Goal: Task Accomplishment & Management: Use online tool/utility

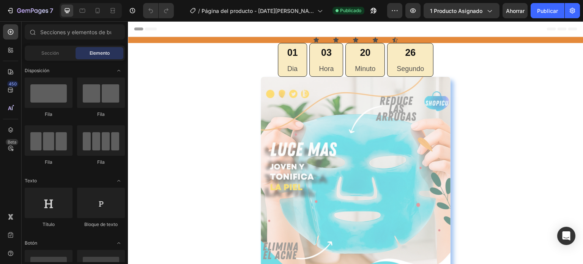
click at [236, 28] on div "Header" at bounding box center [356, 28] width 444 height 15
drag, startPoint x: 267, startPoint y: 27, endPoint x: 258, endPoint y: 193, distance: 166.2
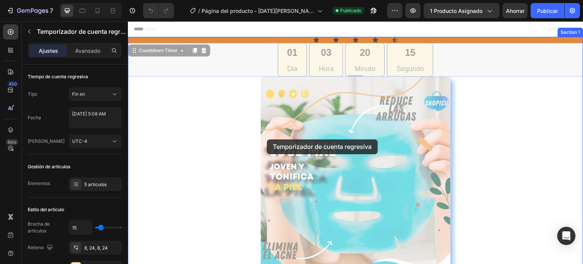
drag, startPoint x: 265, startPoint y: 54, endPoint x: 267, endPoint y: 139, distance: 85.1
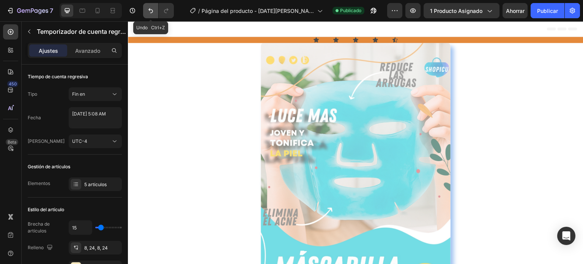
click at [149, 10] on icon "Deshacer/Rehacer" at bounding box center [151, 11] width 8 height 8
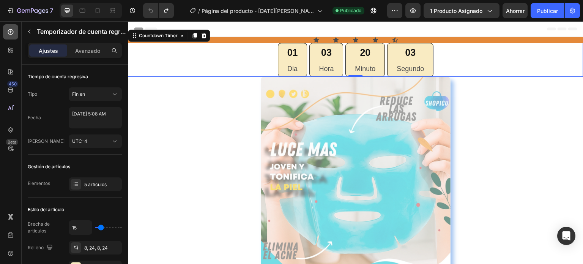
click at [12, 32] on icon at bounding box center [11, 32] width 8 height 8
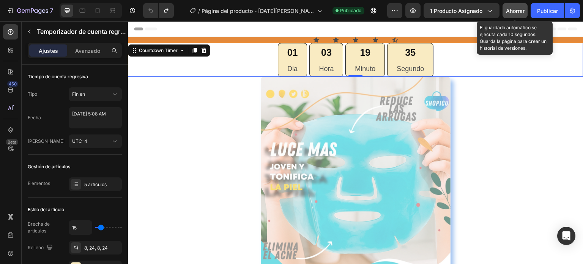
click at [522, 9] on font "Ahorrar" at bounding box center [515, 11] width 19 height 6
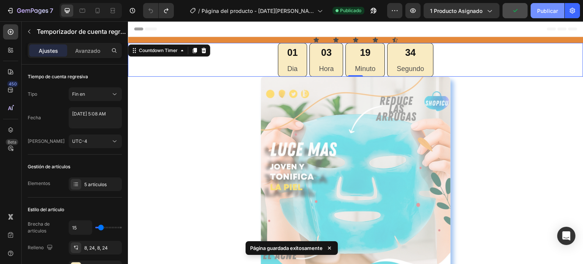
click at [564, 9] on button "Publicar" at bounding box center [548, 10] width 34 height 15
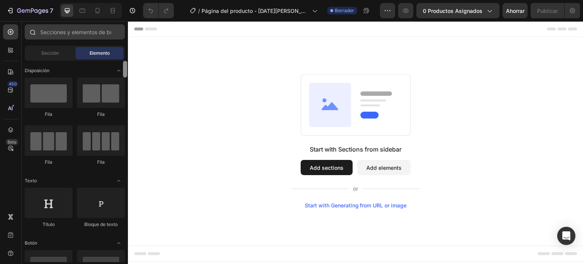
drag, startPoint x: 125, startPoint y: 71, endPoint x: 122, endPoint y: 35, distance: 35.5
click at [122, 35] on div "Sections(18) Elementos(84) Sección Elemento Sección de héroes Detalle del produ…" at bounding box center [75, 143] width 106 height 238
click at [321, 106] on icon at bounding box center [330, 105] width 42 height 44
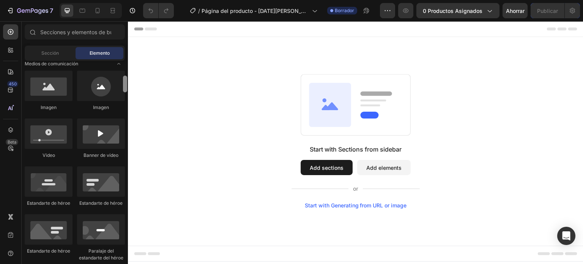
scroll to position [237, 0]
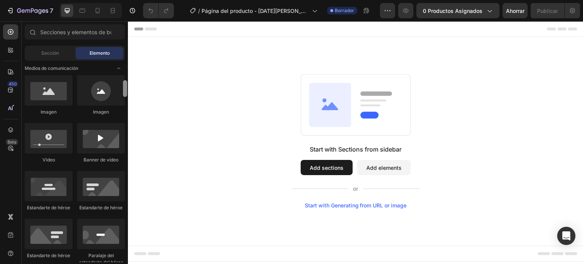
drag, startPoint x: 125, startPoint y: 68, endPoint x: 128, endPoint y: 88, distance: 20.0
click at [128, 88] on div at bounding box center [125, 161] width 6 height 201
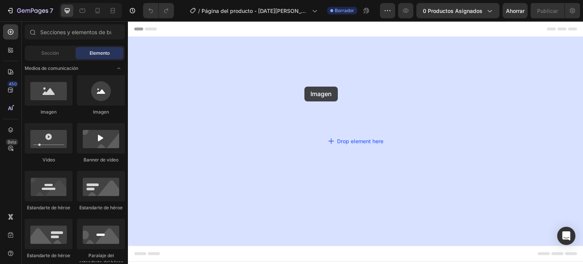
drag, startPoint x: 186, startPoint y: 117, endPoint x: 333, endPoint y: 88, distance: 149.8
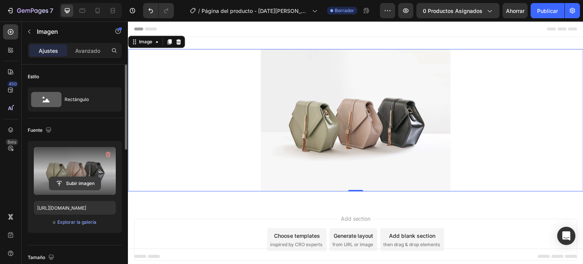
click at [65, 184] on input "file" at bounding box center [74, 183] width 51 height 13
click at [58, 185] on input "file" at bounding box center [74, 183] width 51 height 13
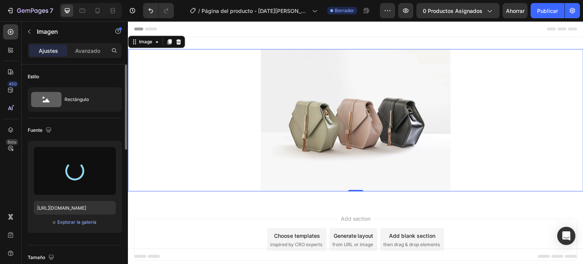
type input "[URL][DOMAIN_NAME]"
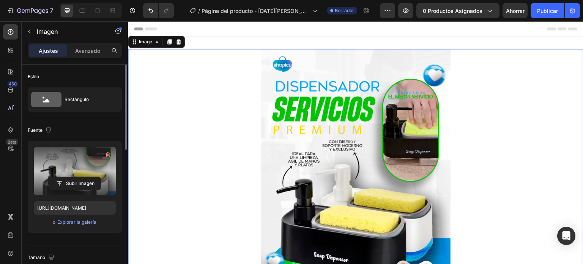
click at [432, 95] on img at bounding box center [356, 191] width 190 height 285
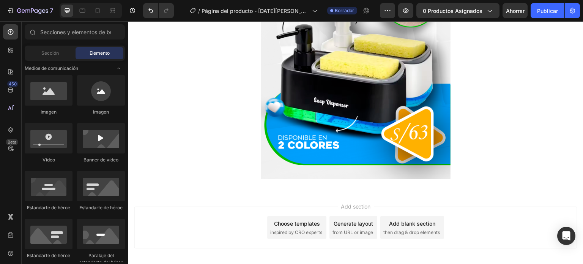
scroll to position [155, 0]
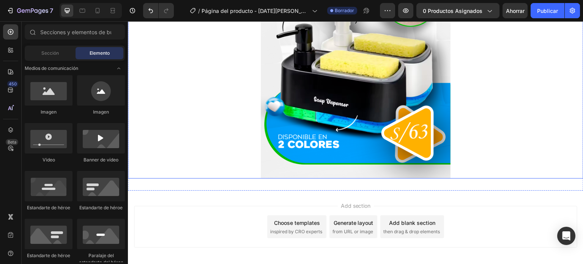
click at [406, 138] on img at bounding box center [356, 36] width 190 height 285
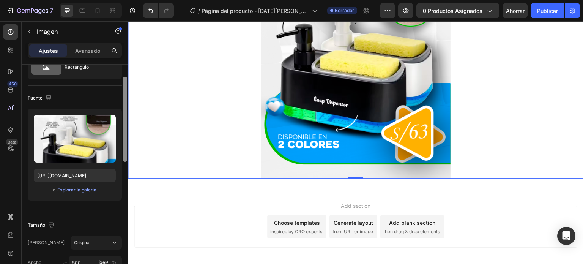
scroll to position [40, 0]
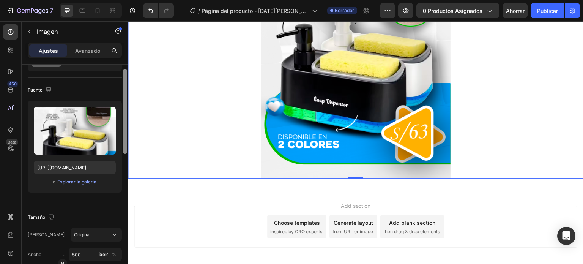
drag, startPoint x: 126, startPoint y: 140, endPoint x: 125, endPoint y: 155, distance: 15.6
click at [125, 154] on div at bounding box center [125, 111] width 4 height 85
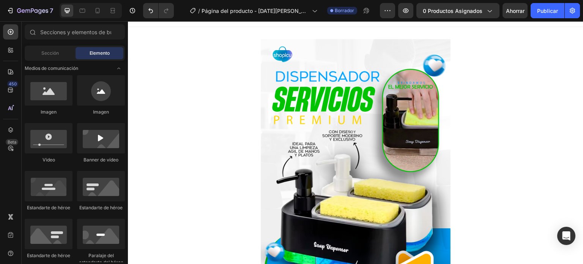
scroll to position [0, 0]
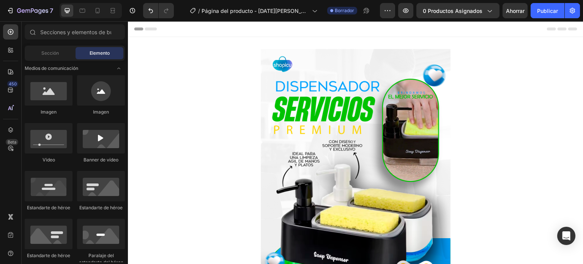
drag, startPoint x: 580, startPoint y: 132, endPoint x: 699, endPoint y: 36, distance: 152.9
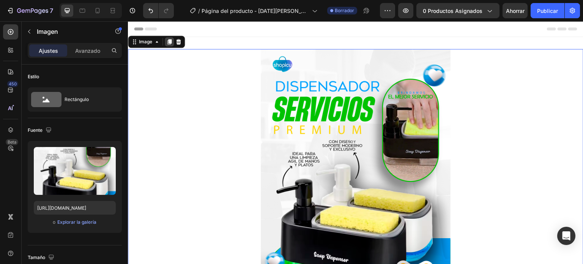
click at [171, 42] on icon at bounding box center [170, 41] width 4 height 5
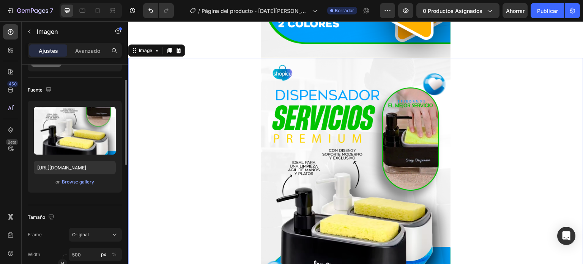
scroll to position [286, 0]
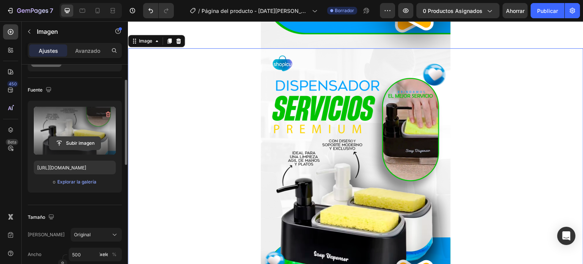
click at [59, 142] on input "file" at bounding box center [74, 143] width 51 height 13
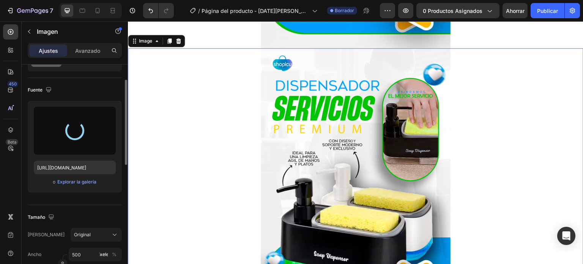
type input "[URL][DOMAIN_NAME]"
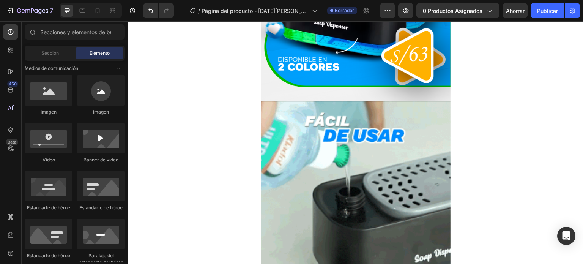
scroll to position [240, 0]
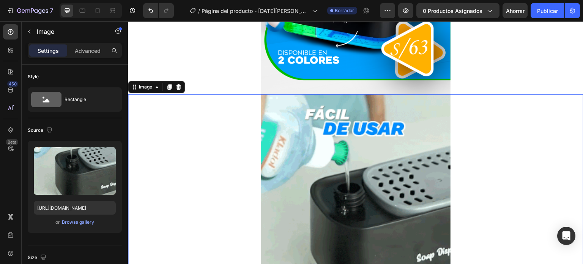
click at [288, 97] on img at bounding box center [356, 220] width 190 height 253
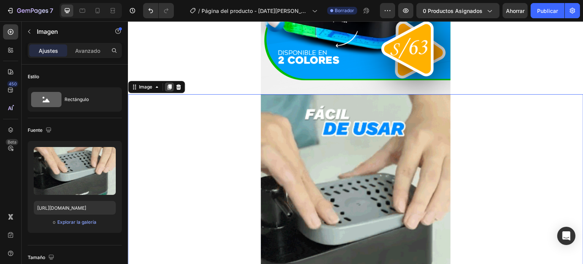
click at [170, 85] on icon at bounding box center [170, 86] width 4 height 5
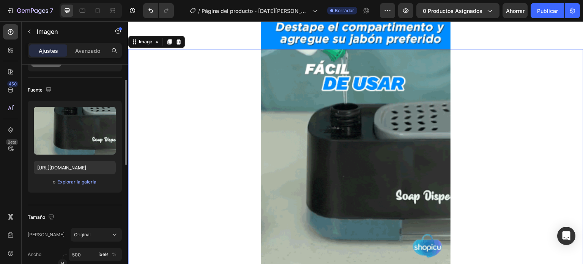
scroll to position [539, 0]
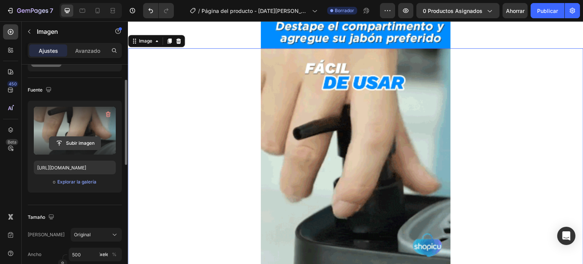
click at [58, 145] on input "file" at bounding box center [74, 143] width 51 height 13
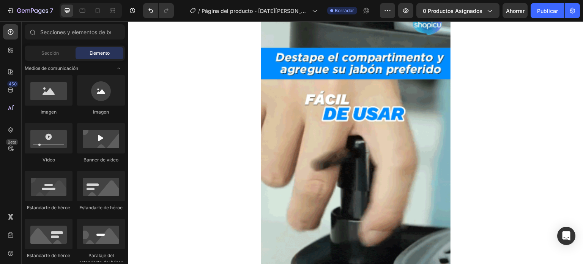
scroll to position [504, 0]
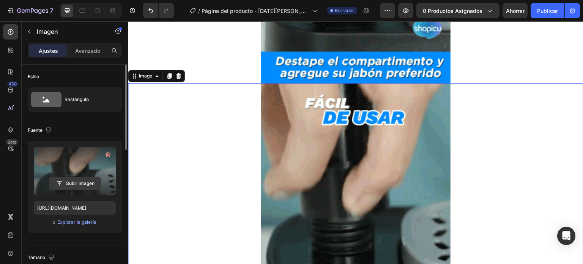
click at [70, 180] on input "file" at bounding box center [74, 183] width 51 height 13
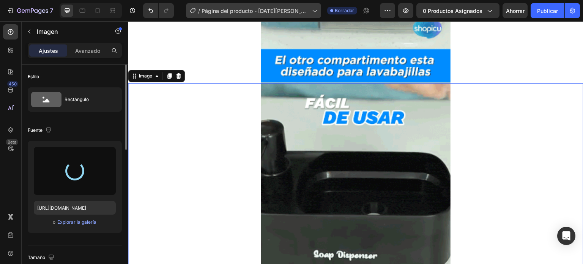
type input "[URL][DOMAIN_NAME]"
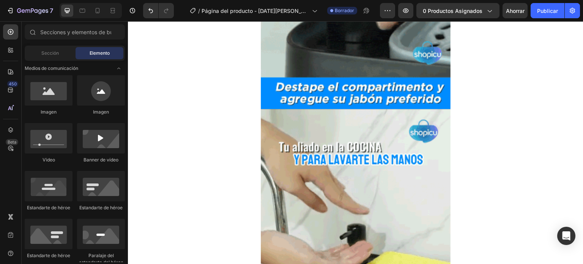
scroll to position [477, 0]
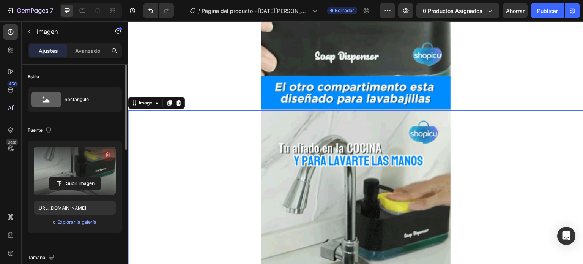
click at [108, 151] on icon "button" at bounding box center [108, 155] width 8 height 8
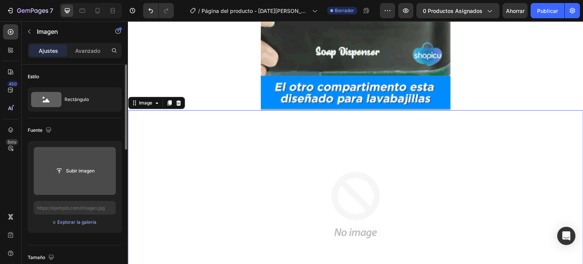
click at [70, 169] on input "file" at bounding box center [74, 170] width 51 height 13
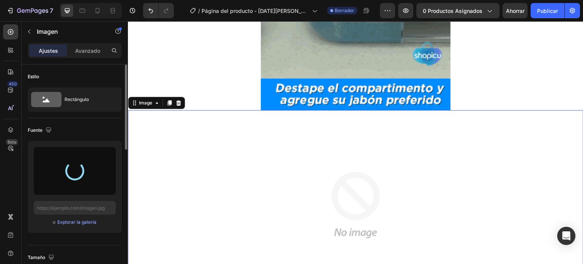
type input "[URL][DOMAIN_NAME]"
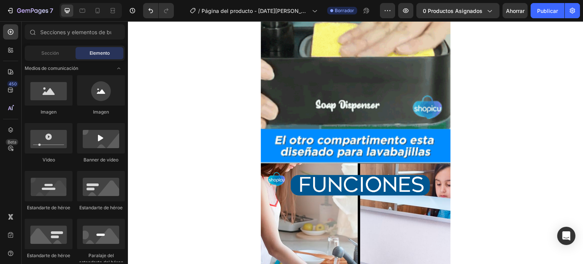
scroll to position [433, 0]
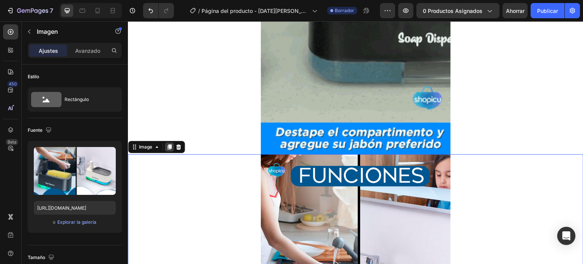
click at [168, 149] on icon at bounding box center [170, 146] width 4 height 5
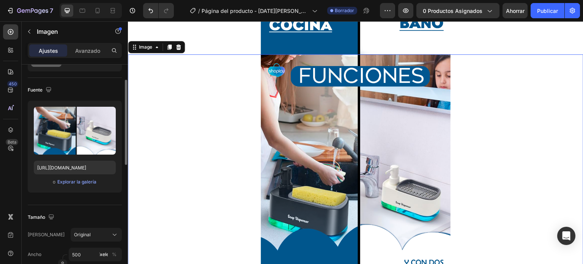
scroll to position [808, 0]
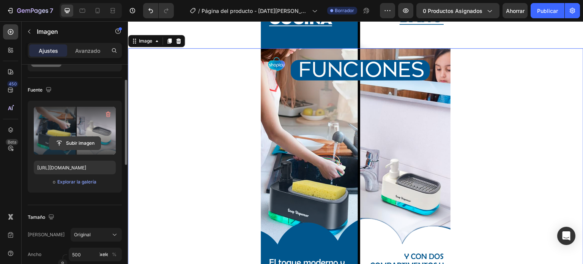
click at [59, 143] on input "file" at bounding box center [74, 143] width 51 height 13
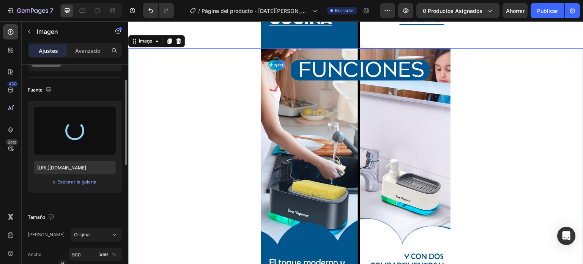
type input "[URL][DOMAIN_NAME]"
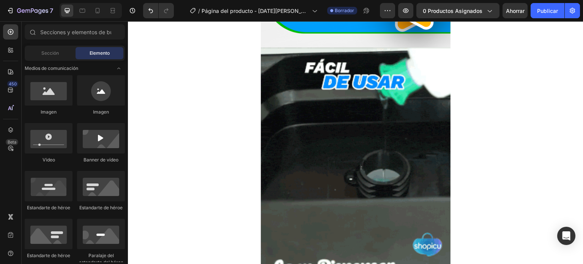
scroll to position [288, 0]
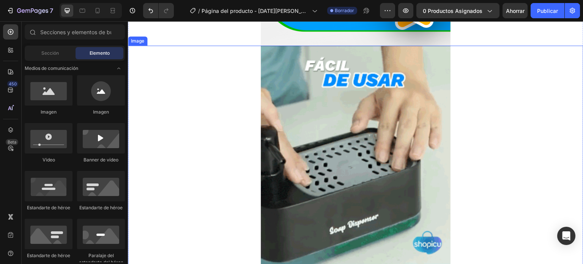
click at [282, 125] on img at bounding box center [356, 172] width 190 height 253
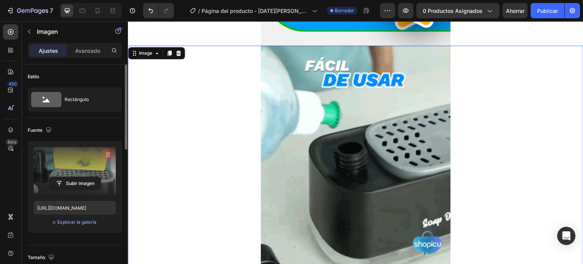
click at [106, 155] on icon "button" at bounding box center [108, 155] width 8 height 8
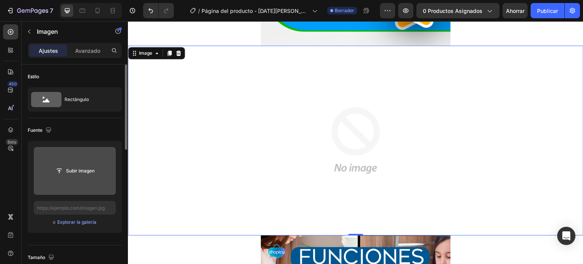
click at [65, 172] on input "file" at bounding box center [74, 170] width 51 height 13
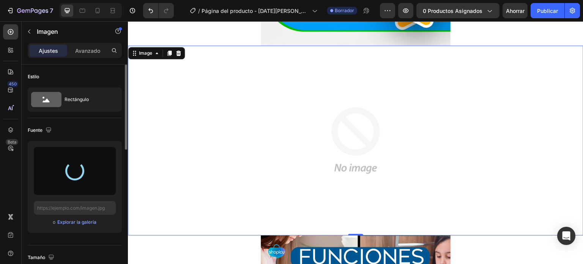
type input "[URL][DOMAIN_NAME]"
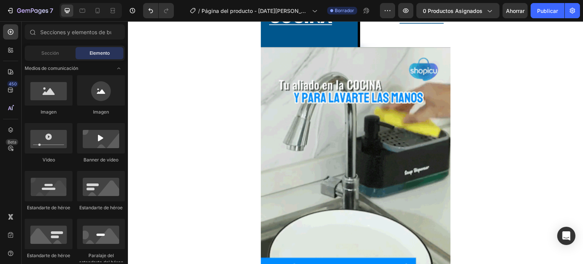
scroll to position [807, 0]
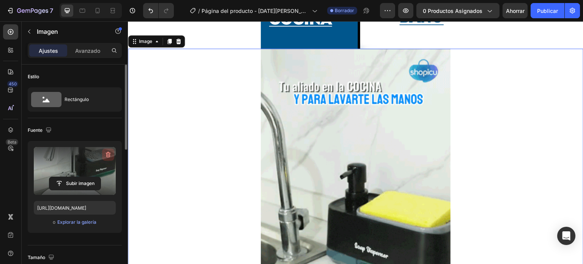
click at [108, 155] on icon "button" at bounding box center [108, 155] width 1 height 2
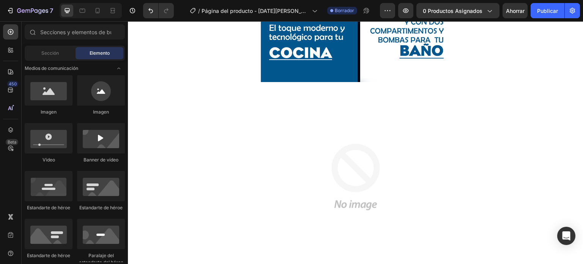
scroll to position [769, 0]
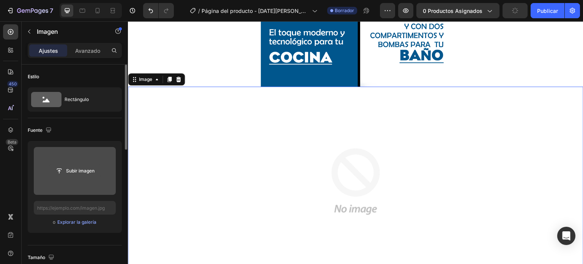
click at [88, 173] on input "file" at bounding box center [74, 170] width 51 height 13
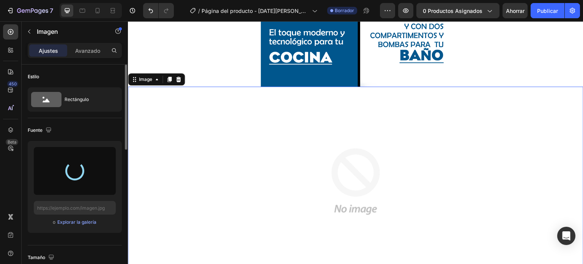
type input "[URL][DOMAIN_NAME]"
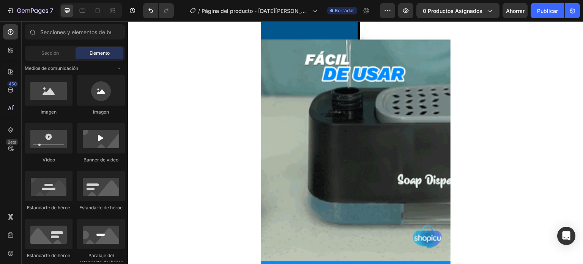
scroll to position [813, 0]
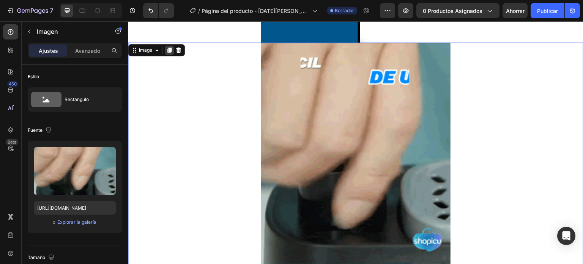
click at [170, 52] on icon at bounding box center [169, 50] width 6 height 6
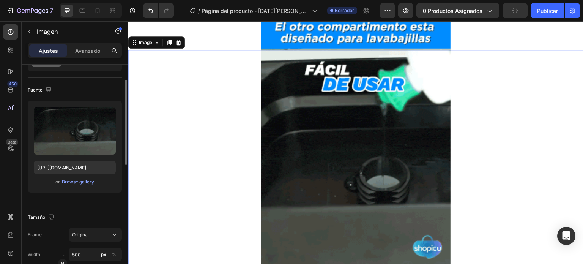
scroll to position [1061, 0]
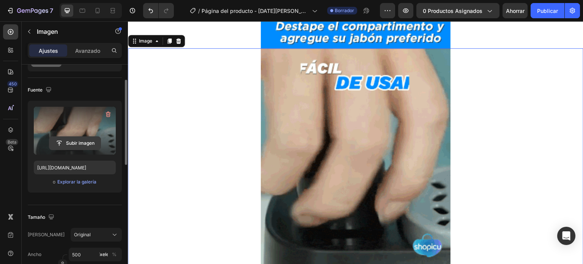
click at [61, 142] on input "file" at bounding box center [74, 143] width 51 height 13
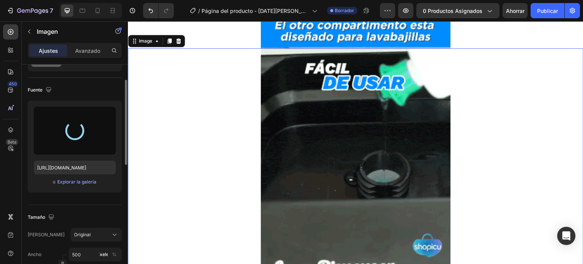
type input "[URL][DOMAIN_NAME]"
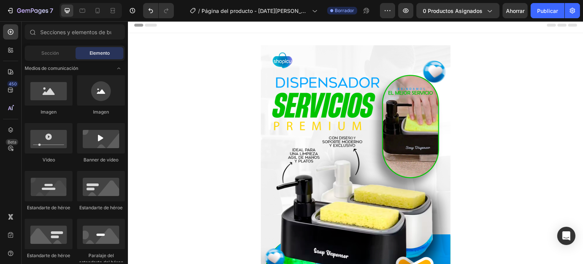
scroll to position [0, 0]
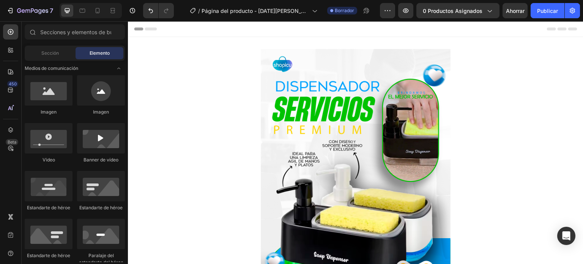
click at [319, 28] on div "Header" at bounding box center [356, 28] width 444 height 15
click at [254, 30] on div "Header" at bounding box center [356, 28] width 444 height 15
click at [138, 28] on icon at bounding box center [136, 28] width 5 height 5
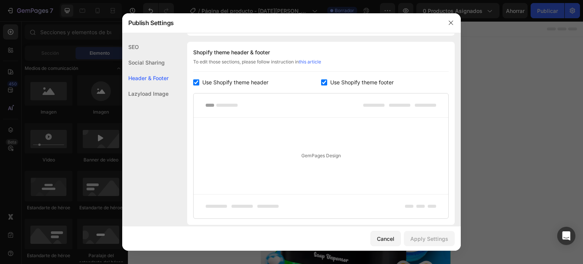
scroll to position [111, 0]
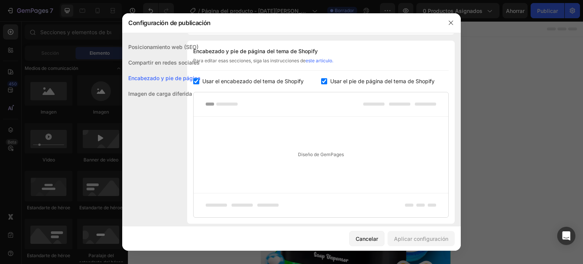
click at [194, 85] on div "Usar el encabezado del tema de Shopify" at bounding box center [257, 81] width 128 height 9
checkbox input "false"
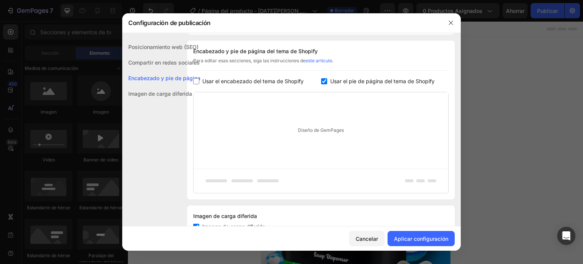
click at [321, 82] on input "checkbox" at bounding box center [324, 81] width 6 height 6
checkbox input "false"
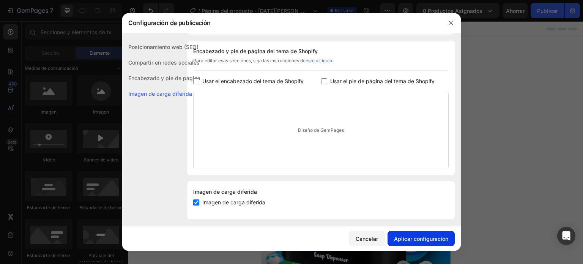
click at [396, 236] on font "Aplicar configuración" at bounding box center [421, 239] width 54 height 6
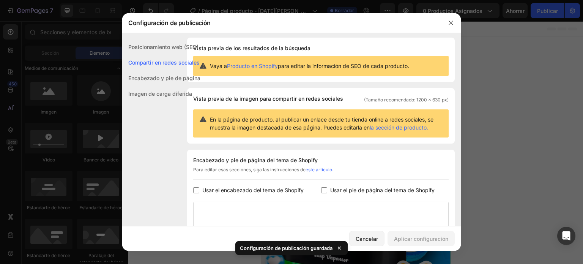
scroll to position [0, 0]
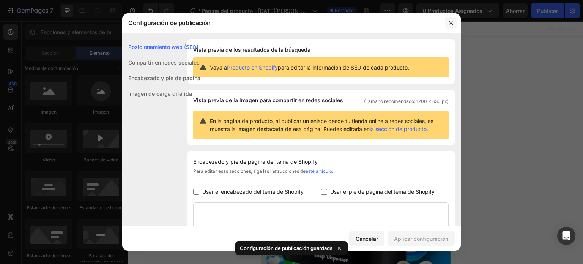
click at [450, 27] on button "button" at bounding box center [451, 23] width 12 height 12
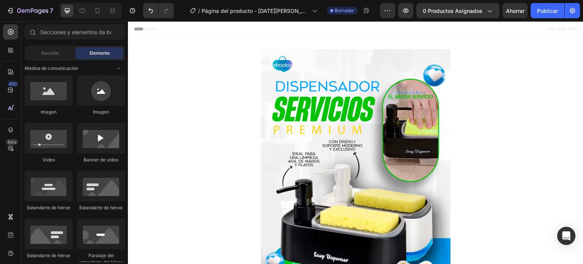
click at [257, 33] on div "Header" at bounding box center [356, 28] width 444 height 15
click at [9, 46] on div at bounding box center [10, 50] width 15 height 15
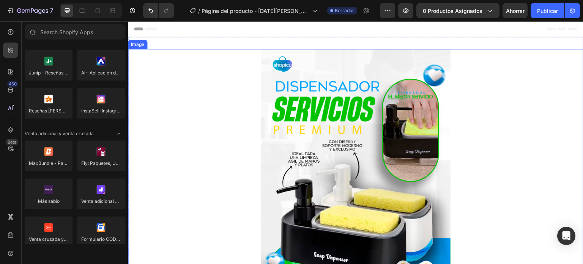
click at [280, 100] on img at bounding box center [356, 191] width 190 height 285
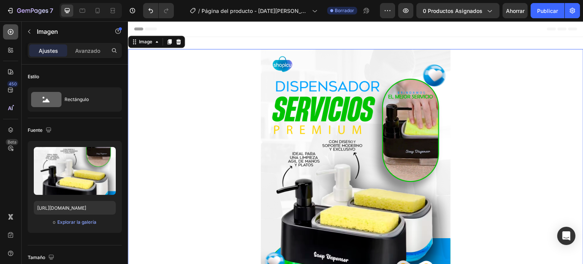
click at [10, 32] on icon at bounding box center [11, 32] width 6 height 6
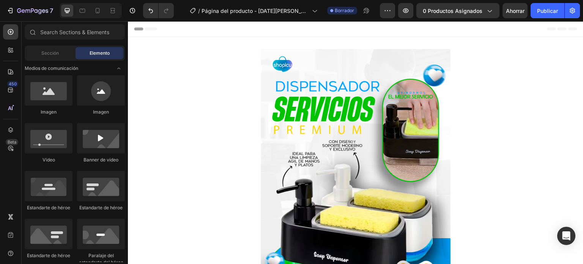
drag, startPoint x: 254, startPoint y: 124, endPoint x: 138, endPoint y: 85, distance: 123.0
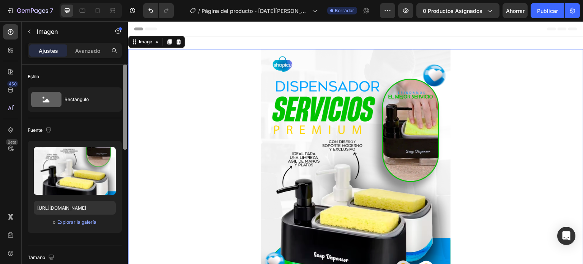
drag, startPoint x: 253, startPoint y: 117, endPoint x: 130, endPoint y: 46, distance: 142.8
click at [88, 50] on font "Avanzado" at bounding box center [87, 50] width 25 height 6
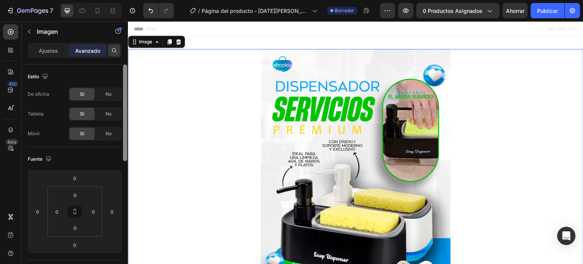
drag, startPoint x: 123, startPoint y: 79, endPoint x: 115, endPoint y: 48, distance: 31.5
click at [115, 48] on div "Ajustes Avanzado Estilo De oficina Sí No Tableta Sí No Móvil Sí No Fuente [PHON…" at bounding box center [75, 164] width 106 height 243
click at [7, 90] on icon at bounding box center [11, 90] width 8 height 8
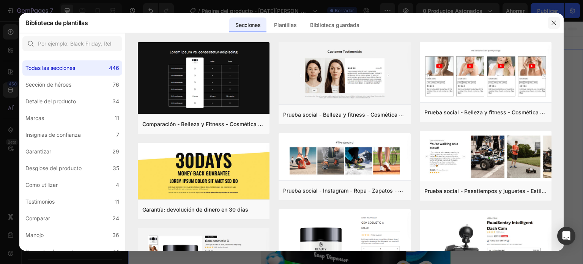
click at [555, 23] on icon "button" at bounding box center [554, 23] width 6 height 6
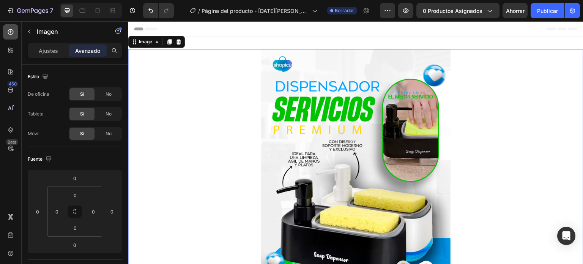
click at [10, 34] on icon at bounding box center [11, 32] width 8 height 8
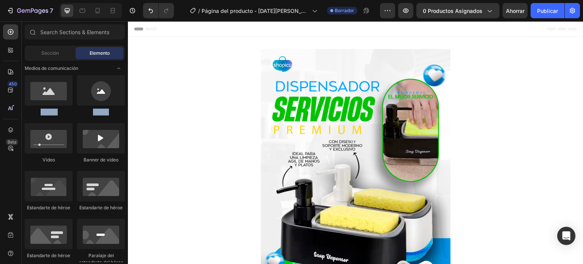
drag, startPoint x: 126, startPoint y: 49, endPoint x: 127, endPoint y: 111, distance: 61.9
click at [127, 111] on div "Sections(18) Elementos(84) Sección Elemento Hero Section Product Detail Brands …" at bounding box center [75, 143] width 106 height 238
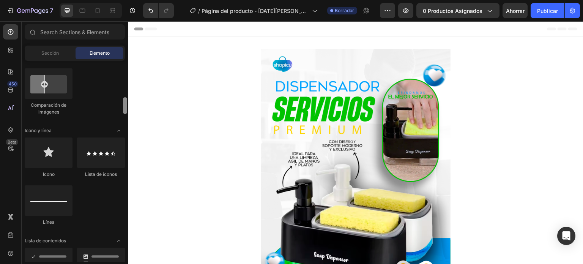
scroll to position [451, 0]
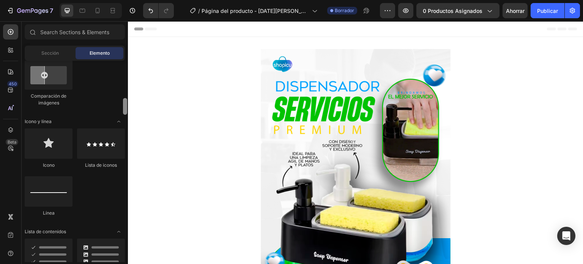
drag, startPoint x: 126, startPoint y: 88, endPoint x: 126, endPoint y: 104, distance: 16.0
click at [126, 104] on div at bounding box center [125, 106] width 4 height 17
click at [108, 148] on div at bounding box center [101, 143] width 48 height 30
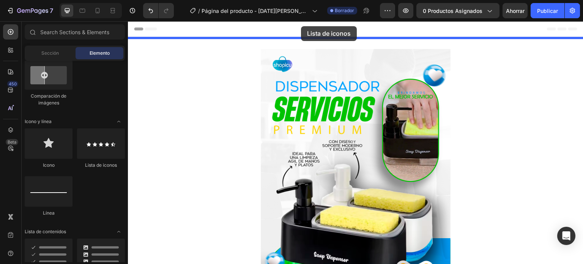
drag, startPoint x: 236, startPoint y: 169, endPoint x: 301, endPoint y: 26, distance: 157.4
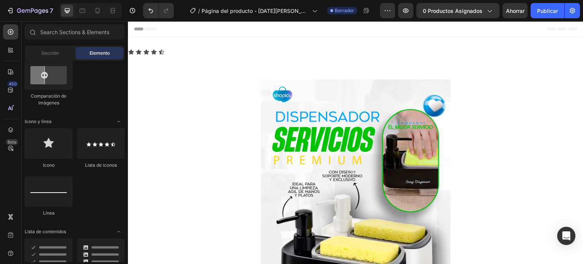
click at [262, 28] on div "Header" at bounding box center [356, 28] width 444 height 15
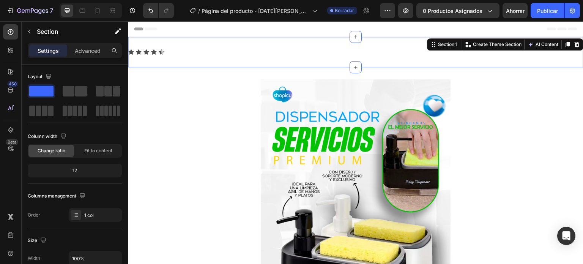
click at [271, 46] on div "Icon Icon Icon Icon Icon Icon List Section 1 You can create reusable sections C…" at bounding box center [356, 52] width 456 height 30
click at [150, 8] on icon "Deshacer/Rehacer" at bounding box center [151, 11] width 8 height 8
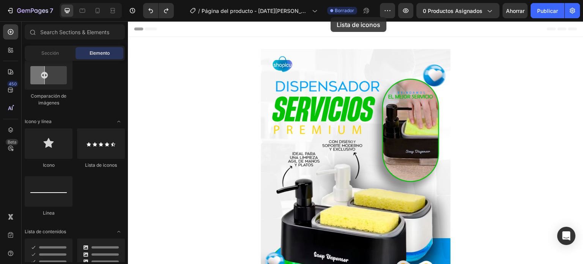
drag, startPoint x: 98, startPoint y: 144, endPoint x: 331, endPoint y: 17, distance: 265.0
click at [331, 0] on div "7 Version history / Página del producto - [DATE][PERSON_NAME] 00:50:04 Borrador…" at bounding box center [291, 0] width 583 height 0
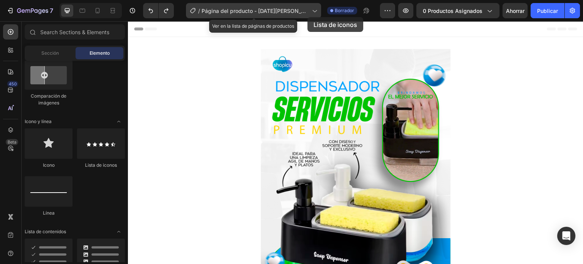
drag, startPoint x: 95, startPoint y: 148, endPoint x: 308, endPoint y: 17, distance: 249.3
click at [308, 0] on div "7 Version history / Página del producto - [DATE][PERSON_NAME] 00:50:04 Ver en l…" at bounding box center [291, 0] width 583 height 0
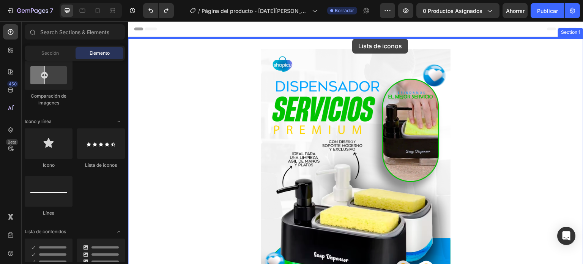
drag, startPoint x: 234, startPoint y: 167, endPoint x: 353, endPoint y: 39, distance: 175.0
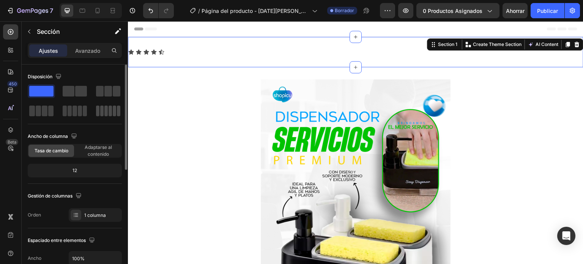
click at [103, 109] on span at bounding box center [101, 111] width 3 height 11
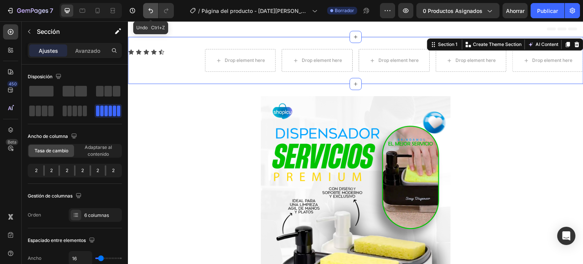
click at [151, 14] on icon "Deshacer/Rehacer" at bounding box center [151, 11] width 8 height 8
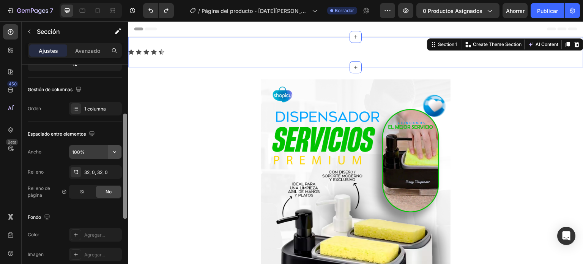
scroll to position [108, 0]
drag, startPoint x: 127, startPoint y: 102, endPoint x: 118, endPoint y: 154, distance: 52.4
click at [118, 154] on div "Disposición Ancho de columna Tasa de cambio Adaptarse al contenido 12 Gestión d…" at bounding box center [75, 175] width 106 height 221
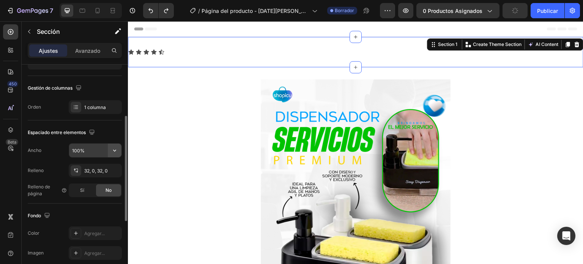
click at [114, 153] on icon "button" at bounding box center [115, 151] width 8 height 8
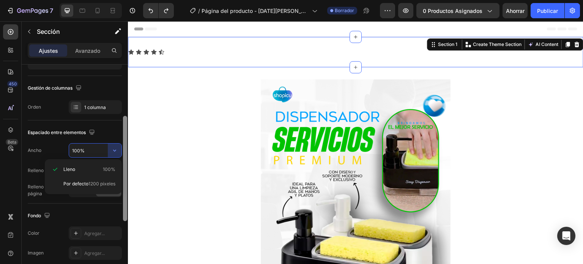
click at [124, 121] on div at bounding box center [125, 168] width 4 height 105
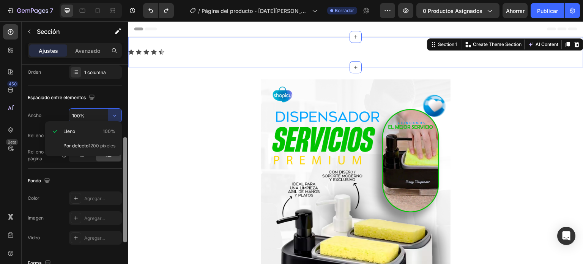
scroll to position [147, 0]
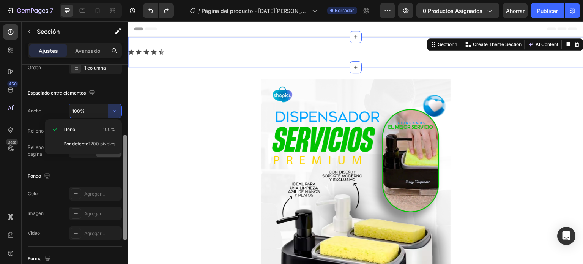
drag, startPoint x: 124, startPoint y: 121, endPoint x: 123, endPoint y: 140, distance: 19.0
click at [123, 140] on div at bounding box center [125, 187] width 4 height 105
click at [94, 194] on font "Agregar..." at bounding box center [94, 194] width 21 height 6
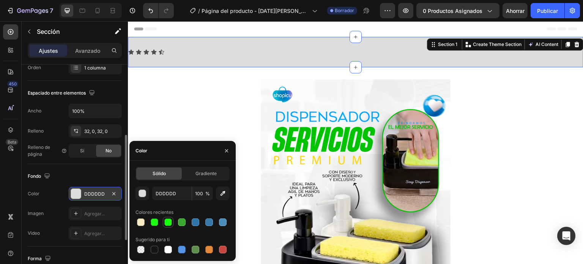
click at [172, 222] on div at bounding box center [168, 222] width 9 height 9
type input "0CFF00"
type input "95"
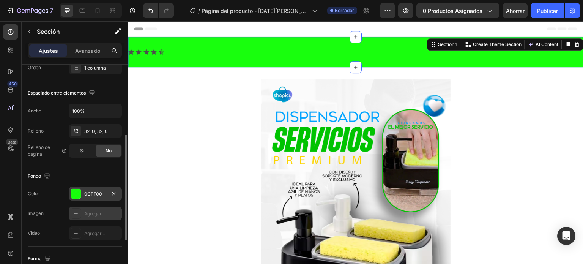
click at [88, 211] on font "Agregar..." at bounding box center [94, 214] width 21 height 6
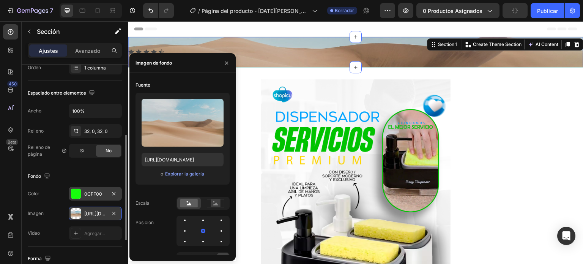
click at [85, 214] on font "[URL][DOMAIN_NAME]" at bounding box center [108, 214] width 49 height 6
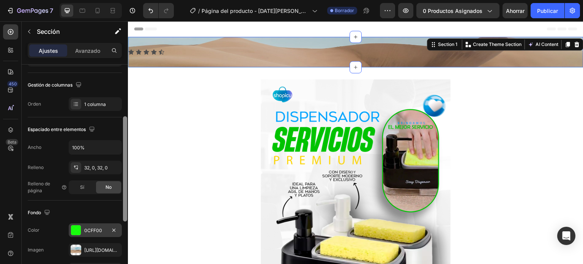
scroll to position [110, 0]
drag, startPoint x: 126, startPoint y: 171, endPoint x: 123, endPoint y: 153, distance: 18.1
click at [123, 153] on div at bounding box center [125, 169] width 4 height 105
click at [114, 150] on icon "button" at bounding box center [115, 148] width 8 height 8
click at [87, 150] on input "100%" at bounding box center [95, 148] width 52 height 14
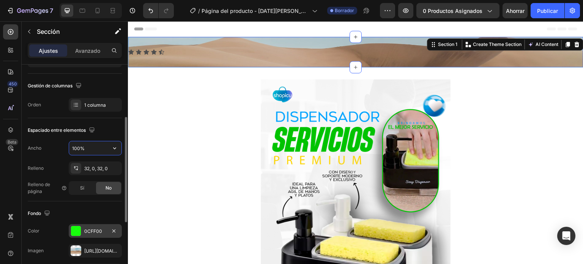
click at [87, 150] on input "100%" at bounding box center [95, 148] width 52 height 14
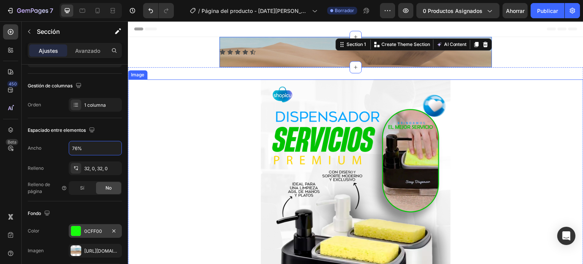
type input "7%"
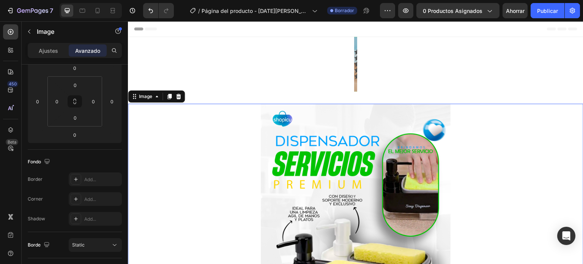
click at [247, 108] on div at bounding box center [356, 246] width 456 height 285
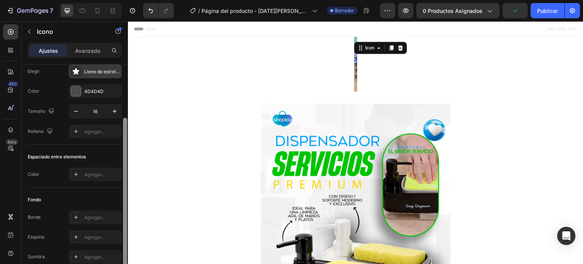
scroll to position [0, 0]
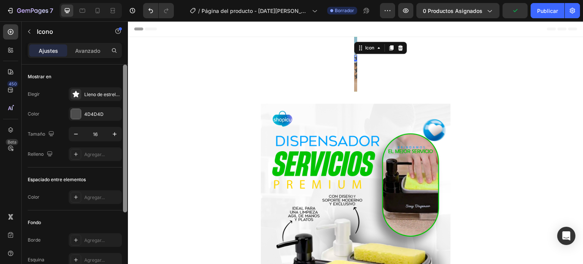
drag, startPoint x: 126, startPoint y: 114, endPoint x: 120, endPoint y: 82, distance: 32.1
click at [120, 82] on div "Mostrar en Elegir Lleno de estrellas Color 4D4D4D Tamaño 16 Relleno Agregar... …" at bounding box center [75, 175] width 106 height 221
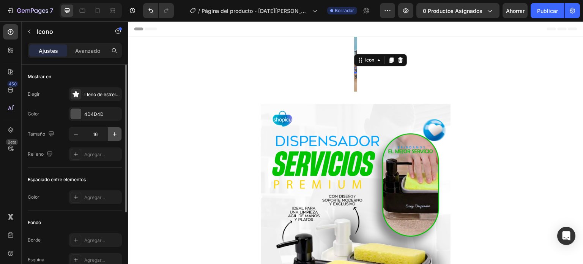
click at [108, 135] on button "button" at bounding box center [115, 134] width 14 height 14
click at [112, 135] on icon "button" at bounding box center [115, 134] width 8 height 8
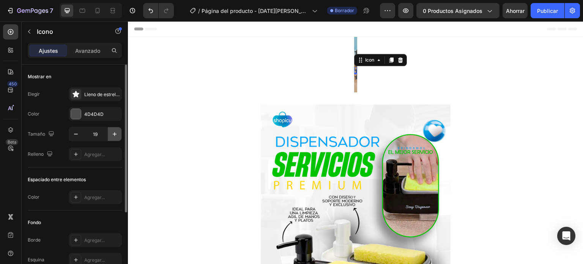
click at [112, 135] on icon "button" at bounding box center [115, 134] width 8 height 8
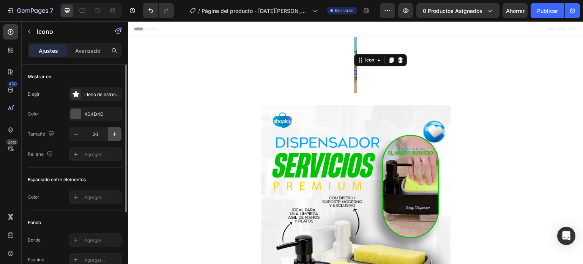
click at [112, 135] on icon "button" at bounding box center [115, 134] width 8 height 8
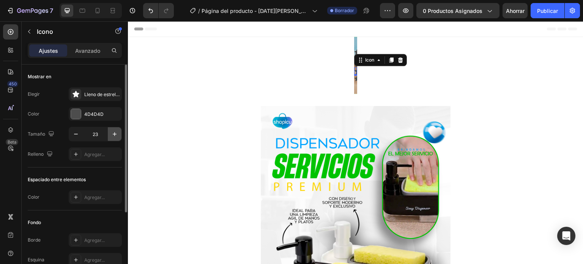
click at [112, 135] on icon "button" at bounding box center [115, 134] width 8 height 8
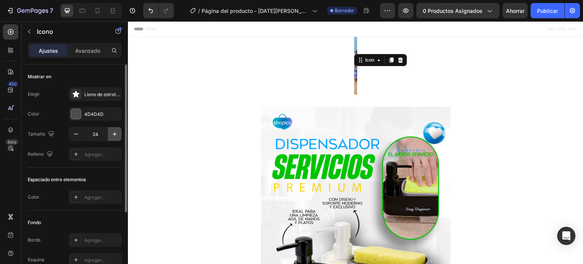
click at [112, 135] on icon "button" at bounding box center [115, 134] width 8 height 8
click at [79, 135] on icon "button" at bounding box center [76, 134] width 8 height 8
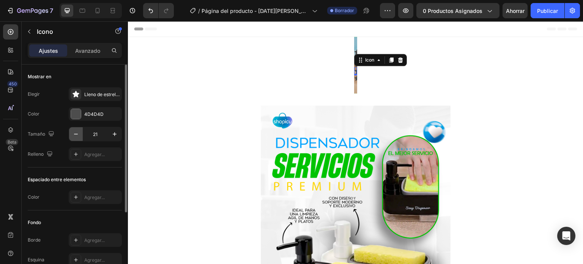
click at [79, 135] on icon "button" at bounding box center [76, 134] width 8 height 8
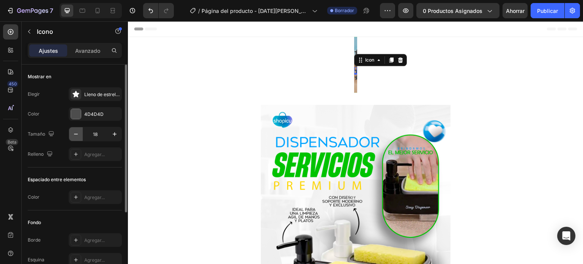
click at [79, 135] on icon "button" at bounding box center [76, 134] width 8 height 8
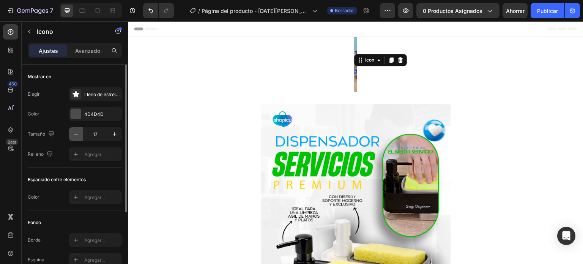
click at [79, 135] on icon "button" at bounding box center [76, 134] width 8 height 8
type input "15"
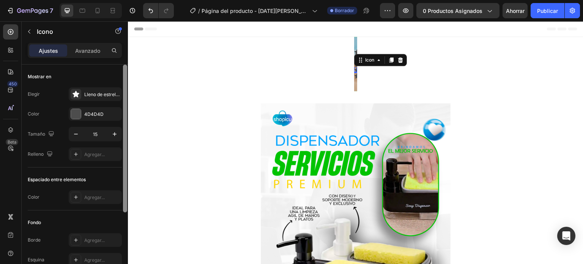
scroll to position [109, 0]
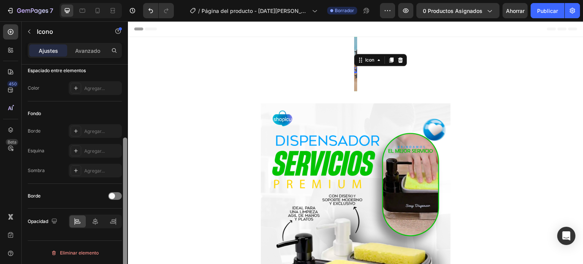
drag, startPoint x: 122, startPoint y: 86, endPoint x: 125, endPoint y: 127, distance: 41.1
click at [125, 127] on div at bounding box center [125, 175] width 6 height 221
click at [83, 51] on font "Avanzado" at bounding box center [87, 50] width 25 height 6
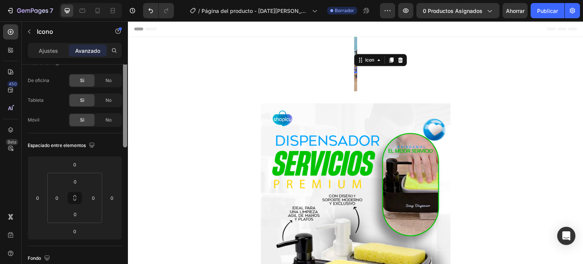
scroll to position [0, 0]
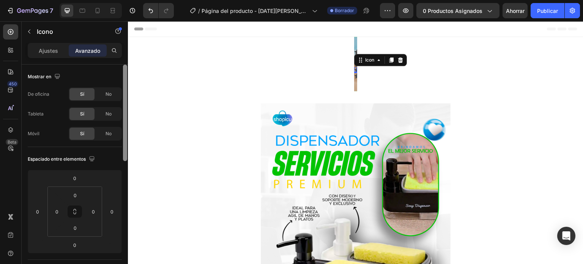
drag, startPoint x: 124, startPoint y: 136, endPoint x: 122, endPoint y: 48, distance: 87.8
click at [122, 48] on div "Ajustes Avanzado Mostrar en De oficina Sí No Tableta Sí No Móvil Sí No Espaciad…" at bounding box center [75, 164] width 106 height 243
click at [52, 49] on font "Ajustes" at bounding box center [48, 50] width 19 height 6
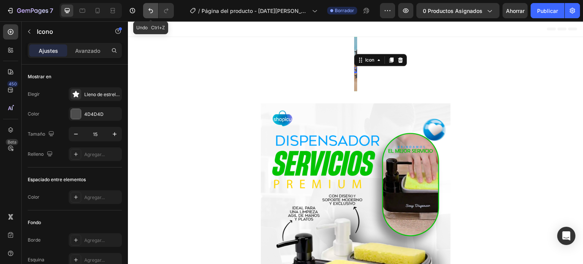
click at [153, 13] on icon "Deshacer/Rehacer" at bounding box center [151, 11] width 8 height 8
click at [150, 10] on icon "Deshacer/Rehacer" at bounding box center [151, 10] width 5 height 5
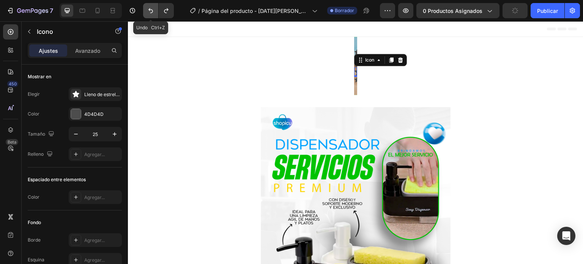
click at [150, 10] on icon "Deshacer/Rehacer" at bounding box center [151, 10] width 5 height 5
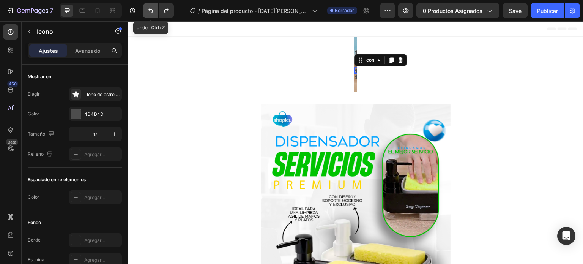
click at [150, 10] on icon "Deshacer/Rehacer" at bounding box center [151, 10] width 5 height 5
type input "16"
click at [150, 10] on icon "Deshacer/Rehacer" at bounding box center [151, 10] width 5 height 5
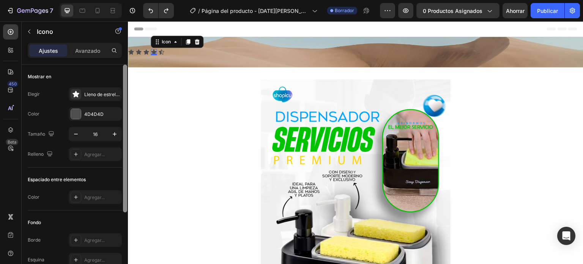
scroll to position [0, 0]
click at [123, 124] on div at bounding box center [125, 139] width 4 height 148
click at [123, 125] on div at bounding box center [125, 140] width 4 height 148
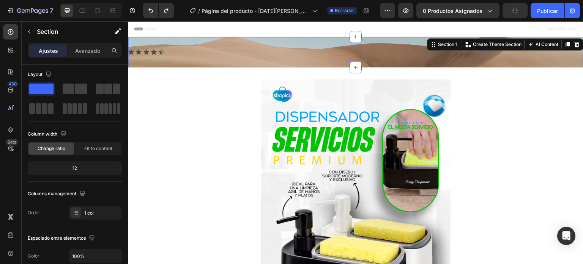
click at [224, 57] on div "Icon Icon Icon Icon Icon Icon List Section 1 You can create reusable sections C…" at bounding box center [356, 52] width 456 height 30
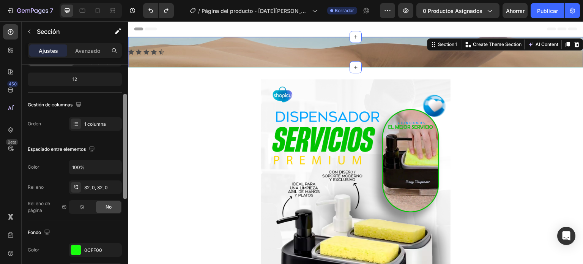
scroll to position [94, 0]
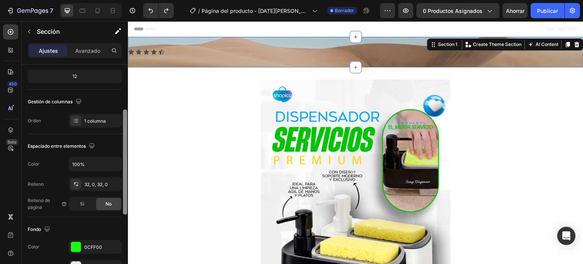
drag, startPoint x: 126, startPoint y: 129, endPoint x: 122, endPoint y: 174, distance: 45.4
click at [122, 174] on div at bounding box center [125, 175] width 6 height 221
click at [108, 167] on input "100%" at bounding box center [95, 164] width 52 height 14
click at [76, 163] on input "660%" at bounding box center [95, 164] width 52 height 14
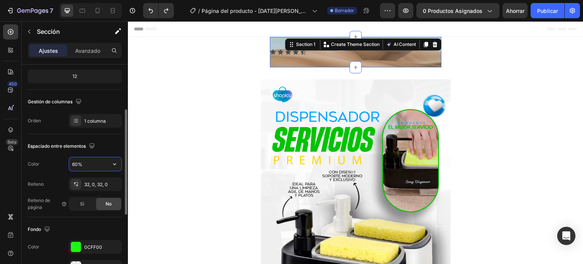
click at [77, 164] on input "60%" at bounding box center [95, 164] width 52 height 14
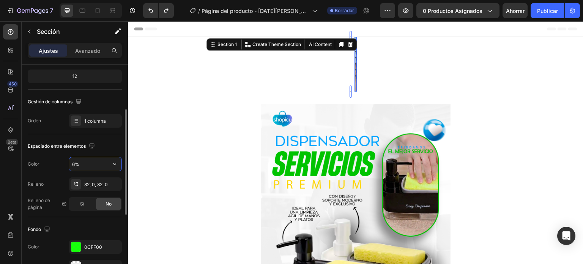
type input "64%"
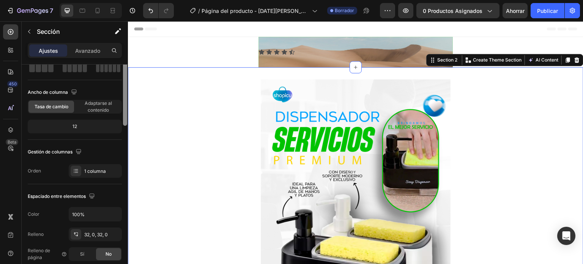
scroll to position [0, 0]
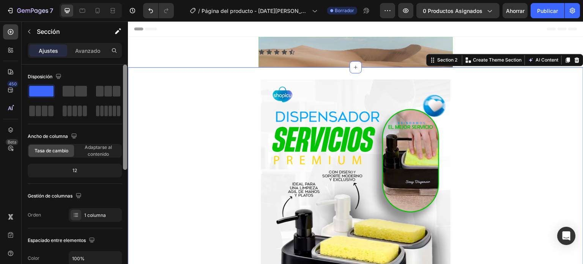
drag, startPoint x: 125, startPoint y: 131, endPoint x: 127, endPoint y: 68, distance: 63.5
click at [127, 68] on div at bounding box center [125, 175] width 6 height 221
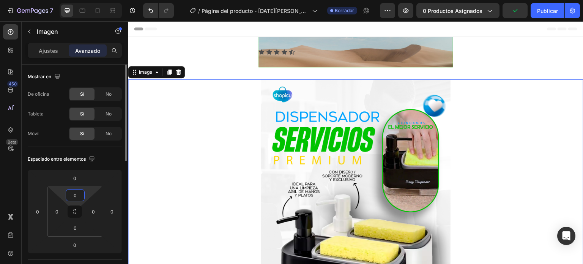
click at [76, 196] on input "0" at bounding box center [75, 195] width 15 height 11
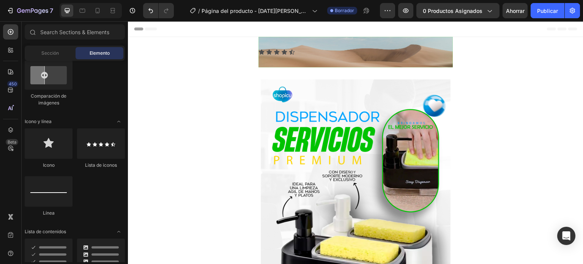
click at [285, 30] on div "Header" at bounding box center [356, 28] width 444 height 15
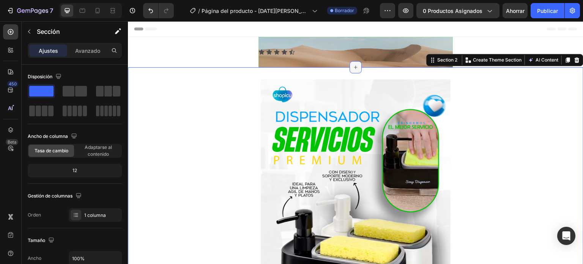
click at [354, 66] on icon at bounding box center [355, 67] width 3 height 3
drag, startPoint x: 124, startPoint y: 80, endPoint x: 123, endPoint y: 40, distance: 39.9
click at [123, 40] on div "Sections(18) Elementos(84) Sección Elemento Hero Section Product Detail Brands …" at bounding box center [75, 142] width 106 height 243
click at [84, 51] on font "Avanzado" at bounding box center [87, 50] width 25 height 6
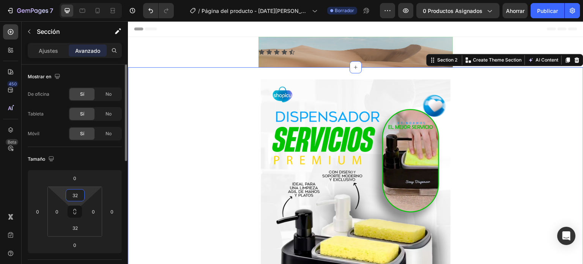
click at [76, 198] on input "32" at bounding box center [75, 195] width 15 height 11
type input "0"
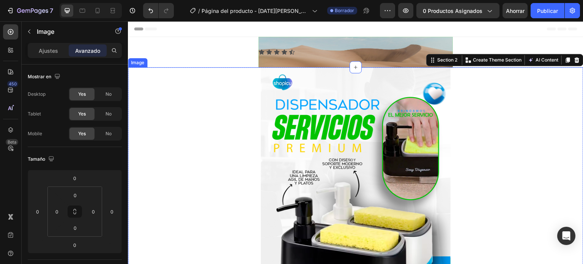
click at [328, 125] on img at bounding box center [356, 209] width 190 height 285
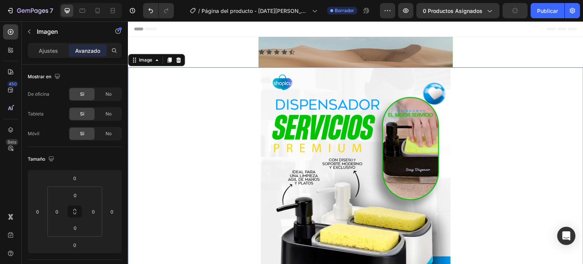
click at [87, 53] on font "Avanzado" at bounding box center [87, 50] width 25 height 6
drag, startPoint x: 123, startPoint y: 81, endPoint x: 119, endPoint y: 55, distance: 26.1
click at [119, 55] on div "Ajustes Avanzado Mostrar en De oficina Sí No Tableta Sí No Móvil Sí No Tamaño […" at bounding box center [75, 164] width 106 height 243
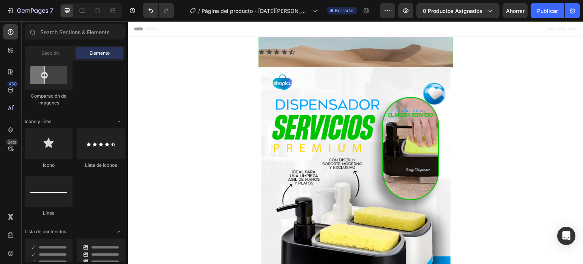
click at [337, 29] on div "Header" at bounding box center [356, 28] width 444 height 15
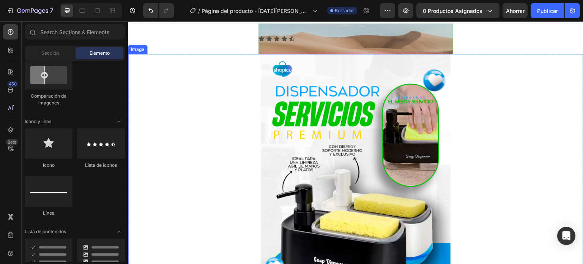
scroll to position [15, 0]
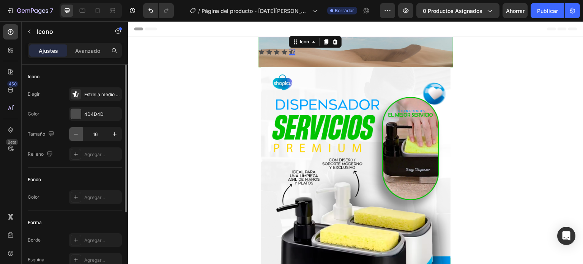
click at [75, 135] on icon "button" at bounding box center [76, 134] width 8 height 8
type input "12"
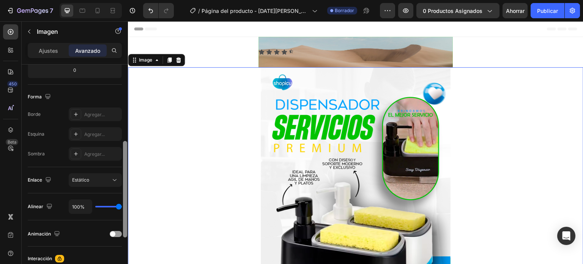
scroll to position [175, 0]
drag, startPoint x: 125, startPoint y: 116, endPoint x: 119, endPoint y: 192, distance: 76.5
click at [119, 192] on div "Icono De oficina Sí No Tableta Sí No Móvil Sí No Fondo [PHONE_NUMBER] Forma Bor…" at bounding box center [75, 175] width 106 height 221
click at [115, 179] on icon at bounding box center [115, 181] width 8 height 8
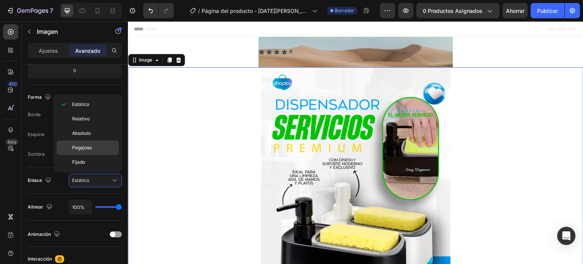
click at [84, 147] on font "Pegajoso" at bounding box center [82, 148] width 20 height 6
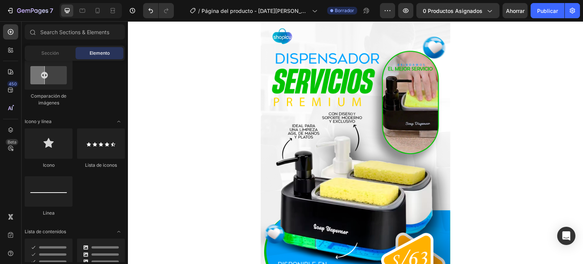
scroll to position [0, 0]
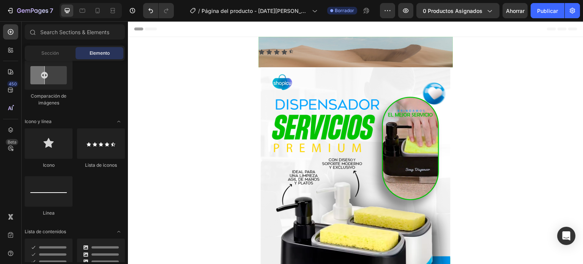
drag, startPoint x: 580, startPoint y: 40, endPoint x: 705, endPoint y: 43, distance: 124.6
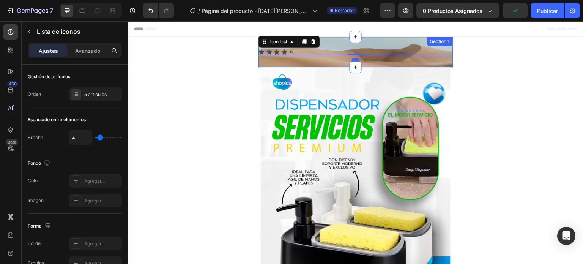
click at [315, 63] on div "Icon Icon Icon Icon Icon Icon List 0 Section 1" at bounding box center [356, 52] width 194 height 30
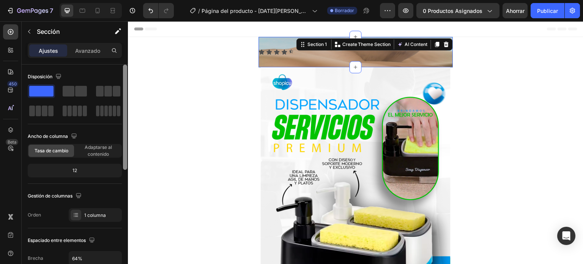
drag, startPoint x: 126, startPoint y: 83, endPoint x: 125, endPoint y: 63, distance: 20.5
click at [125, 63] on div "Ajustes Avanzado Disposición Ancho de columna Tasa de cambio Adaptarse al conte…" at bounding box center [75, 164] width 106 height 243
click at [91, 53] on font "Avanzado" at bounding box center [87, 50] width 25 height 6
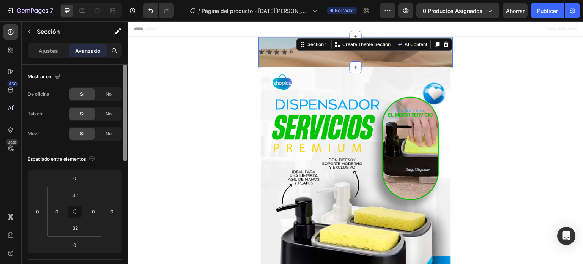
scroll to position [221, 0]
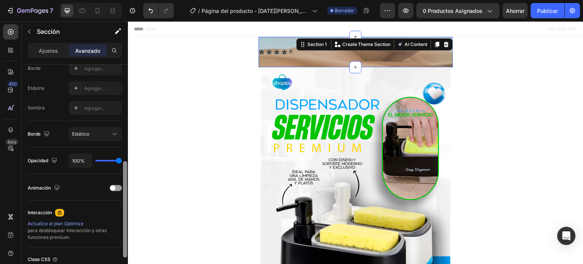
drag, startPoint x: 123, startPoint y: 105, endPoint x: 123, endPoint y: 130, distance: 24.7
click at [123, 130] on div at bounding box center [125, 175] width 6 height 221
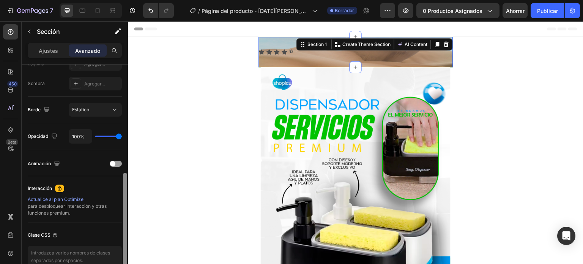
scroll to position [246, 0]
drag, startPoint x: 126, startPoint y: 187, endPoint x: 119, endPoint y: 198, distance: 13.0
click at [119, 198] on div "Mostrar en De oficina Sí No Tableta Sí No Móvil Sí No Espaciado entre elementos…" at bounding box center [75, 175] width 106 height 221
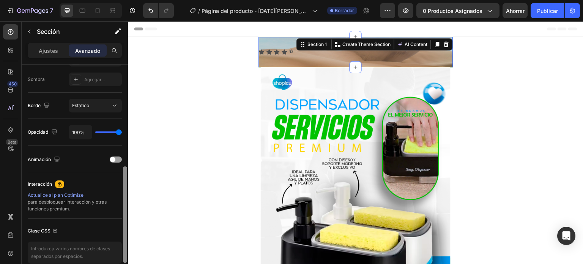
scroll to position [119, 0]
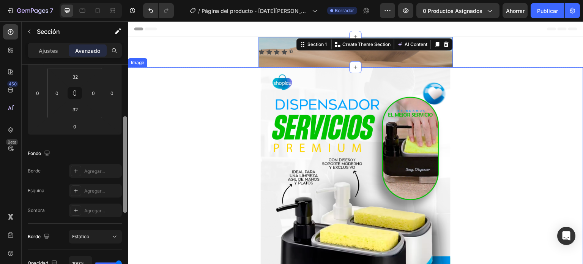
drag, startPoint x: 251, startPoint y: 202, endPoint x: 130, endPoint y: 101, distance: 157.3
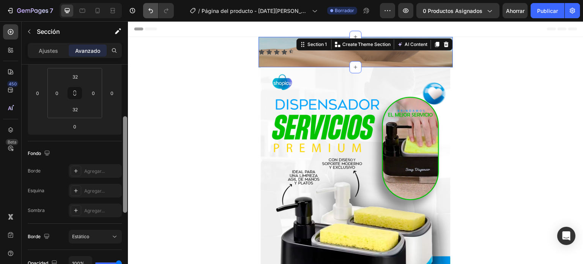
scroll to position [0, 0]
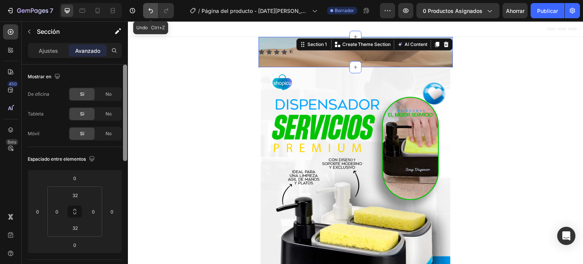
click at [152, 10] on icon "Deshacer/Rehacer" at bounding box center [151, 10] width 5 height 5
click at [150, 9] on icon "Deshacer/Rehacer" at bounding box center [151, 10] width 5 height 5
click at [148, 12] on icon "Deshacer/Rehacer" at bounding box center [151, 11] width 8 height 8
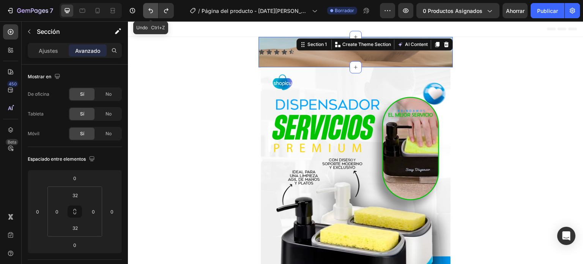
click at [152, 14] on button "Deshacer/Rehacer" at bounding box center [150, 10] width 15 height 15
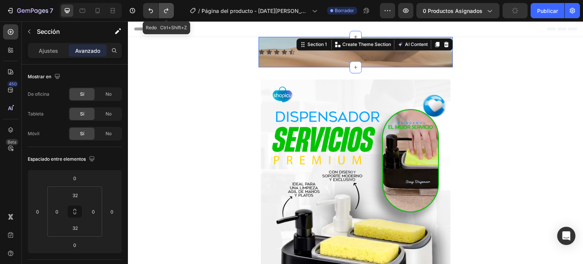
click at [164, 12] on icon "Deshacer/Rehacer" at bounding box center [166, 10] width 4 height 5
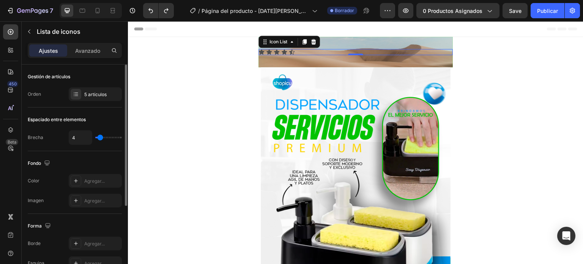
type input "3"
type input "4"
type input "5"
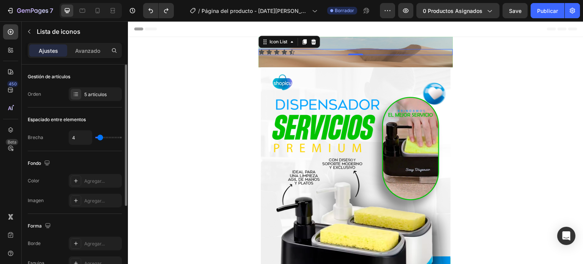
type input "5"
type input "6"
type input "7"
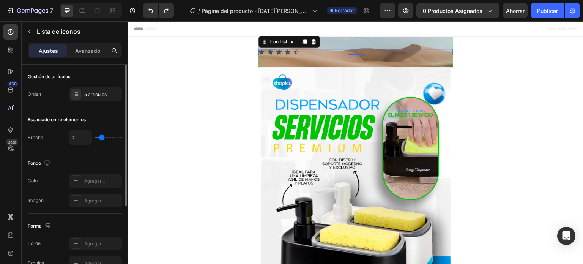
type input "8"
type input "9"
type input "10"
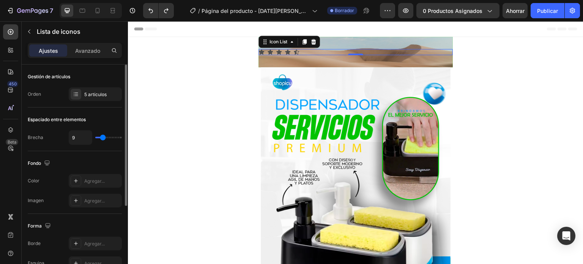
type input "10"
type input "11"
type input "12"
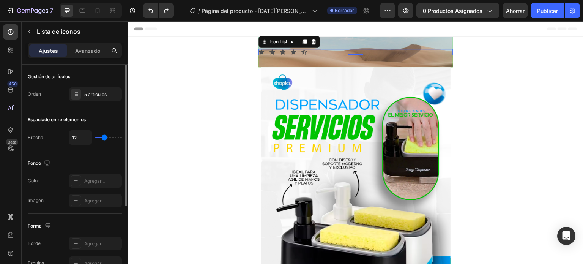
type input "13"
type input "17"
type input "18"
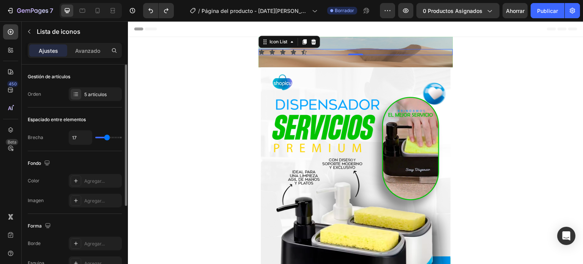
type input "18"
type input "19"
type input "20"
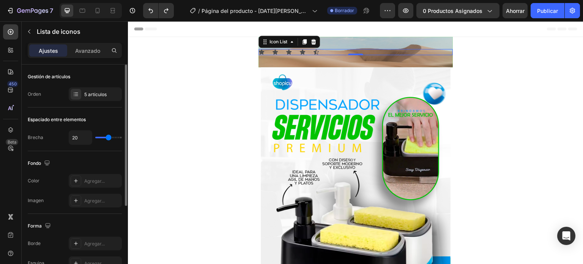
type input "21"
type input "25"
type input "40"
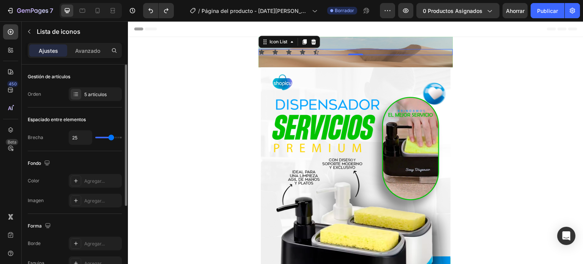
type input "40"
type input "39"
type input "35"
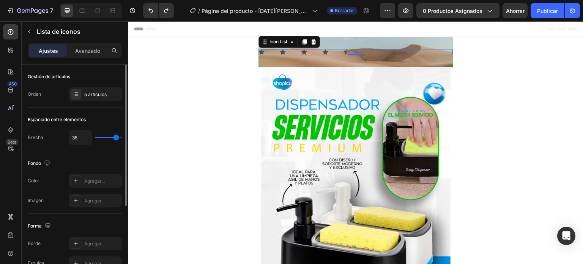
type input "34"
type input "33"
type input "32"
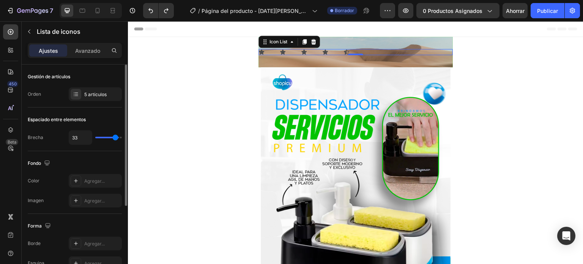
type input "32"
type input "31"
type input "30"
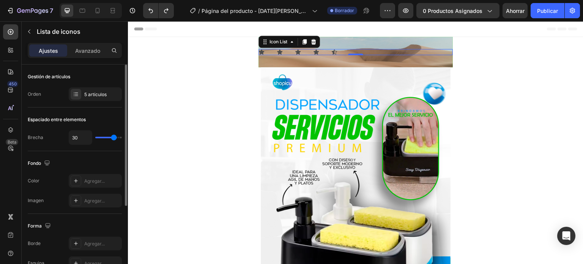
type input "29"
type input "27"
type input "26"
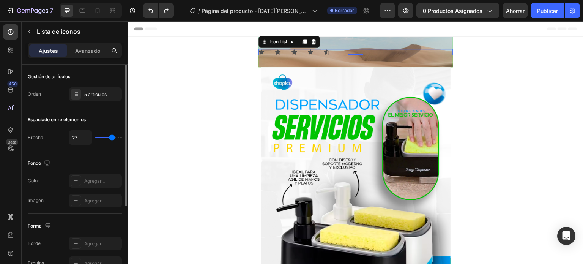
type input "26"
type input "24"
type input "22"
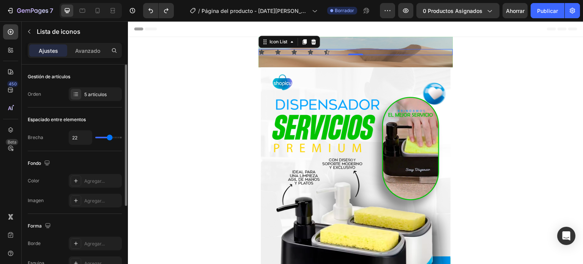
type input "21"
type input "20"
type input "19"
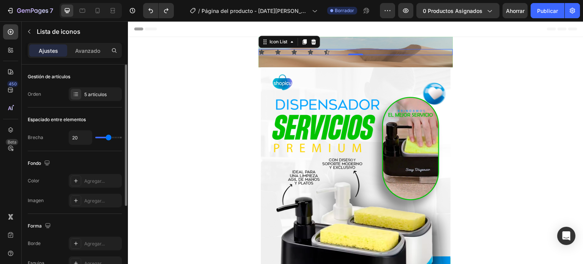
type input "19"
type input "18"
type input "17"
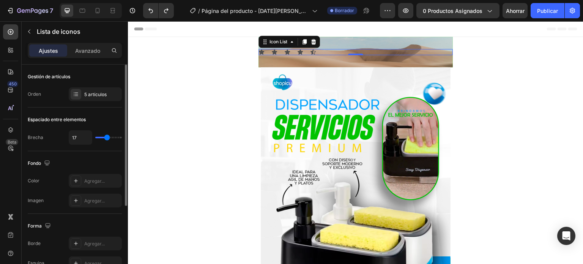
type input "16"
type input "17"
type input "19"
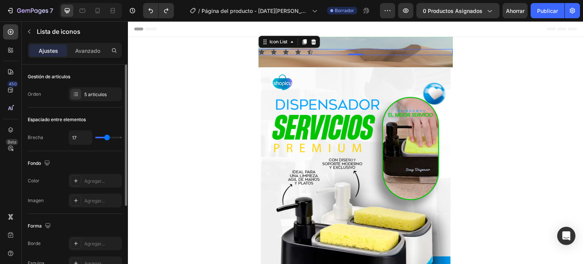
type input "19"
type input "20"
type input "22"
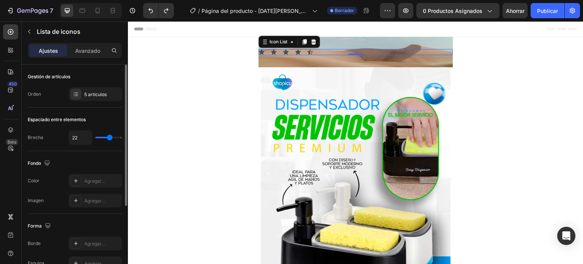
type input "23"
type input "24"
type input "25"
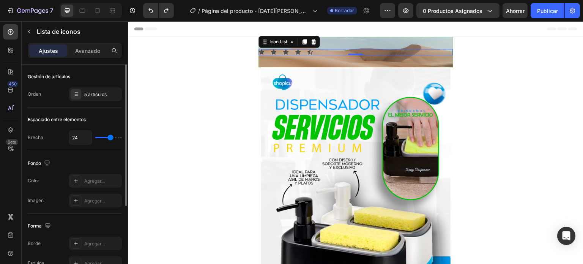
type input "25"
type input "26"
type input "27"
drag, startPoint x: 99, startPoint y: 139, endPoint x: 112, endPoint y: 138, distance: 13.3
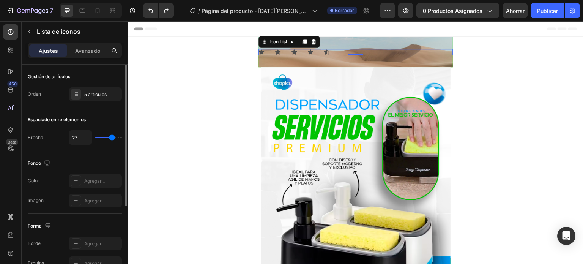
type input "27"
click at [112, 138] on input "range" at bounding box center [108, 138] width 27 height 2
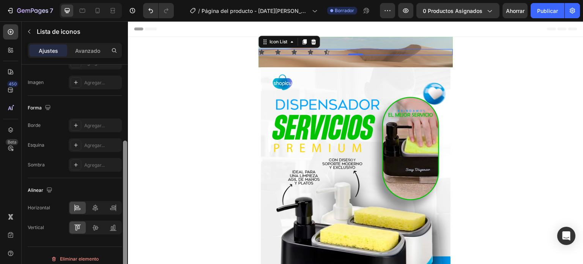
scroll to position [120, 0]
drag, startPoint x: 125, startPoint y: 161, endPoint x: 116, endPoint y: 238, distance: 77.6
click at [116, 238] on div "Gestión de artículos Orden 5 artículos Espaciado entre elementos Brecha 27 Fond…" at bounding box center [75, 175] width 106 height 221
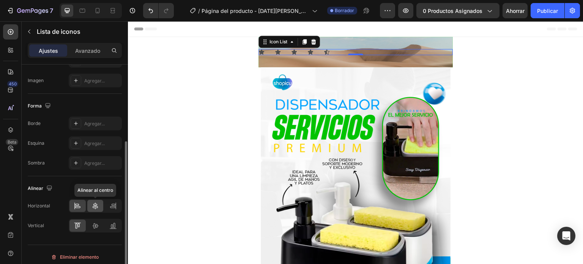
click at [94, 203] on icon at bounding box center [95, 205] width 5 height 7
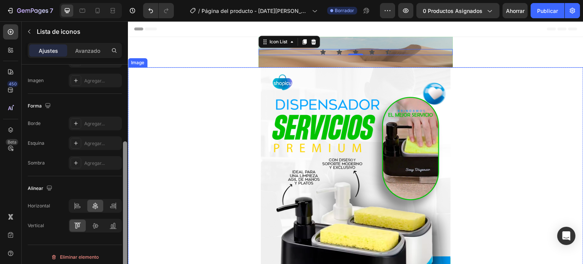
scroll to position [101, 0]
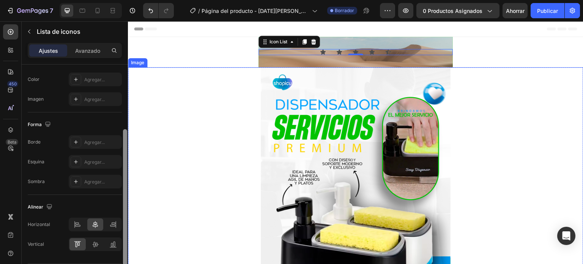
drag, startPoint x: 254, startPoint y: 193, endPoint x: 132, endPoint y: 97, distance: 155.3
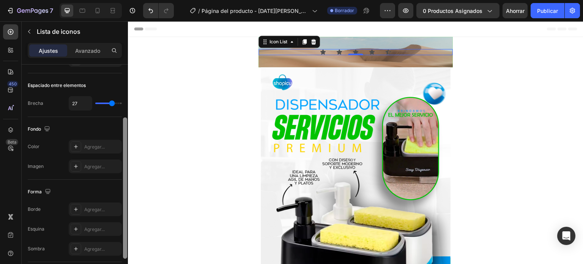
scroll to position [0, 0]
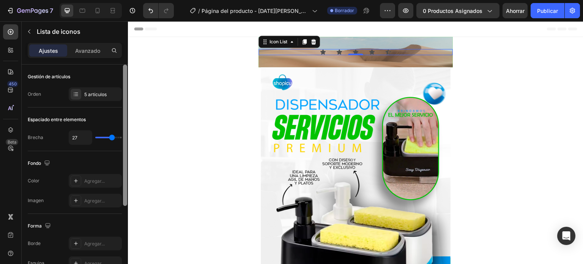
drag, startPoint x: 124, startPoint y: 162, endPoint x: 117, endPoint y: 74, distance: 88.0
click at [117, 74] on div "Gestión de artículos Orden 5 artículos Espaciado entre elementos Brecha 27 Fond…" at bounding box center [75, 175] width 106 height 221
drag, startPoint x: 125, startPoint y: 115, endPoint x: 126, endPoint y: 100, distance: 14.9
click at [126, 100] on div at bounding box center [125, 135] width 4 height 141
click at [93, 57] on div "Ajustes Avanzado" at bounding box center [75, 50] width 94 height 15
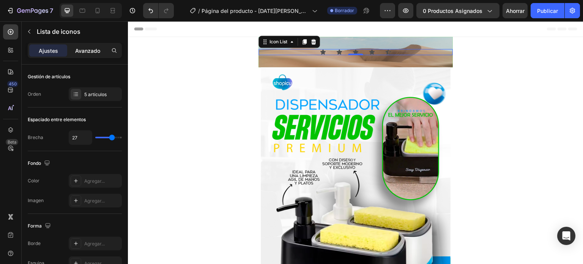
click at [89, 52] on font "Avanzado" at bounding box center [87, 50] width 25 height 6
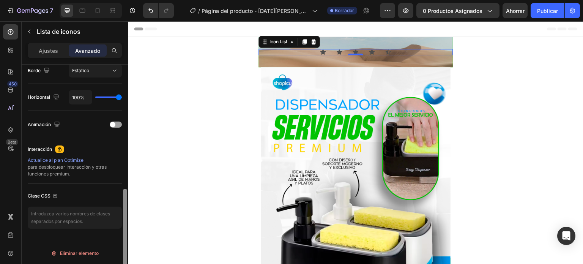
scroll to position [106, 0]
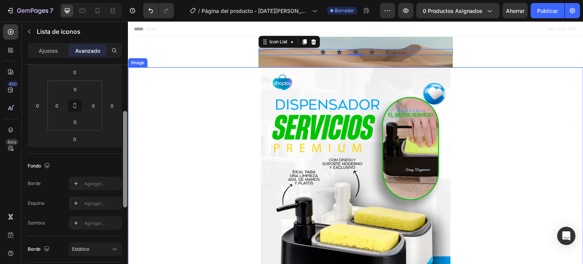
drag, startPoint x: 254, startPoint y: 105, endPoint x: 132, endPoint y: 69, distance: 126.7
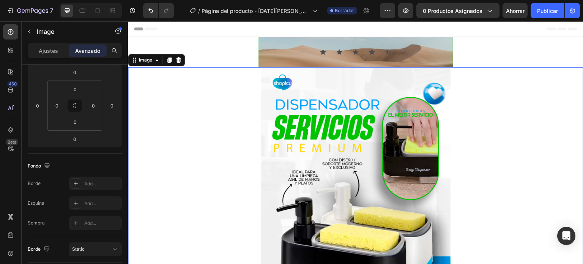
scroll to position [0, 0]
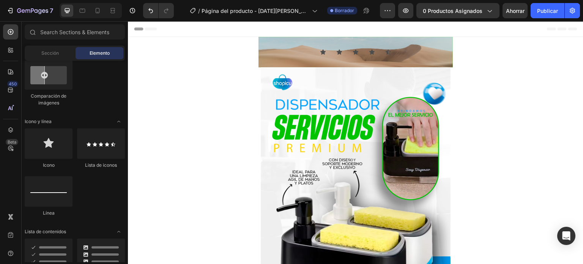
click at [294, 25] on div "Header" at bounding box center [356, 28] width 444 height 15
click at [9, 47] on icon at bounding box center [11, 50] width 8 height 8
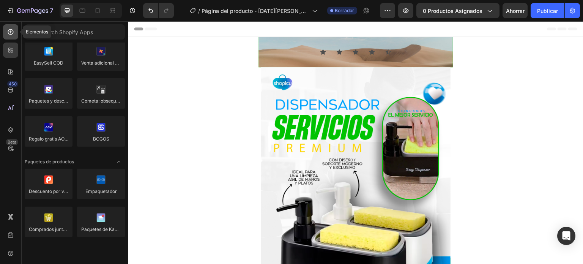
click at [12, 30] on icon at bounding box center [11, 32] width 8 height 8
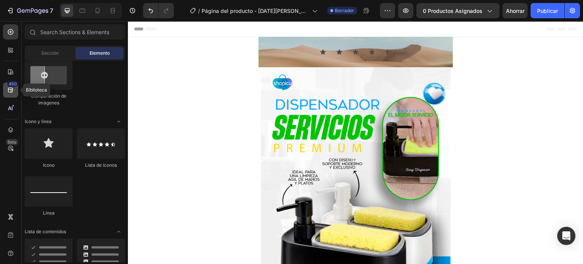
click at [7, 89] on icon at bounding box center [11, 90] width 8 height 8
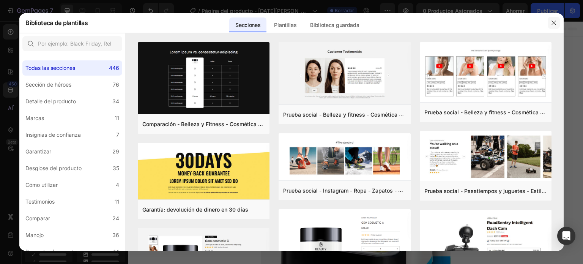
click at [549, 24] on button "button" at bounding box center [554, 23] width 12 height 12
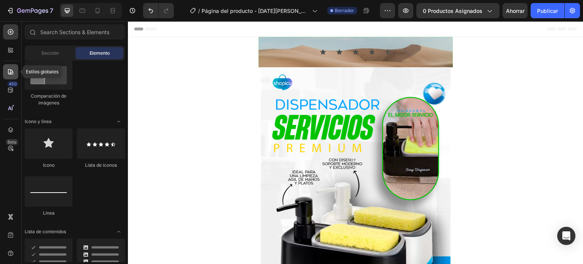
click at [7, 74] on icon at bounding box center [11, 72] width 8 height 8
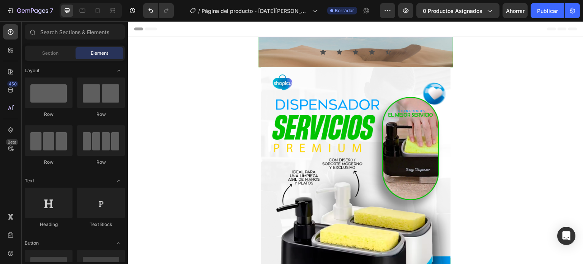
click at [315, 35] on div "Header" at bounding box center [356, 28] width 444 height 15
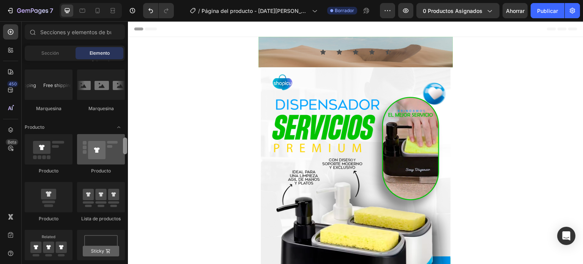
scroll to position [920, 0]
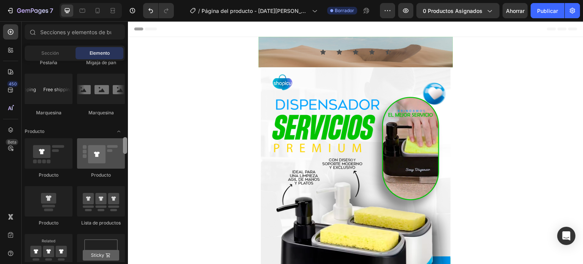
drag, startPoint x: 126, startPoint y: 112, endPoint x: 121, endPoint y: 153, distance: 41.3
click at [121, 153] on div "Disposición [GEOGRAPHIC_DATA] [GEOGRAPHIC_DATA] [GEOGRAPHIC_DATA] Fila Texto Tí…" at bounding box center [75, 161] width 106 height 201
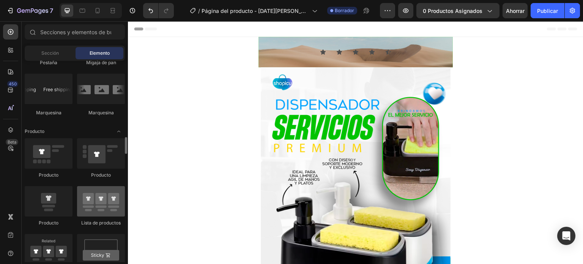
click at [102, 214] on div at bounding box center [101, 201] width 48 height 30
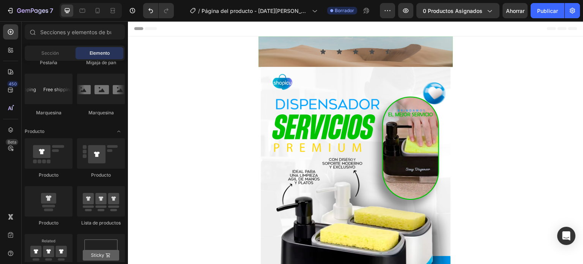
scroll to position [0, 0]
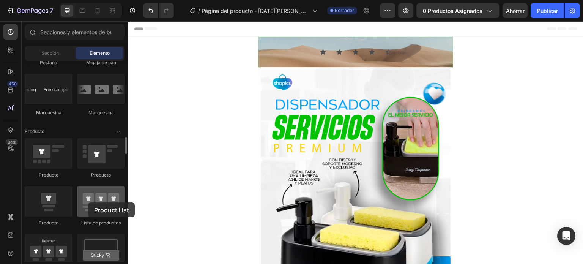
click at [88, 202] on div at bounding box center [101, 201] width 48 height 30
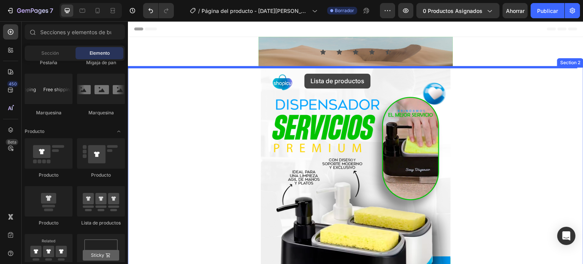
drag, startPoint x: 227, startPoint y: 229, endPoint x: 305, endPoint y: 74, distance: 173.8
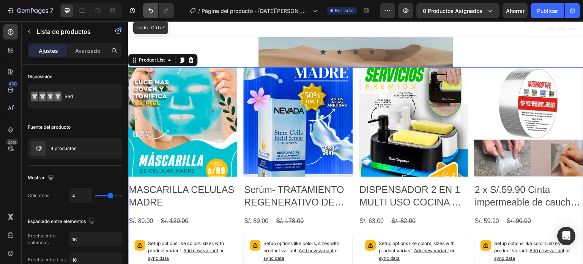
click at [153, 7] on icon "Deshacer/Rehacer" at bounding box center [151, 11] width 8 height 8
click at [152, 13] on icon "Deshacer/Rehacer" at bounding box center [151, 11] width 8 height 8
click at [149, 13] on icon "Deshacer/Rehacer" at bounding box center [151, 11] width 8 height 8
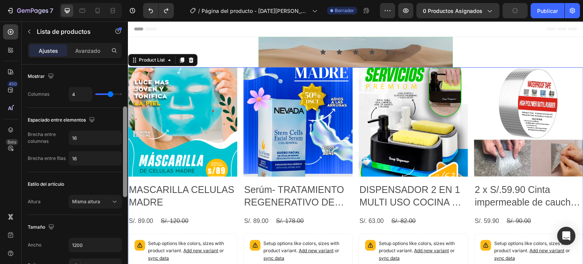
drag, startPoint x: 126, startPoint y: 126, endPoint x: 122, endPoint y: 168, distance: 41.6
click at [122, 168] on div at bounding box center [125, 175] width 6 height 221
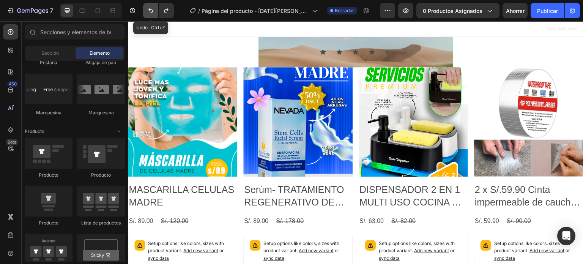
click at [150, 15] on button "Deshacer/Rehacer" at bounding box center [150, 10] width 15 height 15
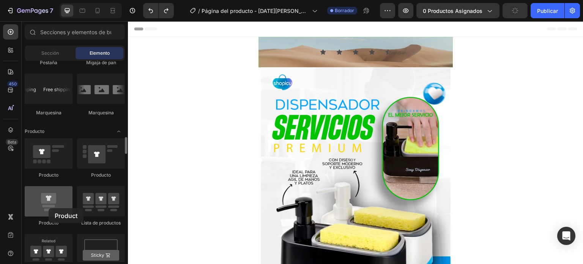
click at [49, 208] on div at bounding box center [49, 201] width 48 height 30
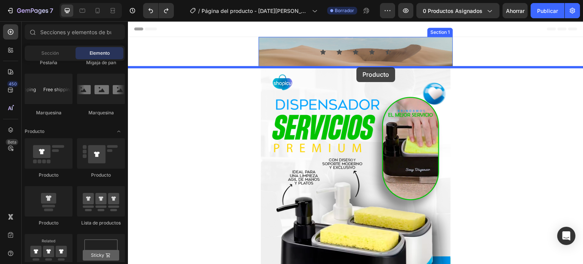
drag, startPoint x: 179, startPoint y: 231, endPoint x: 357, endPoint y: 67, distance: 242.2
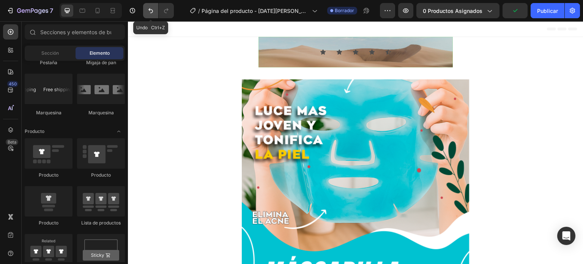
click at [150, 14] on icon "Deshacer/Rehacer" at bounding box center [151, 11] width 8 height 8
click at [150, 9] on icon "Deshacer/Rehacer" at bounding box center [151, 10] width 5 height 5
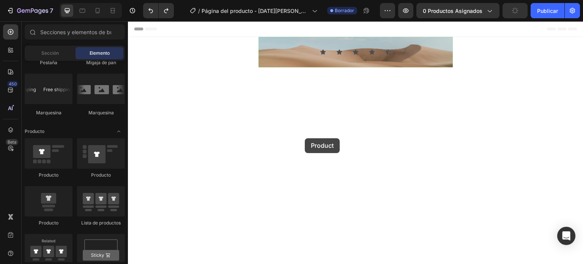
drag, startPoint x: 232, startPoint y: 183, endPoint x: 323, endPoint y: 138, distance: 101.2
drag, startPoint x: 224, startPoint y: 179, endPoint x: 319, endPoint y: 144, distance: 100.3
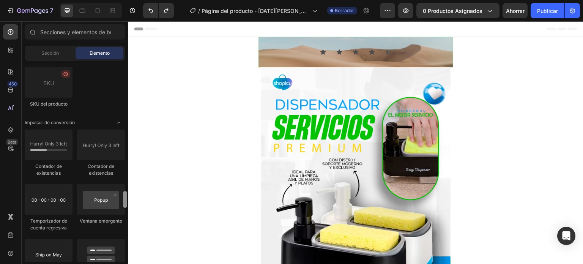
scroll to position [1577, 0]
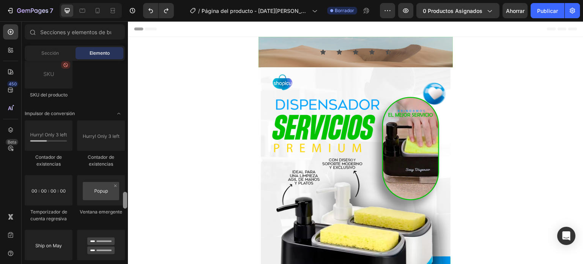
drag, startPoint x: 126, startPoint y: 145, endPoint x: 122, endPoint y: 199, distance: 54.8
click at [122, 199] on div at bounding box center [125, 161] width 6 height 201
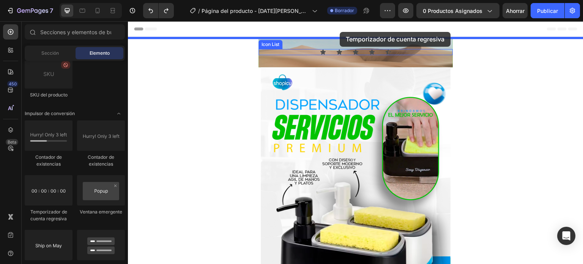
drag, startPoint x: 181, startPoint y: 217, endPoint x: 340, endPoint y: 32, distance: 243.5
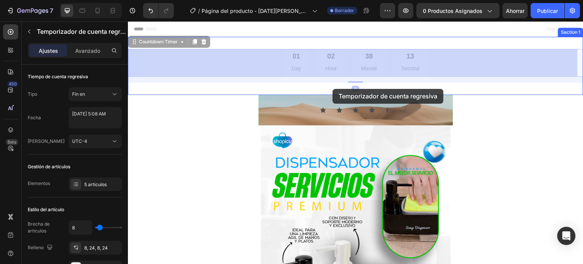
drag, startPoint x: 336, startPoint y: 63, endPoint x: 333, endPoint y: 89, distance: 26.8
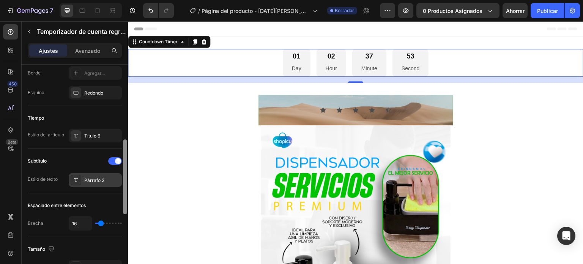
scroll to position [216, 0]
drag, startPoint x: 126, startPoint y: 111, endPoint x: 119, endPoint y: 185, distance: 73.7
click at [119, 185] on div "Tiempo de cuenta regresiva Tipo Fin en Fecha [DATE] 5:08 AM Huso horario UTC-4 …" at bounding box center [75, 175] width 106 height 221
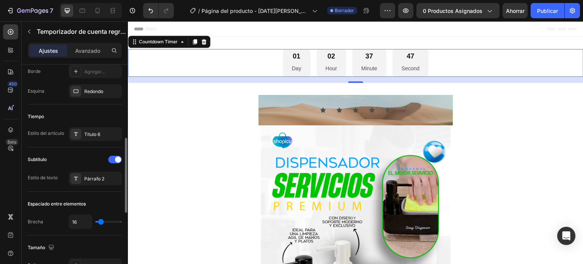
type input "15"
type input "22"
type input "27"
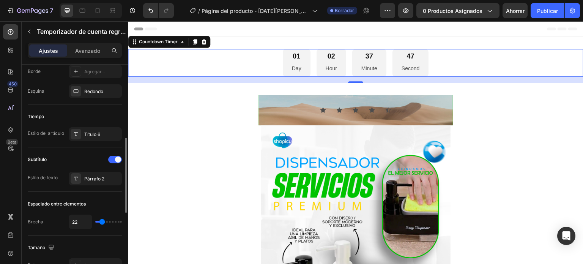
type input "27"
type input "31"
type input "34"
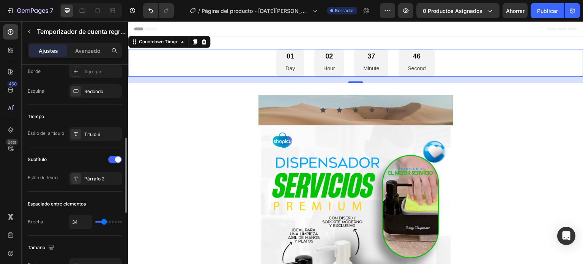
type input "36"
type input "38"
type input "40"
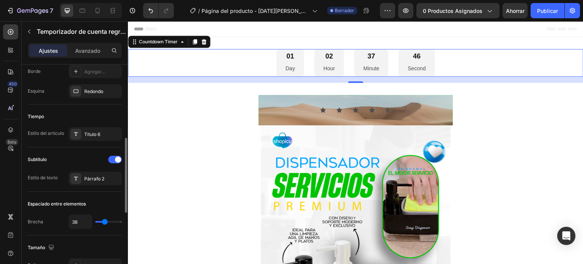
type input "40"
type input "41"
type input "43"
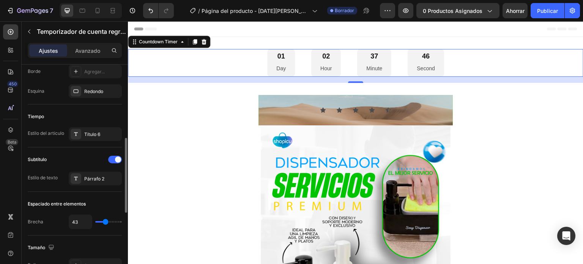
type input "45"
type input "47"
type input "48"
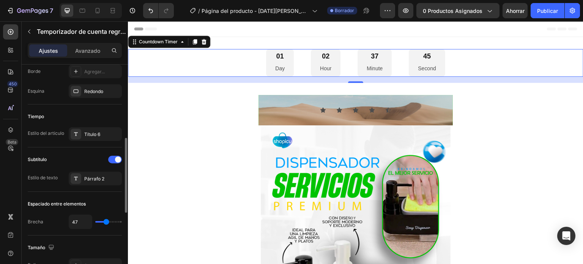
type input "48"
type input "50"
type input "52"
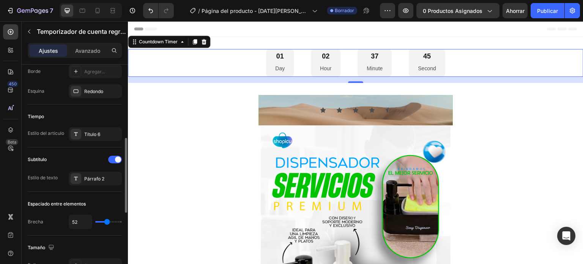
type input "54"
type input "56"
type input "54"
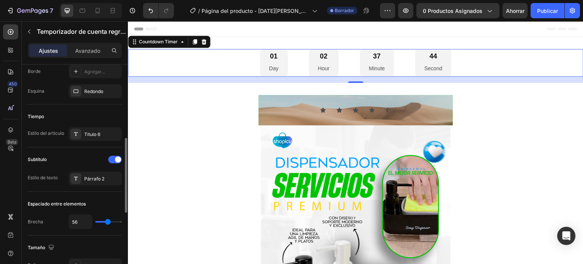
type input "54"
type input "50"
type input "47"
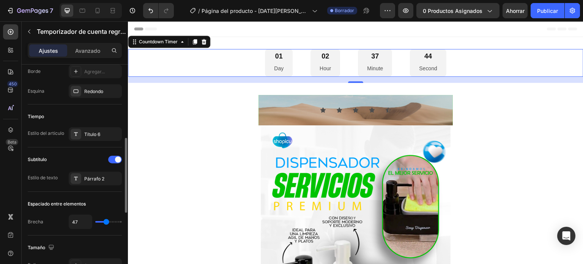
type input "45"
type input "43"
type input "41"
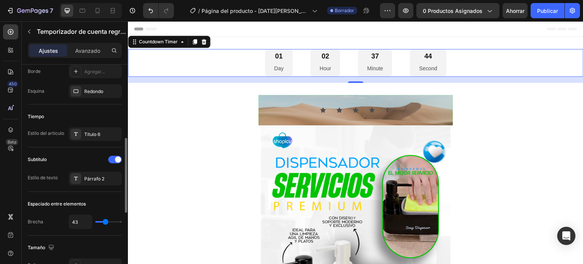
type input "41"
type input "40"
type input "38"
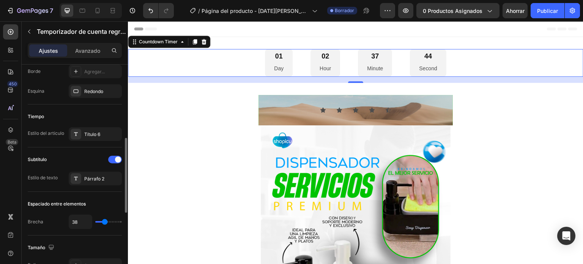
type input "36"
type input "34"
type input "32"
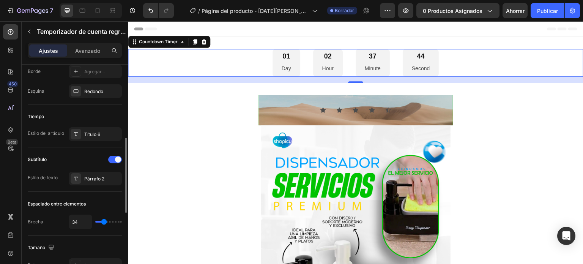
type input "32"
type input "31"
type input "29"
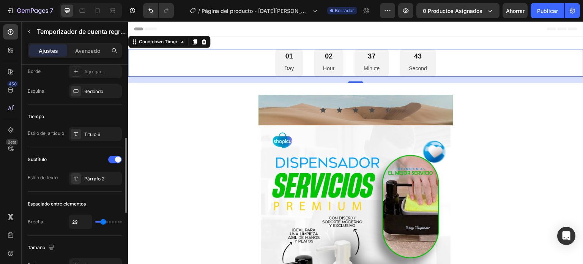
click at [103, 222] on input "range" at bounding box center [108, 222] width 27 height 2
click at [123, 188] on div at bounding box center [125, 175] width 4 height 75
click at [112, 174] on div "Párrafo 2" at bounding box center [95, 179] width 53 height 14
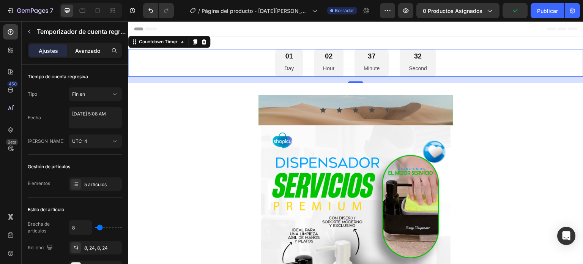
click at [89, 49] on font "Avanzado" at bounding box center [87, 50] width 25 height 6
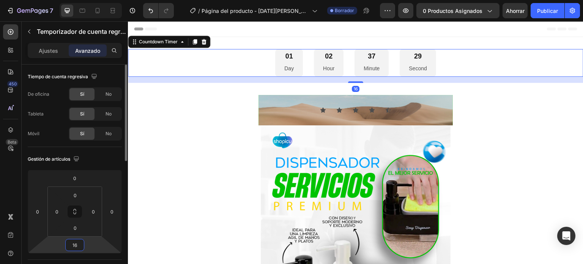
click at [77, 243] on input "16" at bounding box center [74, 244] width 15 height 11
type input "0"
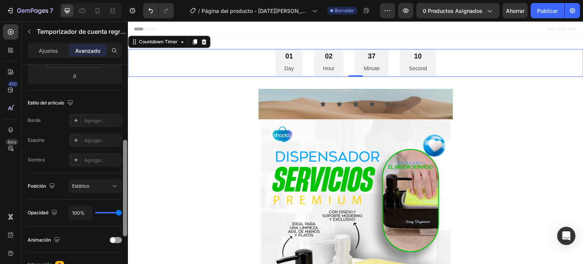
scroll to position [170, 0]
drag, startPoint x: 125, startPoint y: 126, endPoint x: 122, endPoint y: 200, distance: 74.5
click at [122, 200] on div at bounding box center [125, 175] width 6 height 221
type input "98%"
type input "98"
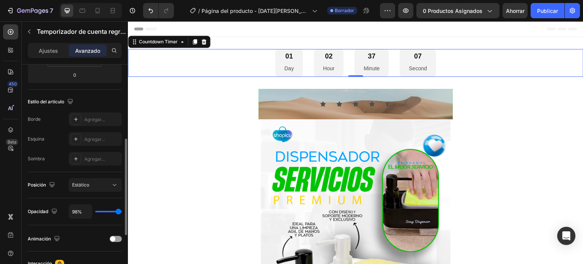
type input "86%"
type input "86"
type input "83%"
type input "83"
type input "82%"
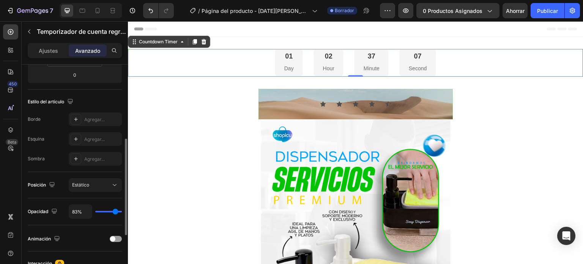
type input "82"
type input "80%"
type input "80"
type input "79%"
type input "79"
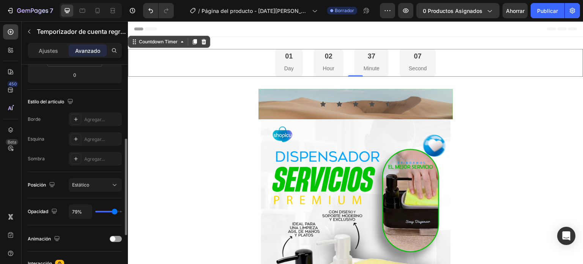
type input "77%"
type input "77"
type input "76%"
type input "76"
type input "74%"
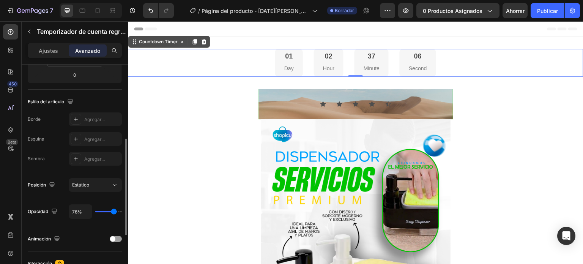
type input "74"
type input "73%"
type input "73"
type input "71%"
type input "71"
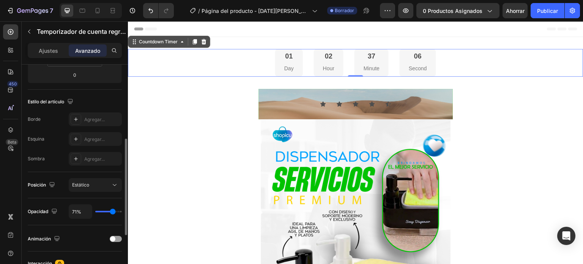
type input "70%"
type input "70"
type input "69%"
type input "69"
type input "67%"
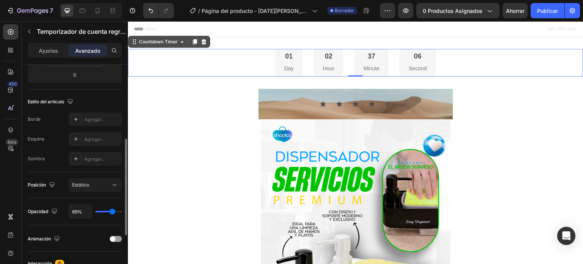
type input "67"
type input "64%"
type input "64"
drag, startPoint x: 119, startPoint y: 211, endPoint x: 127, endPoint y: 213, distance: 8.6
click at [122, 212] on input "range" at bounding box center [108, 212] width 27 height 2
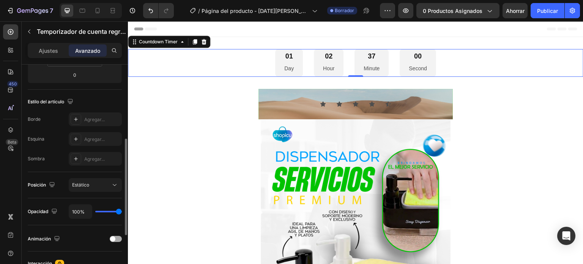
click at [118, 240] on div at bounding box center [116, 239] width 12 height 6
click at [114, 238] on div at bounding box center [116, 239] width 12 height 6
click at [114, 238] on span at bounding box center [112, 238] width 5 height 5
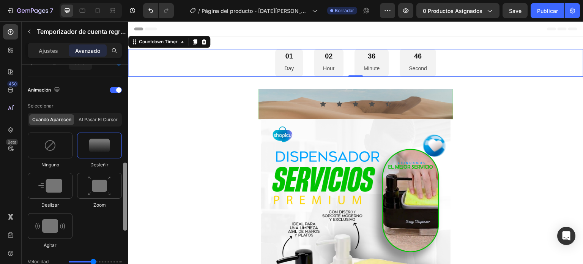
drag, startPoint x: 125, startPoint y: 160, endPoint x: 122, endPoint y: 206, distance: 45.7
click at [122, 206] on div "Mostrar en De oficina Sí No Tableta Sí No Móvil Sí No Gestión de artículos 0 0 …" at bounding box center [75, 175] width 106 height 221
click at [48, 226] on img at bounding box center [50, 227] width 30 height 14
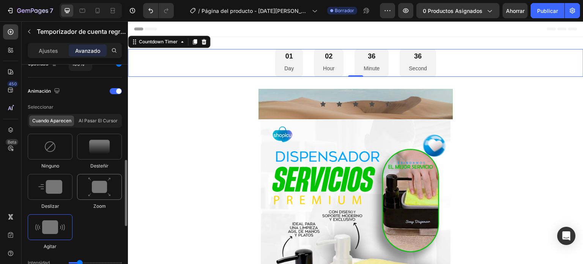
click at [98, 190] on img at bounding box center [99, 186] width 23 height 19
click at [55, 190] on img at bounding box center [50, 187] width 24 height 14
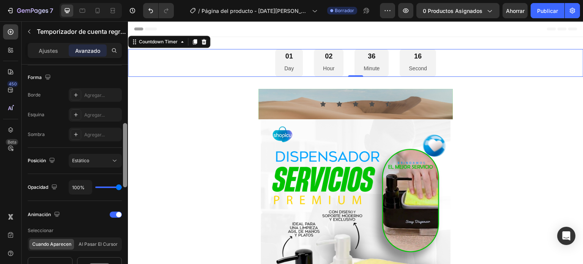
scroll to position [196, 0]
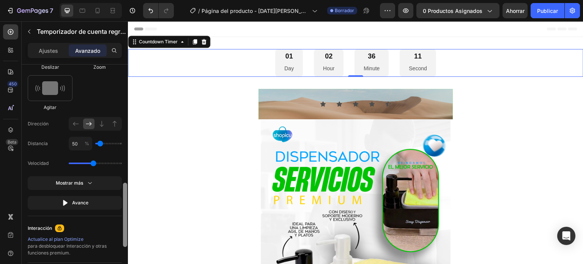
drag, startPoint x: 124, startPoint y: 114, endPoint x: 124, endPoint y: 254, distance: 139.4
click at [124, 247] on div at bounding box center [125, 215] width 4 height 64
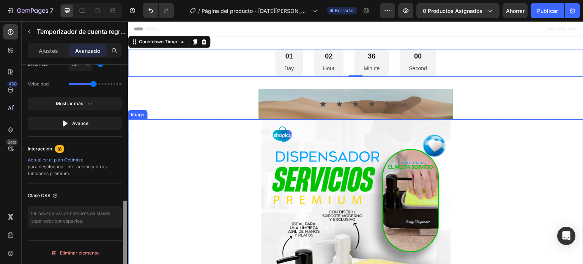
scroll to position [520, 0]
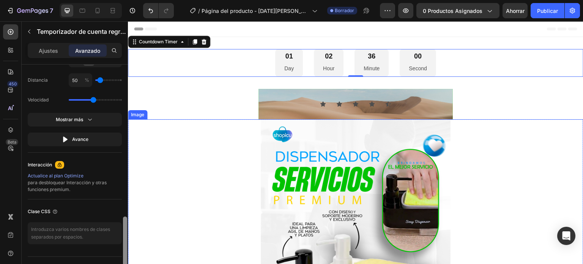
drag, startPoint x: 253, startPoint y: 236, endPoint x: 133, endPoint y: 184, distance: 131.0
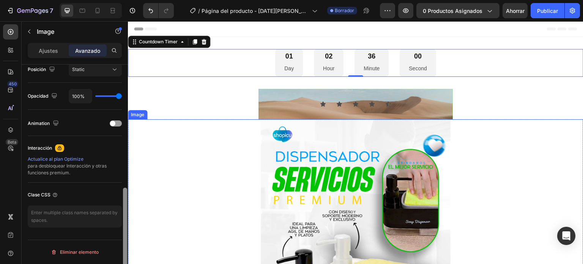
scroll to position [0, 0]
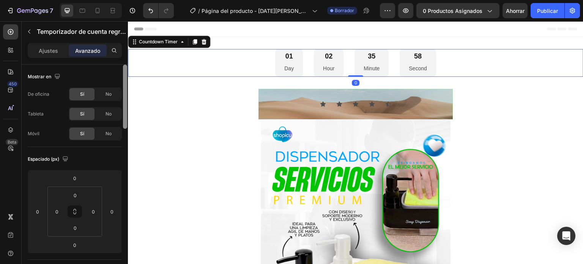
click at [291, 68] on div "01 Day" at bounding box center [289, 63] width 28 height 28
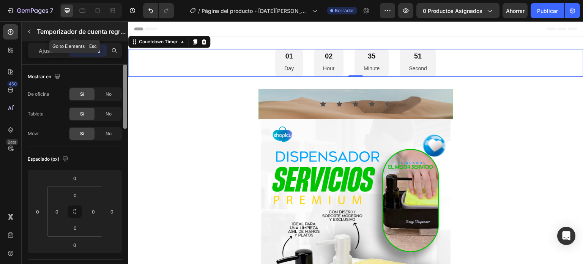
drag, startPoint x: 125, startPoint y: 83, endPoint x: 128, endPoint y: 41, distance: 42.6
click at [128, 41] on div "Secciones(18) Elementos(84) Sección Elemento Hero Section Product Detail Brands…" at bounding box center [75, 142] width 106 height 243
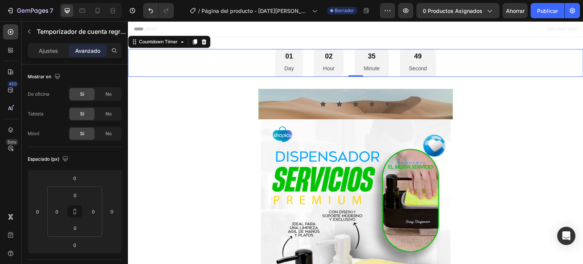
click at [85, 49] on font "Avanzado" at bounding box center [87, 50] width 25 height 6
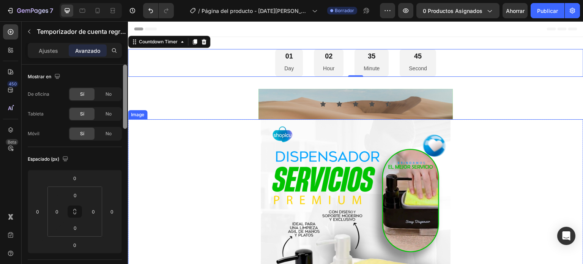
scroll to position [131, 0]
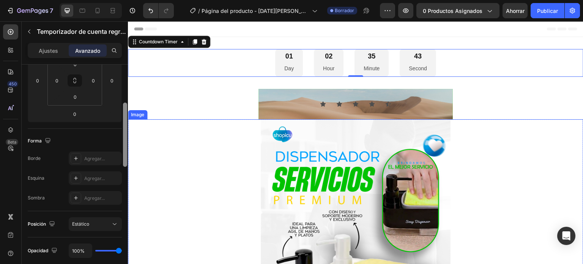
drag, startPoint x: 253, startPoint y: 123, endPoint x: 128, endPoint y: 168, distance: 132.5
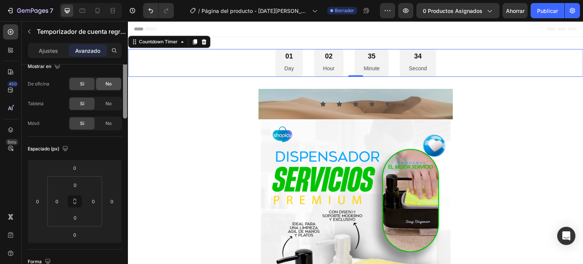
scroll to position [0, 0]
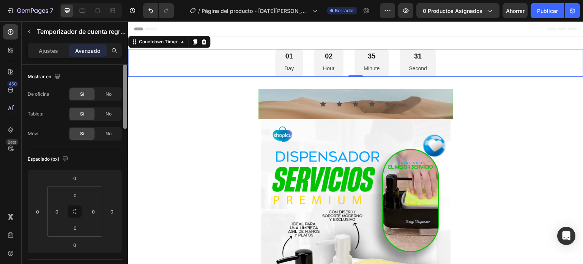
click at [124, 82] on div at bounding box center [125, 97] width 4 height 64
click at [126, 102] on div at bounding box center [125, 97] width 4 height 64
click at [46, 51] on font "Ajustes" at bounding box center [48, 50] width 19 height 6
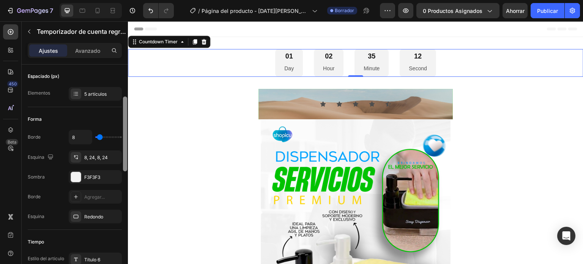
scroll to position [94, 0]
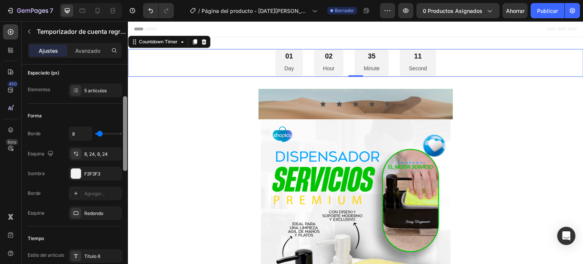
drag, startPoint x: 124, startPoint y: 120, endPoint x: 124, endPoint y: 151, distance: 31.5
click at [124, 151] on div at bounding box center [125, 133] width 4 height 75
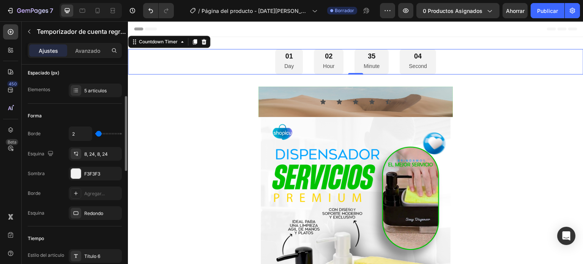
click at [99, 133] on input "range" at bounding box center [108, 134] width 27 height 2
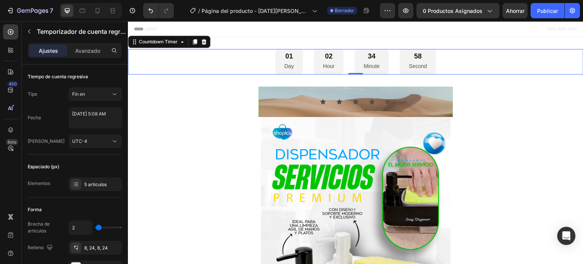
scroll to position [221, 0]
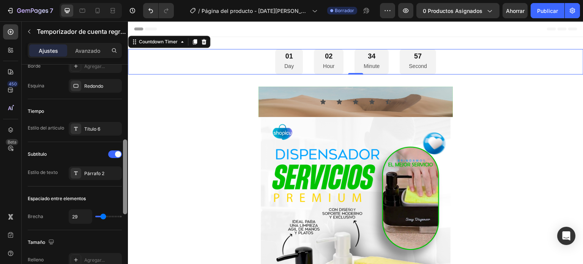
click at [123, 94] on div at bounding box center [125, 175] width 6 height 221
click at [124, 169] on div at bounding box center [125, 177] width 4 height 75
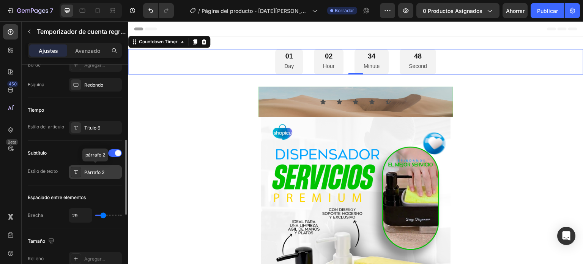
click at [100, 171] on font "Párrafo 2" at bounding box center [94, 172] width 20 height 6
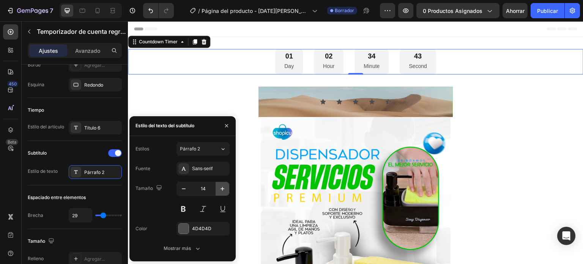
click at [222, 189] on icon "button" at bounding box center [223, 189] width 8 height 8
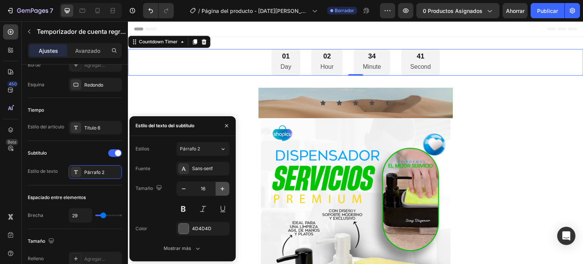
click at [222, 189] on icon "button" at bounding box center [223, 189] width 8 height 8
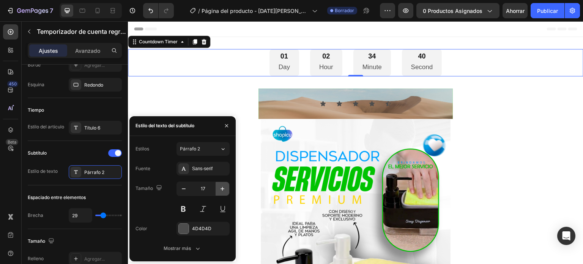
click at [222, 189] on icon "button" at bounding box center [223, 189] width 8 height 8
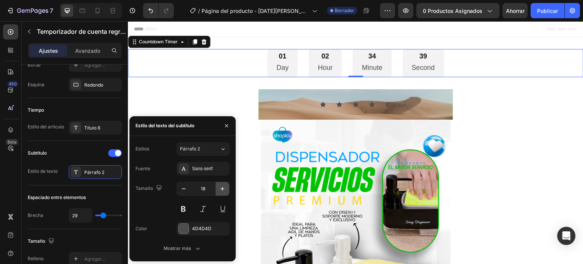
click at [222, 189] on icon "button" at bounding box center [223, 189] width 8 height 8
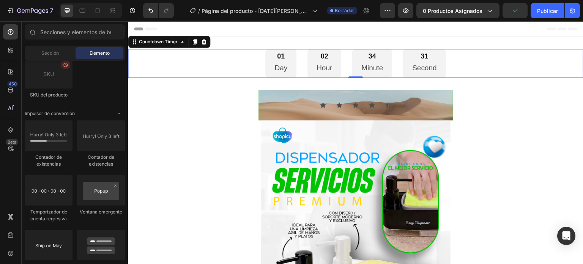
click at [237, 101] on section "Icon Icon Icon Icon Icon Icon List Section 2" at bounding box center [356, 105] width 304 height 30
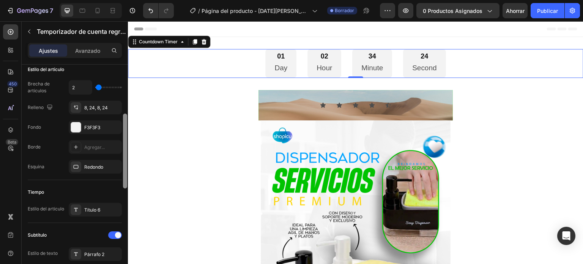
scroll to position [141, 0]
drag, startPoint x: 125, startPoint y: 90, endPoint x: 115, endPoint y: 136, distance: 47.8
click at [115, 136] on div "Tiempo de cuenta regresiva Tipo Fin en Fecha [DATE] 5:08 AM Huso horario UTC-4 …" at bounding box center [75, 175] width 106 height 221
click at [76, 124] on div at bounding box center [76, 126] width 10 height 10
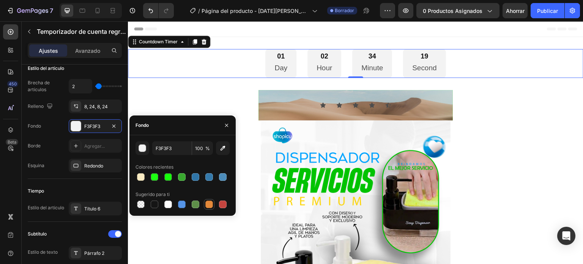
click at [209, 204] on div at bounding box center [210, 205] width 8 height 8
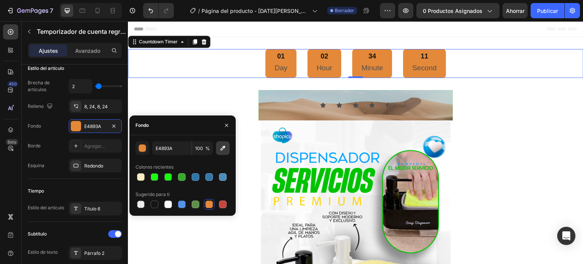
click at [222, 152] on icon "button" at bounding box center [223, 148] width 8 height 8
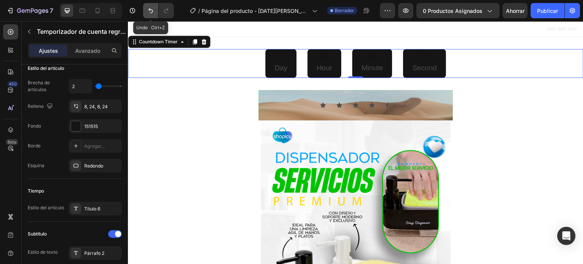
click at [149, 9] on icon "Deshacer/Rehacer" at bounding box center [151, 10] width 5 height 5
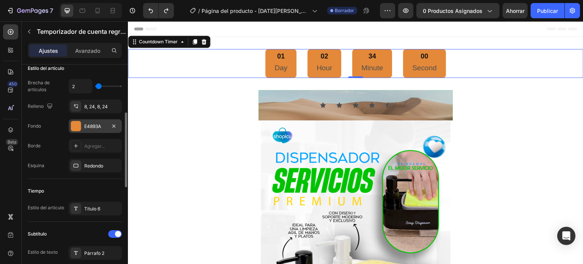
click at [77, 125] on div at bounding box center [76, 126] width 10 height 10
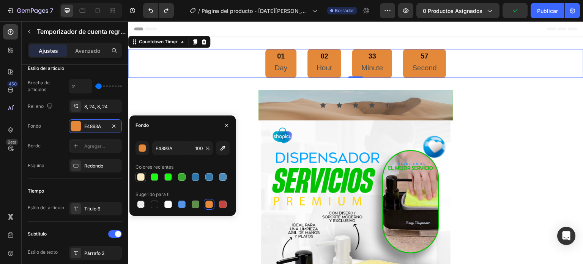
click at [142, 177] on div at bounding box center [141, 177] width 8 height 8
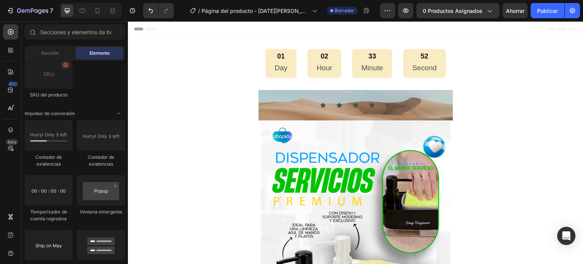
click at [207, 97] on section "Icon Icon Icon Icon Icon Icon List Section 2" at bounding box center [356, 105] width 304 height 30
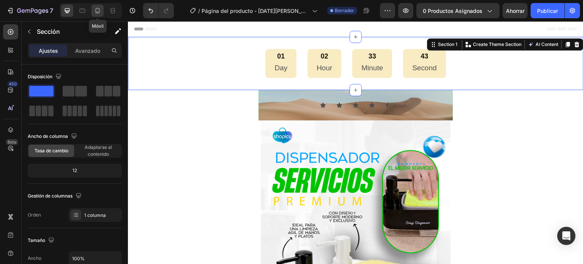
click at [96, 14] on div at bounding box center [98, 11] width 12 height 12
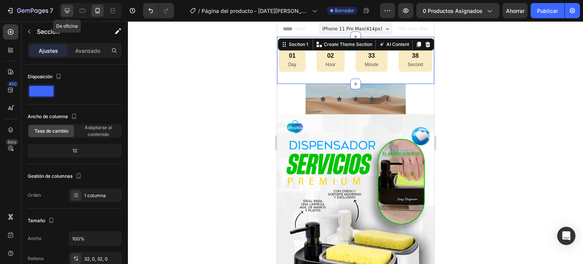
click at [67, 12] on icon at bounding box center [67, 11] width 8 height 8
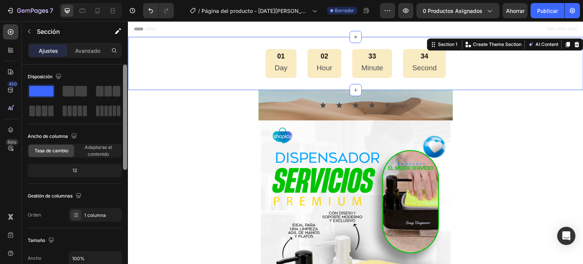
drag, startPoint x: 125, startPoint y: 111, endPoint x: 128, endPoint y: 94, distance: 17.7
click at [128, 94] on div at bounding box center [125, 175] width 6 height 221
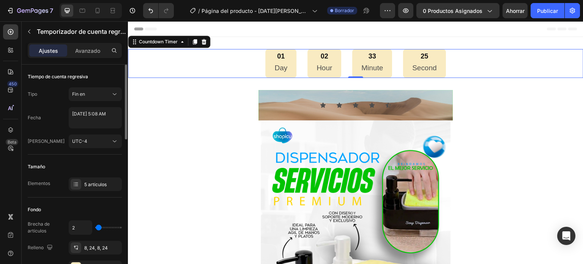
click at [99, 227] on input "range" at bounding box center [108, 228] width 27 height 2
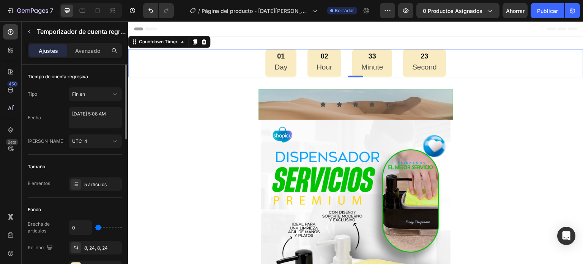
drag, startPoint x: 99, startPoint y: 224, endPoint x: 93, endPoint y: 224, distance: 5.3
click at [95, 227] on input "range" at bounding box center [108, 228] width 27 height 2
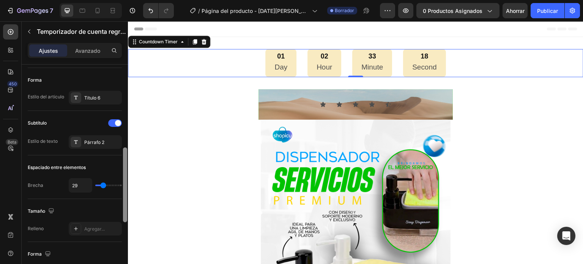
scroll to position [254, 0]
drag, startPoint x: 125, startPoint y: 124, endPoint x: 120, endPoint y: 210, distance: 86.4
click at [120, 210] on div "Tiempo de cuenta regresiva Tipo Fin en Fecha [DATE] 5:08 AM Huso horario UTC-4 …" at bounding box center [75, 175] width 106 height 221
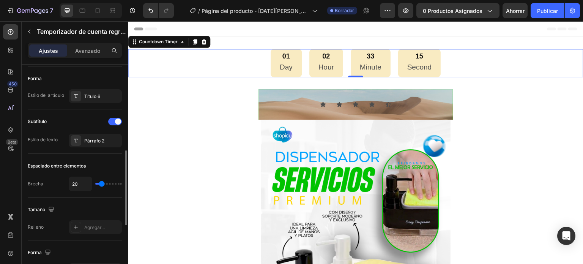
click at [102, 183] on input "range" at bounding box center [108, 184] width 27 height 2
click at [101, 183] on input "range" at bounding box center [108, 184] width 27 height 2
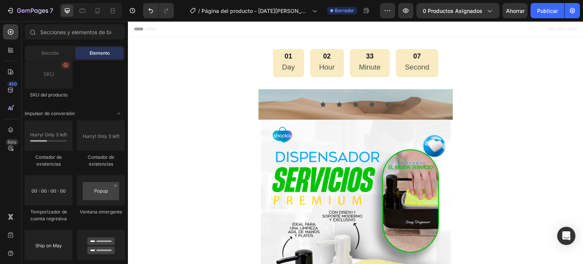
click at [98, 14] on icon at bounding box center [98, 11] width 8 height 8
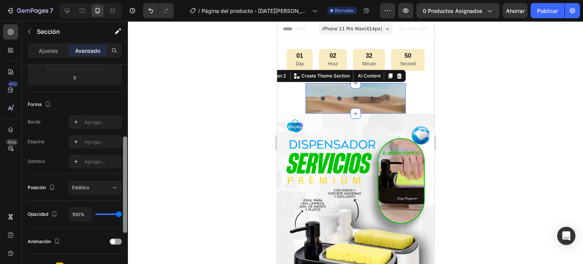
scroll to position [167, 0]
drag, startPoint x: 125, startPoint y: 82, endPoint x: 124, endPoint y: 155, distance: 72.9
click at [124, 155] on div at bounding box center [125, 185] width 4 height 96
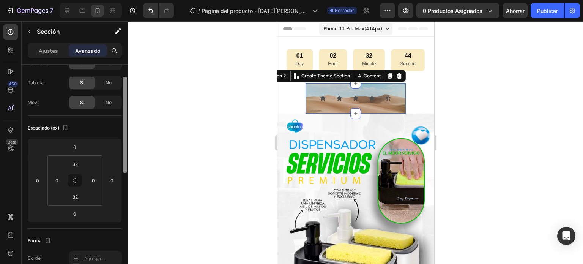
scroll to position [30, 0]
drag, startPoint x: 125, startPoint y: 188, endPoint x: 124, endPoint y: 128, distance: 59.6
click at [124, 128] on div at bounding box center [125, 125] width 4 height 96
click at [75, 194] on input "32" at bounding box center [75, 197] width 15 height 11
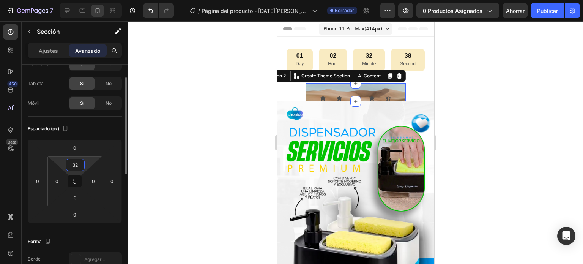
click at [72, 165] on input "32" at bounding box center [75, 164] width 15 height 11
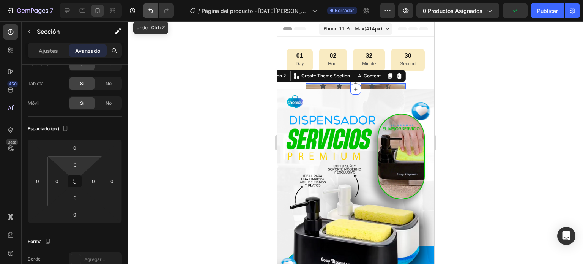
click at [149, 15] on button "Deshacer/Rehacer" at bounding box center [150, 10] width 15 height 15
click at [152, 11] on icon "Deshacer/Rehacer" at bounding box center [151, 11] width 8 height 8
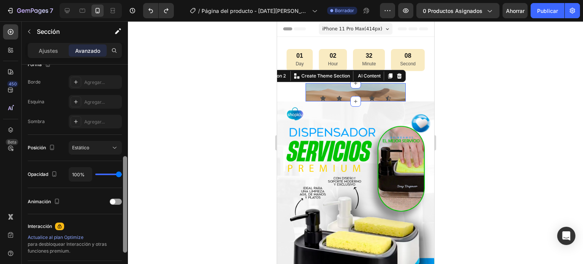
scroll to position [210, 0]
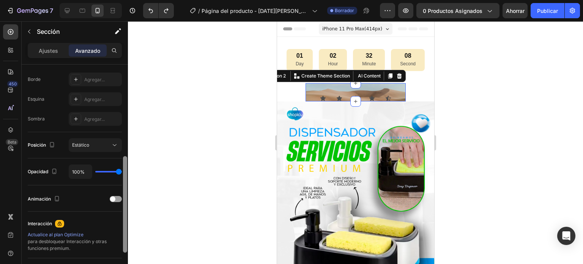
drag, startPoint x: 125, startPoint y: 147, endPoint x: 126, endPoint y: 226, distance: 78.6
click at [126, 226] on div at bounding box center [125, 204] width 4 height 96
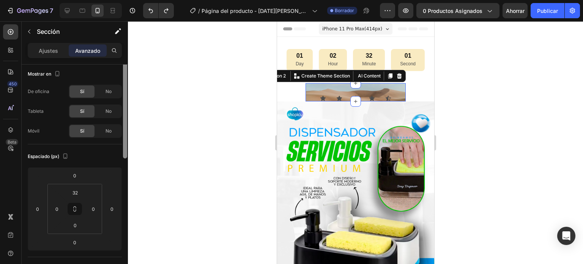
scroll to position [0, 0]
drag, startPoint x: 126, startPoint y: 175, endPoint x: 129, endPoint y: 73, distance: 102.6
click at [129, 0] on div "7 Version history / Página del producto - [DATE][PERSON_NAME] 00:50:04 Borrador…" at bounding box center [291, 0] width 583 height 0
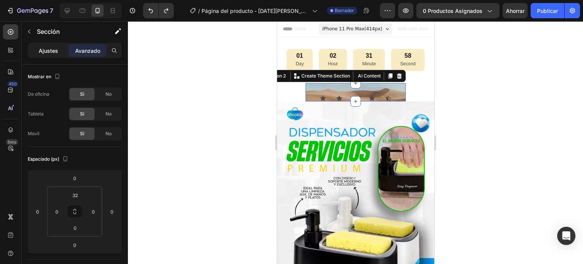
click at [53, 51] on font "Ajustes" at bounding box center [48, 50] width 19 height 6
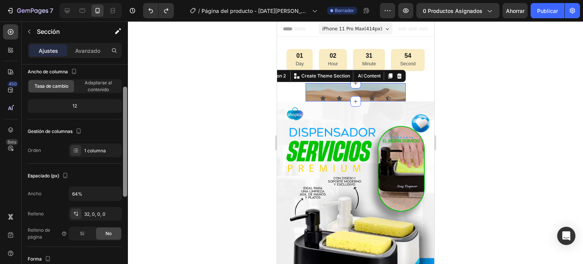
scroll to position [46, 0]
drag, startPoint x: 126, startPoint y: 123, endPoint x: 126, endPoint y: 145, distance: 22.8
click at [126, 145] on div at bounding box center [125, 142] width 4 height 110
click at [76, 196] on input "64%" at bounding box center [95, 193] width 52 height 14
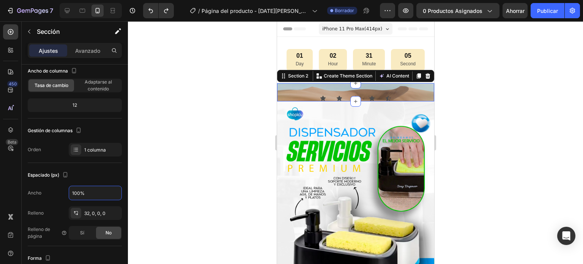
click at [261, 123] on div at bounding box center [355, 142] width 455 height 243
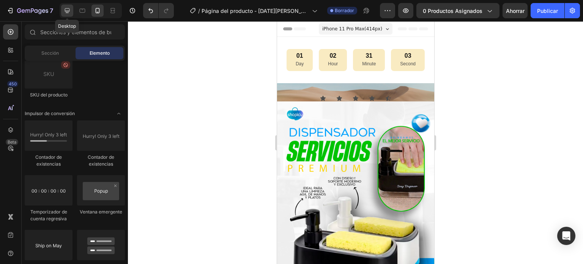
click at [66, 11] on icon at bounding box center [67, 11] width 8 height 8
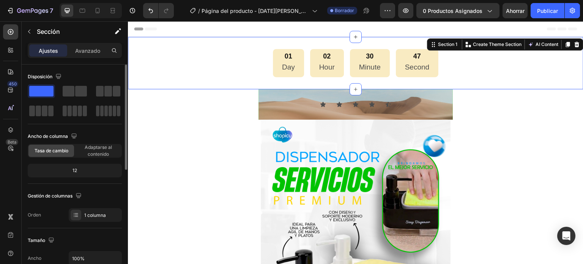
click at [77, 171] on font "12" at bounding box center [75, 171] width 5 height 6
click at [85, 171] on div "12" at bounding box center [74, 170] width 91 height 11
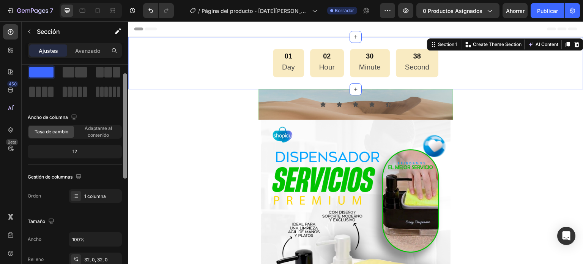
scroll to position [20, 0]
drag, startPoint x: 126, startPoint y: 106, endPoint x: 126, endPoint y: 115, distance: 9.5
click at [126, 115] on div at bounding box center [125, 126] width 4 height 105
click at [107, 129] on font "Adaptarse al contenido" at bounding box center [98, 131] width 27 height 13
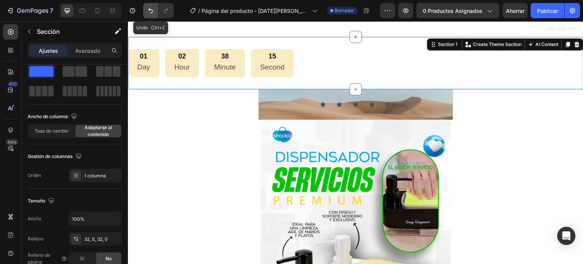
click at [150, 9] on icon "Deshacer/Rehacer" at bounding box center [151, 10] width 5 height 5
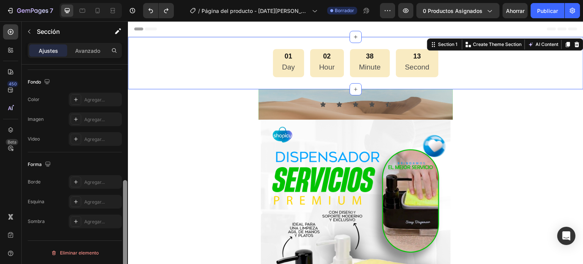
scroll to position [0, 0]
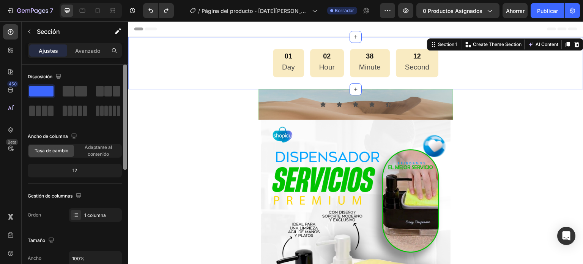
drag, startPoint x: 125, startPoint y: 156, endPoint x: 122, endPoint y: 76, distance: 80.2
click at [122, 76] on div at bounding box center [125, 175] width 6 height 221
click at [100, 9] on icon at bounding box center [98, 11] width 8 height 8
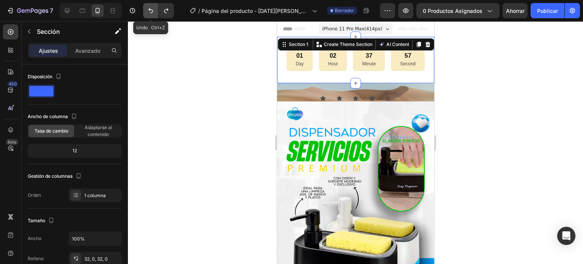
click at [155, 9] on button "Deshacer/Rehacer" at bounding box center [150, 10] width 15 height 15
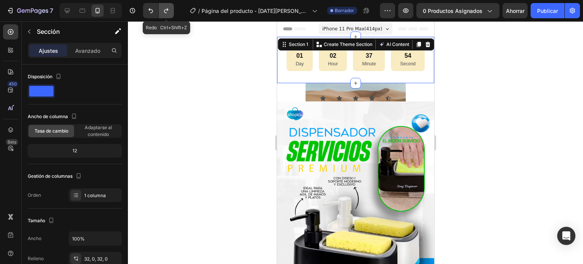
click at [164, 13] on icon "Deshacer/Rehacer" at bounding box center [167, 11] width 8 height 8
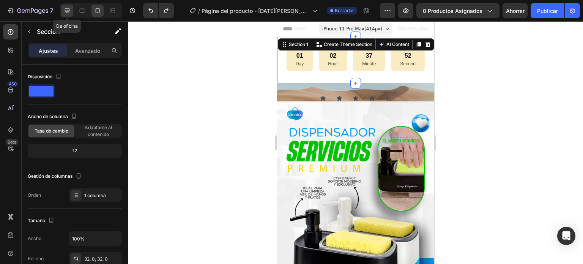
click at [65, 10] on icon at bounding box center [67, 11] width 8 height 8
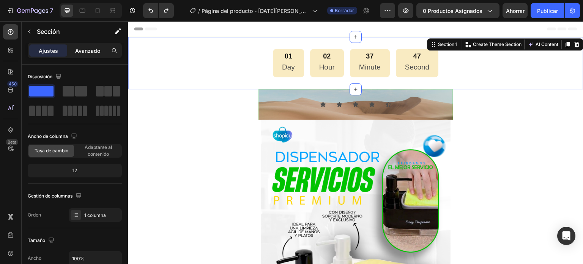
click at [85, 55] on div "Avanzado" at bounding box center [88, 50] width 38 height 12
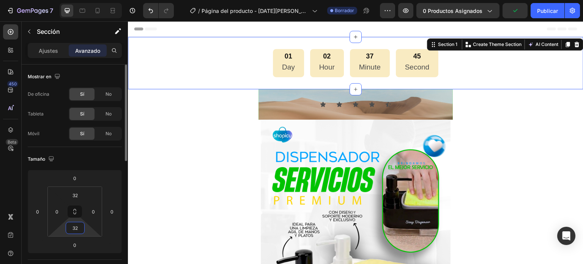
click at [75, 228] on input "32" at bounding box center [75, 227] width 15 height 11
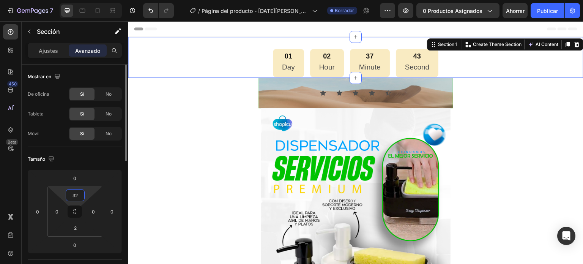
click at [78, 196] on input "32" at bounding box center [75, 195] width 15 height 11
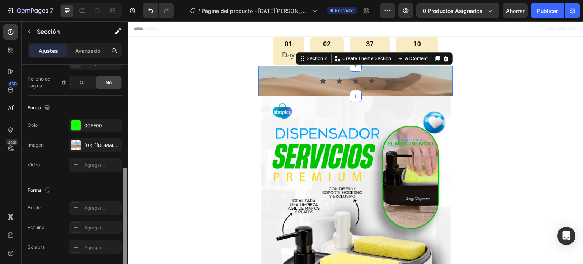
scroll to position [242, 0]
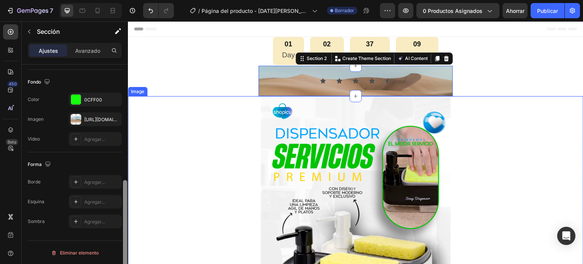
drag, startPoint x: 253, startPoint y: 103, endPoint x: 146, endPoint y: 93, distance: 107.2
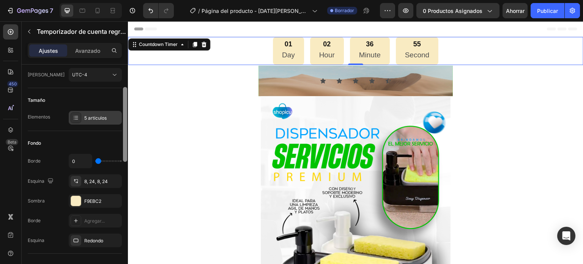
scroll to position [66, 0]
click at [101, 113] on div "5 artículos" at bounding box center [95, 119] width 53 height 14
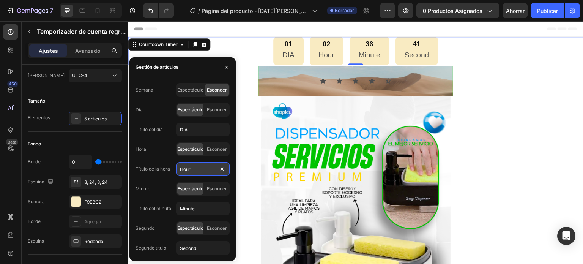
click at [192, 169] on input "Hour" at bounding box center [203, 169] width 53 height 14
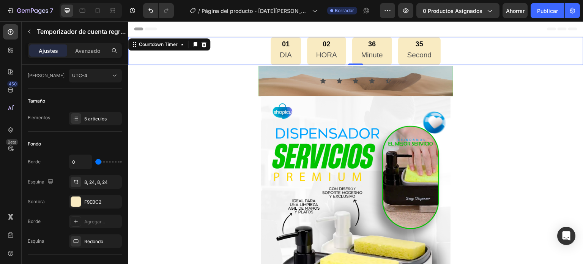
click at [367, 55] on p "Minute" at bounding box center [373, 55] width 22 height 13
click at [92, 121] on div "5 artículos" at bounding box center [102, 118] width 36 height 7
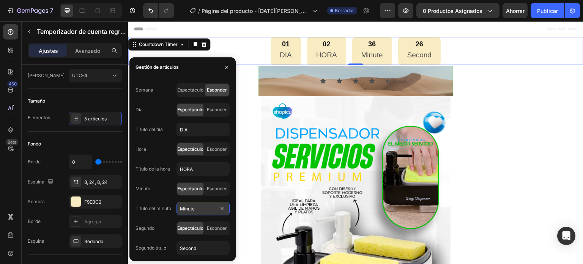
click at [189, 211] on input "Minute" at bounding box center [203, 209] width 53 height 14
click at [198, 208] on input "Minute" at bounding box center [203, 209] width 53 height 14
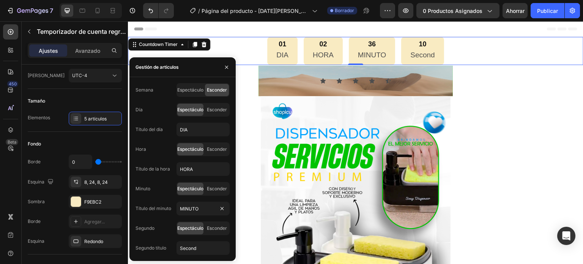
click at [422, 54] on p "Second" at bounding box center [423, 55] width 24 height 13
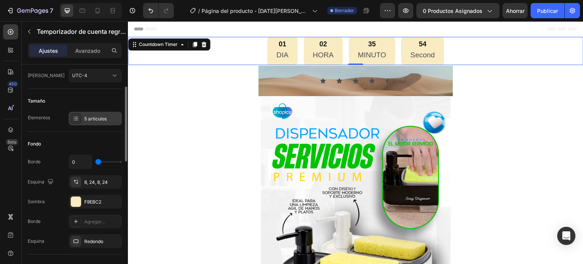
click at [97, 117] on font "5 artículos" at bounding box center [95, 119] width 22 height 6
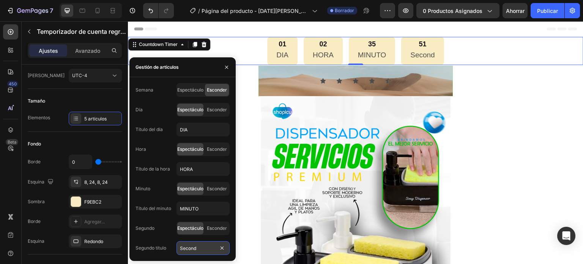
click at [197, 250] on input "Second" at bounding box center [203, 248] width 53 height 14
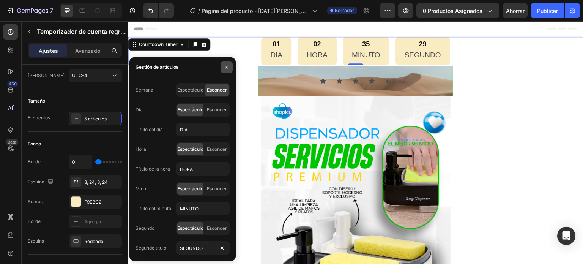
click at [227, 64] on icon "button" at bounding box center [227, 67] width 6 height 6
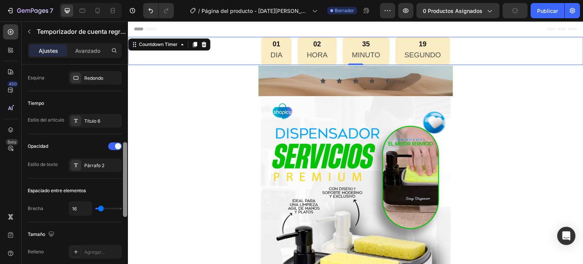
scroll to position [231, 0]
drag, startPoint x: 125, startPoint y: 131, endPoint x: 115, endPoint y: 188, distance: 57.0
click at [115, 188] on div "Mostrar en Tipo Fin en Fecha [DATE] 5:08 AM Huso horario UTC-4 Tamaño Elementos…" at bounding box center [75, 175] width 106 height 221
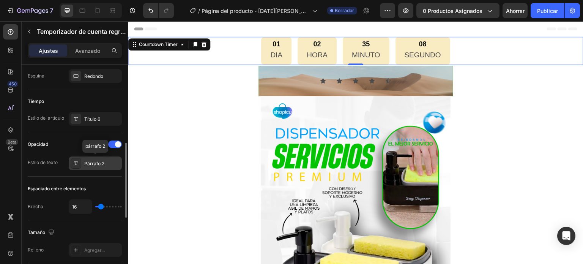
click at [104, 163] on font "Párrafo 2" at bounding box center [94, 164] width 20 height 6
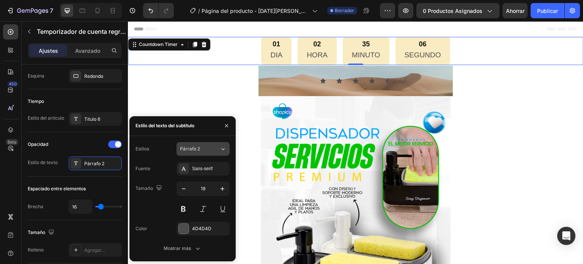
click at [223, 145] on icon at bounding box center [223, 149] width 6 height 8
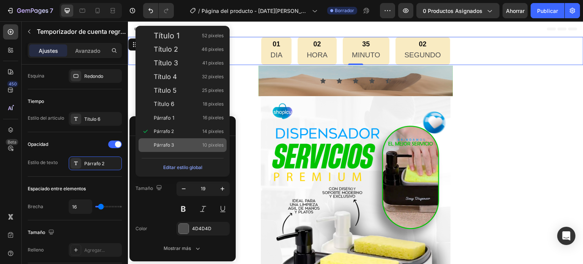
click at [180, 144] on div "Párrafo 3 10 píxeles" at bounding box center [189, 145] width 70 height 8
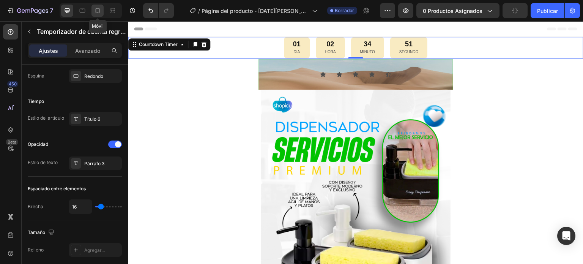
click at [96, 10] on icon at bounding box center [98, 10] width 4 height 5
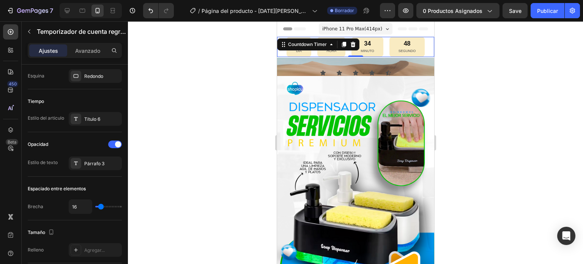
click at [185, 68] on div at bounding box center [355, 142] width 455 height 243
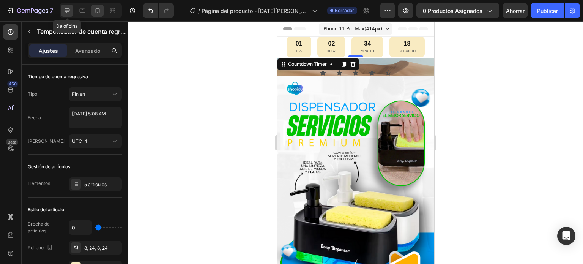
click at [70, 11] on icon at bounding box center [67, 11] width 8 height 8
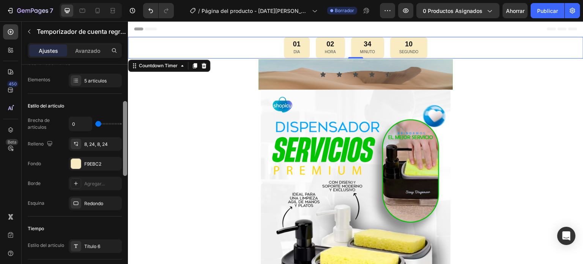
scroll to position [105, 0]
drag, startPoint x: 125, startPoint y: 98, endPoint x: 125, endPoint y: 134, distance: 35.7
click at [125, 134] on div at bounding box center [125, 137] width 4 height 75
click at [96, 11] on icon at bounding box center [98, 11] width 8 height 8
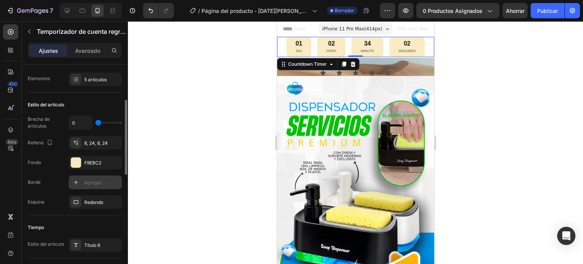
click at [88, 184] on font "Agregar..." at bounding box center [94, 183] width 21 height 6
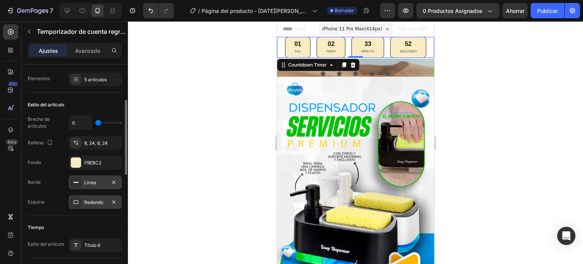
click at [94, 197] on div "Redondo" at bounding box center [95, 202] width 53 height 14
click at [170, 168] on div at bounding box center [355, 142] width 455 height 243
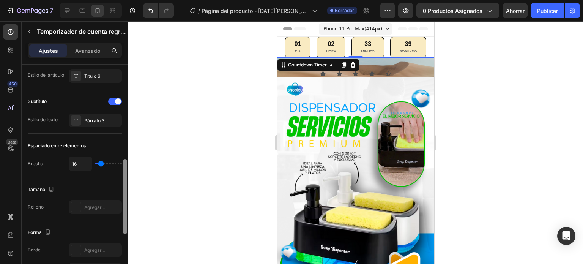
scroll to position [275, 0]
drag, startPoint x: 123, startPoint y: 73, endPoint x: 123, endPoint y: 164, distance: 90.8
click at [123, 164] on div at bounding box center [125, 175] width 6 height 221
click at [81, 208] on div at bounding box center [76, 206] width 11 height 11
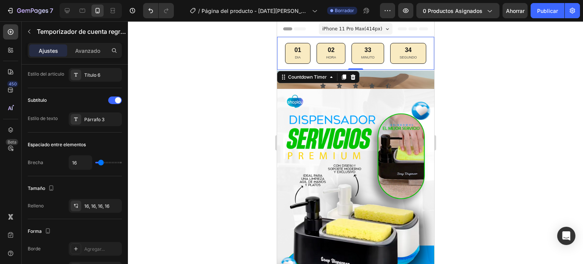
click at [230, 164] on div at bounding box center [355, 142] width 455 height 243
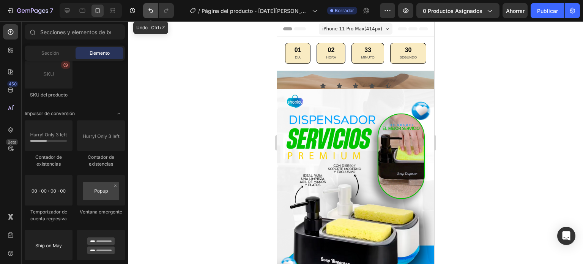
click at [150, 9] on icon "Deshacer/Rehacer" at bounding box center [151, 11] width 8 height 8
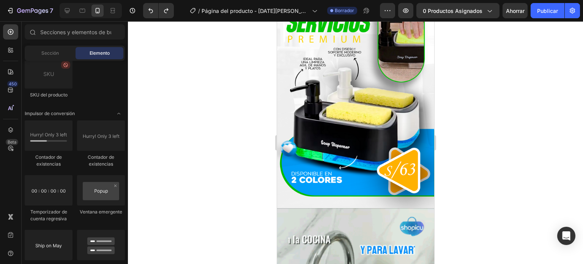
scroll to position [0, 0]
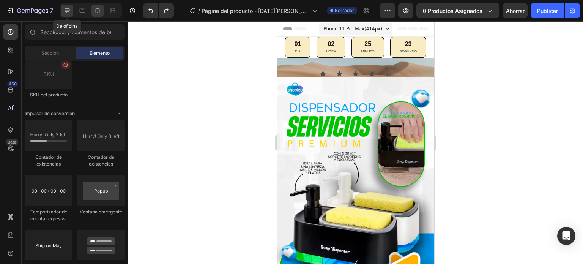
click at [68, 10] on icon at bounding box center [67, 11] width 8 height 8
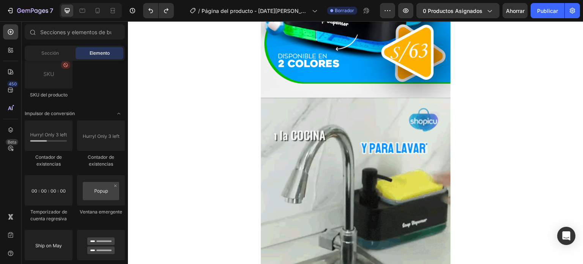
scroll to position [280, 0]
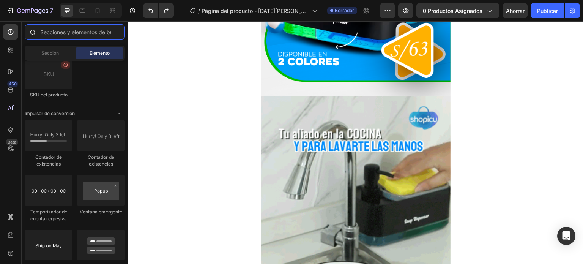
click at [82, 32] on input "text" at bounding box center [75, 31] width 100 height 15
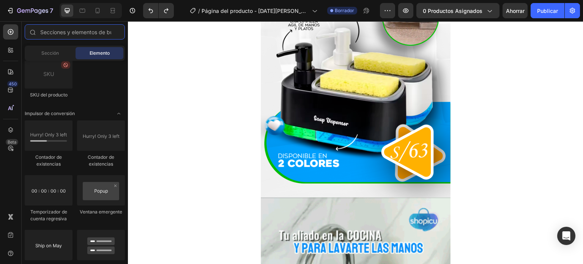
scroll to position [186, 0]
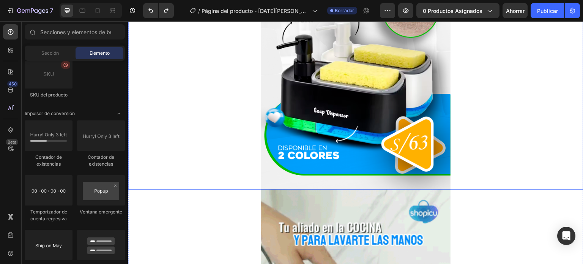
click at [338, 187] on img at bounding box center [356, 47] width 190 height 285
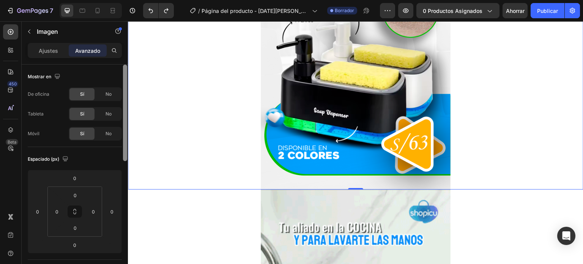
scroll to position [221, 0]
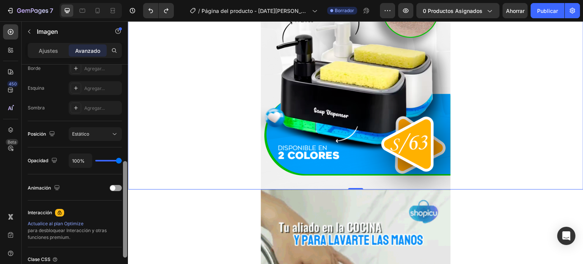
drag, startPoint x: 122, startPoint y: 124, endPoint x: 123, endPoint y: 152, distance: 27.7
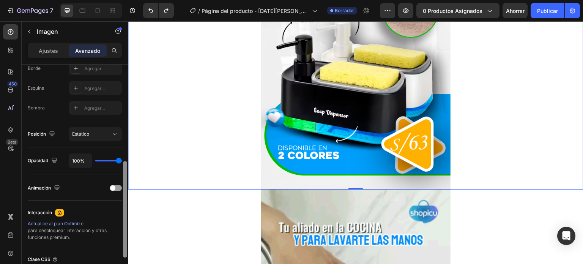
click at [123, 152] on div at bounding box center [125, 175] width 6 height 221
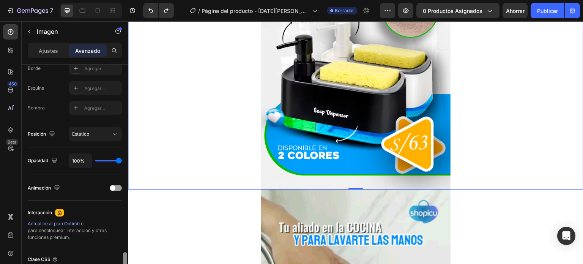
scroll to position [285, 0]
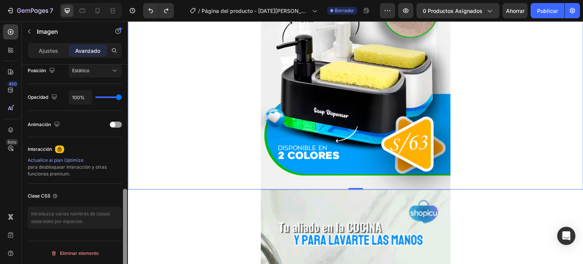
click at [128, 179] on div at bounding box center [125, 175] width 6 height 221
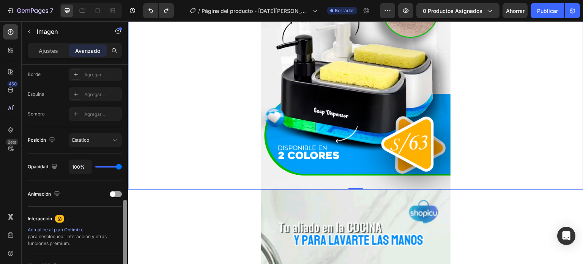
scroll to position [244, 0]
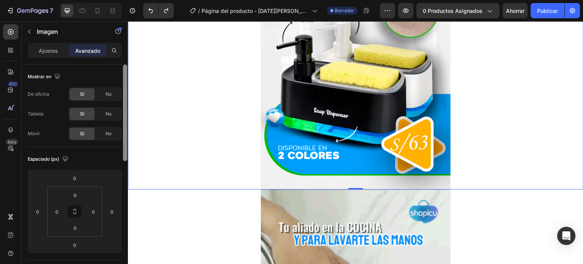
click at [123, 59] on div "Ajustes Avanzado Mostrar en De oficina Sí No Tableta Sí No Móvil Sí No Espaciad…" at bounding box center [75, 164] width 106 height 243
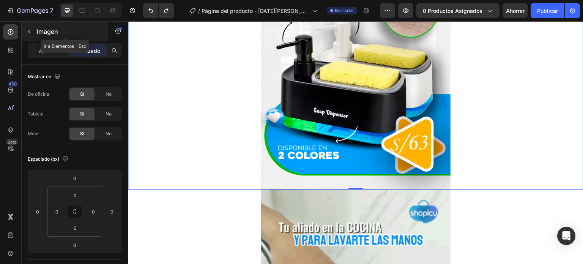
click at [30, 35] on button "button" at bounding box center [29, 31] width 12 height 12
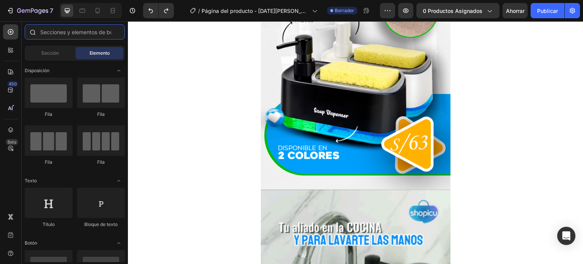
click at [74, 33] on input "text" at bounding box center [75, 31] width 100 height 15
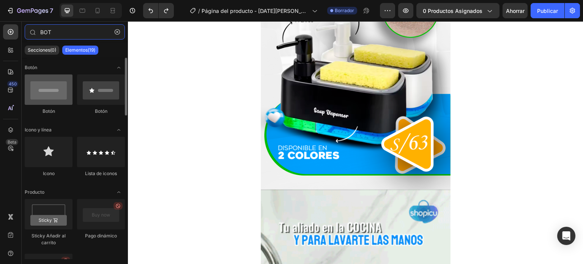
type input "BOT"
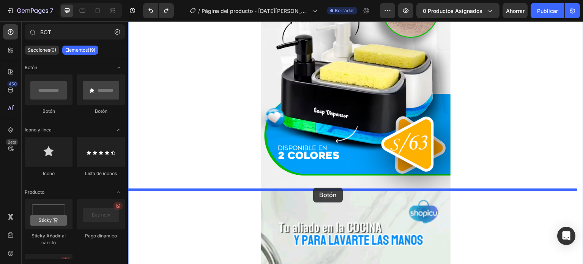
drag, startPoint x: 169, startPoint y: 115, endPoint x: 313, endPoint y: 188, distance: 161.7
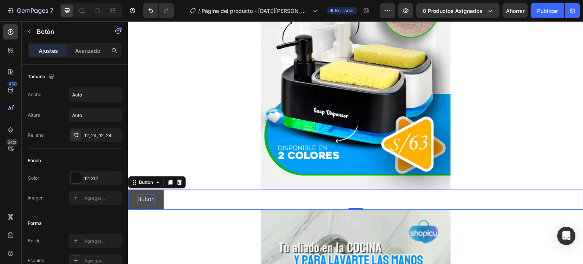
click at [148, 197] on p "Button" at bounding box center [145, 199] width 17 height 11
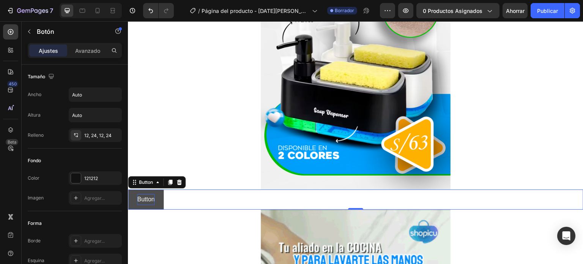
click at [148, 197] on p "Button" at bounding box center [145, 199] width 17 height 11
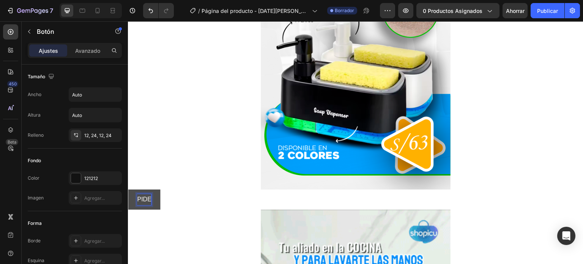
click at [128, 190] on button "PIDE" at bounding box center [144, 200] width 32 height 20
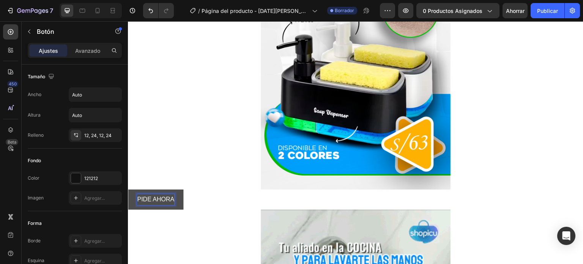
click at [128, 190] on button "PIDE AHORA" at bounding box center [155, 200] width 55 height 20
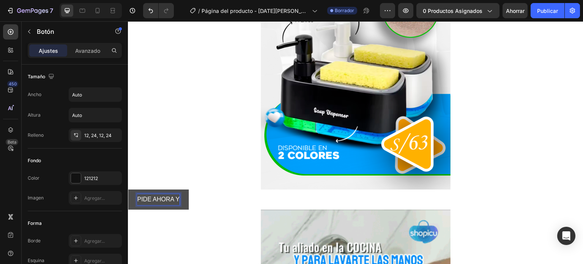
click at [128, 190] on button "PIDE AHORA Y" at bounding box center [158, 200] width 61 height 20
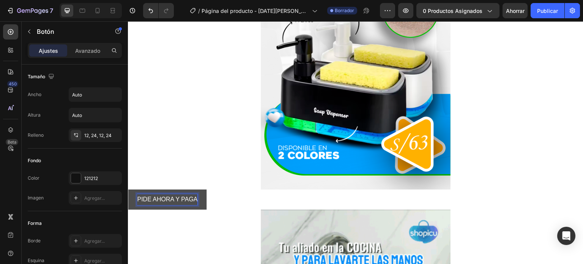
click at [128, 190] on button "PIDE AHORA Y PAGA" at bounding box center [167, 200] width 79 height 20
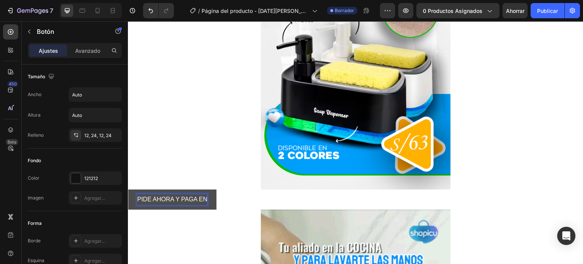
click at [128, 190] on button "PIDE AHORA Y PAGA EN" at bounding box center [172, 200] width 89 height 20
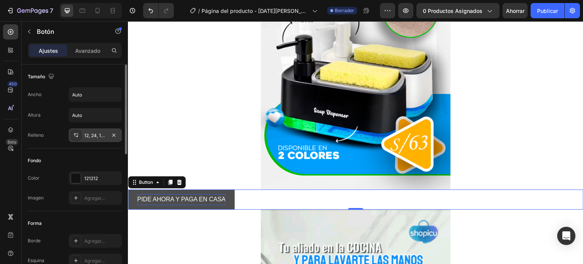
click at [98, 133] on font "12, 24, 12, 24" at bounding box center [97, 136] width 27 height 6
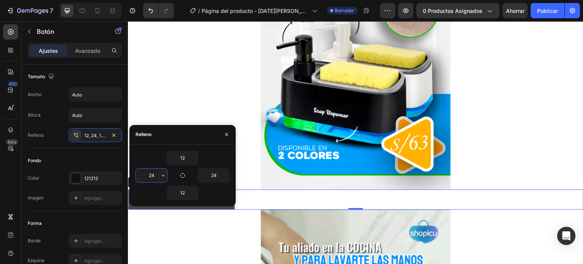
click at [158, 173] on input "24" at bounding box center [151, 176] width 31 height 14
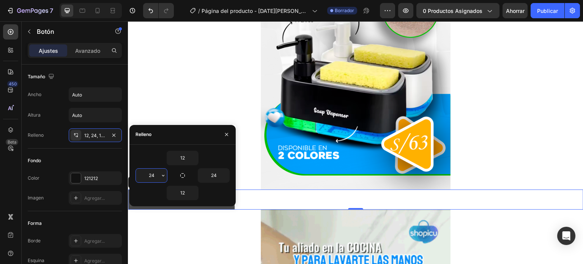
type input "6"
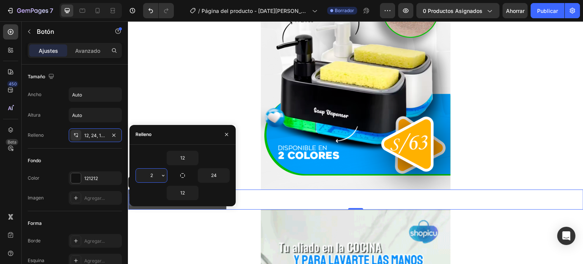
type input "24"
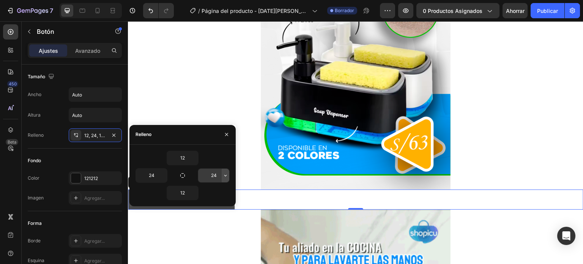
click at [223, 176] on icon "button" at bounding box center [226, 175] width 6 height 6
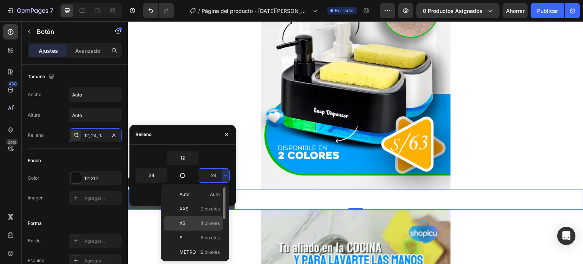
click at [211, 220] on font "4 píxeles" at bounding box center [210, 223] width 19 height 6
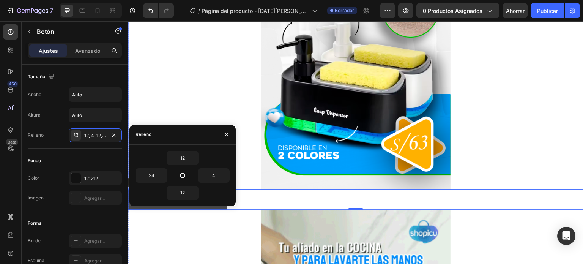
drag, startPoint x: 337, startPoint y: 161, endPoint x: 210, endPoint y: 122, distance: 133.2
click at [215, 174] on input "4" at bounding box center [213, 176] width 31 height 14
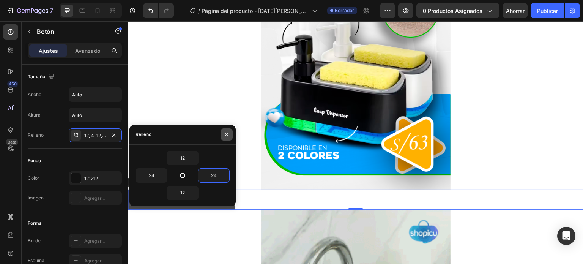
type input "24"
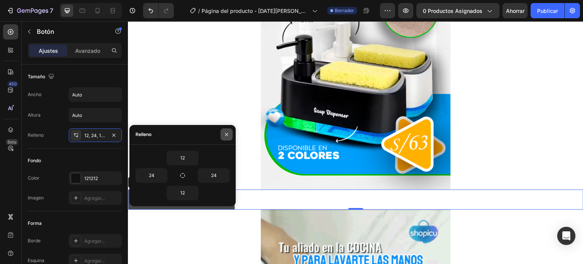
click at [229, 132] on icon "button" at bounding box center [227, 134] width 6 height 6
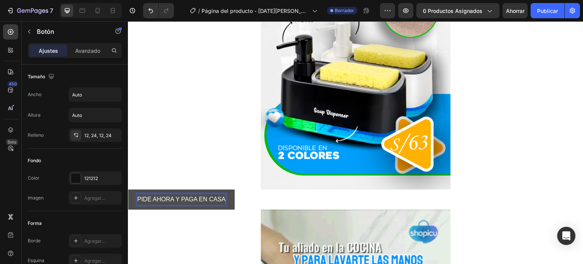
click at [189, 198] on p "PIDE AHORA Y PAGA EN CASA" at bounding box center [181, 199] width 89 height 11
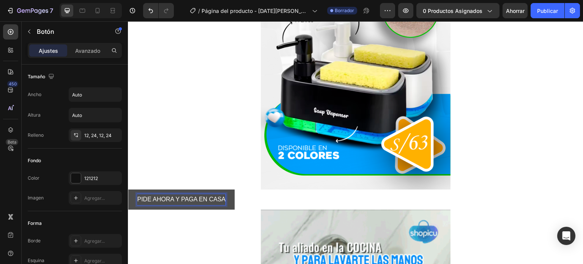
click at [139, 198] on p "PIDE AHORA Y PAGA EN CASA" at bounding box center [181, 199] width 89 height 11
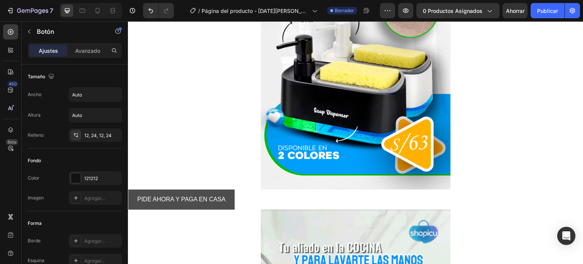
click at [134, 196] on button "PIDE AHORA Y PAGA EN CASA" at bounding box center [181, 200] width 107 height 20
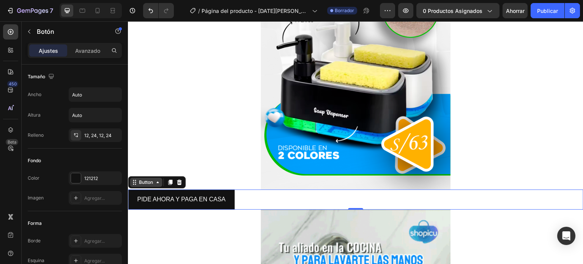
click at [159, 182] on icon at bounding box center [158, 182] width 6 height 6
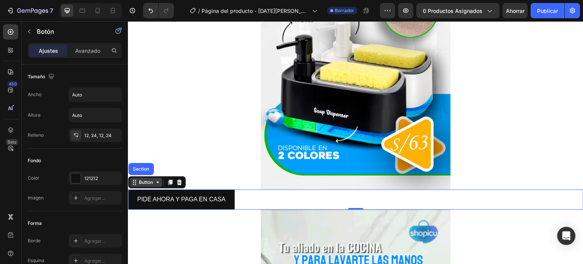
click at [145, 183] on div "Button" at bounding box center [146, 182] width 17 height 7
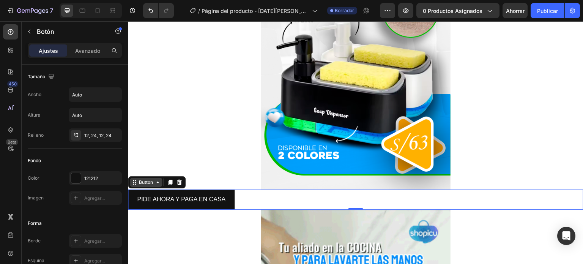
click at [136, 186] on div "Button" at bounding box center [146, 182] width 32 height 9
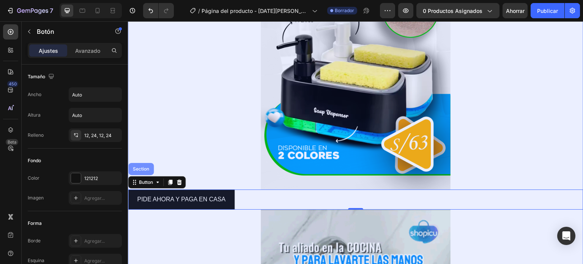
click at [143, 174] on div "Section" at bounding box center [140, 169] width 25 height 12
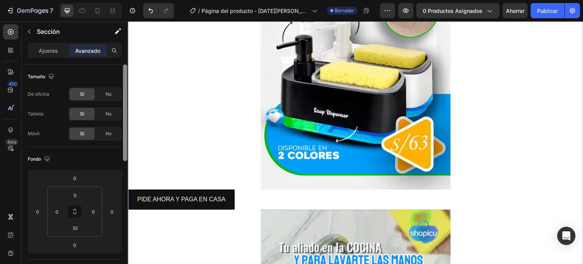
drag, startPoint x: 125, startPoint y: 109, endPoint x: 126, endPoint y: 80, distance: 28.5
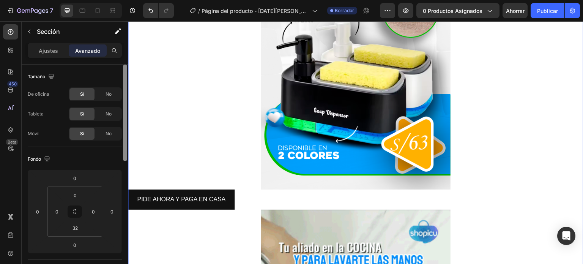
click at [126, 80] on div at bounding box center [125, 113] width 4 height 96
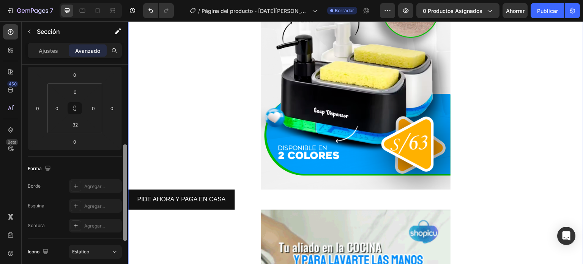
scroll to position [1, 0]
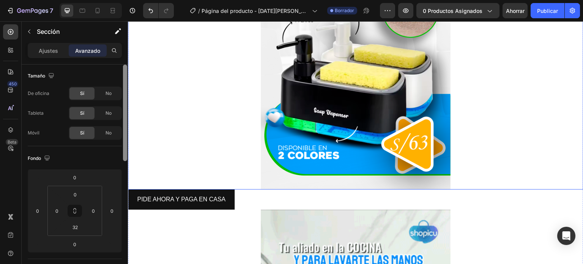
drag, startPoint x: 254, startPoint y: 101, endPoint x: 130, endPoint y: 52, distance: 134.2
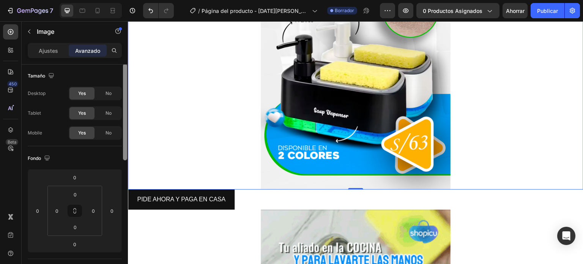
scroll to position [0, 0]
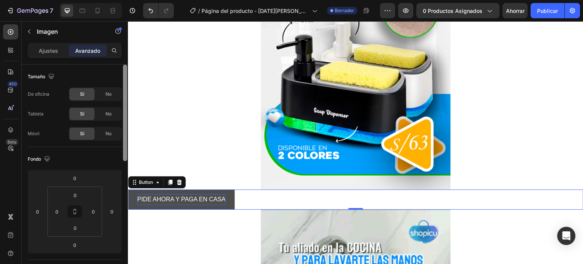
click at [208, 198] on p "PIDE AHORA Y PAGA EN CASA" at bounding box center [181, 199] width 89 height 11
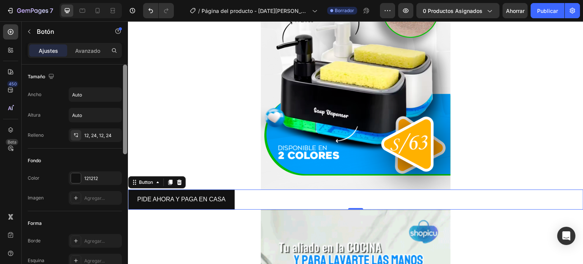
click at [96, 79] on div "Tamaño" at bounding box center [75, 77] width 94 height 12
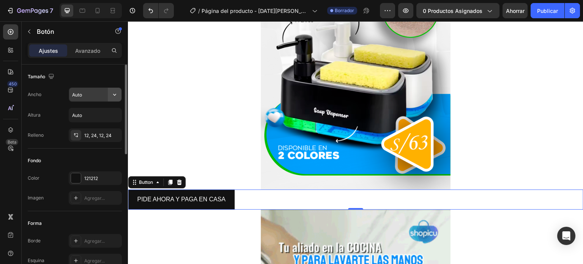
click at [111, 94] on icon "button" at bounding box center [115, 95] width 8 height 8
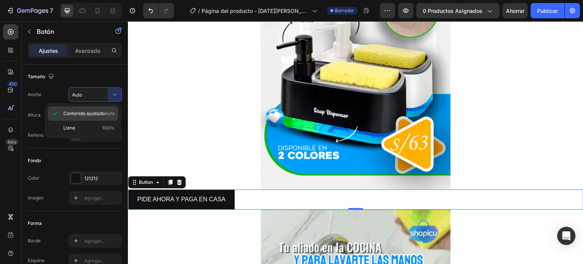
click at [91, 113] on font "Contenido ajustado" at bounding box center [83, 114] width 41 height 6
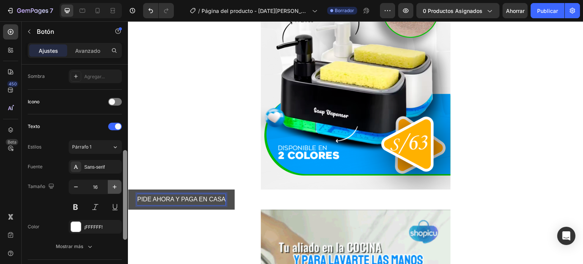
scroll to position [208, 0]
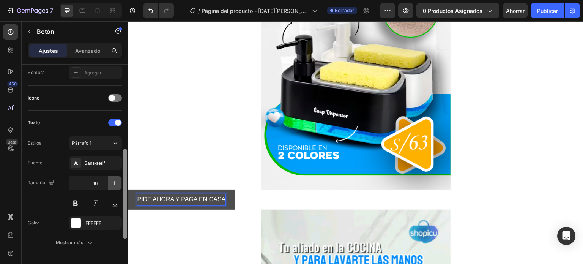
drag, startPoint x: 126, startPoint y: 102, endPoint x: 118, endPoint y: 187, distance: 85.1
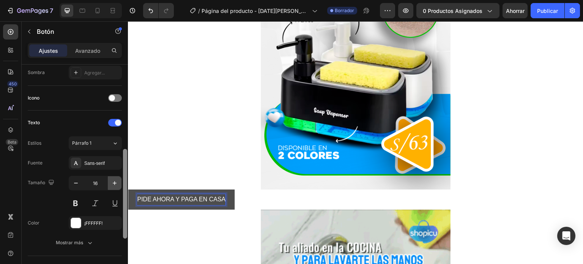
click at [118, 187] on div "Tamaño Ancho Auto Altura Auto Relleno 12, 24, 12, 24 Fondo Color 121212 Imagen …" at bounding box center [75, 175] width 106 height 221
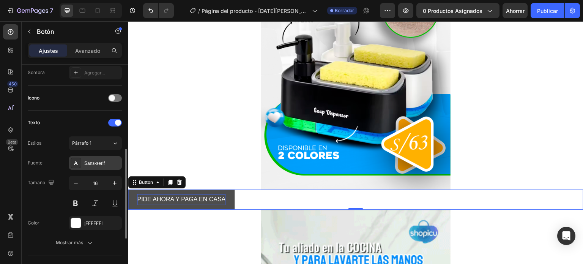
click at [107, 162] on div "Sans-serif" at bounding box center [102, 163] width 36 height 7
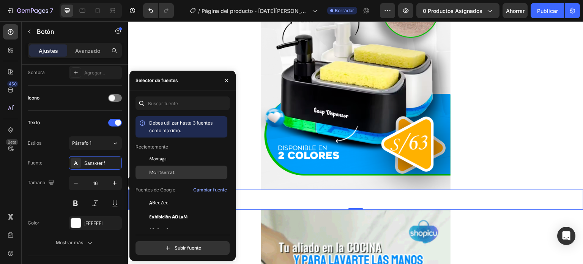
click at [161, 171] on font "Montserrat" at bounding box center [161, 172] width 25 height 6
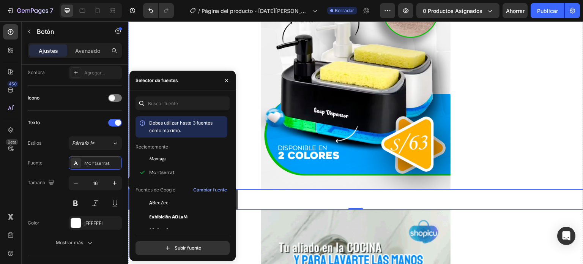
click at [244, 178] on div at bounding box center [356, 47] width 456 height 285
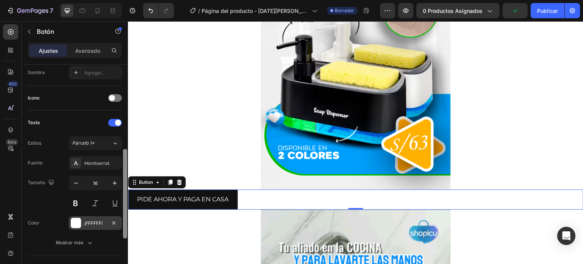
drag, startPoint x: 125, startPoint y: 135, endPoint x: 120, endPoint y: 220, distance: 84.8
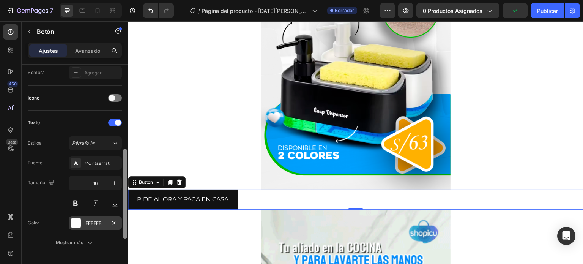
click at [120, 220] on div "Tamaño Ancho Auto Altura Auto Relleno 12, 24, 12, 24 Fondo Color 121212 Imagen …" at bounding box center [75, 175] width 106 height 221
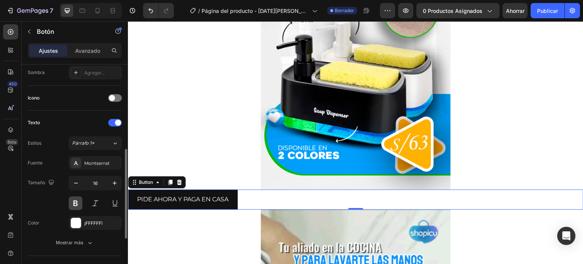
click at [75, 199] on button at bounding box center [76, 203] width 14 height 14
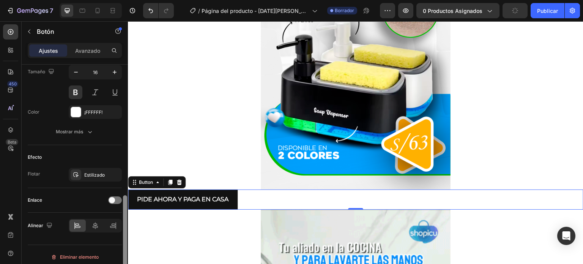
scroll to position [322, 0]
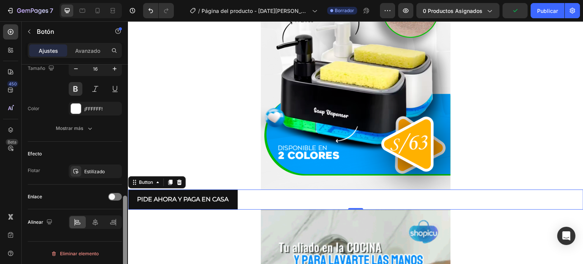
drag, startPoint x: 125, startPoint y: 210, endPoint x: 126, endPoint y: 264, distance: 54.0
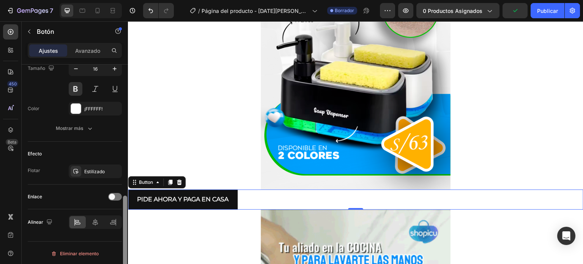
click at [126, 264] on div at bounding box center [125, 241] width 4 height 90
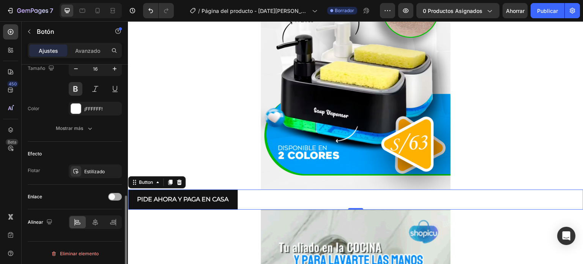
click at [116, 197] on div at bounding box center [115, 197] width 14 height 8
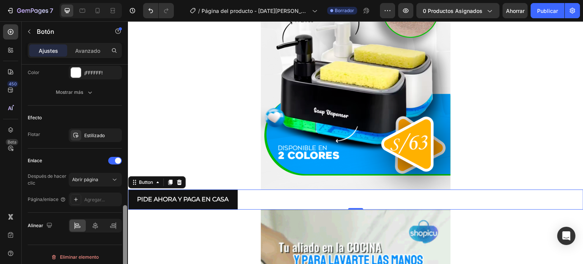
scroll to position [362, 0]
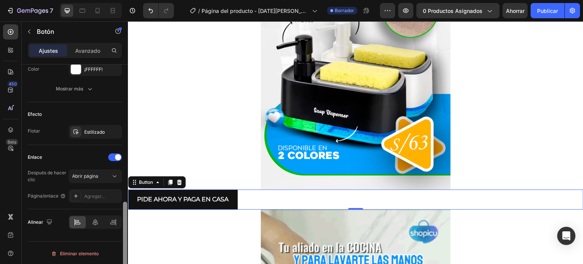
drag, startPoint x: 126, startPoint y: 197, endPoint x: 126, endPoint y: 221, distance: 24.3
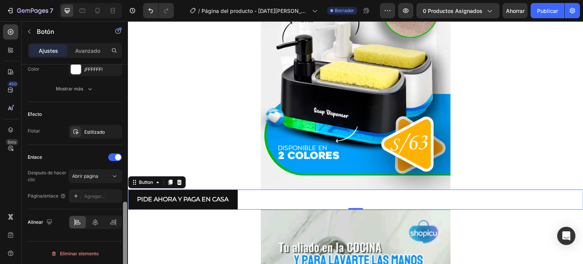
click at [126, 221] on div at bounding box center [125, 244] width 4 height 84
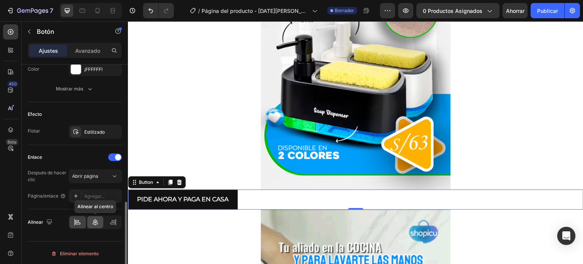
click at [98, 226] on div at bounding box center [95, 222] width 16 height 12
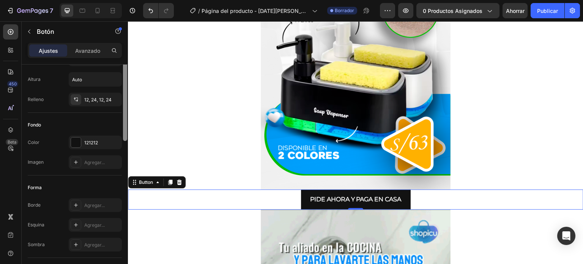
scroll to position [0, 0]
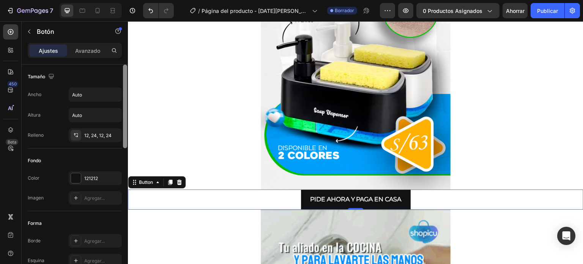
drag, startPoint x: 124, startPoint y: 219, endPoint x: 126, endPoint y: 71, distance: 147.8
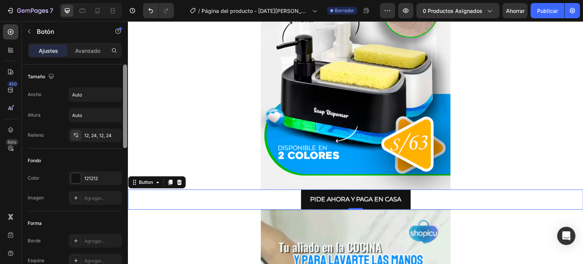
click at [126, 71] on div at bounding box center [125, 107] width 4 height 84
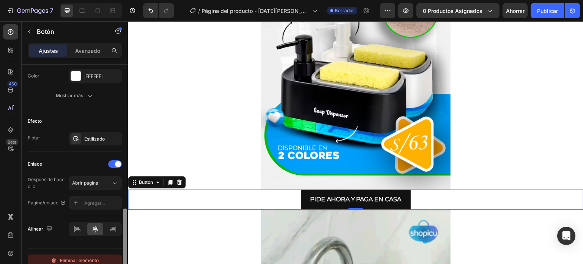
scroll to position [362, 0]
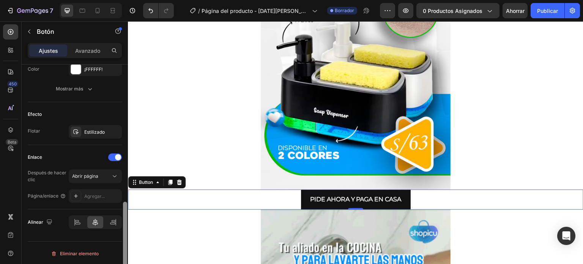
drag, startPoint x: 126, startPoint y: 103, endPoint x: 116, endPoint y: 282, distance: 178.8
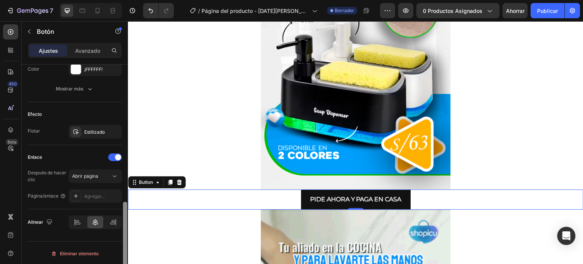
click at [116, 0] on html "7 Version history / Página del producto - 27 de agosto, 00:50:04 Borrador Avanc…" at bounding box center [291, 0] width 583 height 0
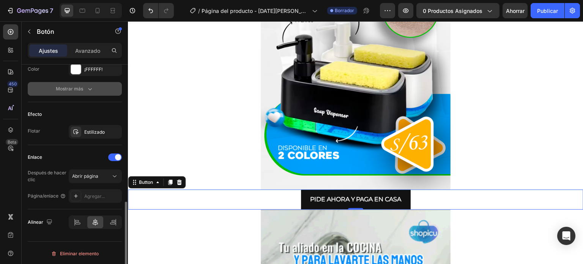
click at [89, 86] on icon "button" at bounding box center [90, 89] width 8 height 8
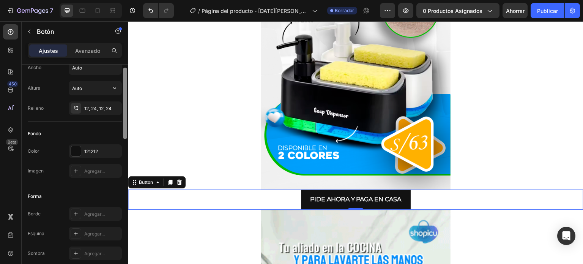
scroll to position [0, 0]
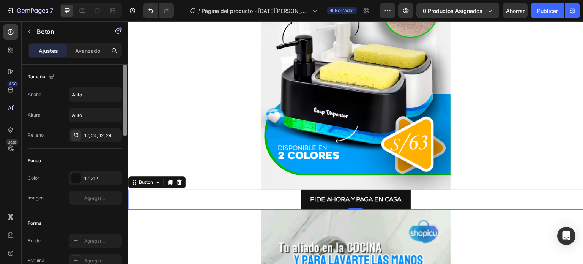
drag, startPoint x: 125, startPoint y: 221, endPoint x: 119, endPoint y: 71, distance: 150.2
click at [119, 71] on div "Tamaño Ancho Auto Altura Auto Relleno 12, 24, 12, 24 Fondo Color 121212 Imagen …" at bounding box center [75, 175] width 106 height 221
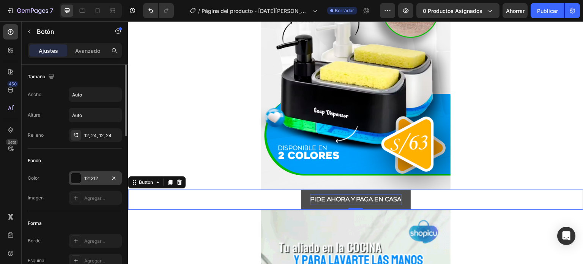
click at [76, 179] on div at bounding box center [76, 178] width 10 height 10
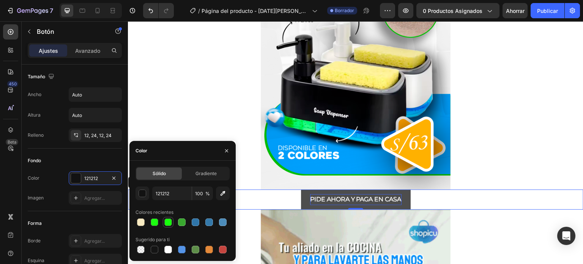
click at [169, 221] on div at bounding box center [168, 222] width 8 height 8
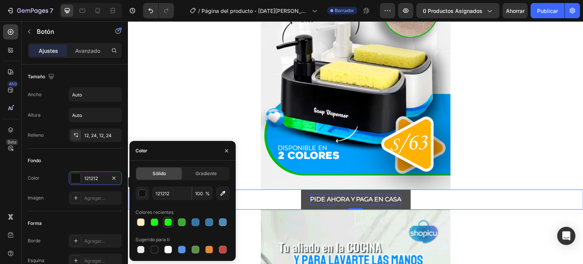
type input "0CFF00"
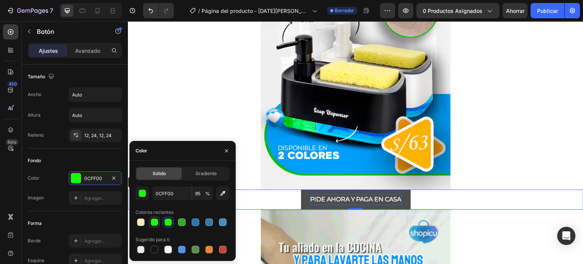
click at [156, 223] on div at bounding box center [155, 222] width 8 height 8
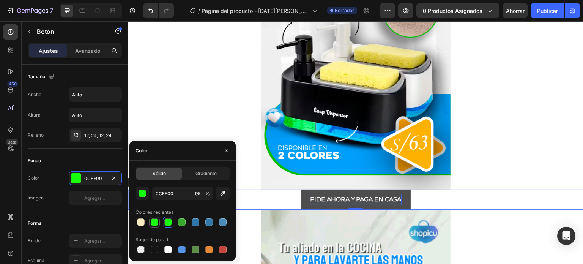
type input "93"
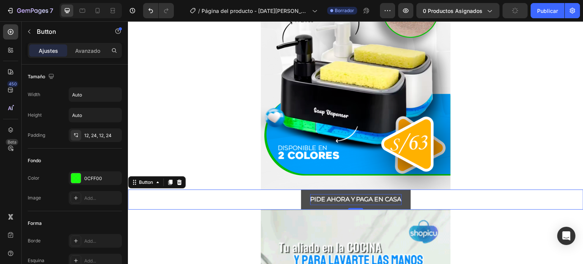
click at [314, 198] on p "PIDE AHORA Y PAGA EN CASA" at bounding box center [356, 199] width 92 height 11
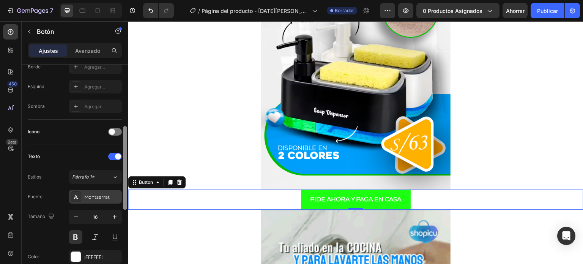
scroll to position [176, 0]
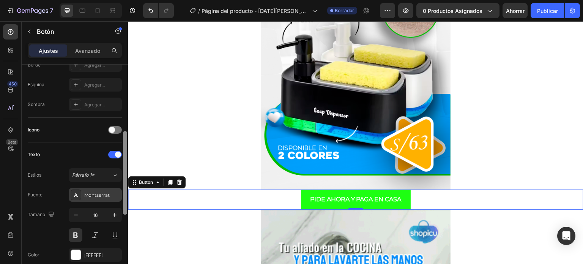
drag, startPoint x: 125, startPoint y: 134, endPoint x: 120, endPoint y: 201, distance: 67.0
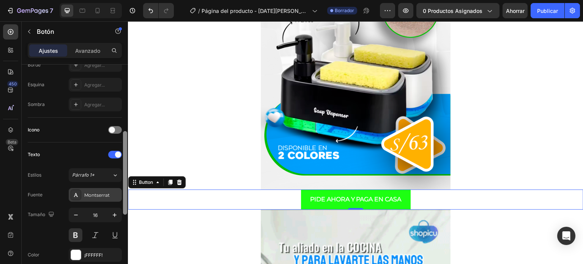
click at [120, 201] on div "Tamaño Ancho Auto Altura Auto Relleno 12, 24, 12, 24 Fondo Color 0CFF00 Imagen …" at bounding box center [75, 175] width 106 height 221
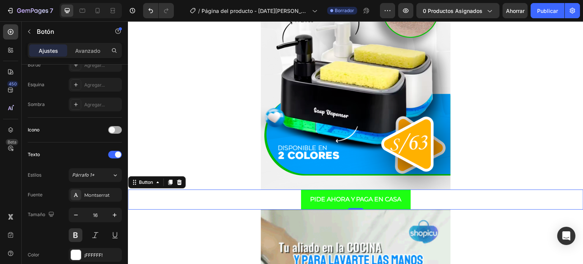
click at [114, 130] on span at bounding box center [112, 130] width 6 height 6
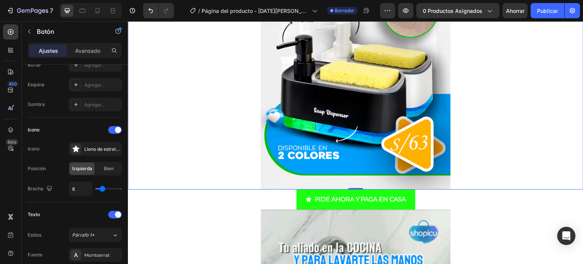
click at [165, 155] on div at bounding box center [356, 47] width 456 height 285
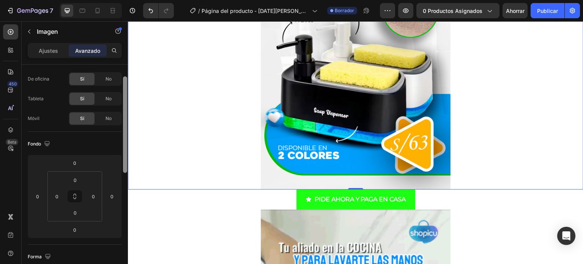
scroll to position [33, 0]
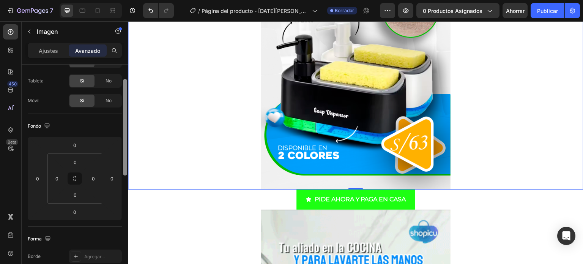
drag, startPoint x: 124, startPoint y: 155, endPoint x: 122, endPoint y: 170, distance: 14.6
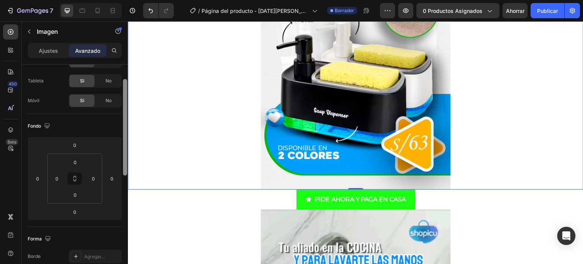
click at [122, 170] on div at bounding box center [125, 175] width 6 height 221
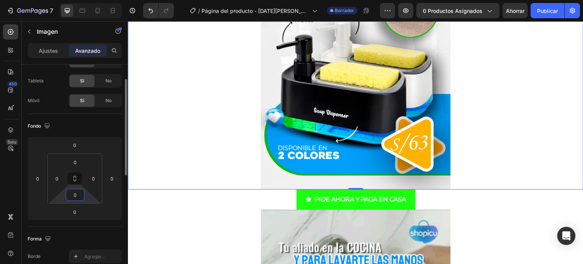
click at [79, 195] on input "0" at bounding box center [75, 194] width 15 height 11
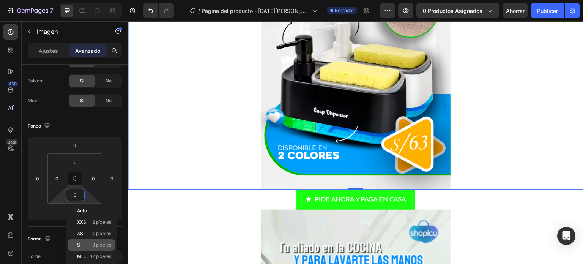
click at [103, 243] on font "8 píxeles" at bounding box center [101, 245] width 19 height 6
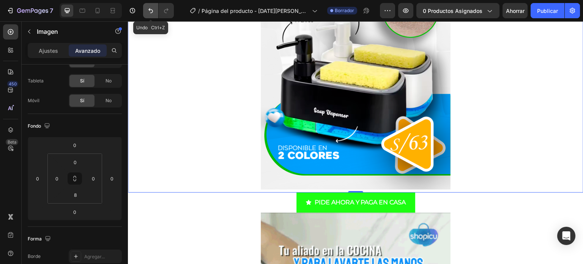
click at [148, 13] on icon "Deshacer/Rehacer" at bounding box center [151, 11] width 8 height 8
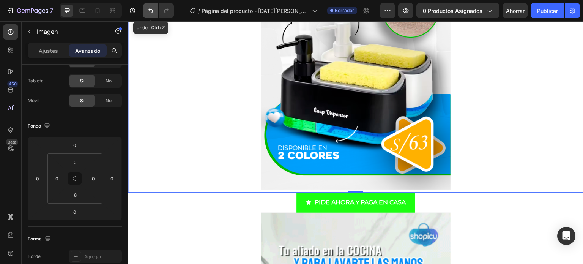
type input "0"
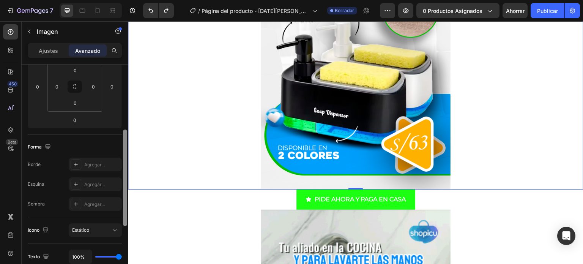
scroll to position [135, 0]
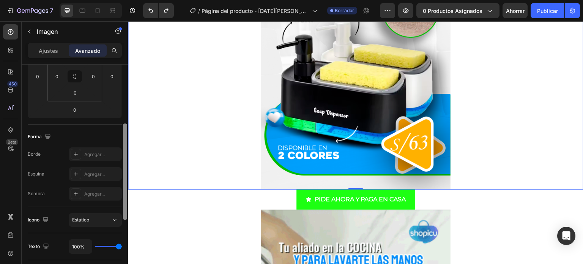
drag, startPoint x: 126, startPoint y: 142, endPoint x: 128, endPoint y: 187, distance: 44.8
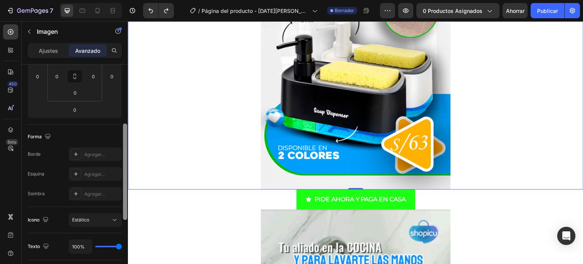
click at [128, 187] on div at bounding box center [125, 175] width 6 height 221
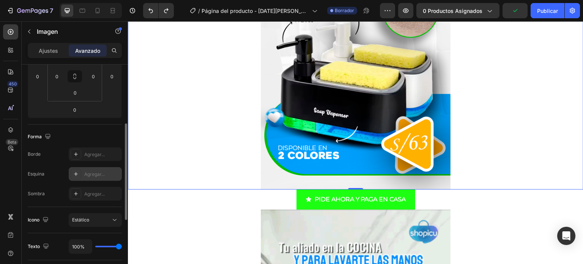
click at [105, 170] on div "Agregar..." at bounding box center [95, 174] width 53 height 14
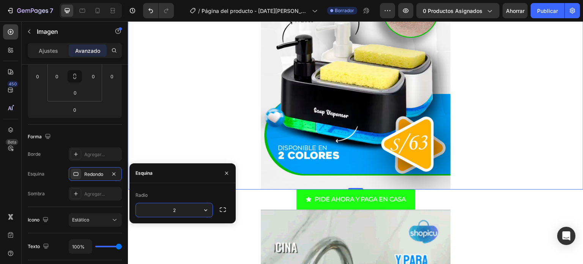
type input "20"
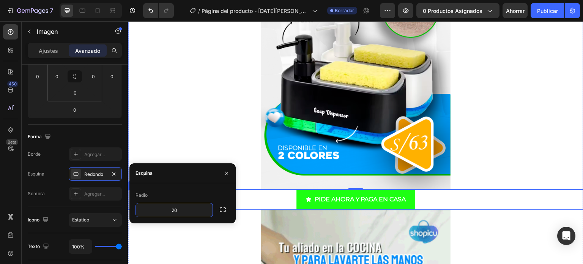
click at [257, 196] on div "PIDE AHORA Y PAGA EN CASA Button" at bounding box center [356, 200] width 456 height 20
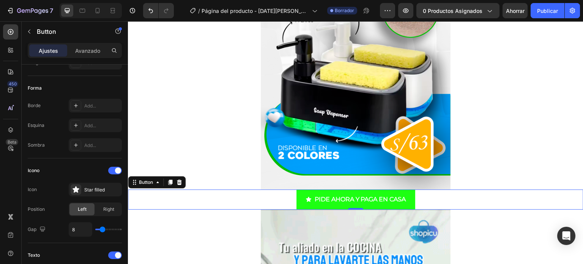
scroll to position [0, 0]
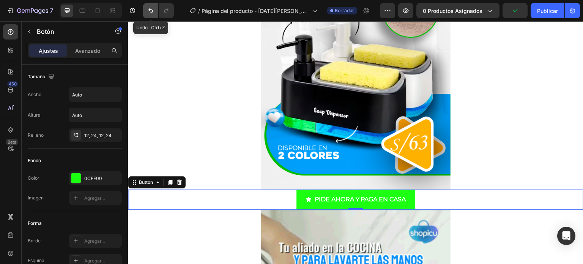
click at [150, 12] on icon "Deshacer/Rehacer" at bounding box center [151, 11] width 8 height 8
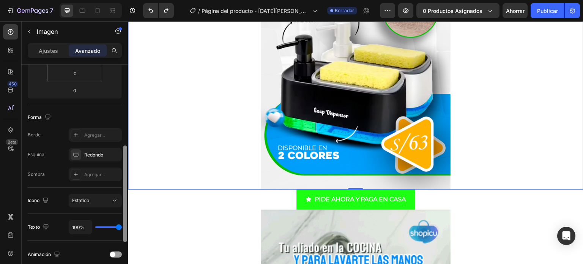
scroll to position [164, 0]
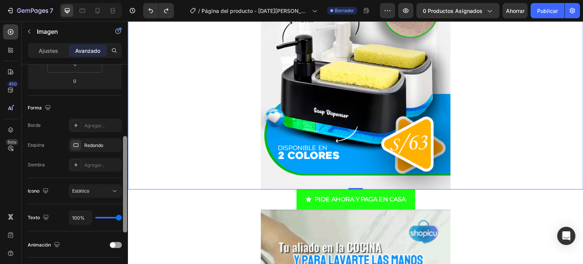
drag, startPoint x: 124, startPoint y: 138, endPoint x: 124, endPoint y: 210, distance: 71.8
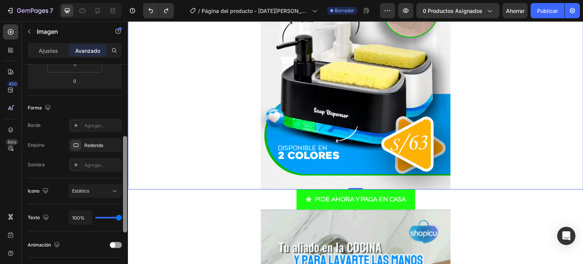
click at [124, 210] on div at bounding box center [125, 184] width 4 height 96
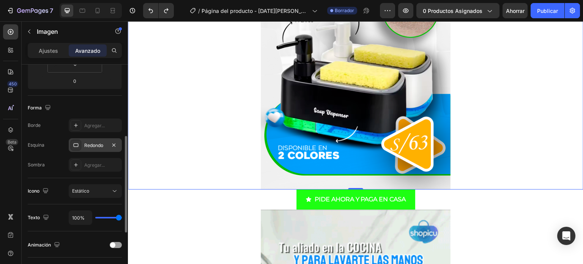
click at [99, 148] on div "Redondo" at bounding box center [95, 145] width 22 height 7
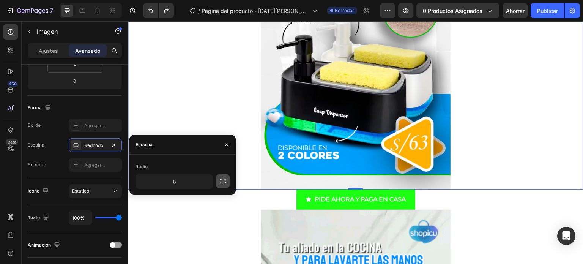
click at [222, 184] on icon "button" at bounding box center [223, 181] width 8 height 8
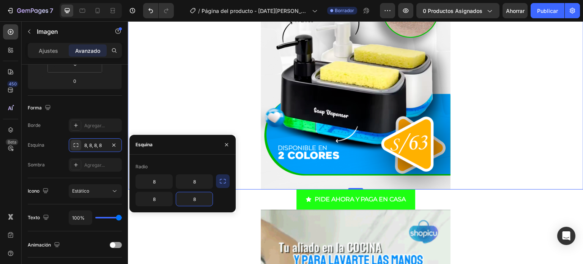
click at [195, 199] on input "8" at bounding box center [194, 199] width 36 height 14
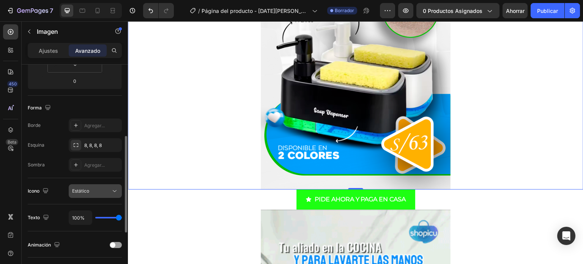
click at [119, 192] on button "Estático" at bounding box center [95, 191] width 53 height 14
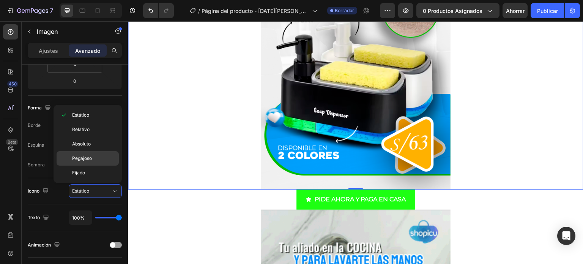
click at [88, 166] on div "Pegajoso" at bounding box center [88, 173] width 62 height 14
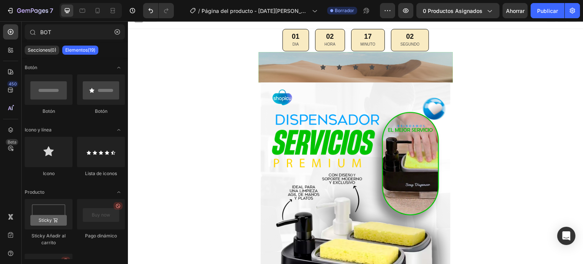
scroll to position [0, 0]
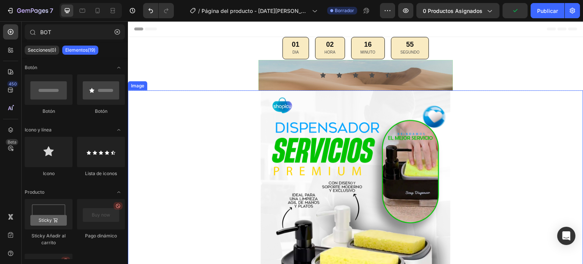
click at [278, 185] on img at bounding box center [356, 232] width 190 height 285
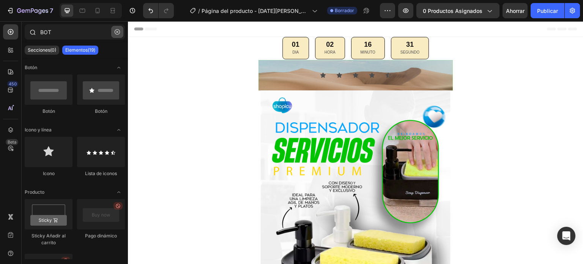
click at [118, 33] on icon "button" at bounding box center [117, 31] width 5 height 5
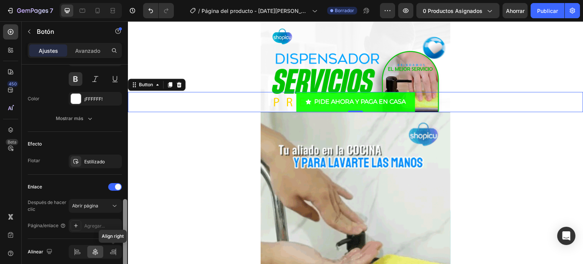
scroll to position [422, 0]
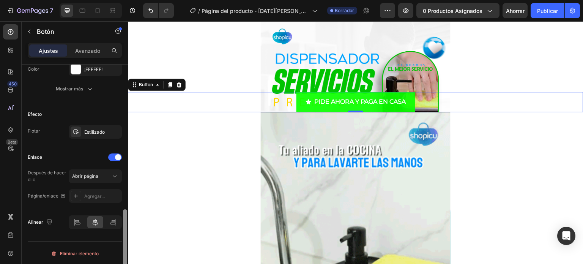
drag, startPoint x: 125, startPoint y: 118, endPoint x: 120, endPoint y: 282, distance: 163.8
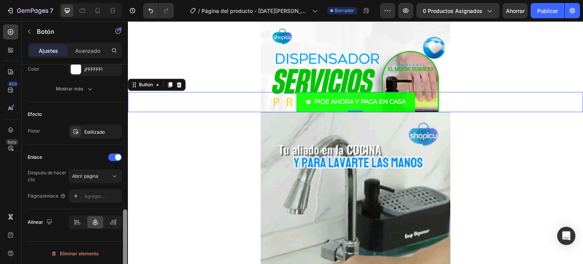
click at [120, 0] on html "7 Version history / Página del producto - 27 de agosto, 00:50:04 Borrador Avanc…" at bounding box center [291, 0] width 583 height 0
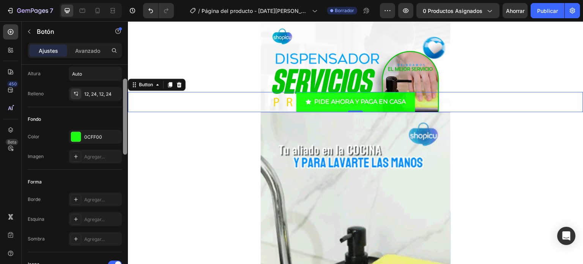
scroll to position [0, 0]
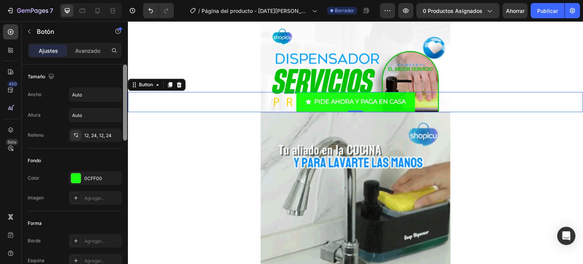
drag, startPoint x: 124, startPoint y: 241, endPoint x: 123, endPoint y: 45, distance: 196.0
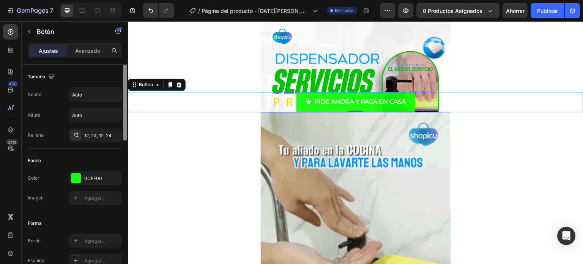
click at [123, 45] on div "Ajustes Avanzado Tamaño Ancho Auto Altura Auto Relleno 12, 24, 12, 24 Fondo Col…" at bounding box center [75, 164] width 106 height 243
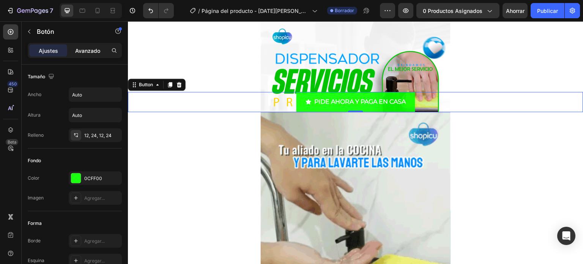
click at [86, 47] on font "Avanzado" at bounding box center [87, 50] width 25 height 6
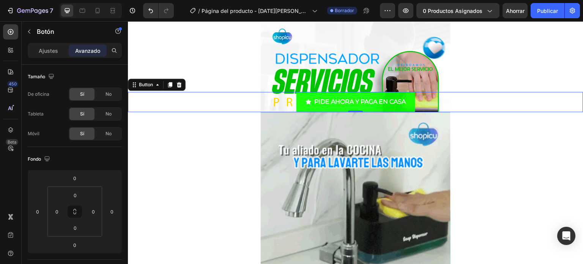
scroll to position [221, 0]
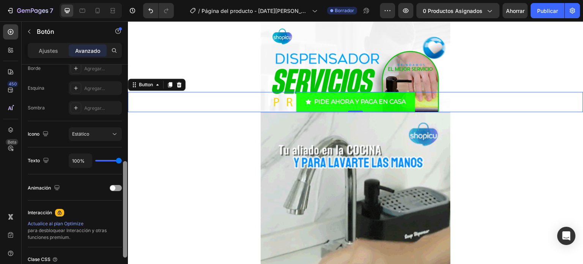
drag, startPoint x: 128, startPoint y: 117, endPoint x: 126, endPoint y: 126, distance: 10.0
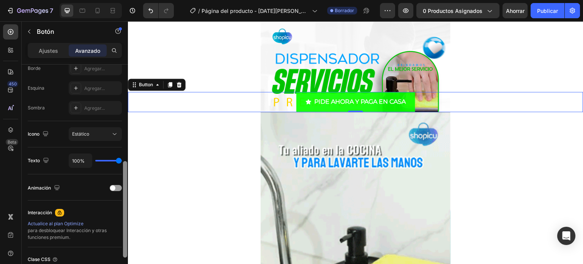
click at [126, 126] on div at bounding box center [125, 175] width 6 height 221
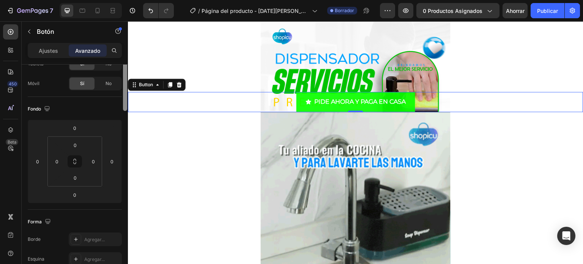
scroll to position [0, 0]
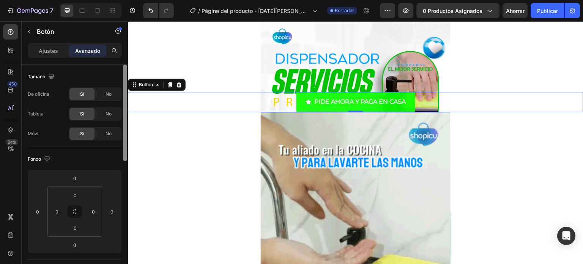
drag, startPoint x: 126, startPoint y: 182, endPoint x: 120, endPoint y: 66, distance: 116.0
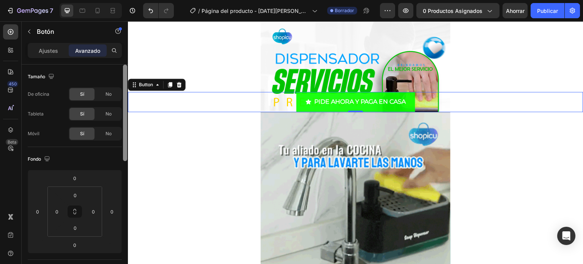
click at [120, 66] on div "Tamaño De oficina Sí No Tableta Sí No Móvil Sí No Fondo 0 0 0 0 0 0 0 0 Forma B…" at bounding box center [75, 175] width 106 height 221
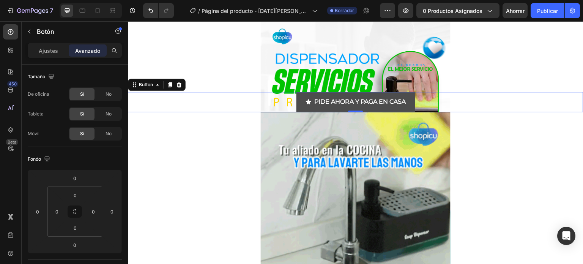
click at [304, 109] on button "PIDE AHORA Y PAGA EN CASA" at bounding box center [356, 102] width 119 height 20
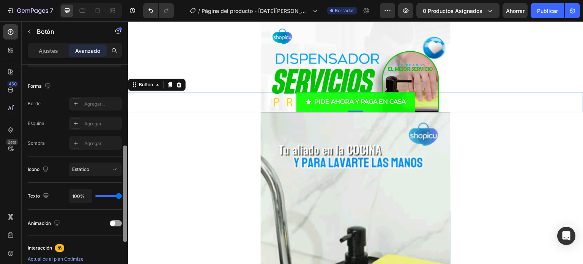
scroll to position [187, 0]
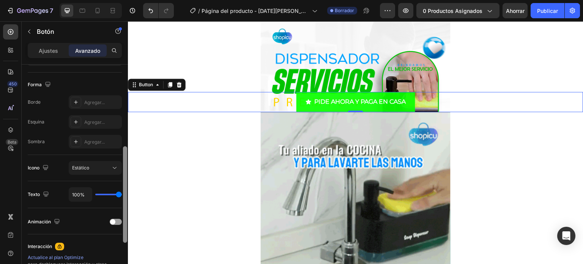
drag, startPoint x: 125, startPoint y: 101, endPoint x: 119, endPoint y: 183, distance: 82.3
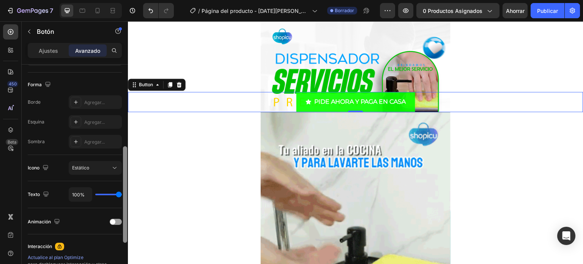
click at [119, 183] on div "Tamaño De oficina Sí No Tableta Sí No Móvil Sí No Fondo 0 0 0 0 0 0 0 0 Forma B…" at bounding box center [75, 175] width 106 height 221
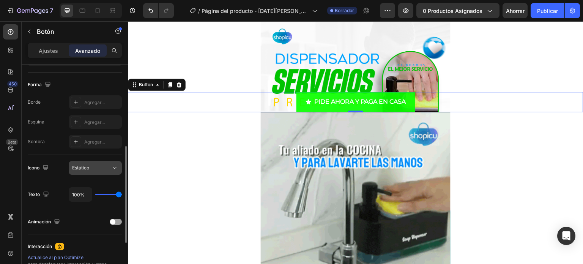
click at [111, 163] on button "Estático" at bounding box center [95, 168] width 53 height 14
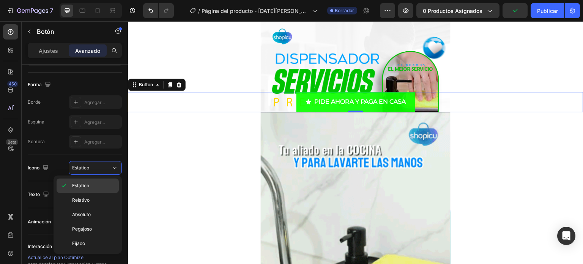
click at [85, 184] on font "Estático" at bounding box center [80, 186] width 17 height 6
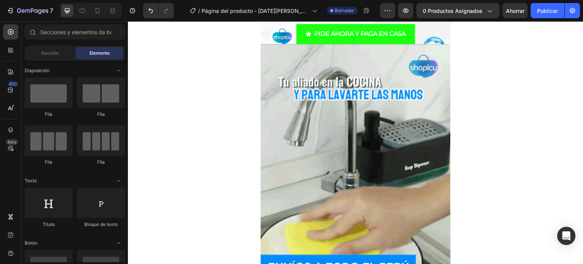
scroll to position [353, 0]
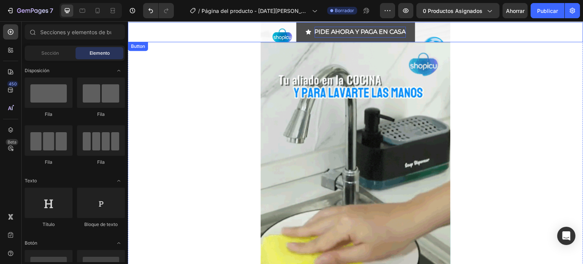
click at [351, 34] on p "PIDE AHORA Y PAGA EN CASA" at bounding box center [361, 32] width 92 height 11
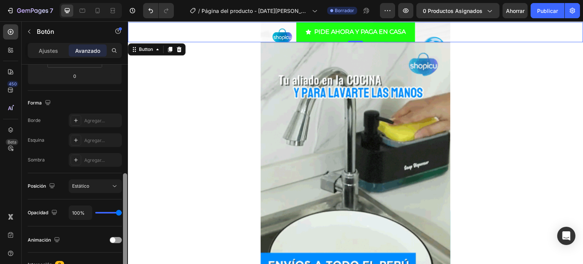
scroll to position [197, 0]
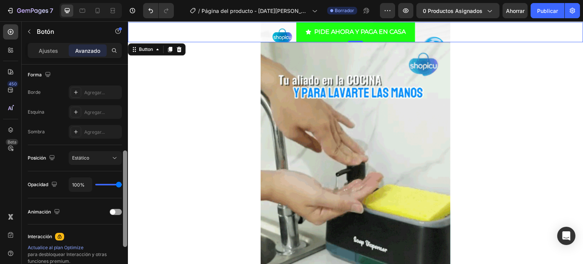
drag, startPoint x: 125, startPoint y: 73, endPoint x: 122, endPoint y: 159, distance: 86.3
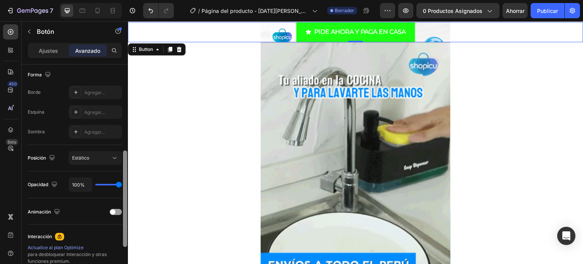
click at [122, 159] on div at bounding box center [125, 175] width 6 height 221
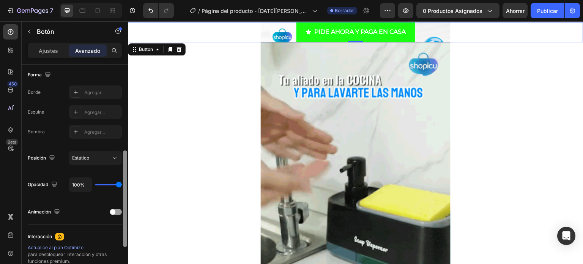
scroll to position [285, 0]
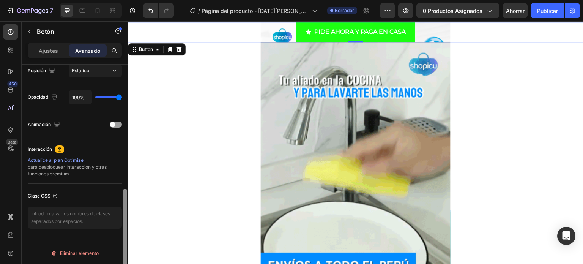
click at [122, 160] on div at bounding box center [125, 175] width 6 height 221
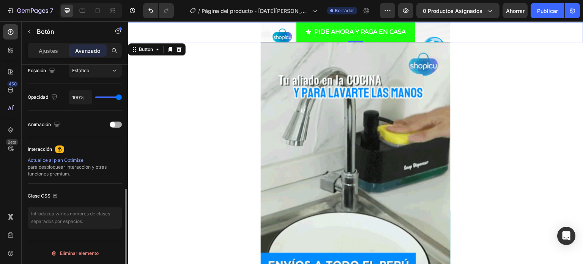
click at [117, 122] on div at bounding box center [116, 125] width 12 height 6
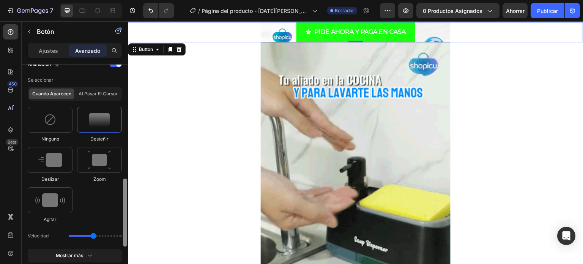
scroll to position [354, 0]
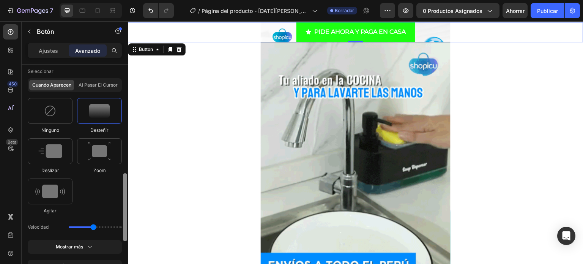
drag, startPoint x: 125, startPoint y: 176, endPoint x: 125, endPoint y: 197, distance: 21.3
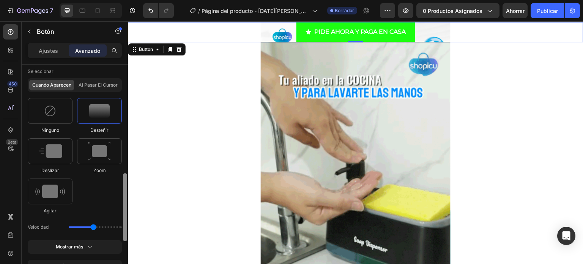
click at [125, 197] on div at bounding box center [125, 207] width 4 height 68
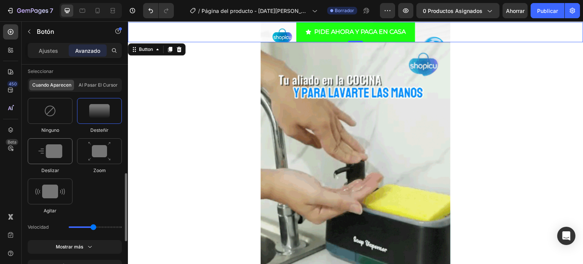
click at [55, 157] on img at bounding box center [50, 151] width 24 height 14
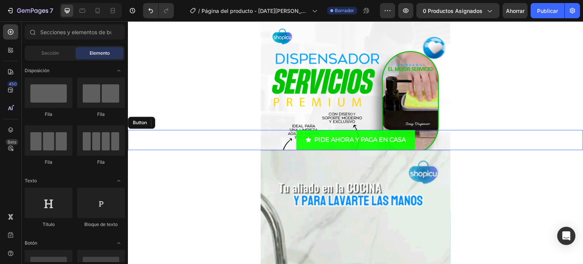
scroll to position [243, 0]
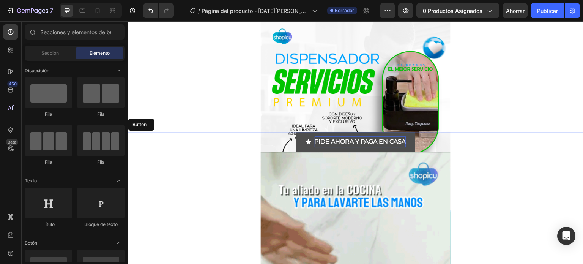
click at [364, 141] on p "PIDE AHORA Y PAGA EN CASA" at bounding box center [361, 141] width 92 height 11
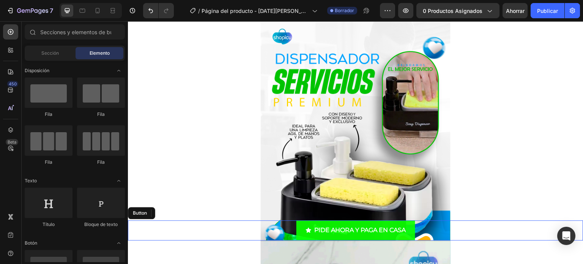
scroll to position [153, 0]
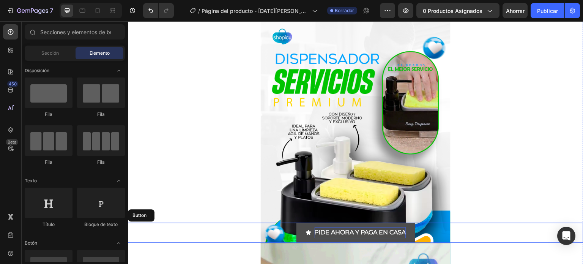
click at [324, 237] on p "PIDE AHORA Y PAGA EN CASA" at bounding box center [361, 232] width 92 height 11
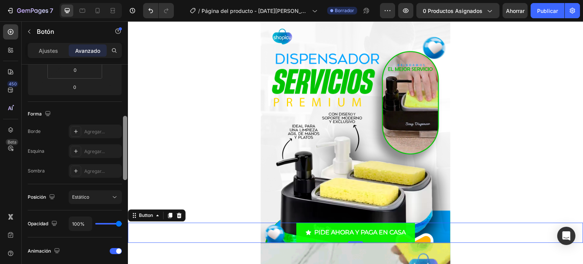
scroll to position [162, 0]
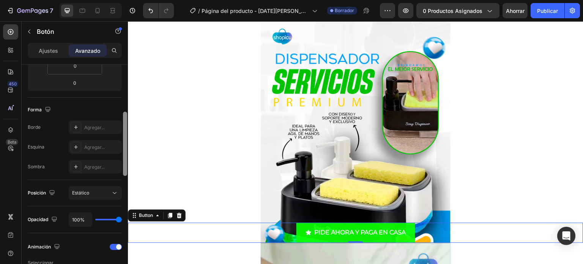
drag, startPoint x: 126, startPoint y: 71, endPoint x: 122, endPoint y: 119, distance: 47.6
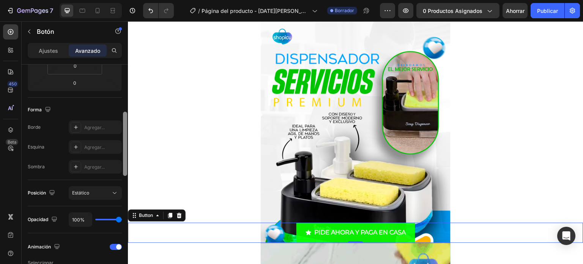
click at [122, 119] on div at bounding box center [125, 175] width 6 height 221
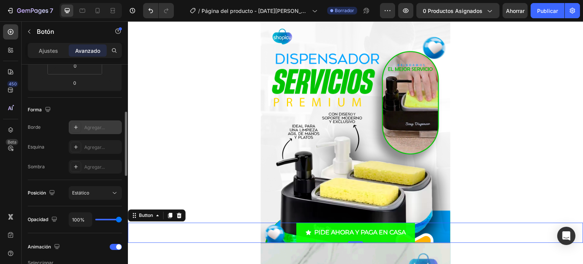
click at [101, 126] on font "Agregar..." at bounding box center [94, 128] width 21 height 6
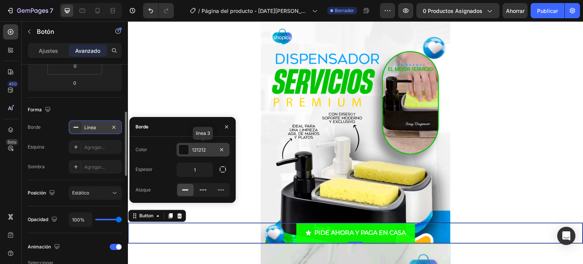
click at [184, 152] on div at bounding box center [184, 150] width 10 height 10
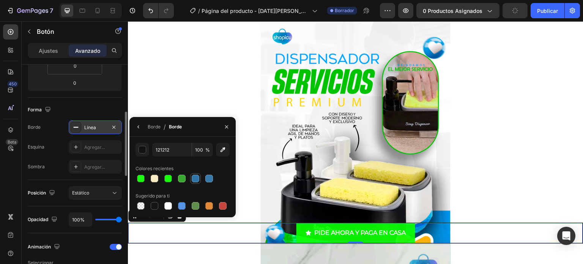
click at [194, 183] on div at bounding box center [195, 178] width 11 height 11
type input "2F75A8"
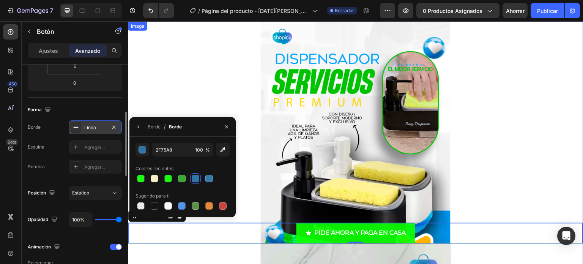
click at [247, 158] on div at bounding box center [356, 163] width 456 height 285
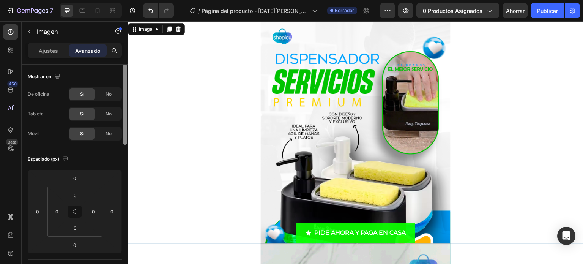
scroll to position [221, 0]
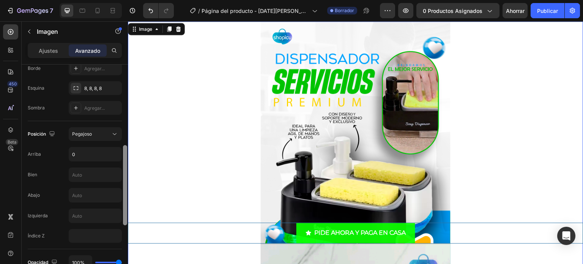
drag, startPoint x: 127, startPoint y: 101, endPoint x: 123, endPoint y: 126, distance: 26.1
click at [123, 126] on div at bounding box center [125, 175] width 6 height 221
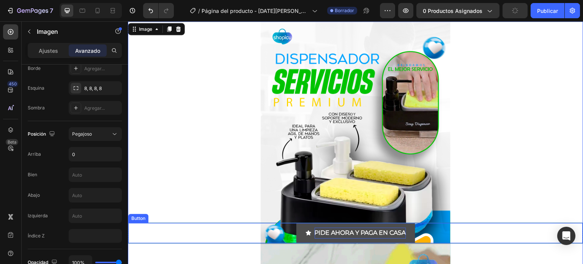
click at [324, 231] on p "PIDE AHORA Y PAGA EN CASA" at bounding box center [361, 233] width 92 height 11
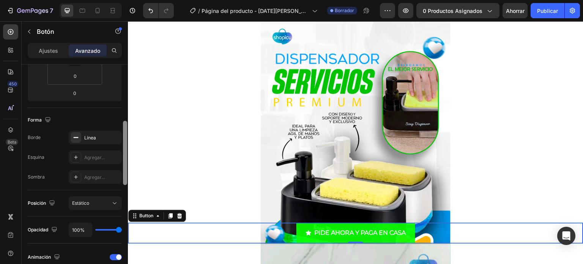
scroll to position [169, 0]
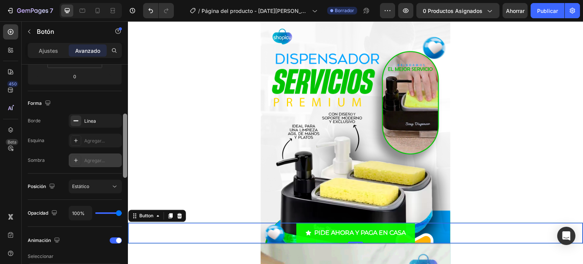
drag, startPoint x: 125, startPoint y: 106, endPoint x: 121, endPoint y: 155, distance: 49.5
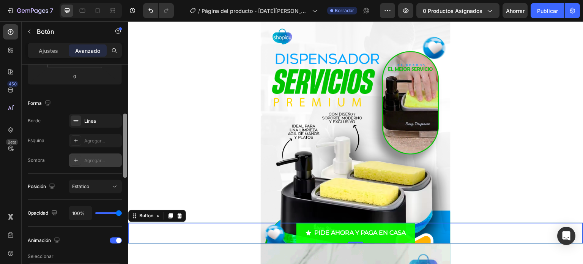
click at [121, 155] on div "Mostrar en De oficina Sí No Tableta Sí No Móvil Sí No Espaciado (px) 0 0 0 0 0 …" at bounding box center [75, 175] width 106 height 221
click at [100, 138] on font "Agregar..." at bounding box center [94, 141] width 21 height 6
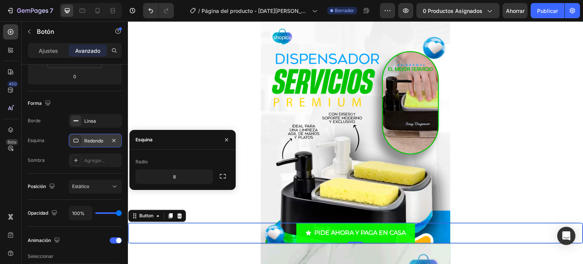
click at [96, 142] on font "Redondo" at bounding box center [93, 141] width 19 height 6
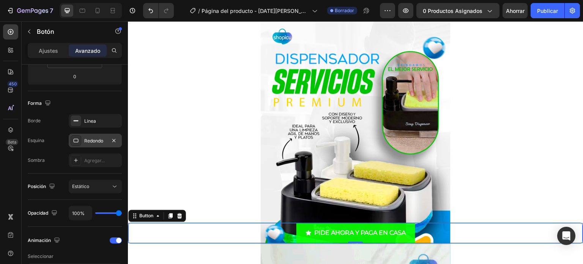
click at [96, 142] on font "Redondo" at bounding box center [93, 141] width 19 height 6
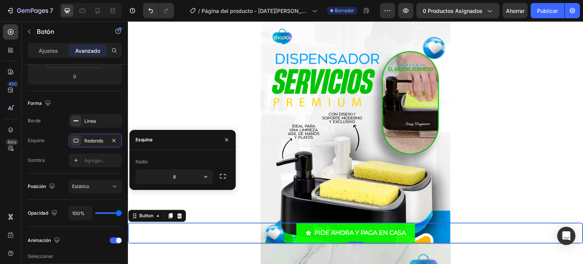
click at [144, 161] on font "Radio" at bounding box center [142, 162] width 12 height 6
click at [164, 142] on div "Esquina" at bounding box center [183, 140] width 106 height 20
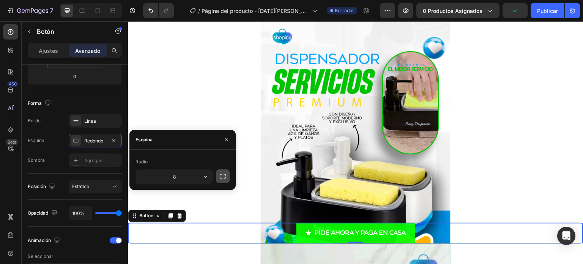
click at [225, 174] on icon "button" at bounding box center [223, 176] width 6 height 5
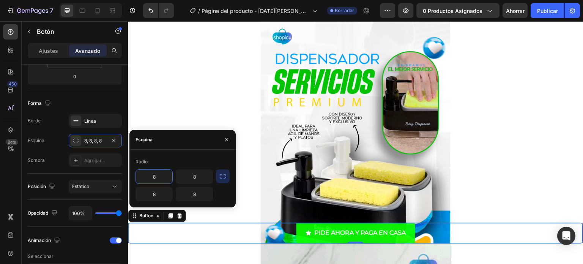
click at [166, 181] on input "8" at bounding box center [154, 177] width 36 height 14
type input "20"
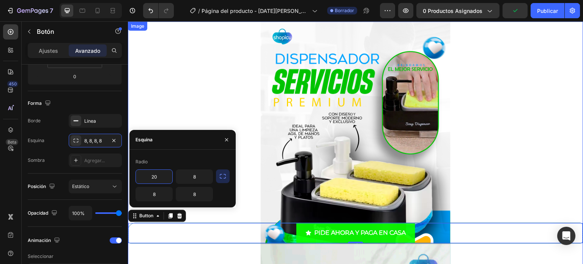
click at [241, 169] on div at bounding box center [356, 163] width 456 height 285
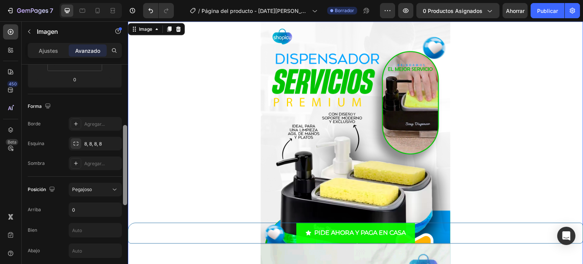
scroll to position [166, 0]
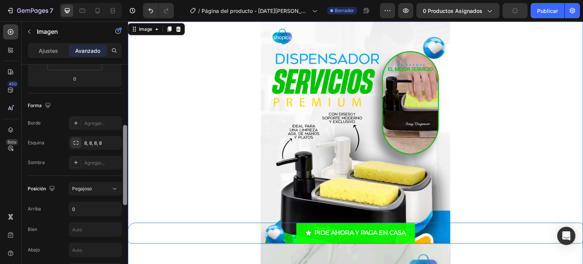
drag, startPoint x: 125, startPoint y: 125, endPoint x: 125, endPoint y: 186, distance: 60.8
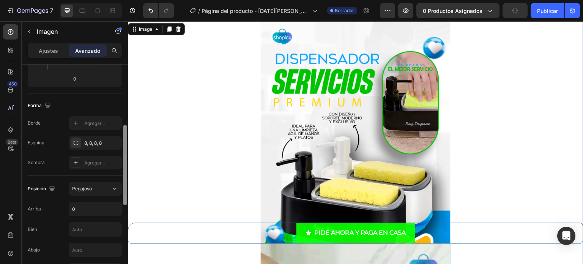
click at [125, 186] on div at bounding box center [125, 165] width 4 height 80
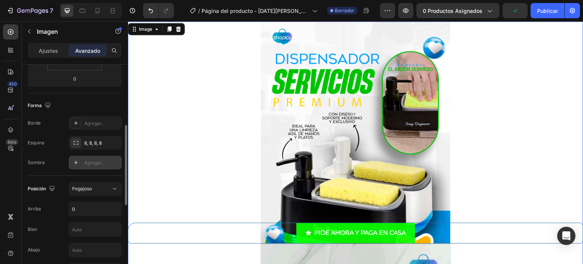
click at [103, 160] on div "Agregar..." at bounding box center [102, 163] width 36 height 7
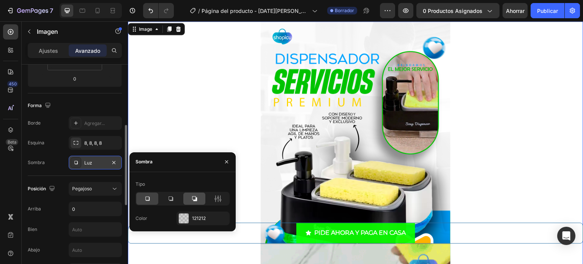
click at [192, 202] on icon at bounding box center [195, 199] width 8 height 8
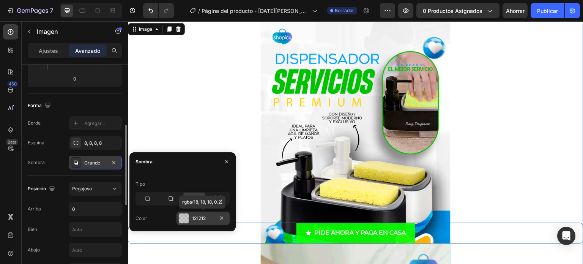
click at [184, 220] on div at bounding box center [184, 218] width 10 height 10
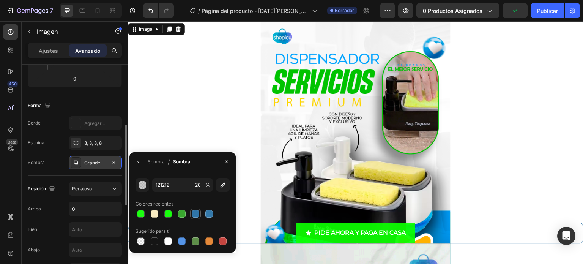
click at [199, 213] on div at bounding box center [196, 214] width 8 height 8
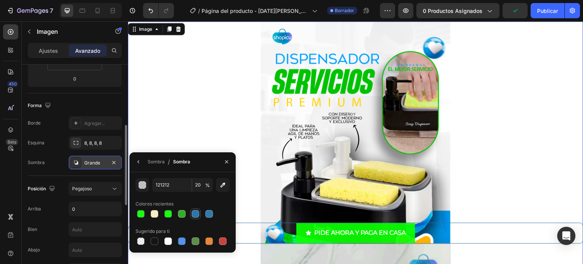
type input "2F75A8"
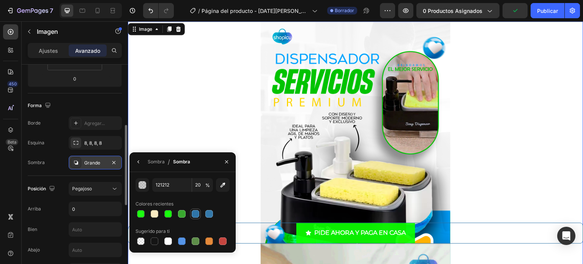
type input "100"
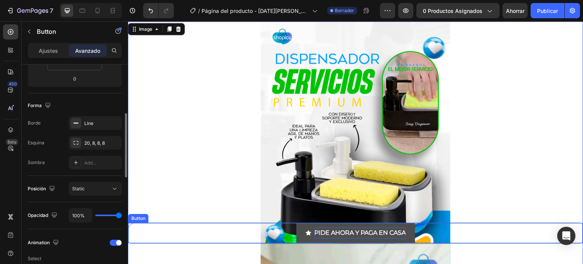
click at [316, 237] on p "PIDE AHORA Y PAGA EN CASA" at bounding box center [361, 233] width 92 height 11
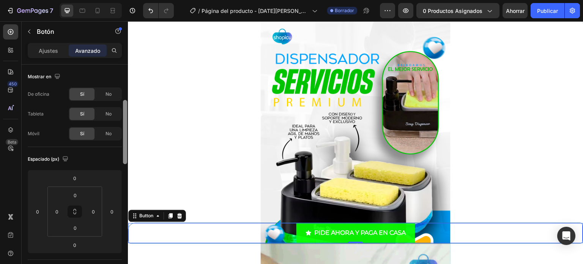
scroll to position [57, 0]
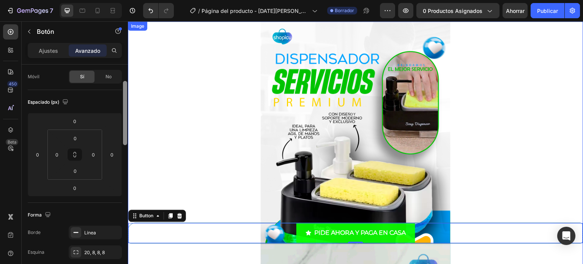
drag, startPoint x: 251, startPoint y: 133, endPoint x: 131, endPoint y: 161, distance: 123.7
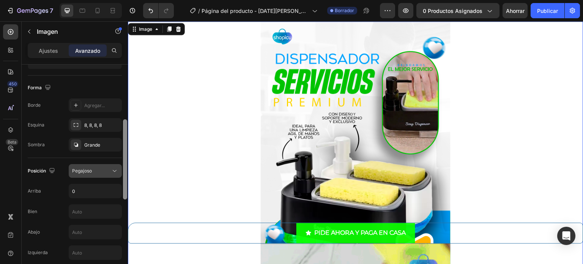
scroll to position [187, 0]
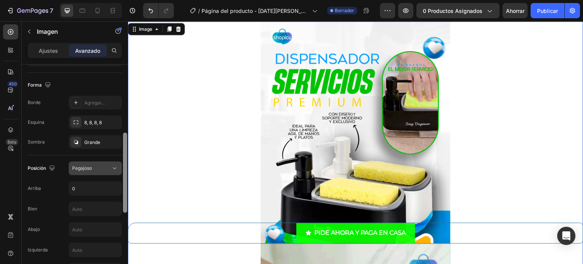
click at [114, 167] on icon at bounding box center [115, 168] width 8 height 8
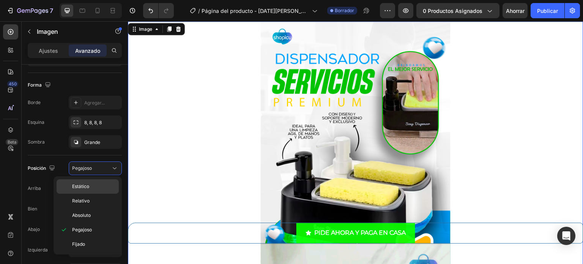
click at [83, 194] on div "Estático" at bounding box center [88, 201] width 62 height 14
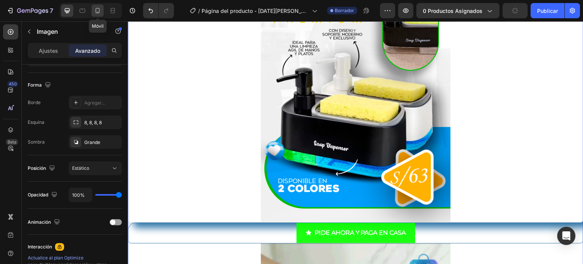
click at [96, 11] on icon at bounding box center [98, 11] width 8 height 8
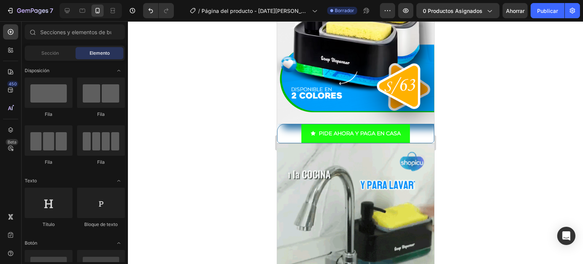
scroll to position [204, 0]
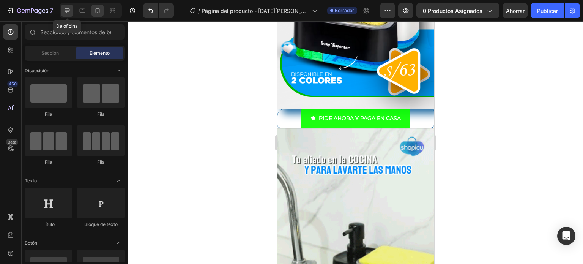
click at [67, 10] on icon at bounding box center [67, 11] width 8 height 8
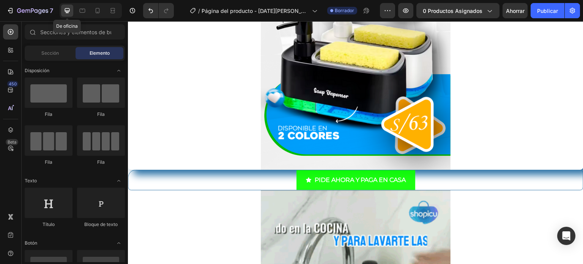
scroll to position [216, 0]
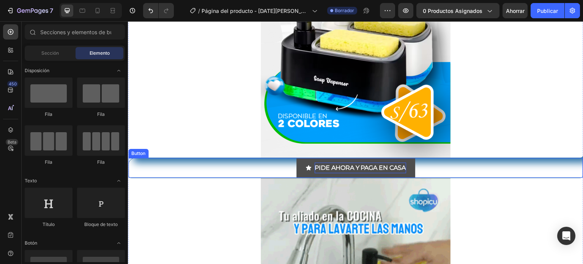
click at [315, 169] on p "PIDE AHORA Y PAGA EN CASA" at bounding box center [361, 168] width 92 height 11
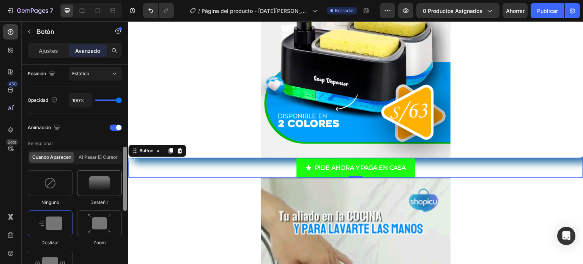
scroll to position [283, 0]
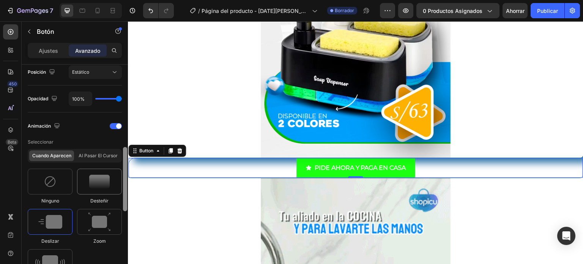
drag, startPoint x: 125, startPoint y: 98, endPoint x: 122, endPoint y: 181, distance: 82.9
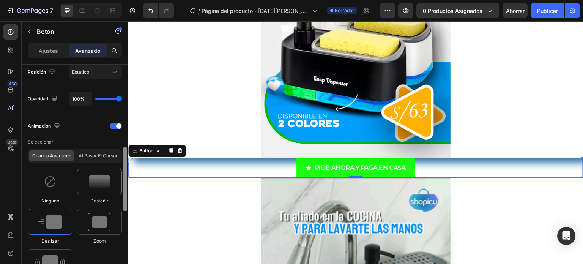
click at [122, 181] on div "Mostrar en De oficina Sí No Tableta Sí No Móvil Sí No Espaciado (px) 0 0 0 0 0 …" at bounding box center [75, 175] width 106 height 221
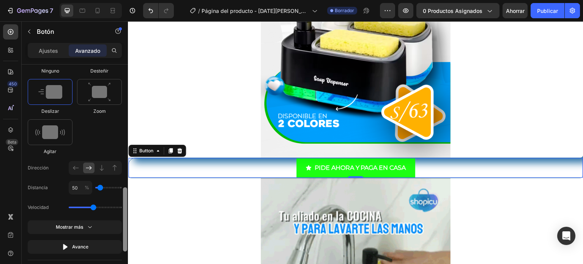
scroll to position [414, 0]
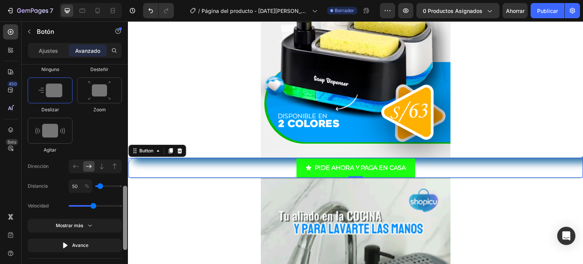
drag, startPoint x: 125, startPoint y: 182, endPoint x: 125, endPoint y: 220, distance: 38.4
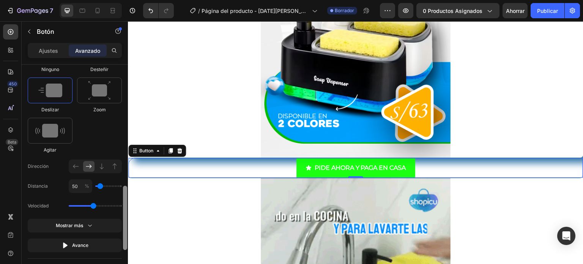
click at [125, 220] on div at bounding box center [125, 218] width 4 height 64
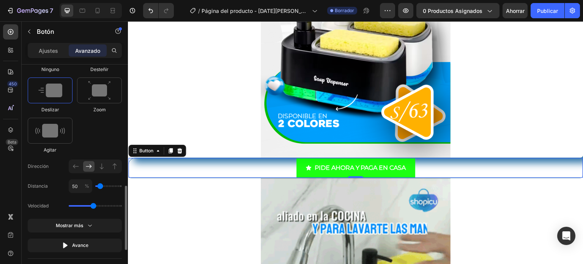
type input "100"
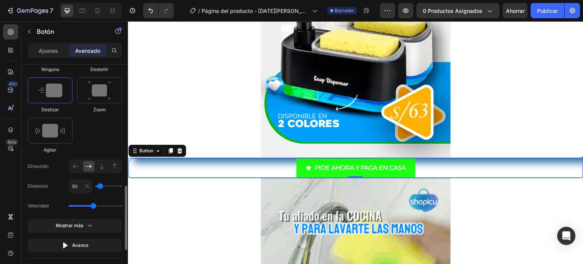
type input "100"
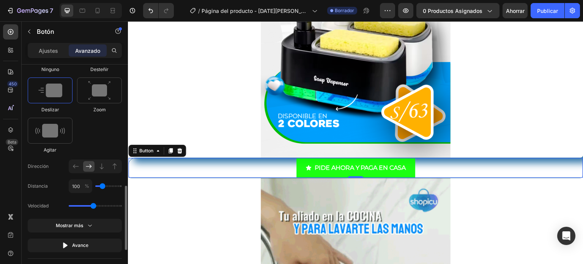
type input "150"
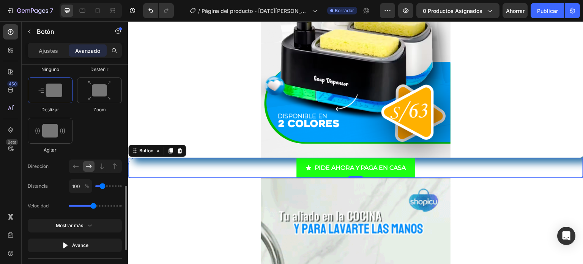
type input "150"
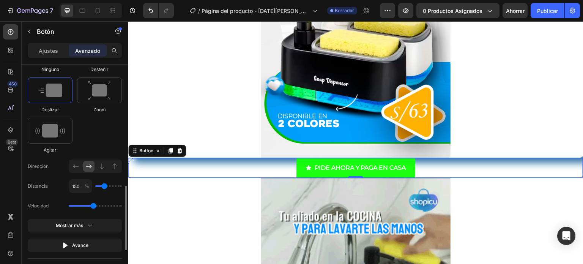
type input "200"
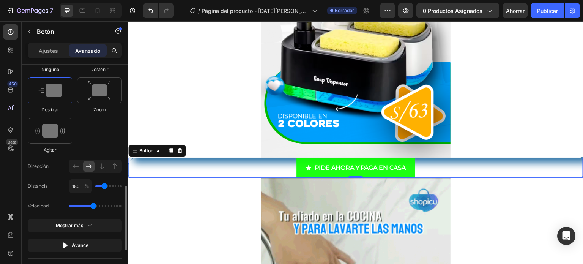
type input "200"
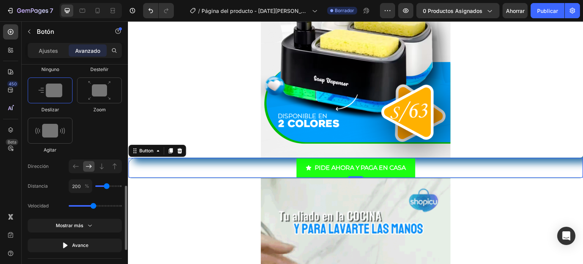
type input "250"
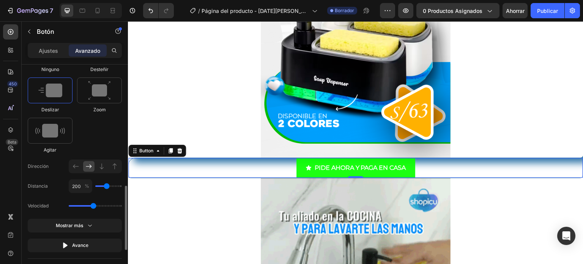
type input "250"
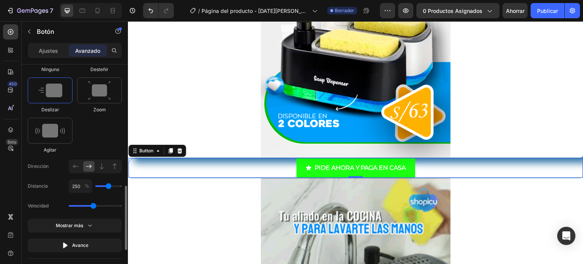
type input "300"
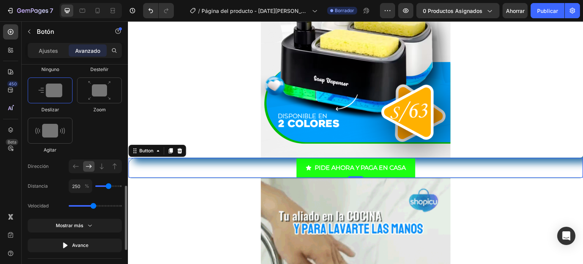
type input "300"
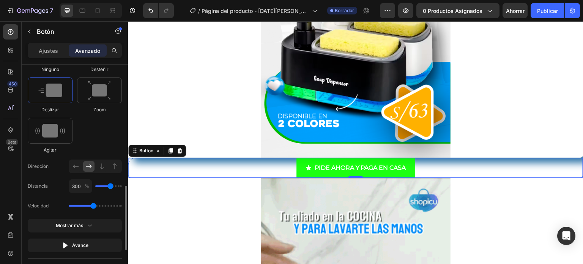
type input "350"
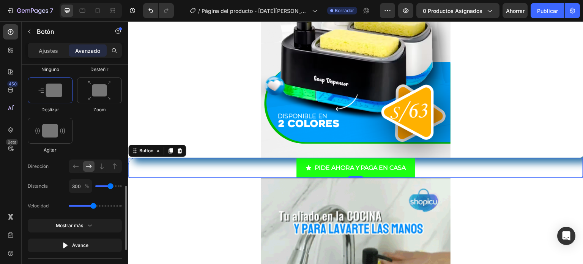
type input "350"
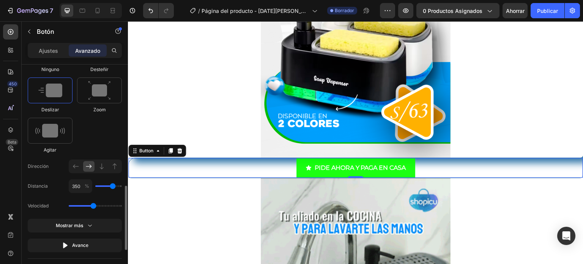
type input "400"
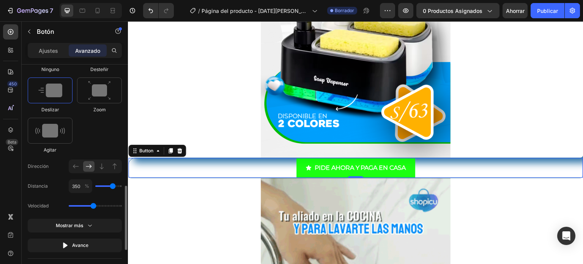
type input "400"
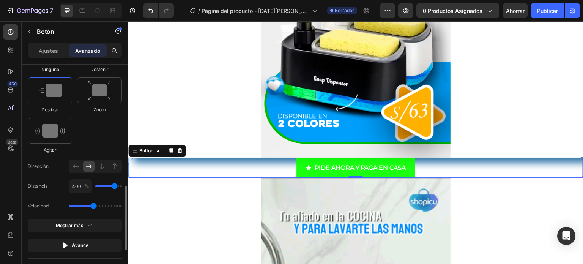
type input "350"
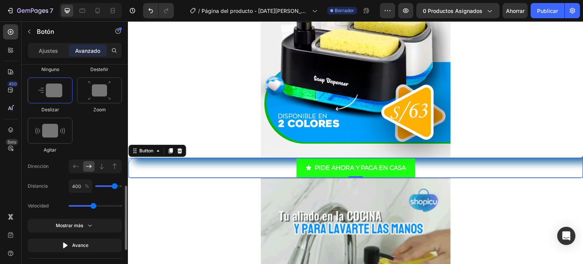
type input "350"
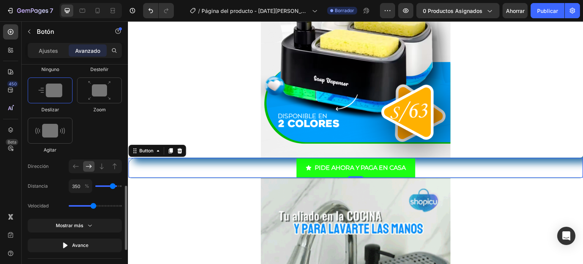
type input "300"
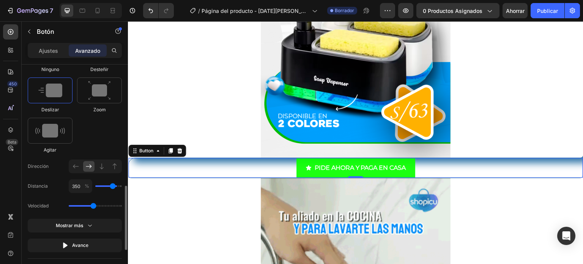
type input "300"
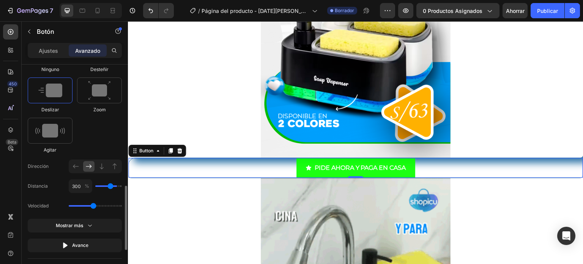
type input "250"
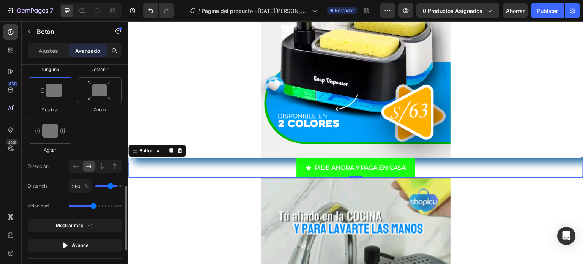
type input "250"
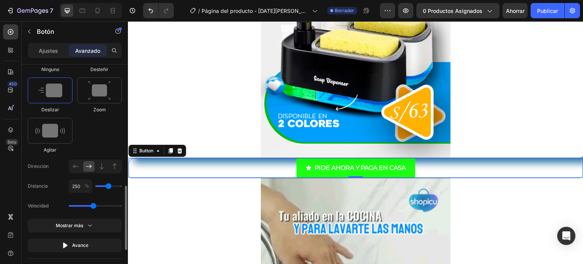
type input "200"
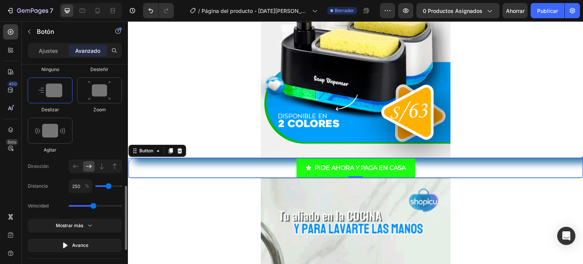
type input "200"
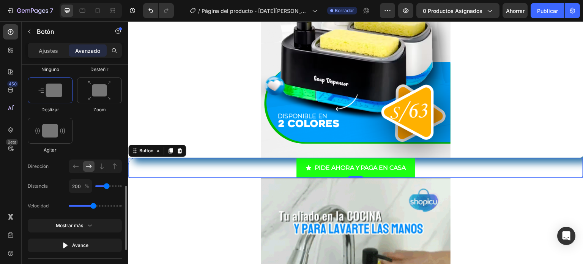
type input "150"
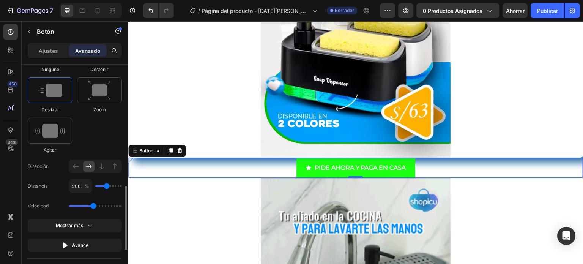
type input "150"
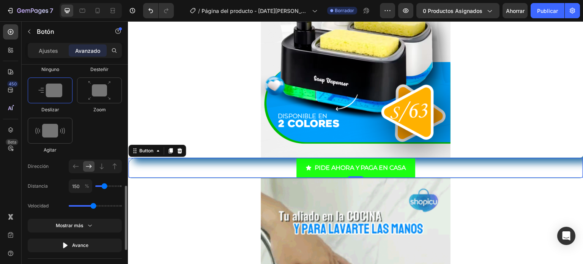
type input "100"
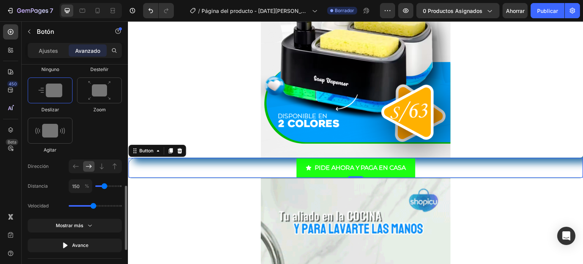
type input "100"
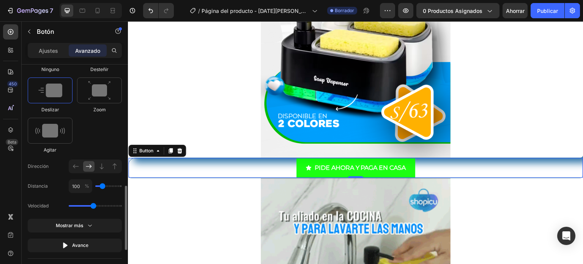
type input "50"
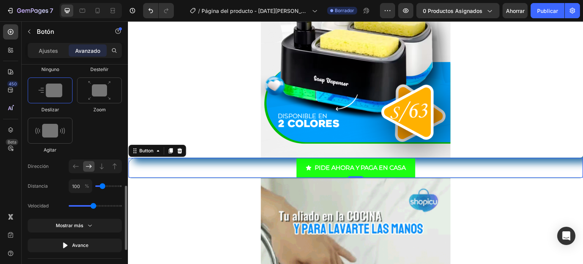
type input "50"
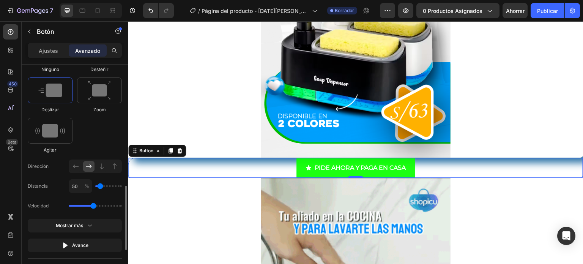
type input "0"
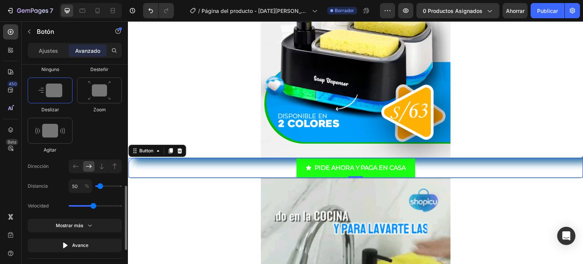
type input "0"
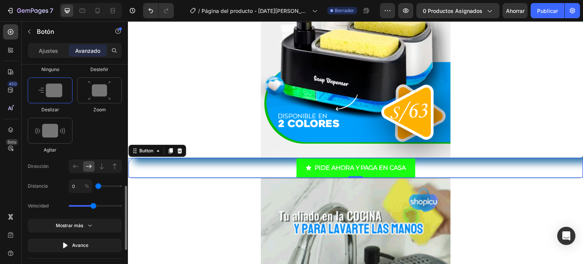
type input "50"
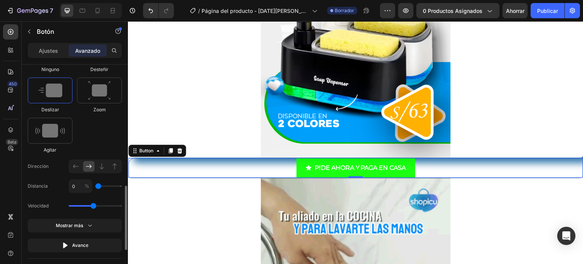
type input "50"
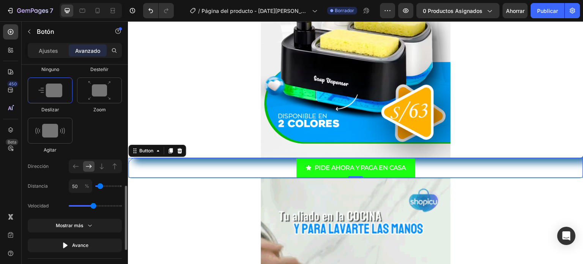
type input "100"
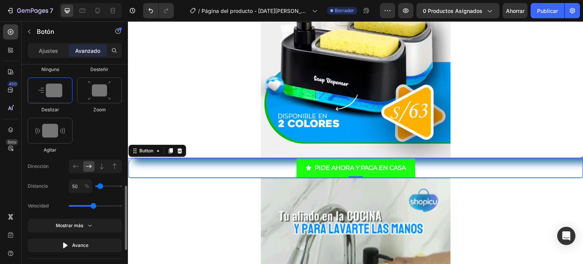
type input "100"
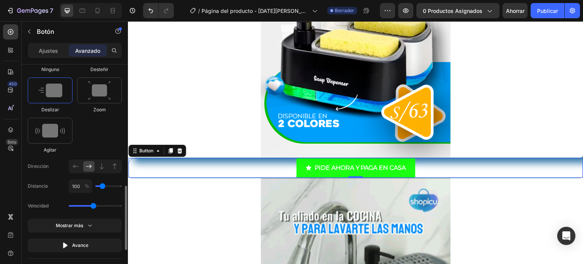
type input "150"
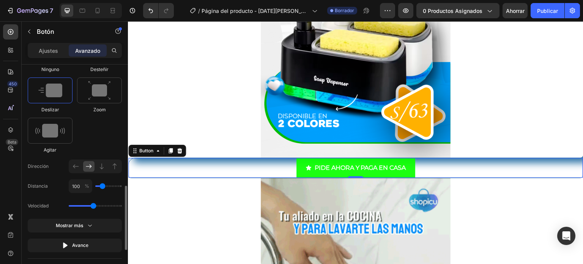
type input "150"
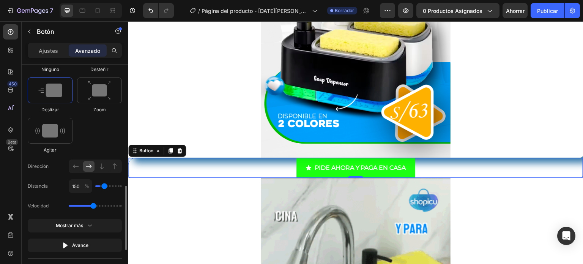
type input "200"
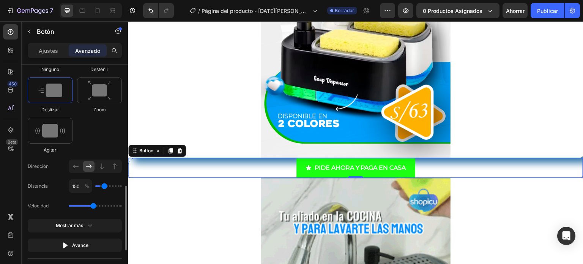
type input "200"
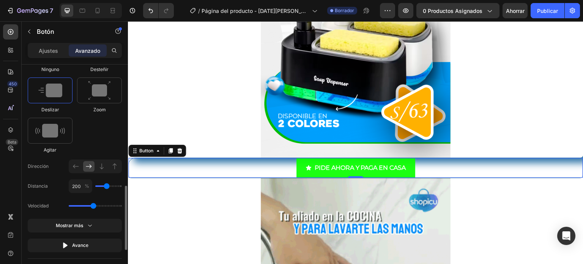
type input "250"
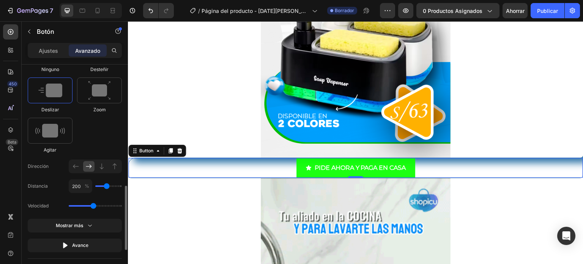
type input "250"
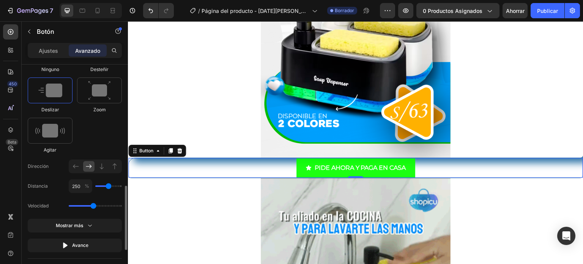
type input "300"
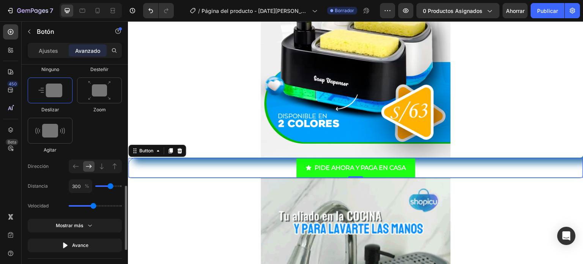
drag, startPoint x: 101, startPoint y: 183, endPoint x: 109, endPoint y: 185, distance: 8.5
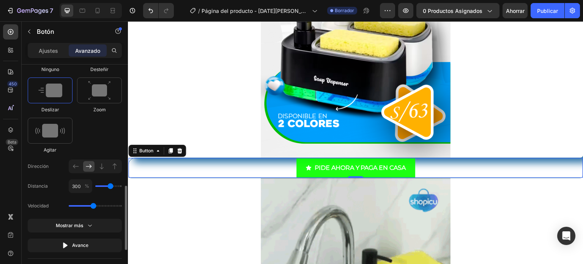
type input "300"
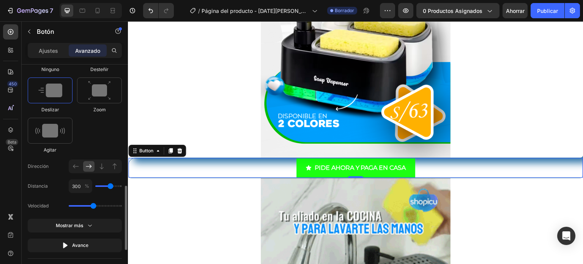
click at [109, 185] on input "range" at bounding box center [108, 186] width 27 height 2
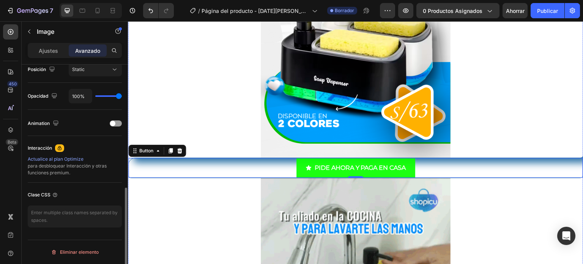
click at [190, 127] on div at bounding box center [356, 15] width 456 height 285
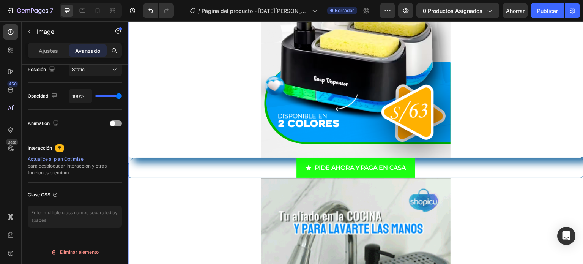
scroll to position [0, 0]
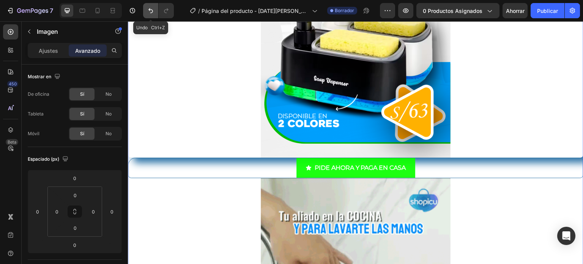
click at [153, 12] on icon "Deshacer/Rehacer" at bounding box center [151, 11] width 8 height 8
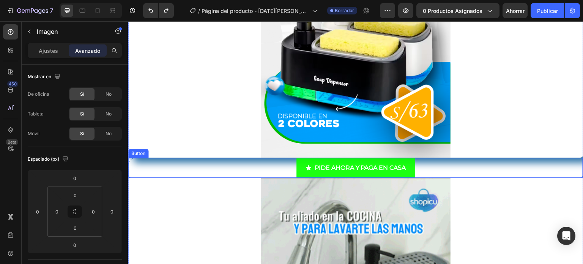
click at [226, 166] on div "PIDE AHORA Y PAGA EN CASA Button" at bounding box center [356, 168] width 456 height 21
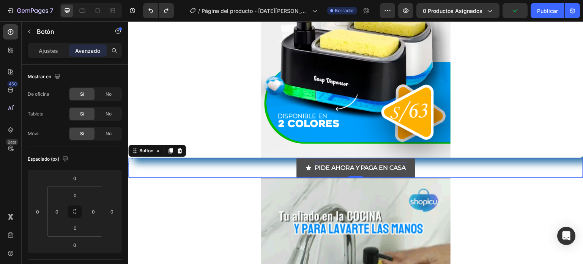
click at [430, 166] on div "PIDE AHORA Y PAGA EN CASA Button 0" at bounding box center [356, 168] width 456 height 21
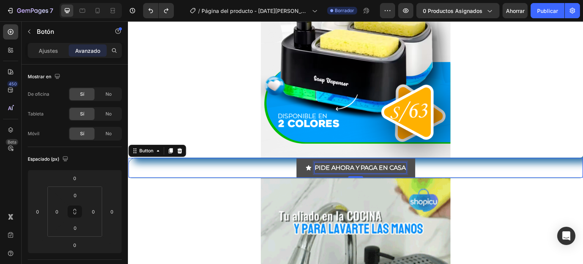
click at [391, 167] on p "PIDE AHORA Y PAGA EN CASA" at bounding box center [361, 168] width 92 height 11
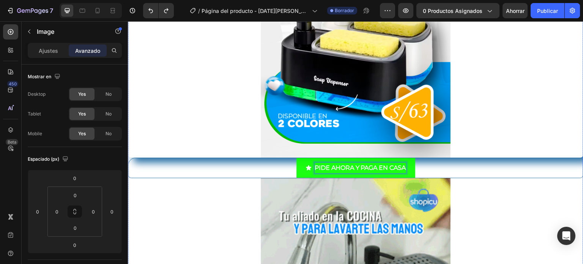
click at [362, 152] on img at bounding box center [356, 15] width 190 height 285
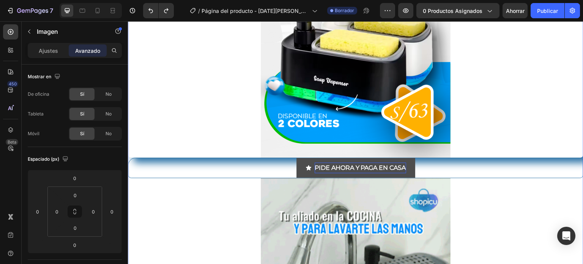
click at [359, 167] on p "PIDE AHORA Y PAGA EN CASA" at bounding box center [361, 168] width 92 height 11
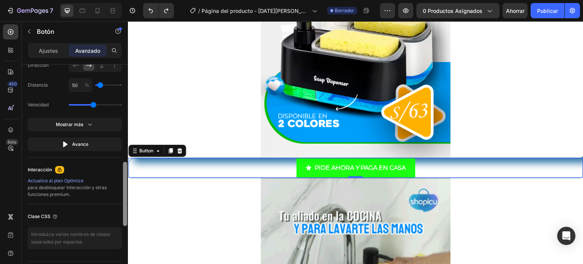
drag, startPoint x: 126, startPoint y: 77, endPoint x: 122, endPoint y: 229, distance: 151.6
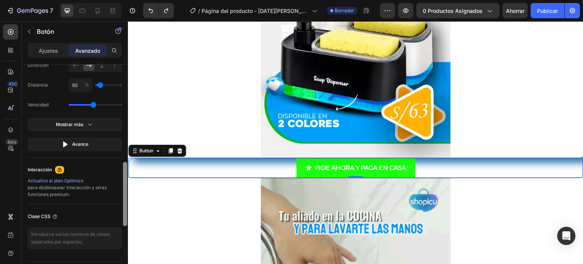
click at [122, 229] on div at bounding box center [125, 133] width 6 height 221
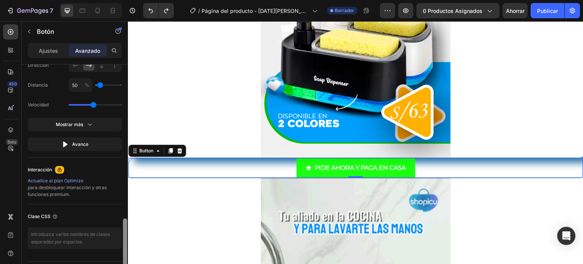
scroll to position [518, 0]
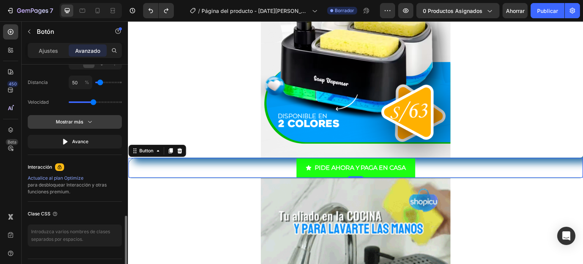
click at [85, 120] on div "Mostrar más" at bounding box center [75, 122] width 38 height 8
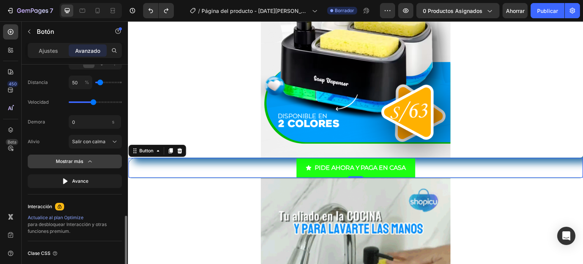
click at [88, 159] on icon "button" at bounding box center [90, 162] width 8 height 8
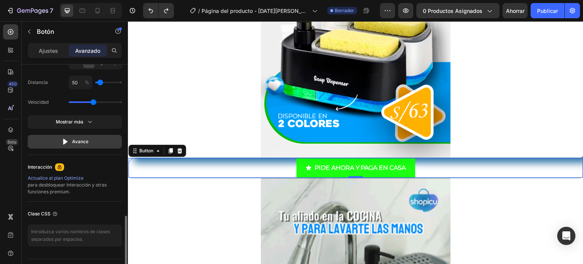
click at [83, 139] on font "Avance" at bounding box center [80, 142] width 16 height 6
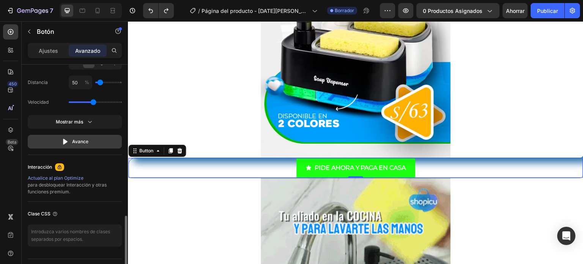
click at [83, 139] on font "Avance" at bounding box center [80, 142] width 16 height 6
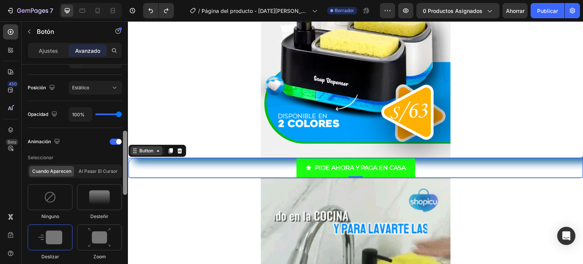
scroll to position [258, 0]
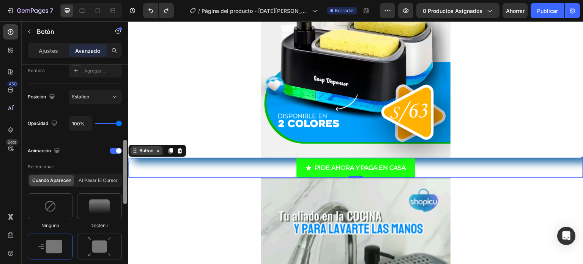
drag, startPoint x: 252, startPoint y: 258, endPoint x: 131, endPoint y: 150, distance: 162.3
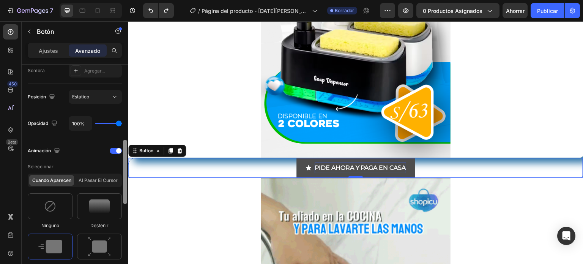
click at [286, 160] on div "PIDE AHORA Y PAGA EN CASA Button 0" at bounding box center [356, 168] width 456 height 21
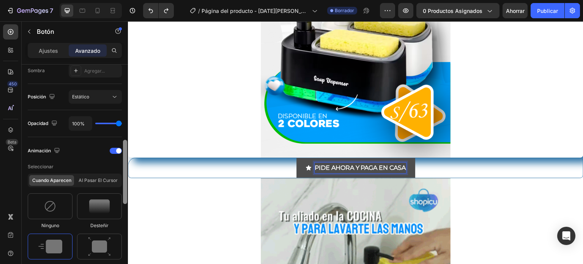
click at [332, 163] on p "PIDE AHORA Y PAGA EN CASA" at bounding box center [361, 168] width 92 height 11
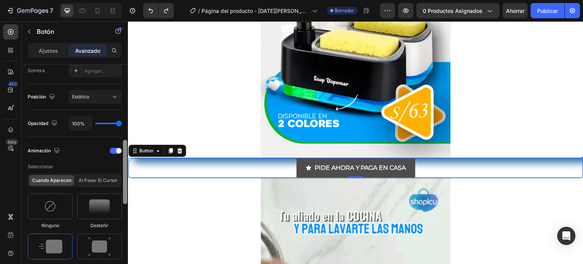
click at [408, 169] on button "PIDE AHORA Y PAGA EN CASA" at bounding box center [356, 168] width 119 height 20
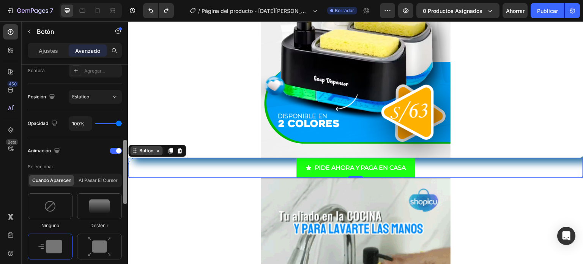
click at [138, 152] on div "Button" at bounding box center [146, 150] width 17 height 7
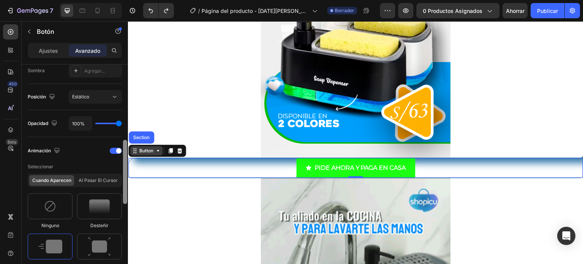
click at [161, 154] on div "Button" at bounding box center [146, 150] width 32 height 9
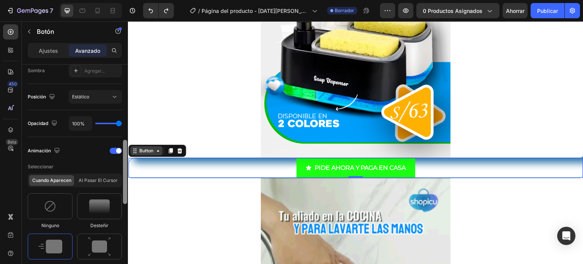
click at [161, 154] on div "Button" at bounding box center [146, 150] width 32 height 9
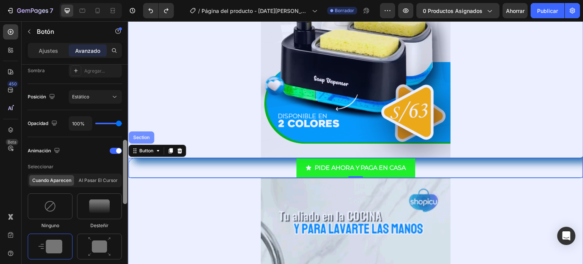
click at [140, 139] on div "Section" at bounding box center [141, 137] width 25 height 12
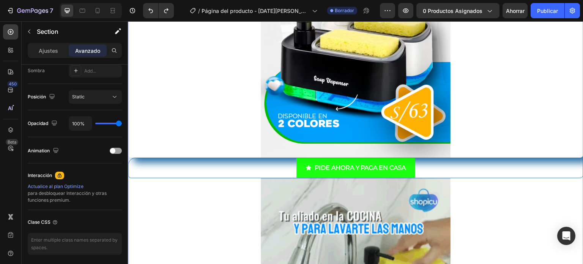
scroll to position [0, 0]
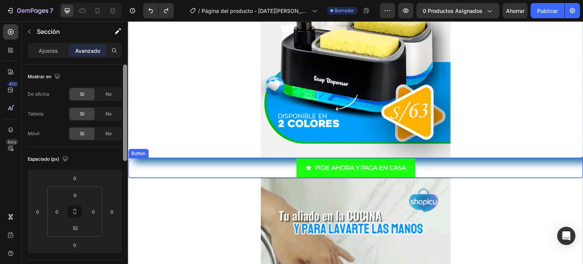
click at [229, 168] on div "PIDE AHORA Y PAGA EN CASA Button" at bounding box center [356, 168] width 456 height 21
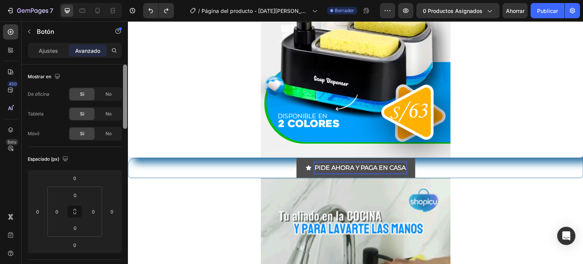
click at [320, 164] on p "PIDE AHORA Y PAGA EN CASA" at bounding box center [361, 168] width 92 height 11
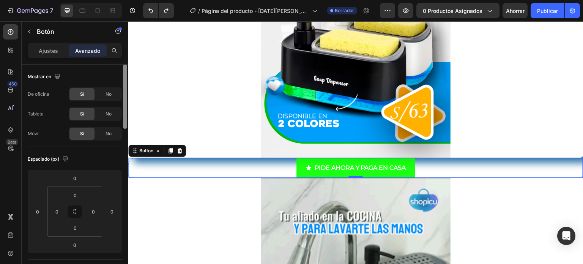
click at [282, 167] on div "PIDE AHORA Y PAGA EN CASA Button 0" at bounding box center [356, 168] width 456 height 21
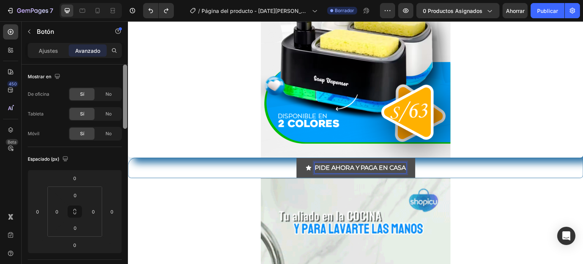
click at [337, 163] on p "PIDE AHORA Y PAGA EN CASA" at bounding box center [361, 168] width 92 height 11
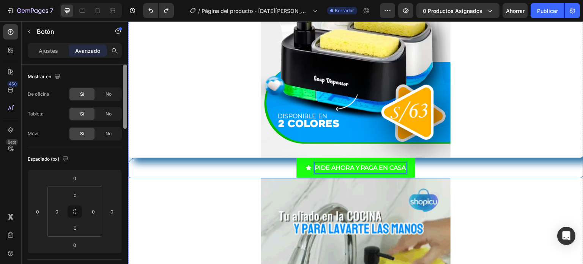
click at [352, 144] on img at bounding box center [356, 15] width 190 height 285
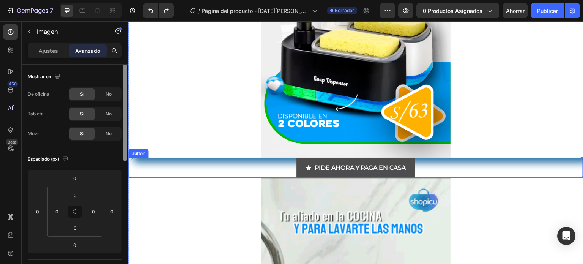
click at [360, 168] on p "PIDE AHORA Y PAGA EN CASA" at bounding box center [361, 168] width 92 height 11
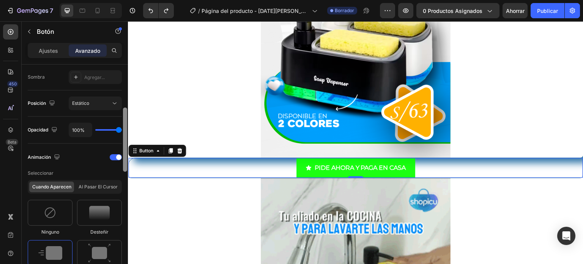
scroll to position [257, 0]
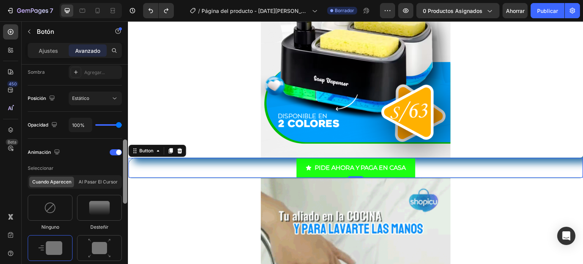
click at [125, 160] on div at bounding box center [125, 171] width 4 height 64
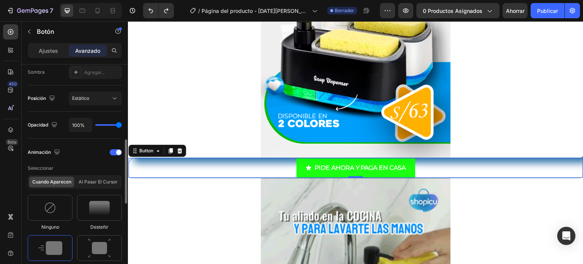
type input "91%"
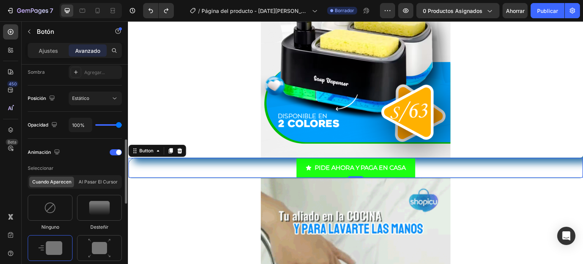
type input "91"
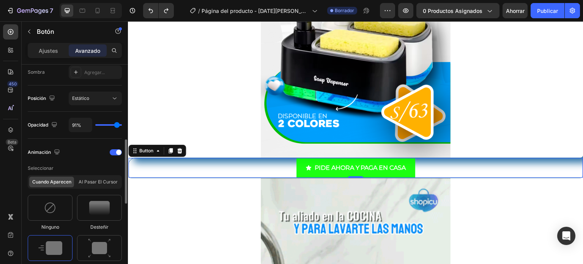
type input "77%"
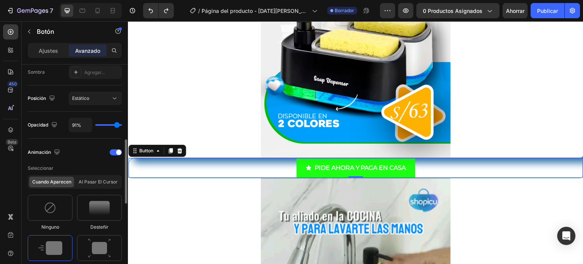
type input "77"
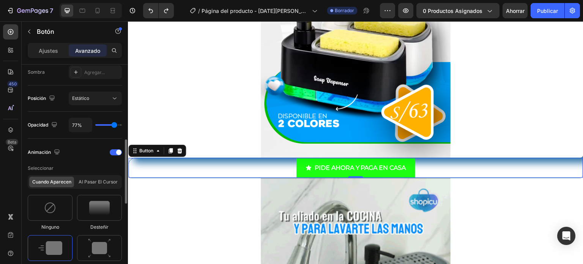
type input "69%"
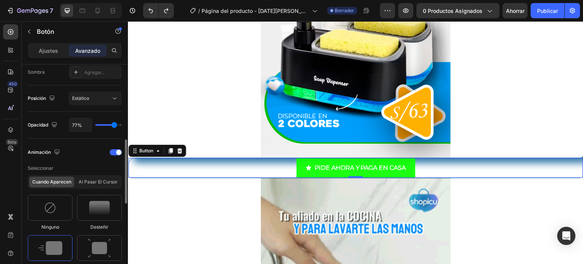
type input "69"
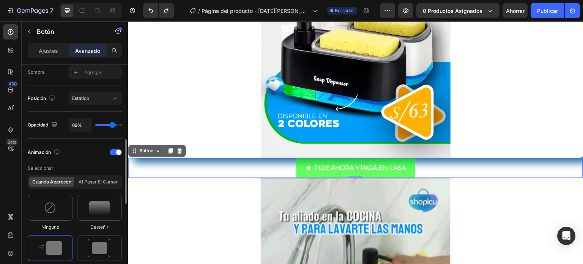
type input "57%"
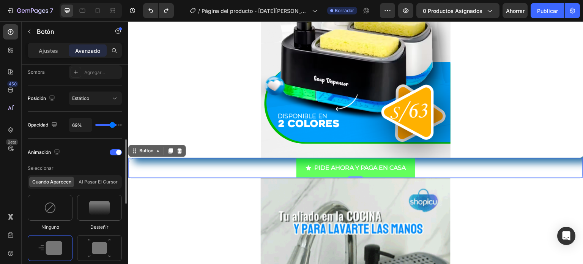
type input "57"
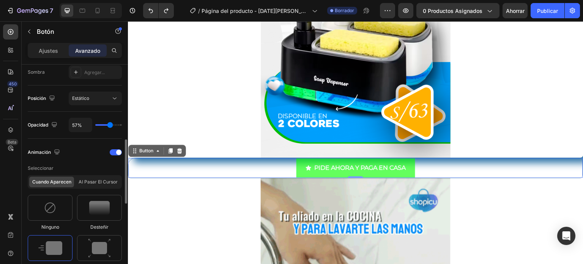
type input "54%"
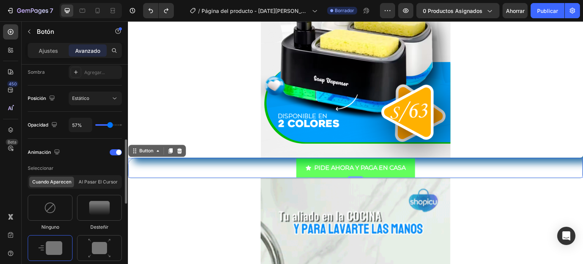
type input "54"
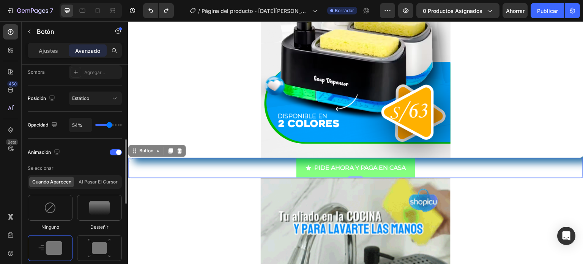
type input "55%"
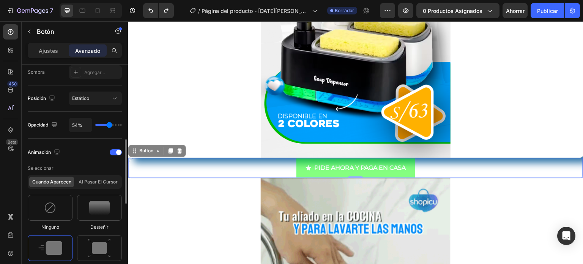
type input "55"
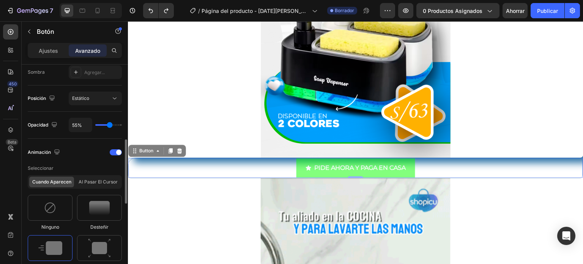
type input "57%"
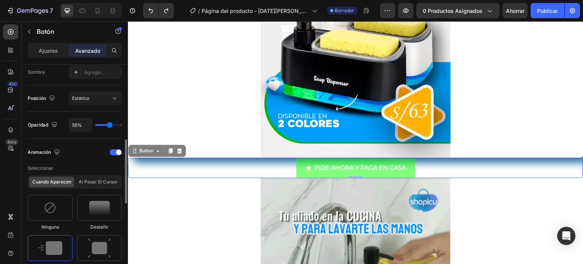
type input "57"
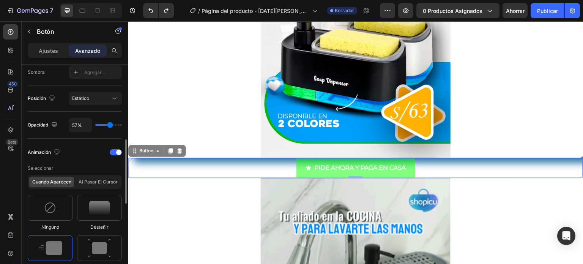
type input "58%"
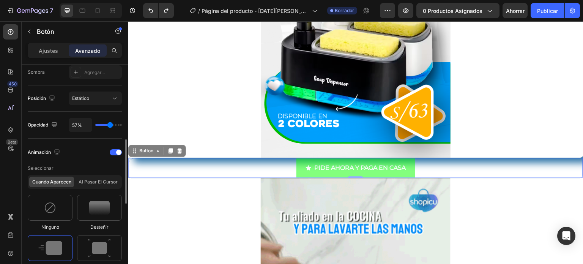
type input "58"
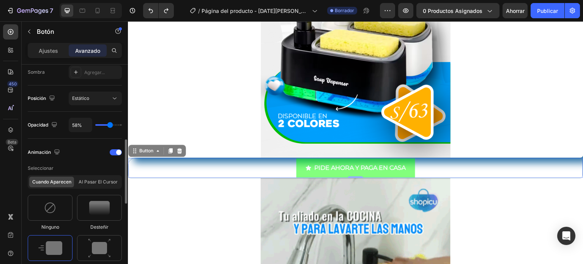
type input "60%"
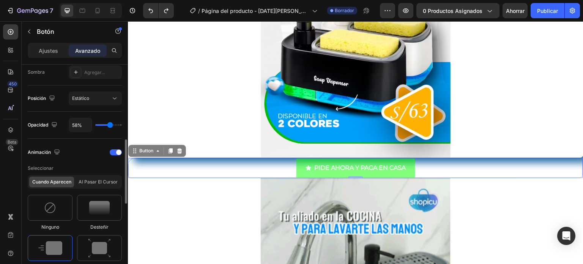
type input "60"
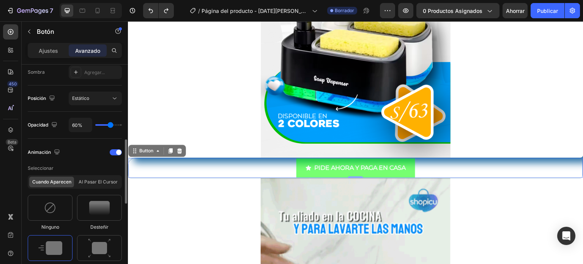
type input "61%"
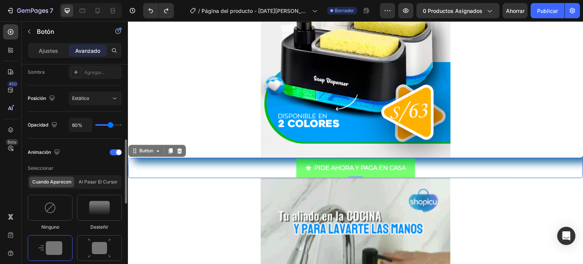
type input "61"
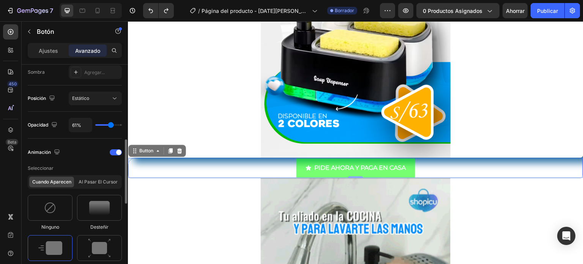
type input "63%"
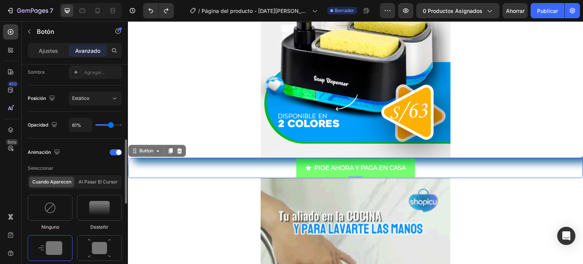
type input "63"
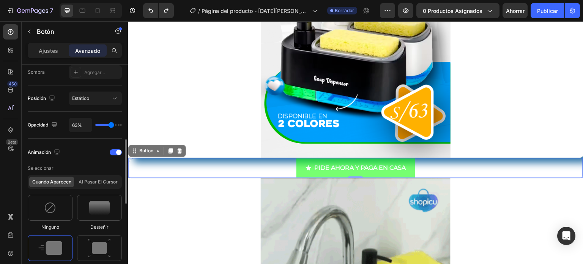
type input "64%"
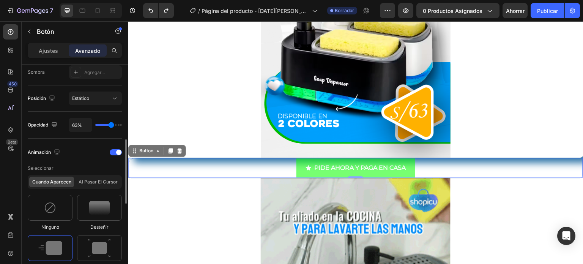
type input "64"
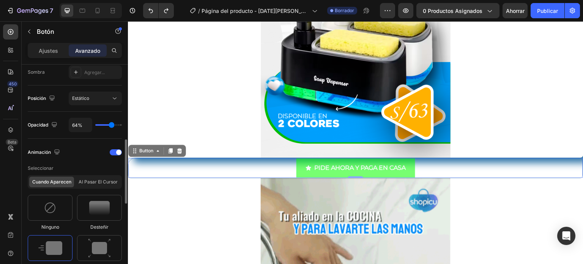
type input "66%"
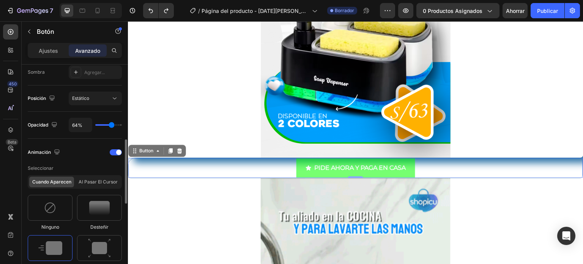
type input "66"
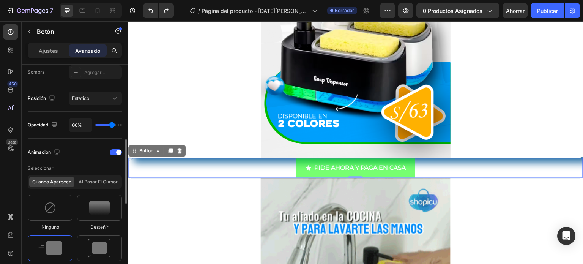
type input "69%"
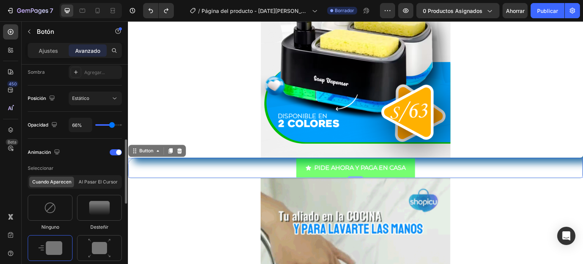
type input "69"
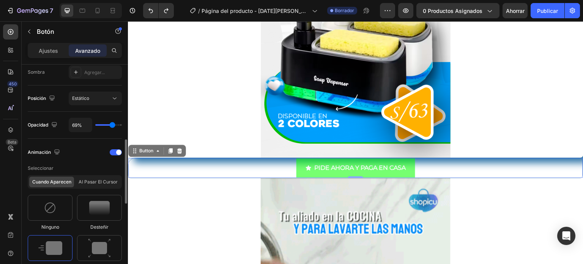
type input "76%"
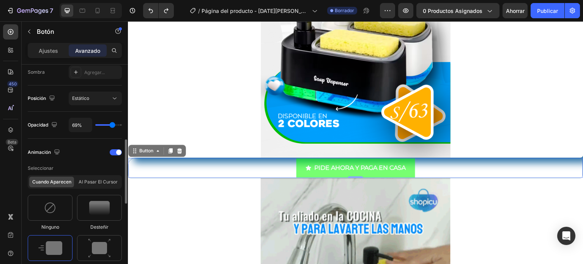
type input "76"
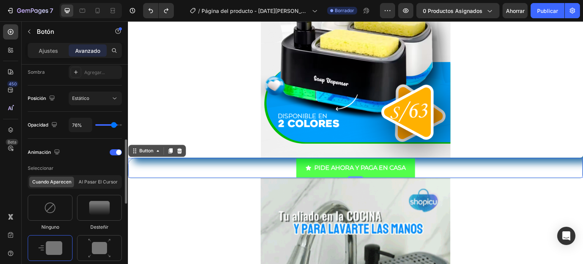
type input "83%"
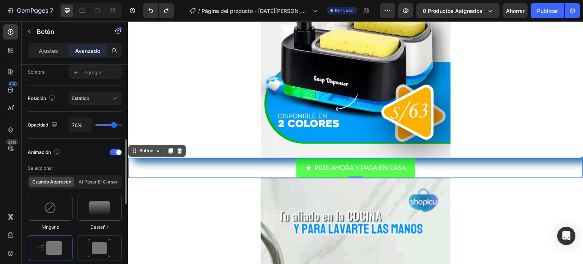
type input "83"
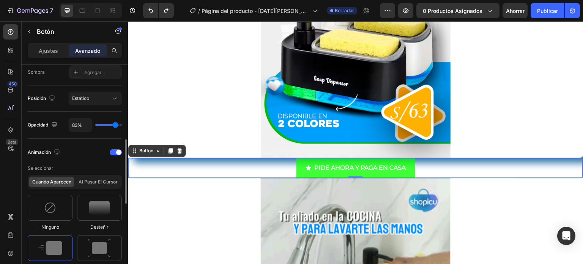
type input "85%"
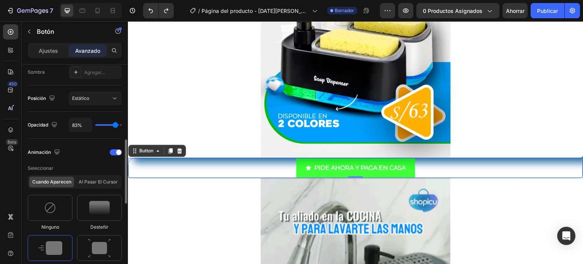
type input "85"
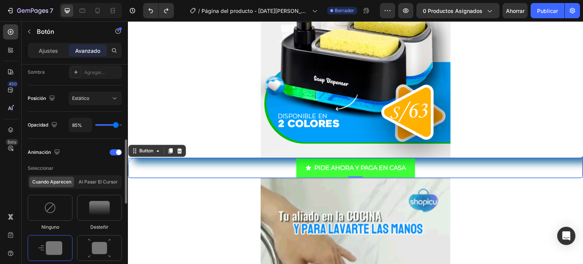
type input "86%"
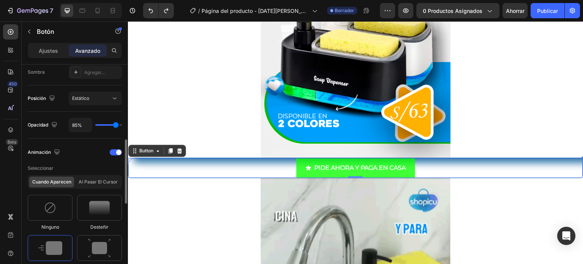
type input "86"
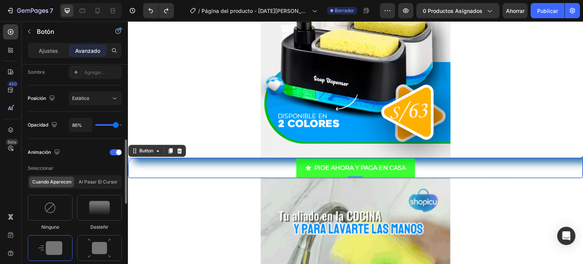
type input "88%"
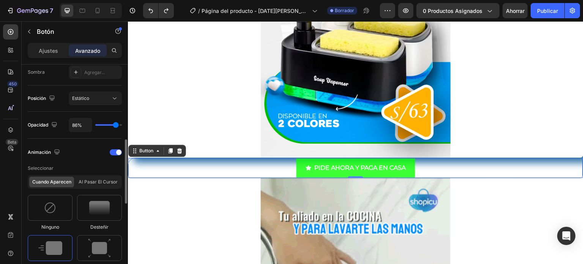
type input "88"
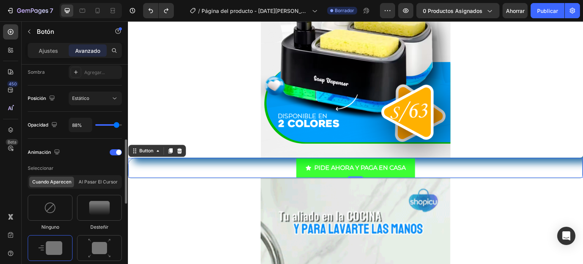
type input "92%"
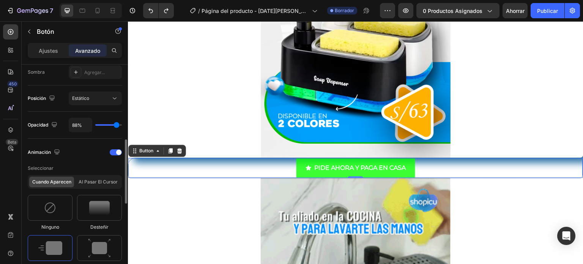
type input "92"
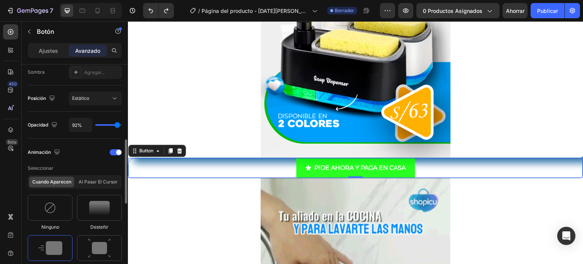
type input "94%"
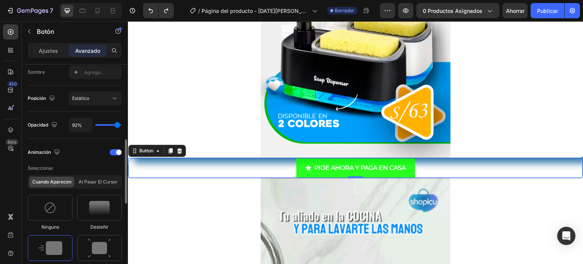
type input "94"
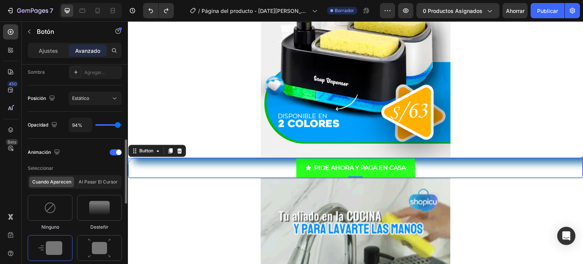
type input "95%"
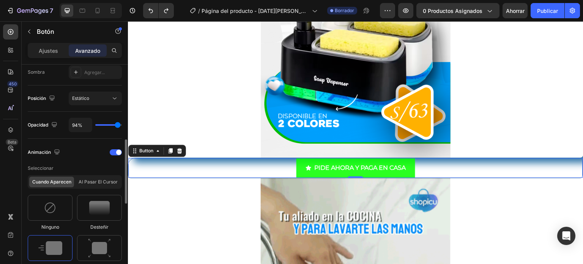
type input "95"
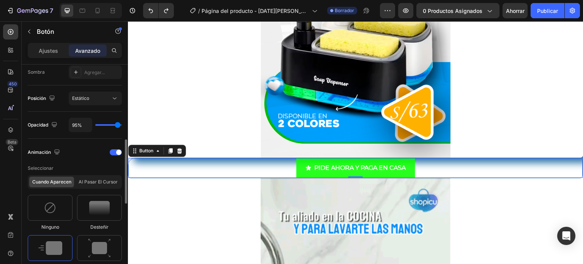
type input "94%"
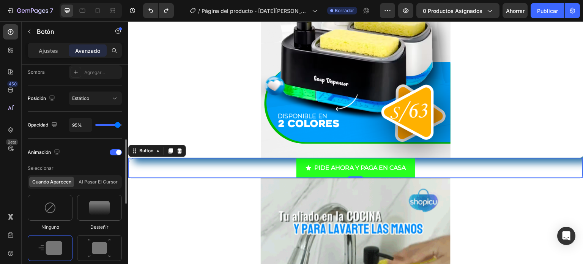
type input "94"
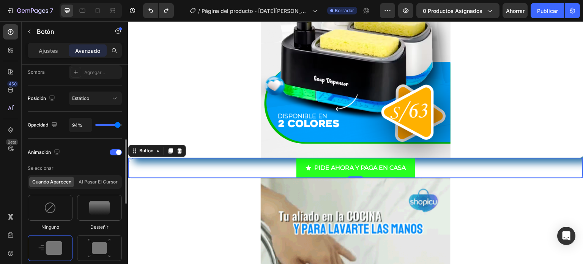
type input "92%"
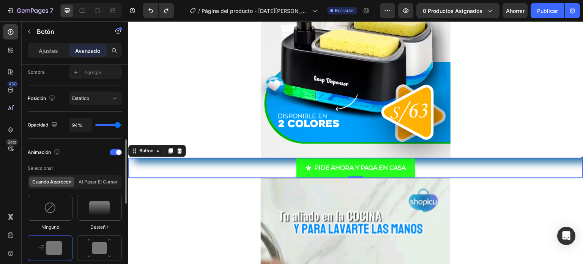
type input "92"
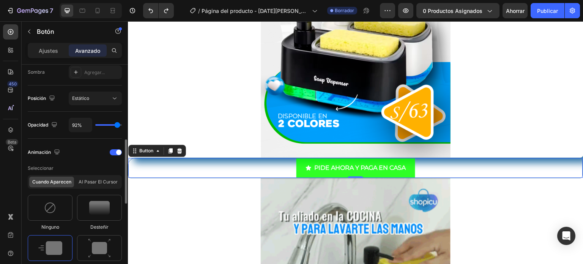
type input "91%"
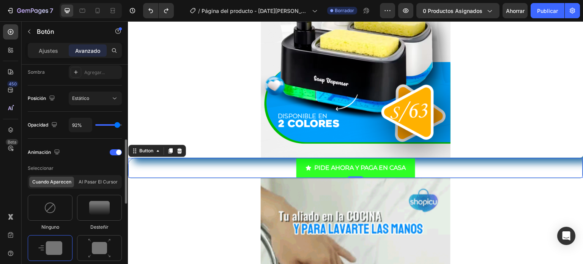
type input "91"
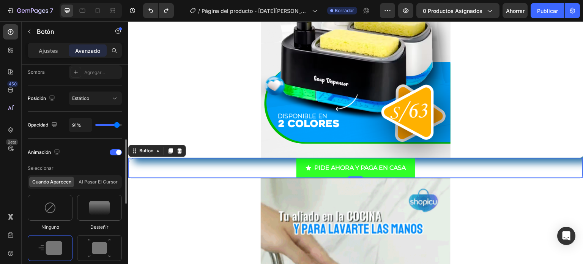
type input "89%"
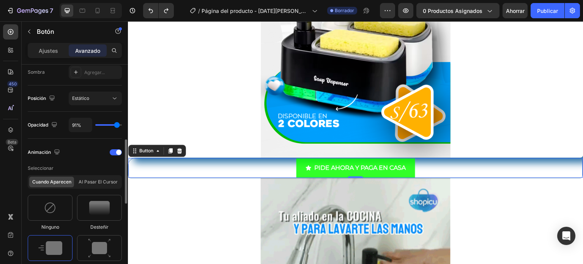
type input "89"
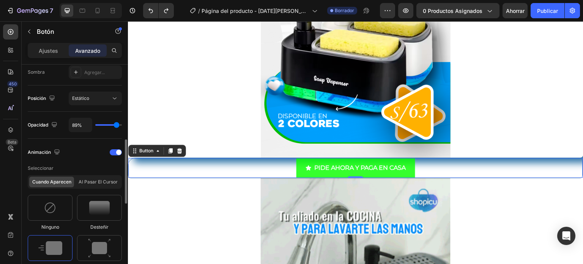
type input "91%"
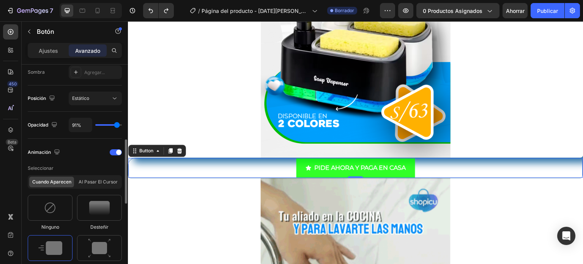
type input "91"
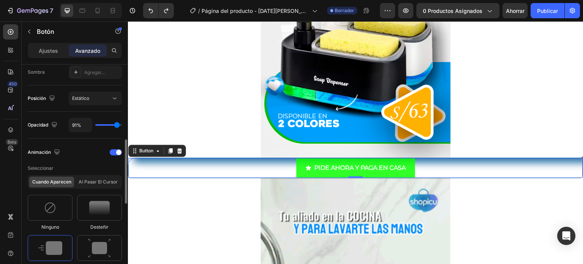
click at [117, 125] on input "range" at bounding box center [108, 125] width 27 height 2
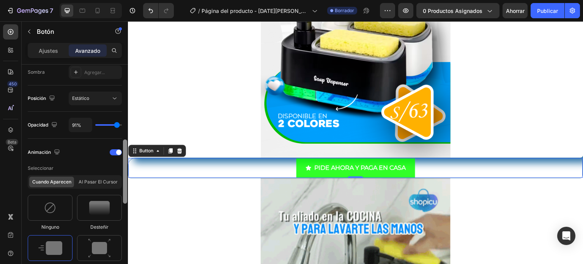
click at [123, 160] on div at bounding box center [125, 171] width 4 height 64
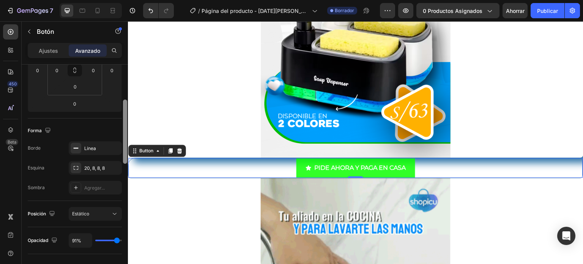
scroll to position [136, 0]
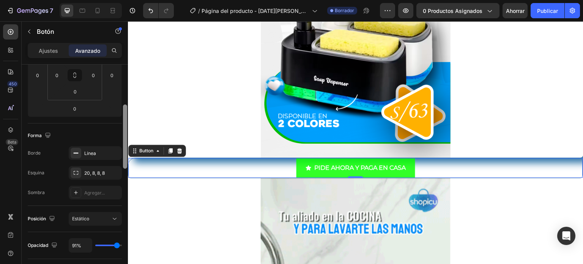
drag, startPoint x: 126, startPoint y: 169, endPoint x: 123, endPoint y: 133, distance: 35.4
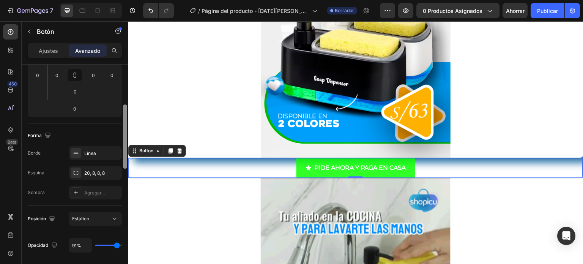
click at [123, 133] on div at bounding box center [125, 136] width 4 height 64
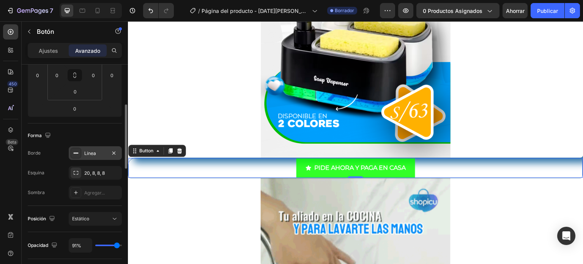
click at [103, 152] on div "Línea" at bounding box center [95, 153] width 22 height 7
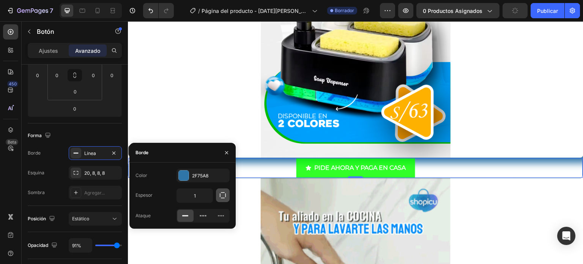
click at [223, 194] on icon "button" at bounding box center [223, 195] width 8 height 8
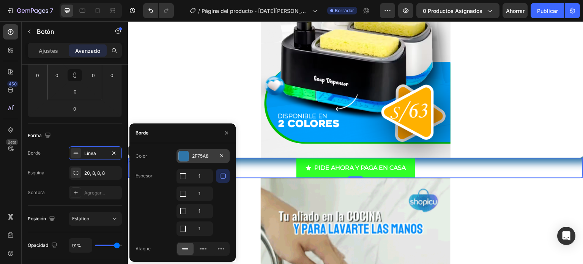
click at [182, 156] on div at bounding box center [184, 156] width 10 height 10
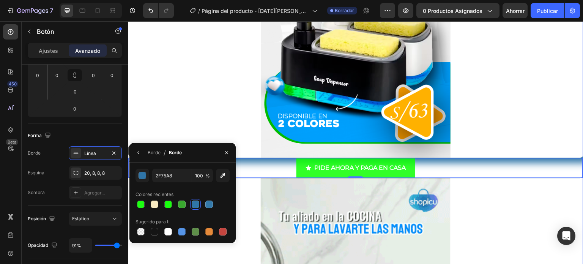
click at [188, 100] on div at bounding box center [356, 15] width 456 height 285
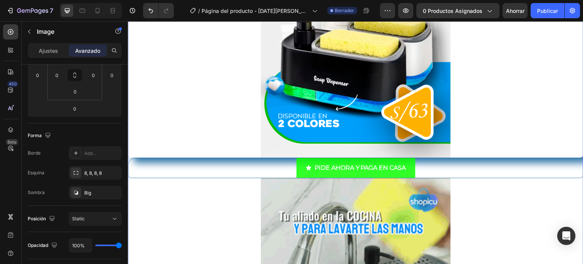
scroll to position [0, 0]
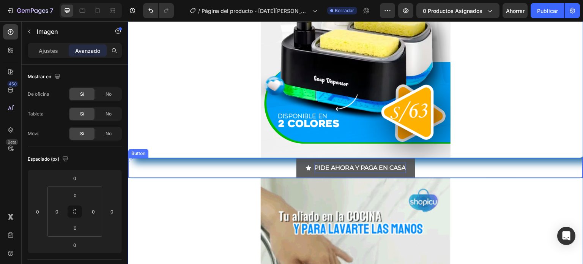
click at [315, 163] on p "PIDE AHORA Y PAGA EN CASA" at bounding box center [361, 168] width 92 height 11
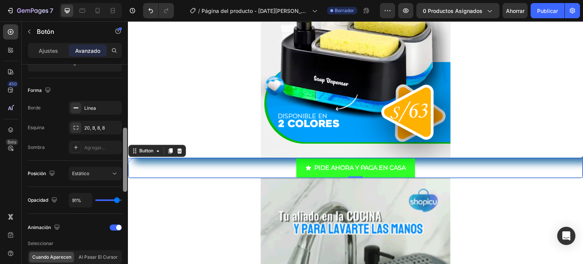
scroll to position [192, 0]
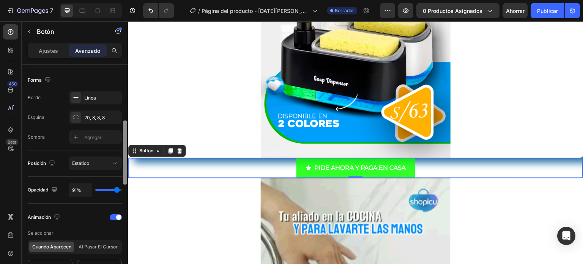
drag, startPoint x: 126, startPoint y: 110, endPoint x: 124, endPoint y: 166, distance: 56.3
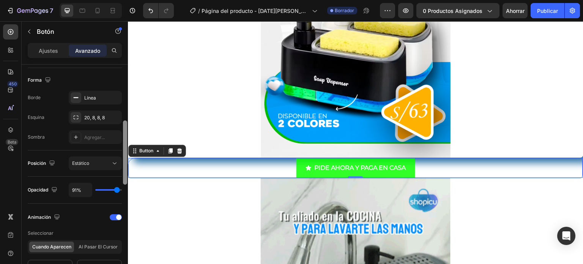
click at [124, 166] on div at bounding box center [125, 152] width 4 height 64
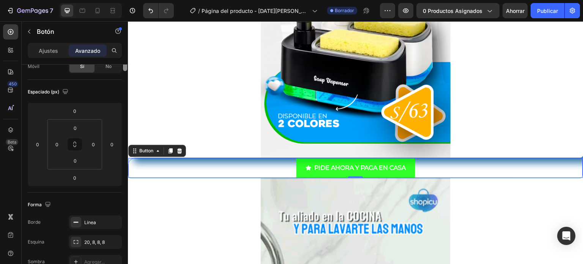
scroll to position [0, 0]
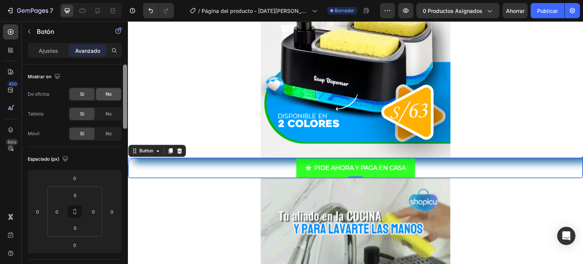
drag, startPoint x: 125, startPoint y: 168, endPoint x: 111, endPoint y: 91, distance: 78.4
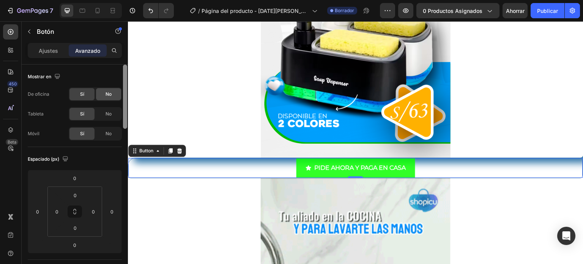
click at [111, 91] on div "Mostrar en De oficina Sí No Tableta Sí No Móvil Sí No Espaciado (px) 0 0 0 0 0 …" at bounding box center [75, 175] width 106 height 221
click at [44, 54] on p "Ajustes" at bounding box center [48, 51] width 19 height 8
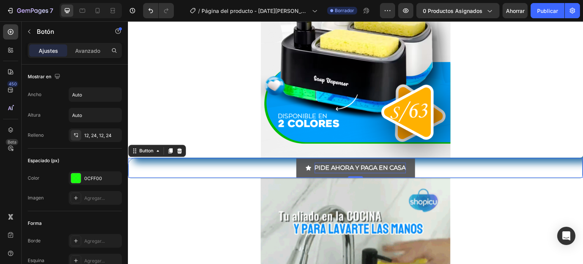
click at [297, 158] on button "PIDE AHORA Y PAGA EN CASA" at bounding box center [356, 168] width 119 height 20
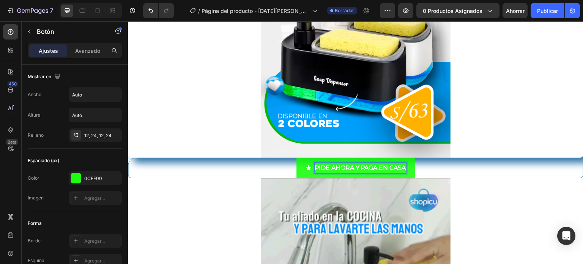
click at [329, 164] on p "PIDE AHORA Y PAGA EN CASA" at bounding box center [361, 168] width 92 height 11
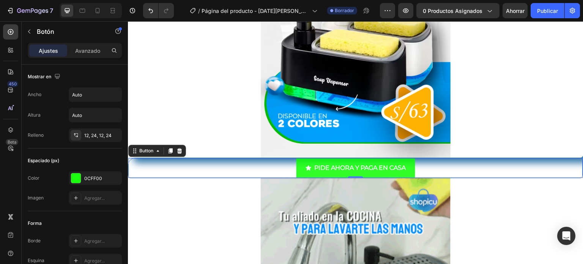
click at [306, 169] on icon "<p>PIDE AHORA Y PAGA EN CASA</p>" at bounding box center [309, 168] width 6 height 6
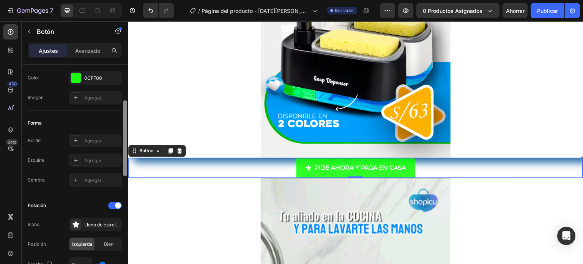
scroll to position [101, 0]
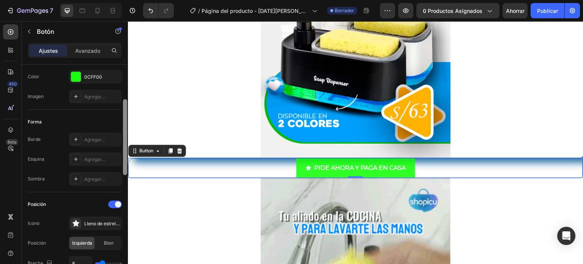
drag, startPoint x: 127, startPoint y: 124, endPoint x: 123, endPoint y: 159, distance: 35.2
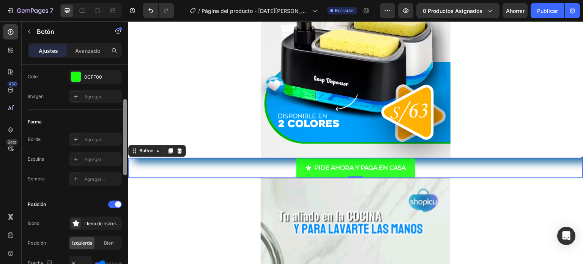
click at [123, 159] on div at bounding box center [125, 137] width 4 height 76
click at [95, 134] on div "Agregar..." at bounding box center [95, 140] width 53 height 14
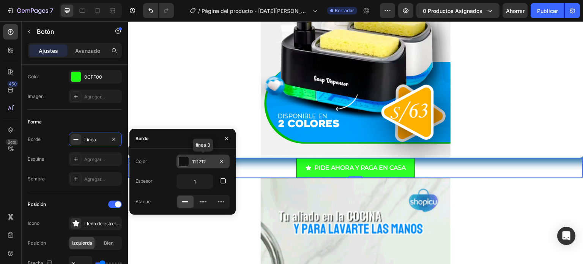
click at [184, 161] on div at bounding box center [184, 162] width 10 height 10
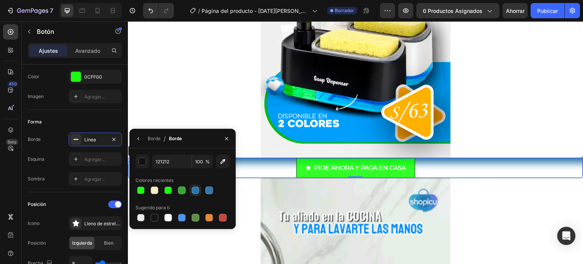
click at [196, 190] on div at bounding box center [196, 191] width 8 height 8
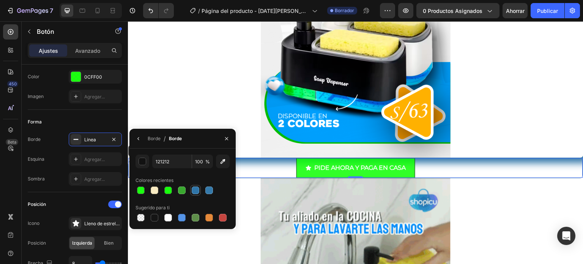
type input "2F75A8"
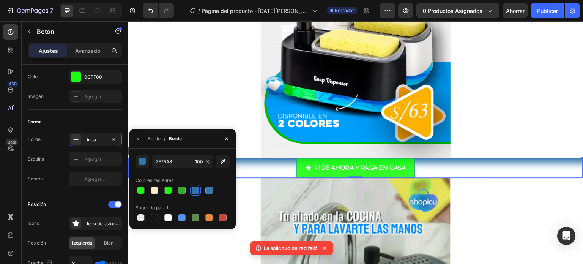
click at [241, 135] on div at bounding box center [356, 15] width 456 height 285
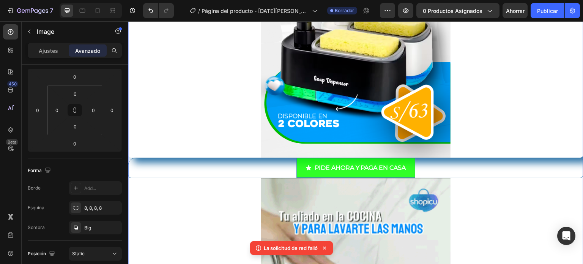
scroll to position [0, 0]
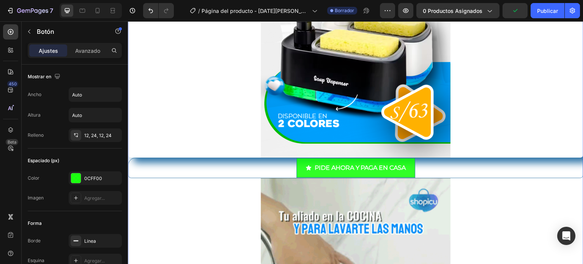
click at [248, 141] on div at bounding box center [356, 15] width 456 height 285
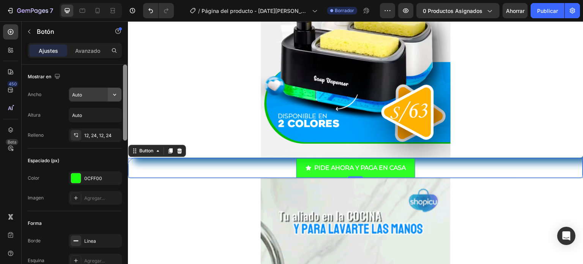
drag, startPoint x: 126, startPoint y: 108, endPoint x: 117, endPoint y: 90, distance: 20.2
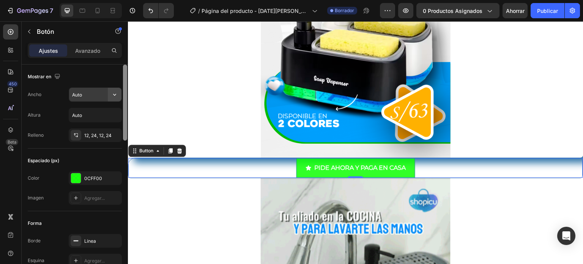
click at [117, 90] on div "Mostrar en Ancho Auto Altura Auto Relleno 12, 24, 12, 24 Espaciado (px) Color 0…" at bounding box center [75, 175] width 106 height 221
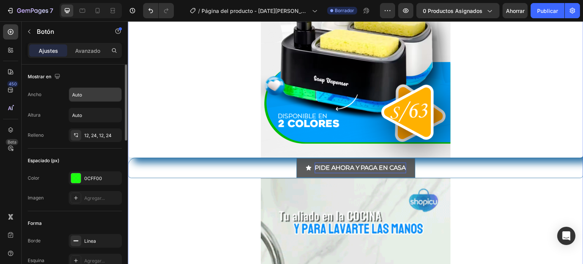
click at [251, 136] on div at bounding box center [356, 15] width 456 height 285
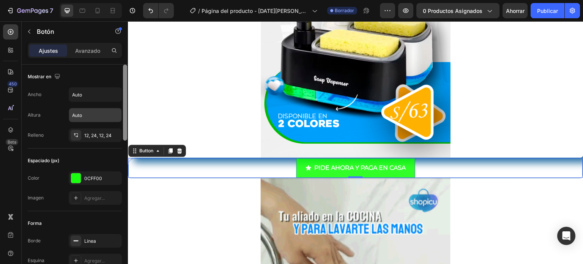
drag, startPoint x: 126, startPoint y: 118, endPoint x: 114, endPoint y: 104, distance: 18.3
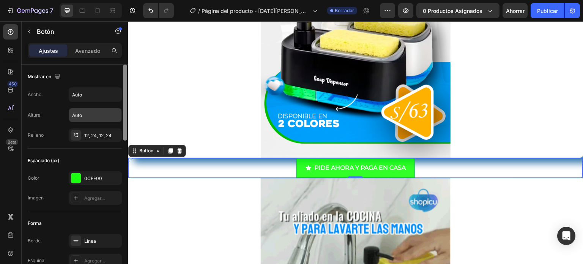
click at [114, 104] on div "Mostrar en Ancho Auto Altura Auto Relleno 12, 24, 12, 24 Espaciado (px) Color 0…" at bounding box center [75, 175] width 106 height 221
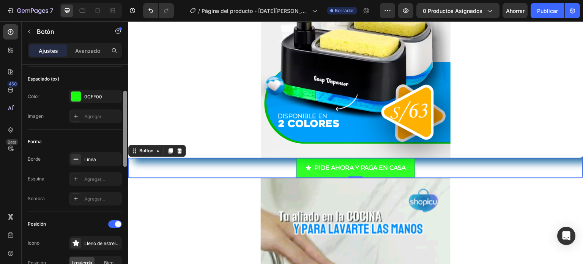
scroll to position [85, 0]
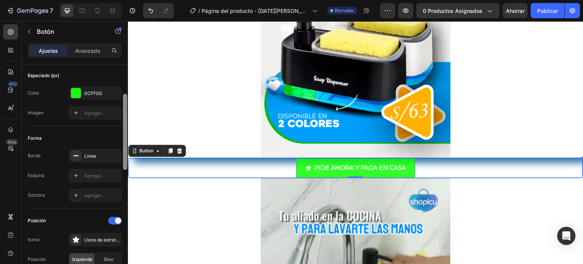
drag, startPoint x: 123, startPoint y: 120, endPoint x: 124, endPoint y: 150, distance: 29.3
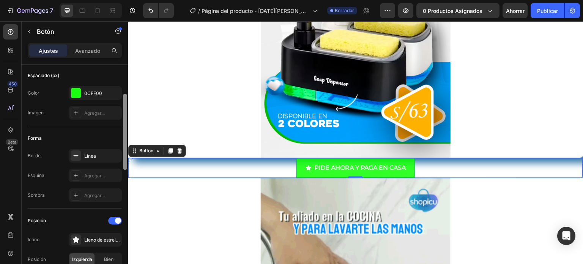
click at [124, 150] on div at bounding box center [125, 132] width 4 height 76
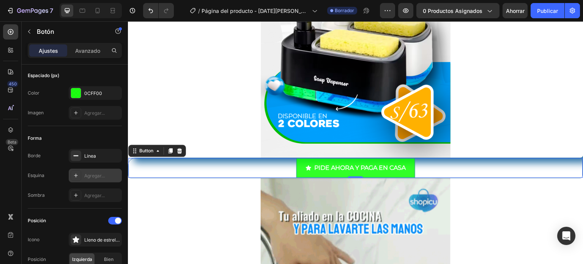
click at [101, 173] on font "Agregar..." at bounding box center [94, 176] width 21 height 6
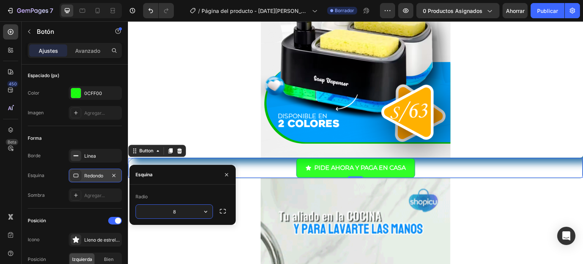
type input "0"
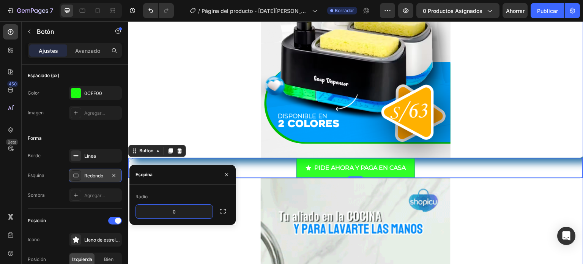
click at [204, 148] on div at bounding box center [356, 15] width 456 height 285
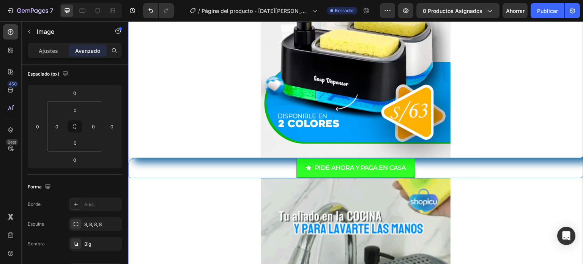
scroll to position [0, 0]
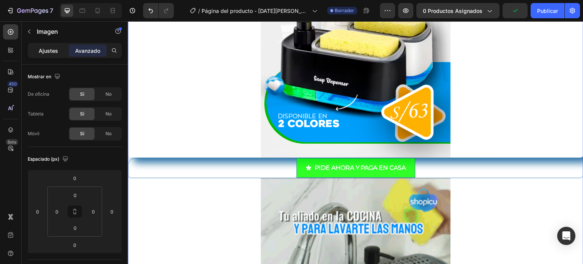
click at [53, 49] on font "Ajustes" at bounding box center [48, 50] width 19 height 6
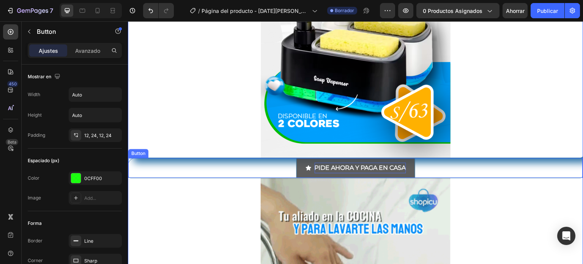
click at [315, 166] on p "PIDE AHORA Y PAGA EN CASA" at bounding box center [361, 168] width 92 height 11
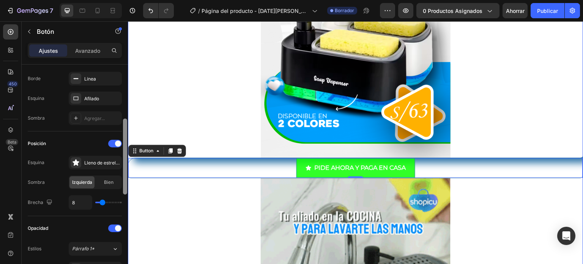
scroll to position [166, 0]
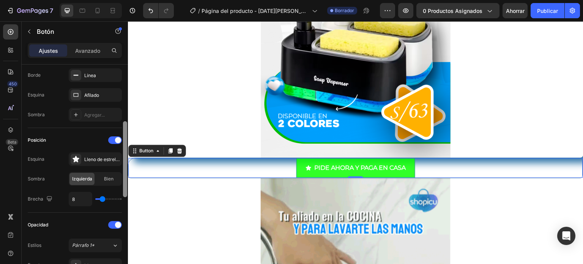
drag, startPoint x: 254, startPoint y: 119, endPoint x: 128, endPoint y: 174, distance: 136.8
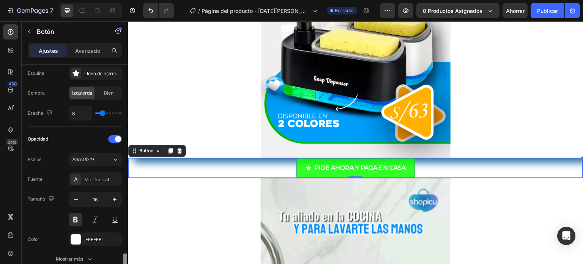
scroll to position [0, 0]
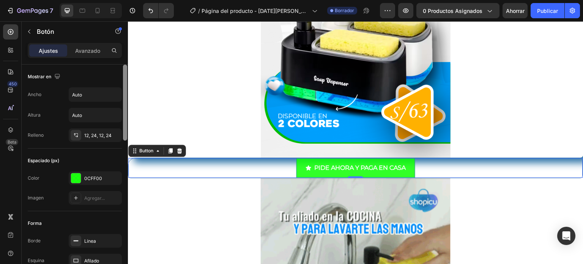
drag, startPoint x: 125, startPoint y: 243, endPoint x: 115, endPoint y: 65, distance: 178.4
click at [115, 65] on div "Mostrar en Ancho Auto Altura Auto Relleno 12, 24, 12, 24 Espaciado (px) Color 0…" at bounding box center [75, 175] width 106 height 221
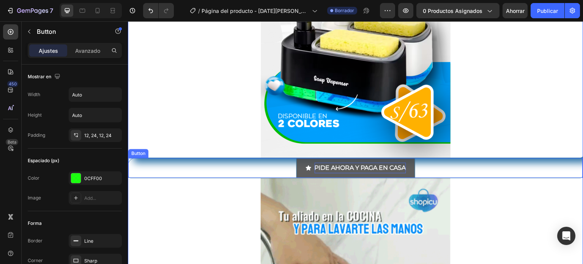
click at [322, 167] on p "PIDE AHORA Y PAGA EN CASA" at bounding box center [361, 168] width 92 height 11
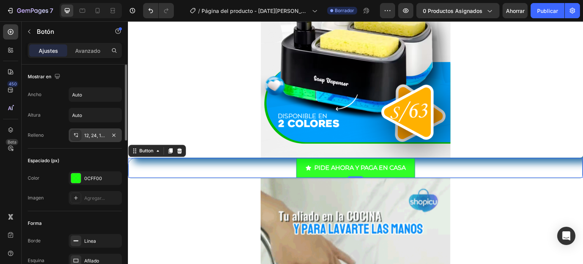
click at [95, 133] on font "12, 24, 12, 24" at bounding box center [97, 136] width 27 height 6
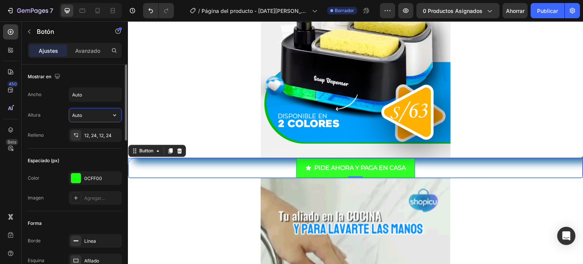
click at [85, 115] on input "Auto" at bounding box center [95, 115] width 52 height 14
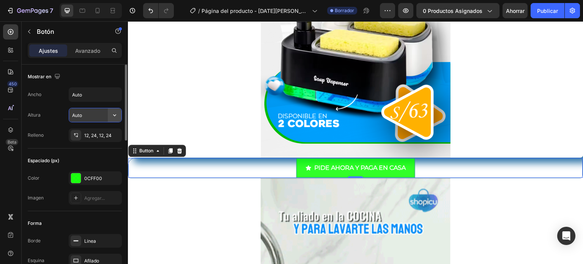
click at [112, 121] on button "button" at bounding box center [115, 115] width 14 height 14
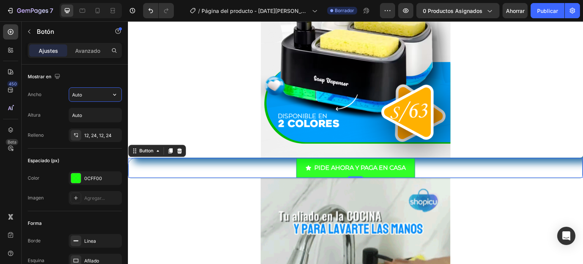
click at [106, 97] on input "Auto" at bounding box center [95, 95] width 52 height 14
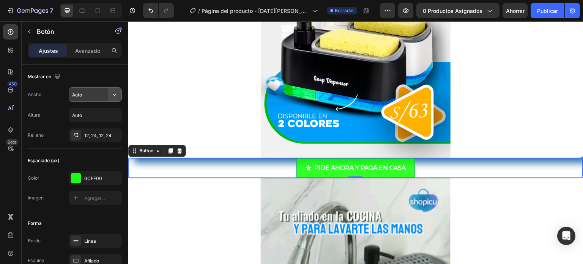
click at [112, 96] on icon "button" at bounding box center [115, 95] width 8 height 8
click at [98, 102] on div "Ancho Auto Altura Auto Relleno 12, 24, 12, 24" at bounding box center [75, 114] width 94 height 55
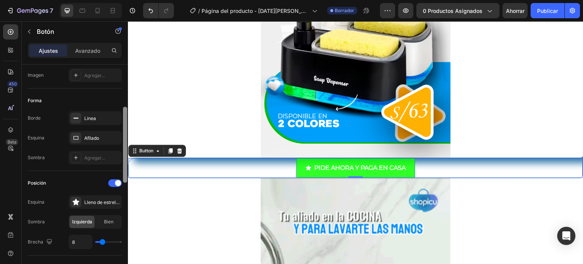
scroll to position [123, 0]
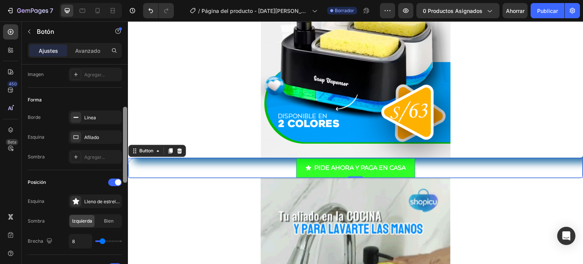
drag, startPoint x: 125, startPoint y: 101, endPoint x: 126, endPoint y: 144, distance: 42.6
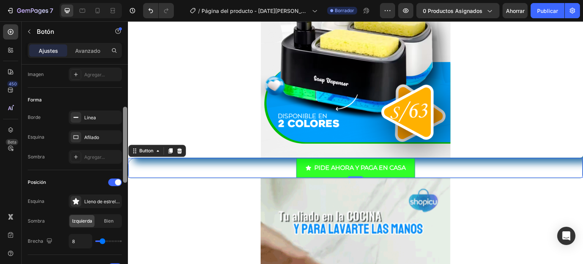
click at [126, 144] on div at bounding box center [125, 145] width 4 height 76
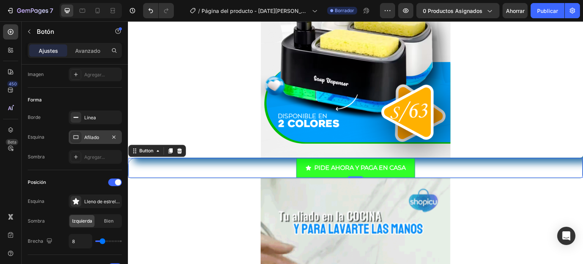
click at [97, 135] on font "Afilado" at bounding box center [91, 137] width 15 height 6
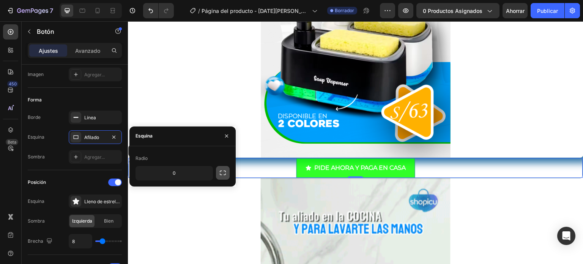
click at [225, 174] on icon "button" at bounding box center [223, 173] width 6 height 5
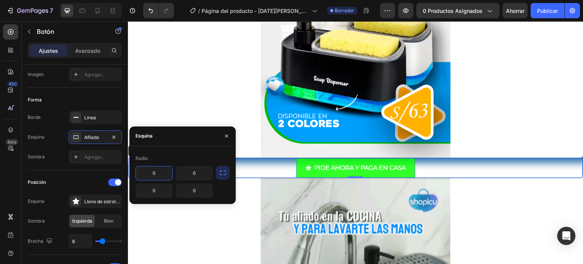
click at [164, 174] on input "0" at bounding box center [154, 173] width 36 height 14
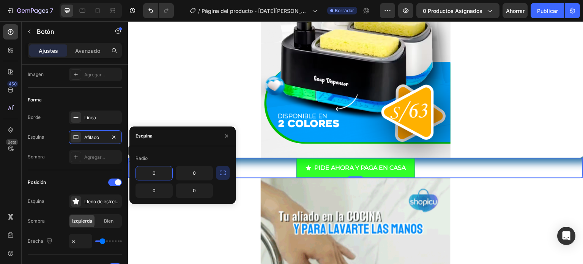
type input "5"
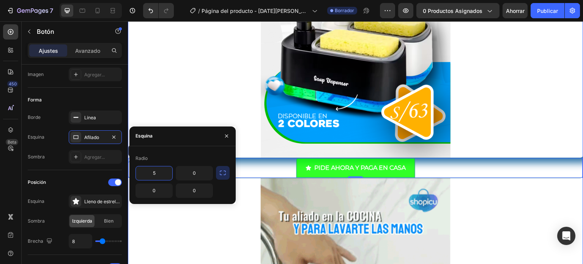
click at [209, 104] on div at bounding box center [356, 15] width 456 height 285
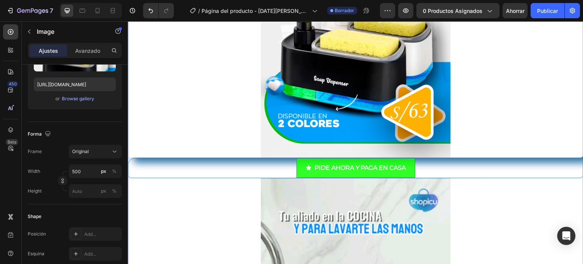
scroll to position [0, 0]
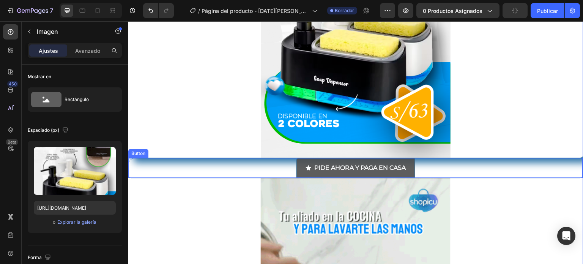
click at [309, 166] on div "PIDE AHORA Y PAGA EN CASA" at bounding box center [356, 168] width 101 height 11
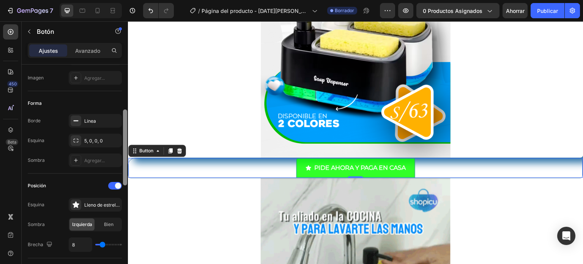
scroll to position [123, 0]
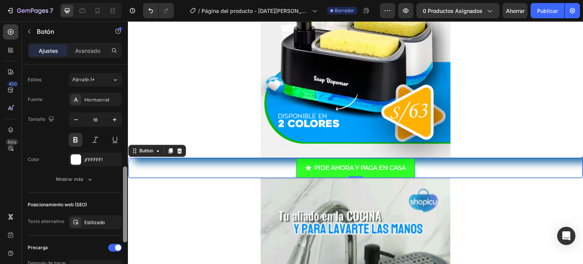
drag, startPoint x: 125, startPoint y: 90, endPoint x: 122, endPoint y: 205, distance: 115.1
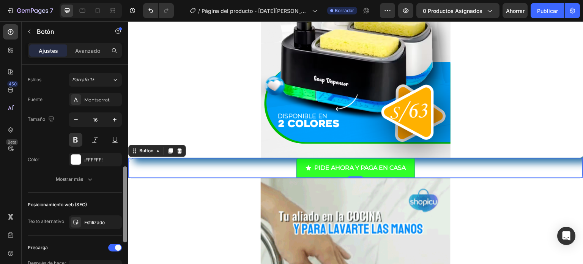
click at [122, 205] on div at bounding box center [125, 166] width 6 height 221
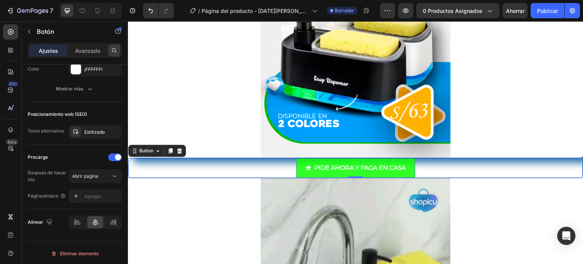
scroll to position [0, 0]
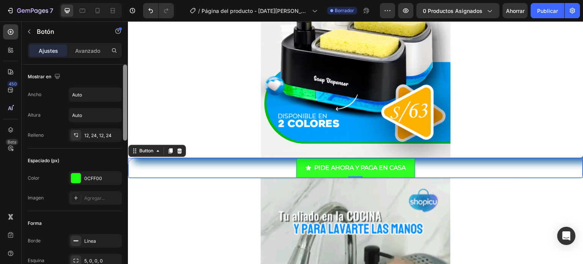
drag, startPoint x: 125, startPoint y: 224, endPoint x: 119, endPoint y: 42, distance: 182.5
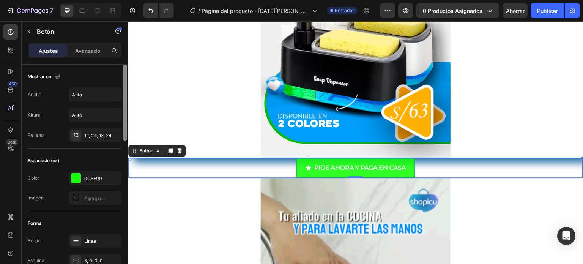
click at [119, 42] on div "Secciones(0) Elementos(84) Sección Elemento Sección de héroes Detalle del produ…" at bounding box center [75, 142] width 106 height 243
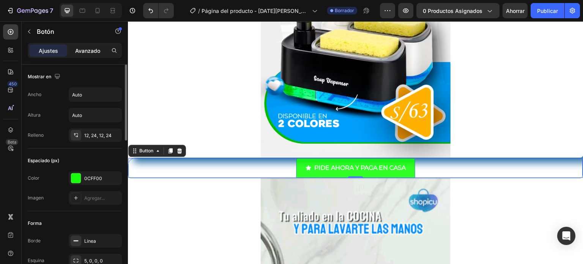
click at [91, 49] on font "Avanzado" at bounding box center [87, 50] width 25 height 6
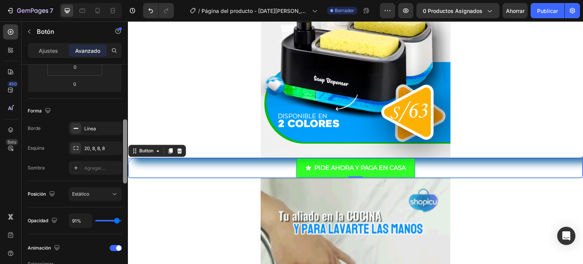
scroll to position [167, 0]
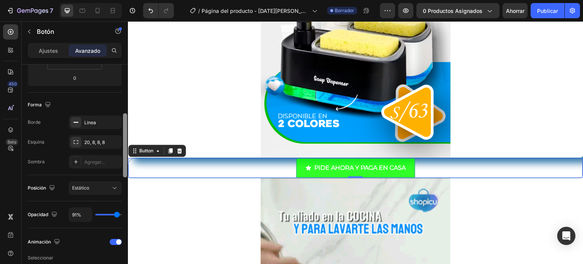
drag, startPoint x: 126, startPoint y: 101, endPoint x: 128, endPoint y: 150, distance: 49.0
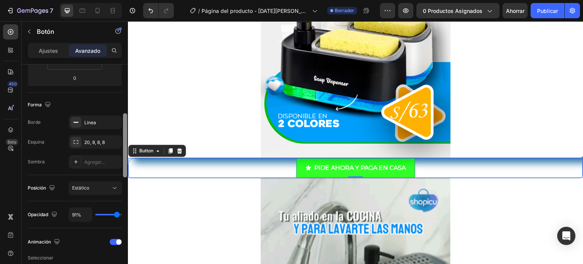
click at [128, 150] on div at bounding box center [125, 175] width 6 height 221
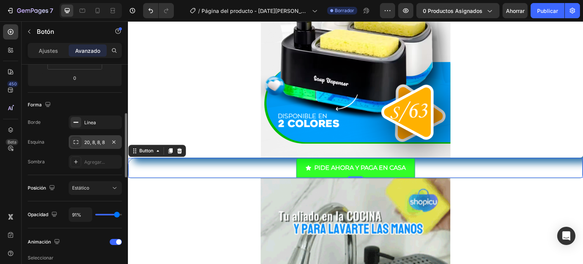
click at [82, 144] on div "20, 8, 8, 8" at bounding box center [95, 142] width 53 height 14
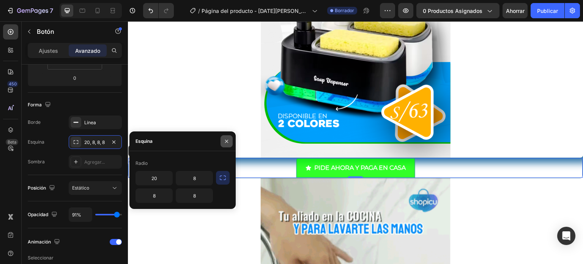
click at [226, 141] on icon "button" at bounding box center [227, 141] width 6 height 6
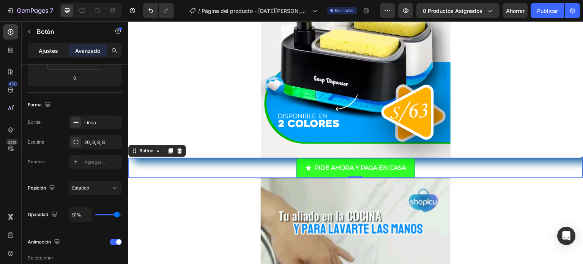
click at [50, 56] on div "Ajustes" at bounding box center [48, 50] width 38 height 12
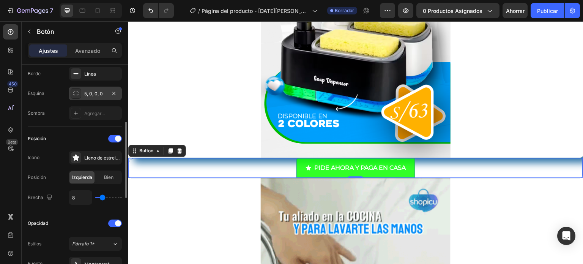
click at [95, 95] on font "5, 0, 0, 0" at bounding box center [93, 94] width 19 height 6
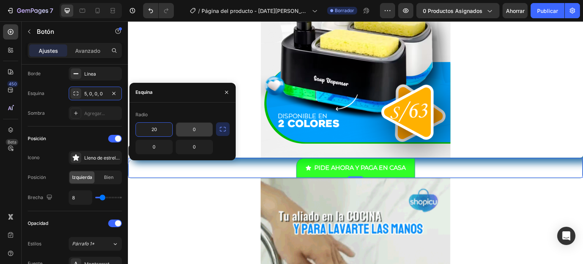
type input "20"
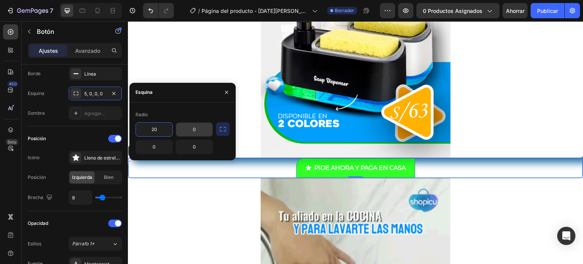
click at [204, 129] on input "0" at bounding box center [194, 130] width 36 height 14
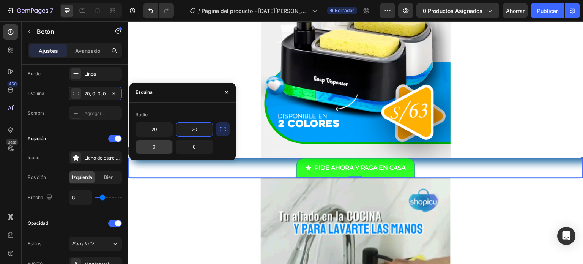
type input "20"
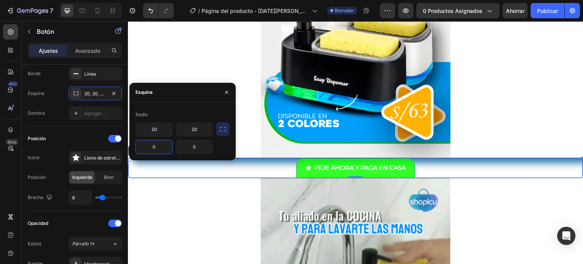
click at [163, 149] on input "0" at bounding box center [154, 147] width 36 height 14
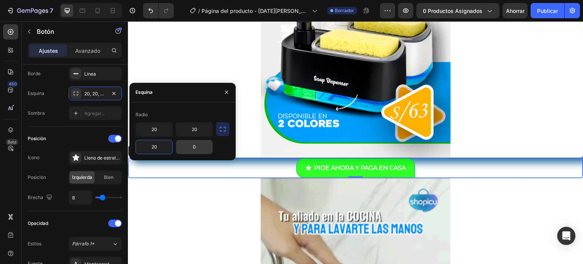
type input "20"
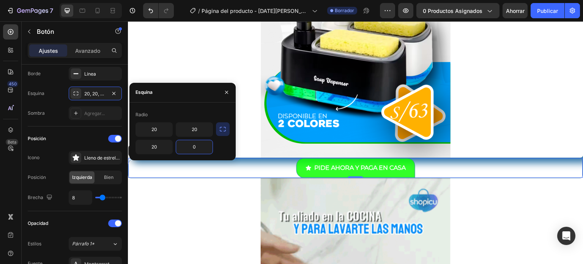
click at [195, 144] on input "0" at bounding box center [194, 147] width 36 height 14
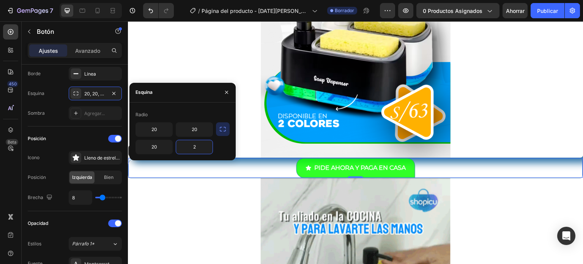
type input "20"
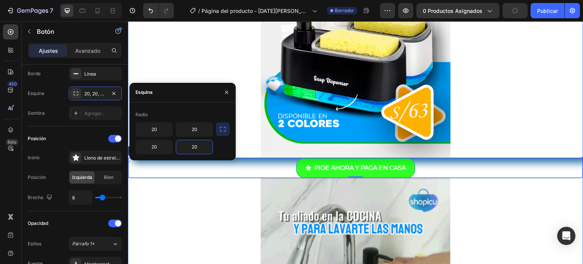
click at [243, 133] on div at bounding box center [356, 15] width 456 height 285
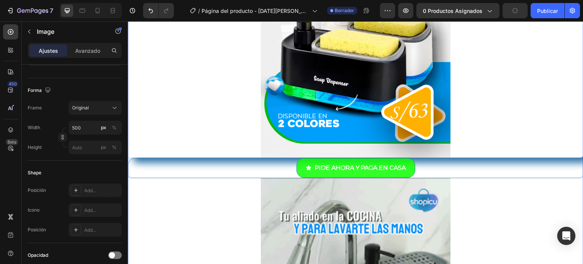
scroll to position [0, 0]
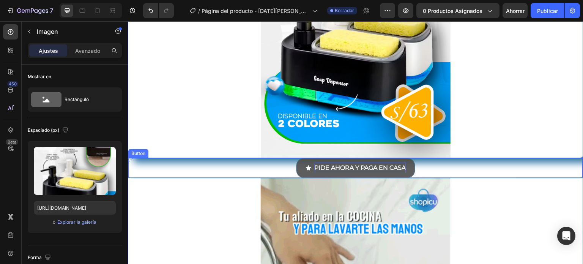
click at [334, 167] on p "PIDE AHORA Y PAGA EN CASA" at bounding box center [361, 168] width 92 height 11
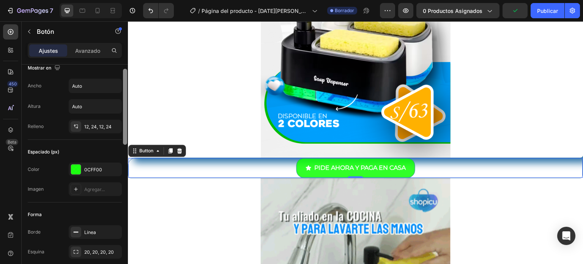
scroll to position [12, 0]
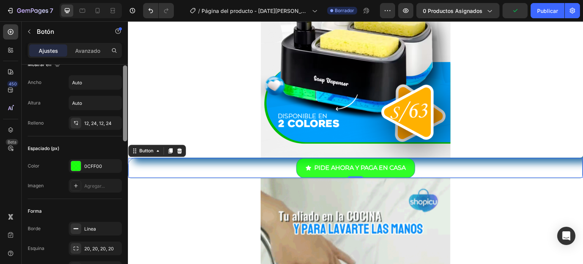
drag, startPoint x: 126, startPoint y: 112, endPoint x: 125, endPoint y: 116, distance: 4.2
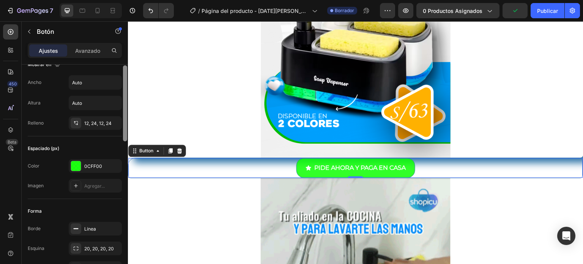
click at [125, 116] on div at bounding box center [125, 103] width 4 height 76
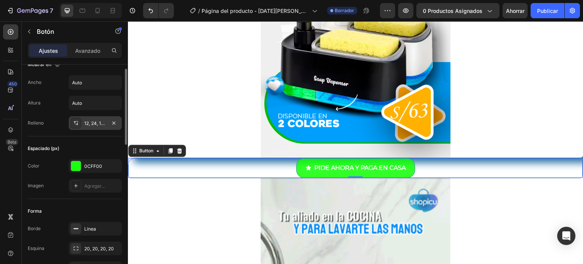
click at [106, 118] on div "12, 24, 12, 24" at bounding box center [95, 123] width 53 height 14
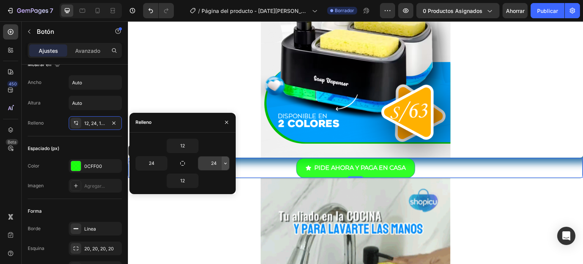
click at [225, 165] on icon "button" at bounding box center [226, 163] width 6 height 6
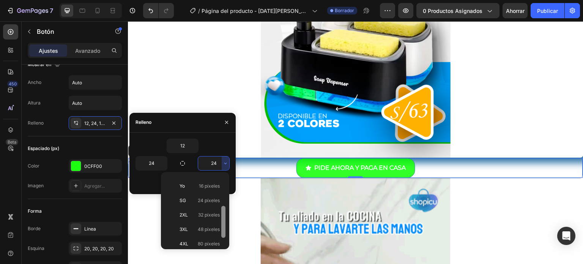
scroll to position [0, 0]
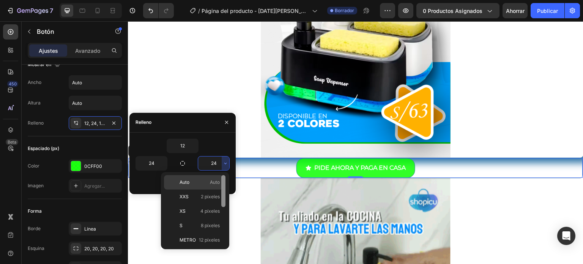
drag, startPoint x: 222, startPoint y: 201, endPoint x: 220, endPoint y: 189, distance: 12.4
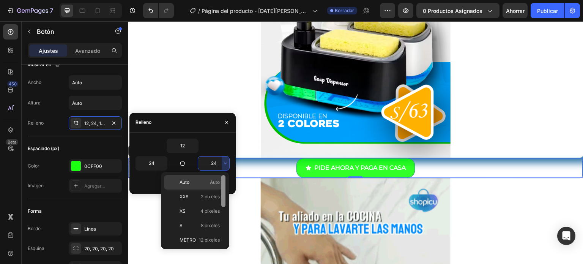
click at [220, 189] on div "Auto Auto XXS 2 píxeles XS 4 píxeles S 8 píxeles METRO 12 píxeles Yo 16 píxeles…" at bounding box center [195, 210] width 62 height 71
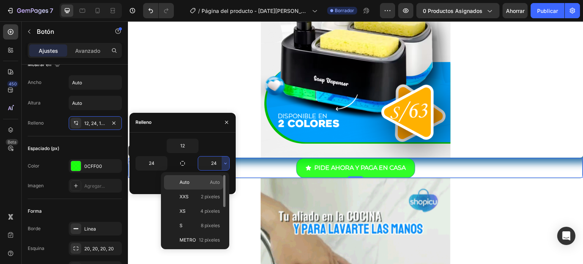
click at [209, 190] on div "Auto Auto" at bounding box center [193, 197] width 59 height 14
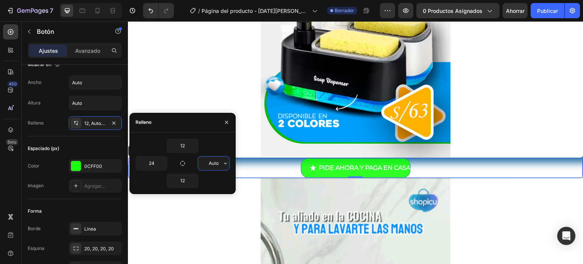
click at [212, 164] on input "Auto" at bounding box center [213, 164] width 31 height 14
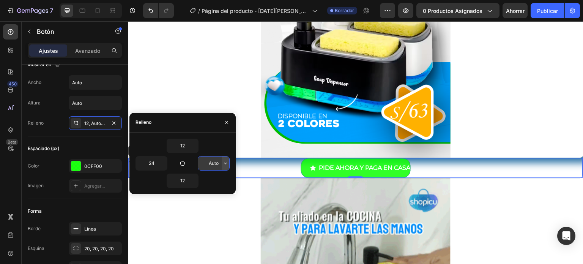
click at [224, 164] on icon "button" at bounding box center [226, 163] width 6 height 6
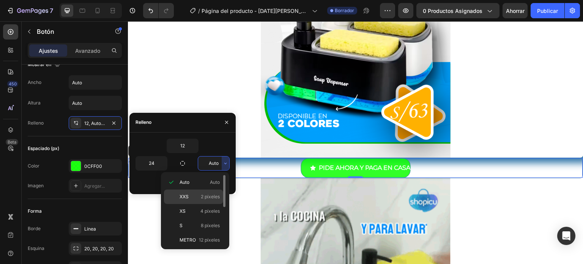
click at [216, 197] on font "2 píxeles" at bounding box center [210, 197] width 19 height 6
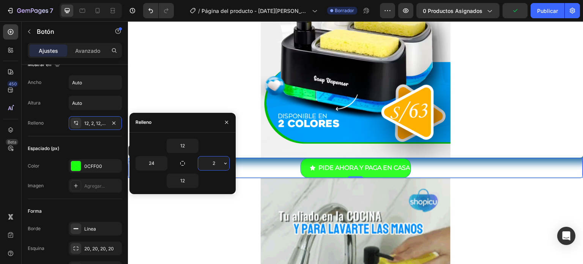
click at [219, 163] on input "2" at bounding box center [213, 164] width 31 height 14
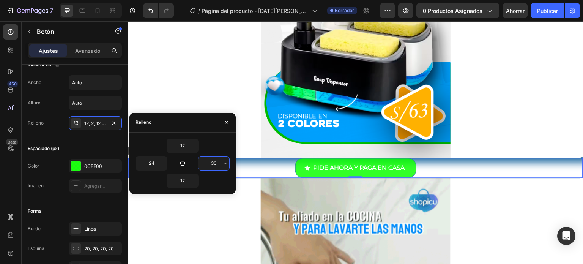
type input "3"
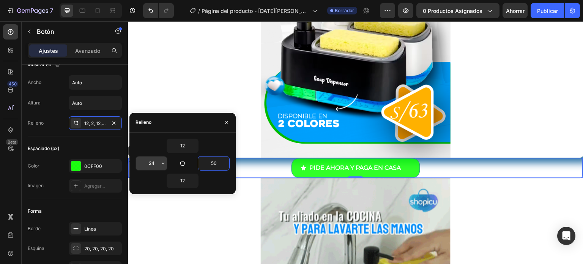
type input "50"
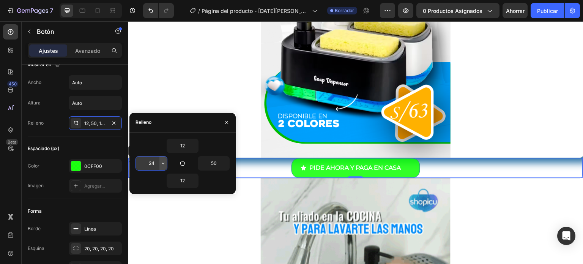
click at [163, 163] on icon "button" at bounding box center [163, 164] width 2 height 2
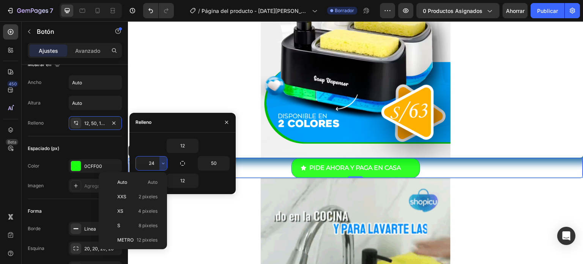
click at [153, 165] on input "24" at bounding box center [151, 164] width 31 height 14
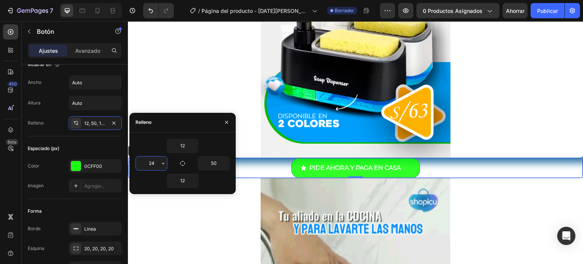
click at [153, 165] on input "24" at bounding box center [151, 164] width 31 height 14
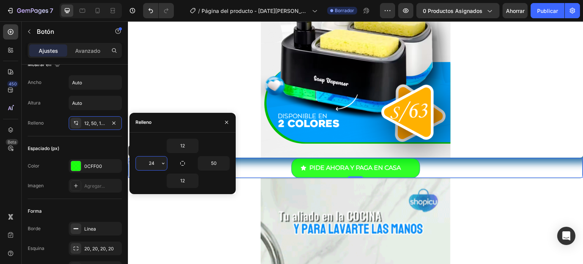
click at [153, 165] on input "24" at bounding box center [151, 164] width 31 height 14
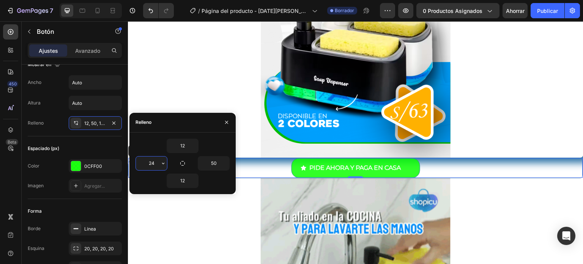
click at [153, 165] on input "24" at bounding box center [151, 164] width 31 height 14
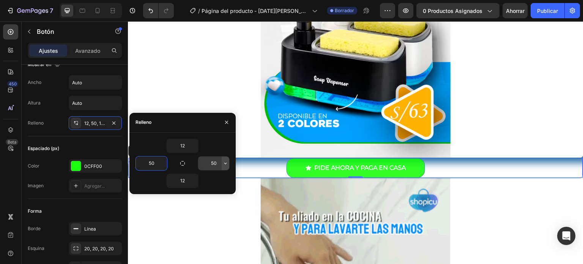
type input "50"
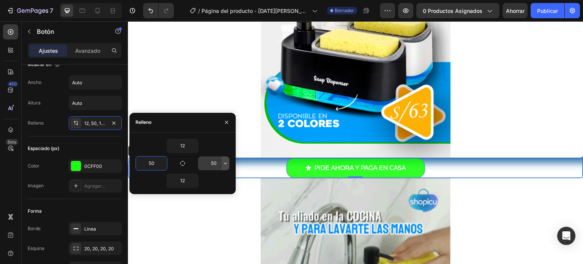
click at [225, 165] on icon "button" at bounding box center [226, 163] width 6 height 6
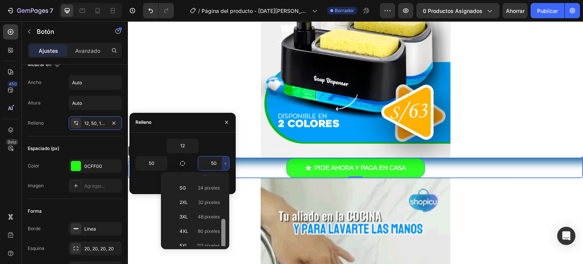
scroll to position [86, 0]
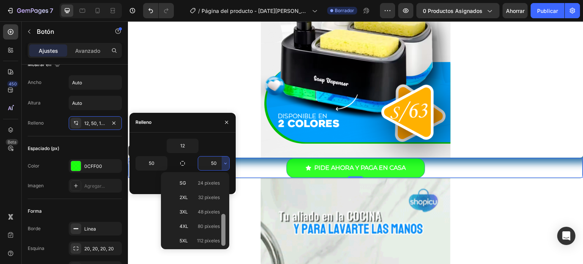
drag, startPoint x: 224, startPoint y: 198, endPoint x: 224, endPoint y: 242, distance: 44.8
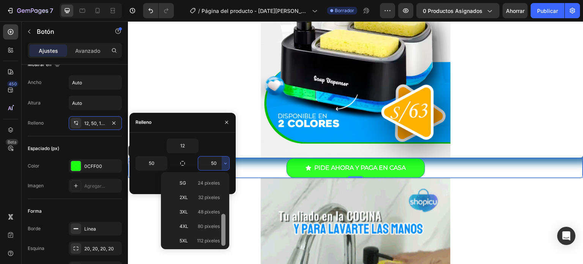
click at [224, 242] on div at bounding box center [223, 230] width 4 height 32
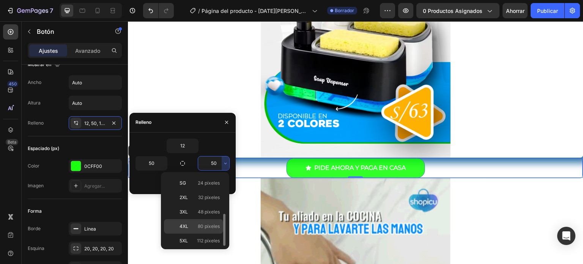
click at [207, 226] on font "80 píxeles" at bounding box center [209, 226] width 22 height 6
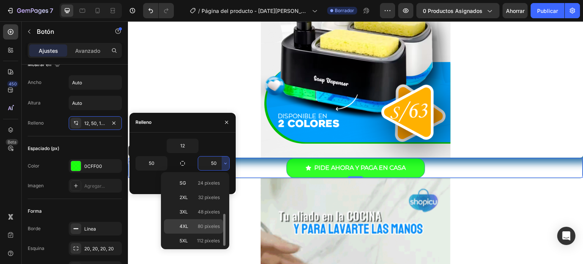
type input "80"
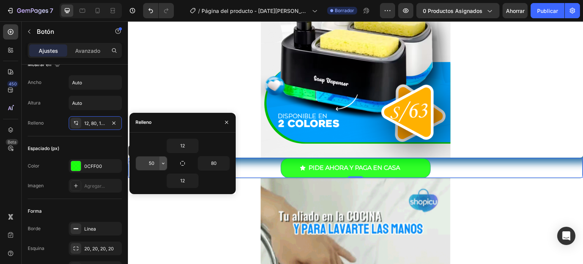
click at [163, 163] on icon "button" at bounding box center [163, 163] width 6 height 6
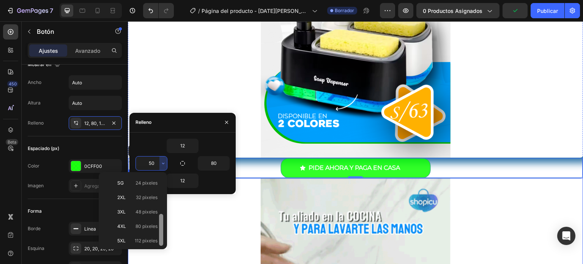
drag, startPoint x: 289, startPoint y: 222, endPoint x: 164, endPoint y: 251, distance: 128.4
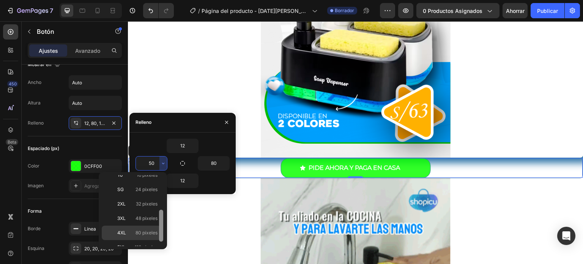
scroll to position [77, 0]
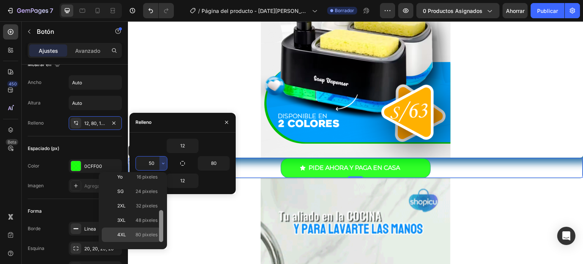
click at [148, 236] on span "80 píxeles" at bounding box center [147, 234] width 22 height 7
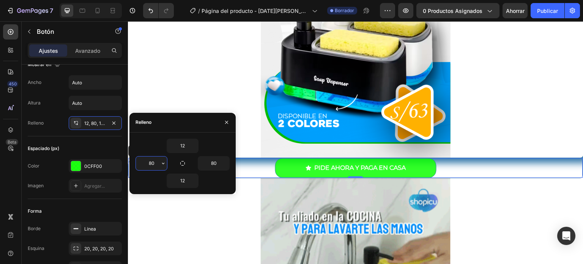
click at [159, 165] on input "80" at bounding box center [151, 164] width 31 height 14
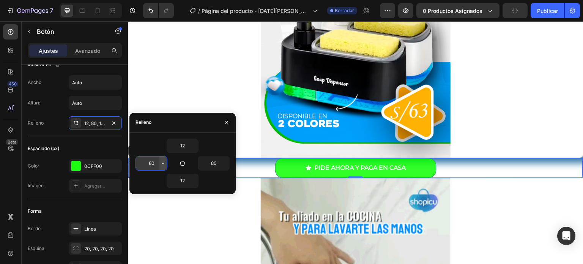
click at [163, 164] on icon "button" at bounding box center [163, 163] width 6 height 6
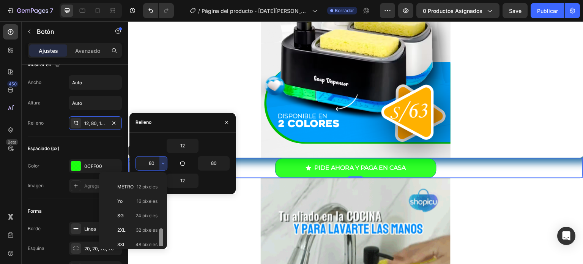
scroll to position [86, 0]
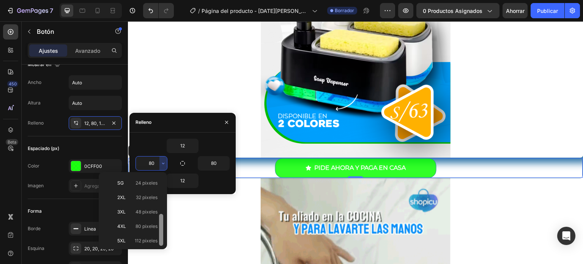
drag, startPoint x: 160, startPoint y: 196, endPoint x: 161, endPoint y: 247, distance: 50.2
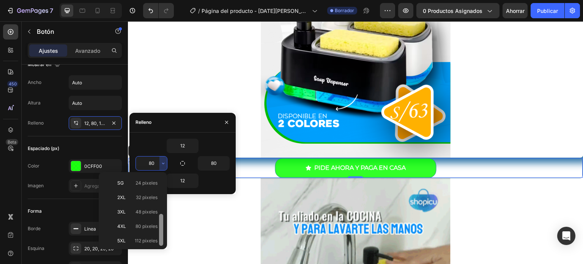
click at [161, 247] on div "Auto Auto XXS 2 píxeles XS 4 píxeles S 8 píxeles METRO 12 píxeles Yo 16 píxeles…" at bounding box center [133, 210] width 68 height 77
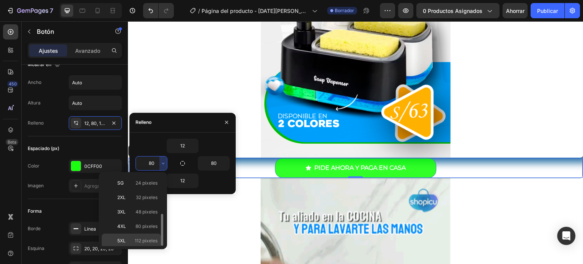
click at [152, 241] on font "112 píxeles" at bounding box center [146, 241] width 23 height 6
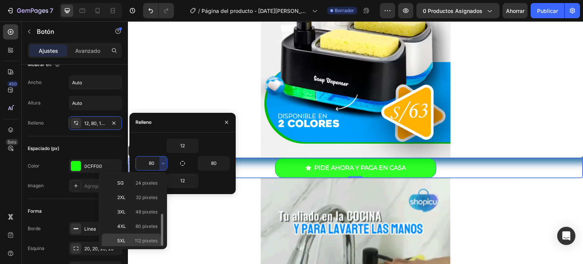
type input "112"
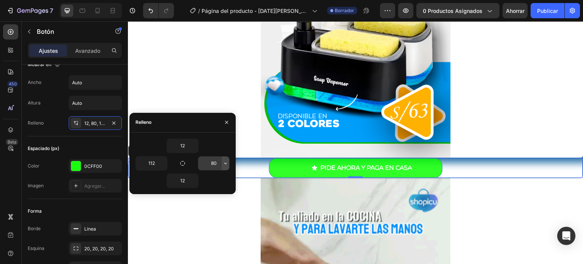
click at [225, 161] on icon "button" at bounding box center [226, 163] width 6 height 6
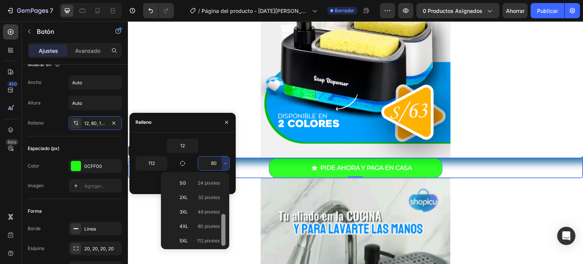
drag, startPoint x: 223, startPoint y: 191, endPoint x: 224, endPoint y: 246, distance: 55.1
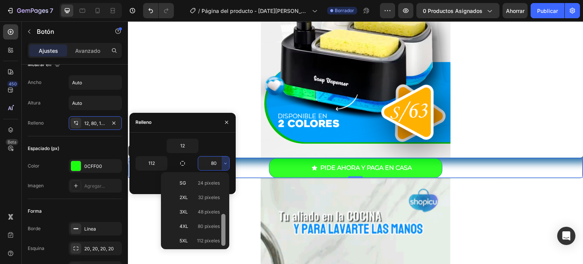
click at [224, 246] on div "Auto Auto XXS 2 píxeles XS 4 píxeles S 8 píxeles METRO 12 píxeles Yo 16 píxeles…" at bounding box center [195, 210] width 62 height 71
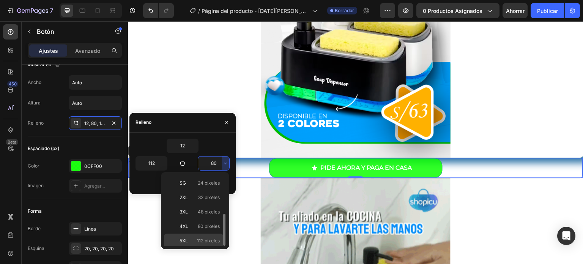
click at [217, 238] on font "112 píxeles" at bounding box center [208, 241] width 23 height 6
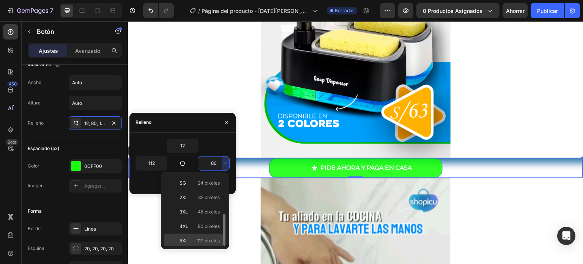
type input "112"
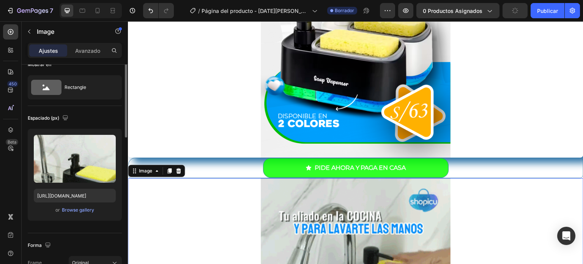
scroll to position [0, 0]
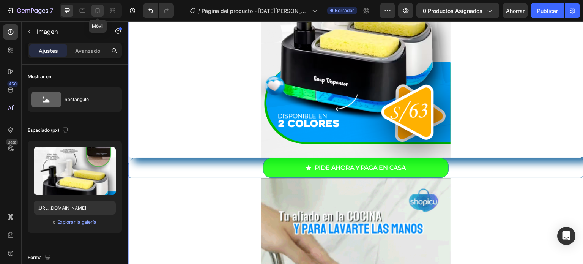
click at [98, 11] on icon at bounding box center [98, 11] width 8 height 8
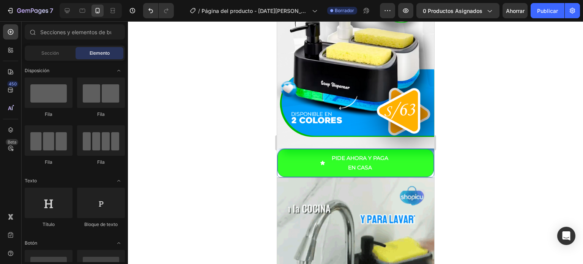
scroll to position [167, 0]
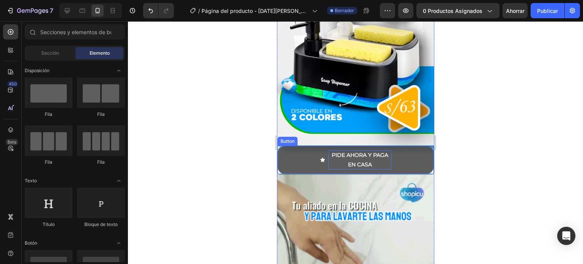
click at [367, 158] on p "PIDE AHORA Y PAGA EN CASA" at bounding box center [359, 159] width 63 height 19
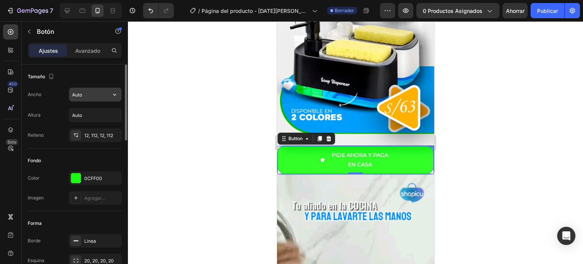
click at [103, 95] on input "Auto" at bounding box center [95, 95] width 52 height 14
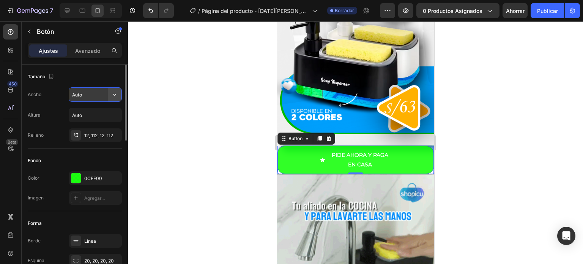
click at [113, 96] on icon "button" at bounding box center [115, 95] width 8 height 8
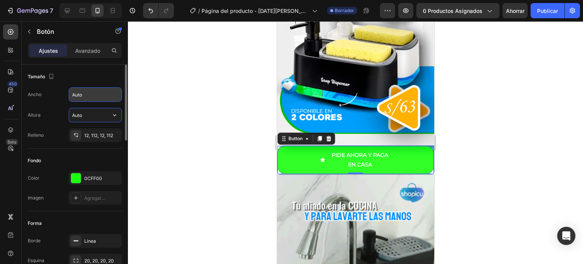
click at [94, 119] on input "Auto" at bounding box center [95, 115] width 52 height 14
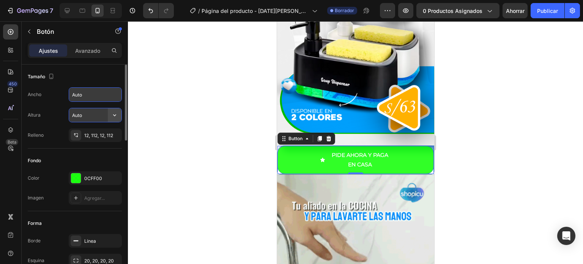
click at [112, 115] on icon "button" at bounding box center [115, 115] width 8 height 8
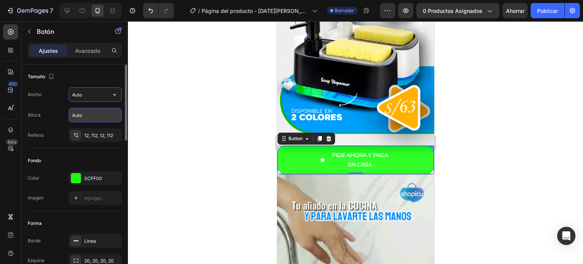
click at [103, 100] on input "Auto" at bounding box center [95, 95] width 52 height 14
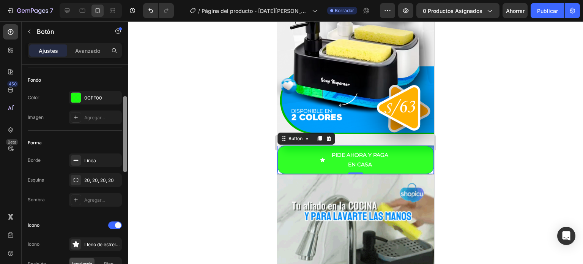
scroll to position [90, 0]
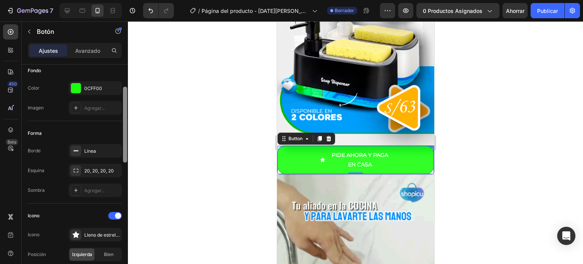
drag, startPoint x: 125, startPoint y: 114, endPoint x: 123, endPoint y: 145, distance: 31.2
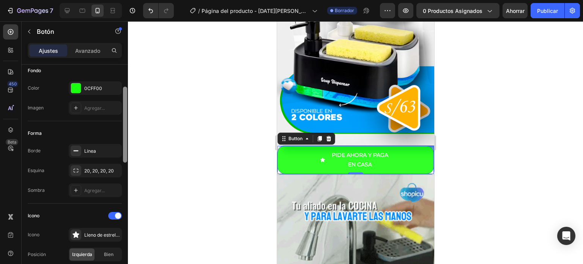
click at [123, 145] on div at bounding box center [125, 125] width 4 height 76
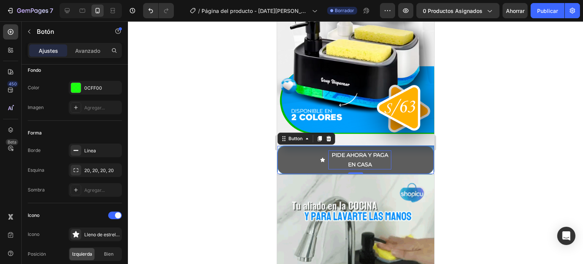
click at [320, 159] on span "<p>PIDE AHORA Y PAGA EN CASA</p>" at bounding box center [322, 159] width 5 height 19
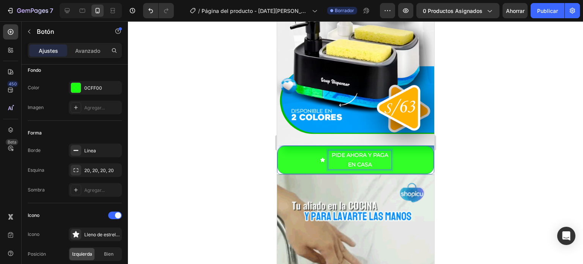
click at [353, 150] on p "PIDE AHORA Y PAGA EN CASA" at bounding box center [359, 159] width 63 height 19
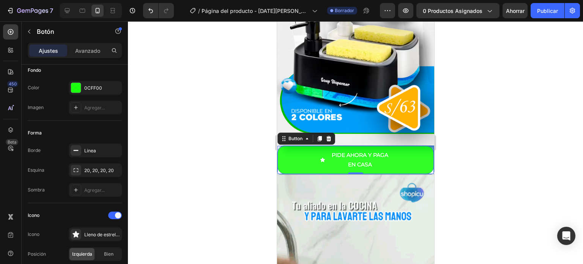
click at [404, 146] on button "PIDE AHORA Y PAGA EN CASA" at bounding box center [355, 160] width 157 height 28
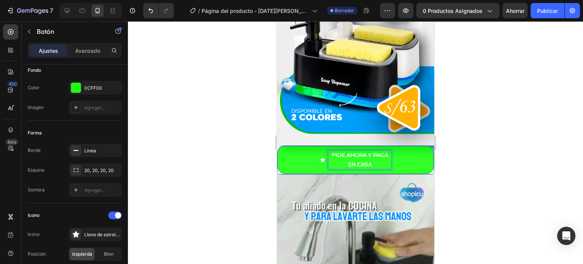
click at [373, 150] on p "PIDE AHORA Y PAGA EN CASA" at bounding box center [359, 159] width 63 height 19
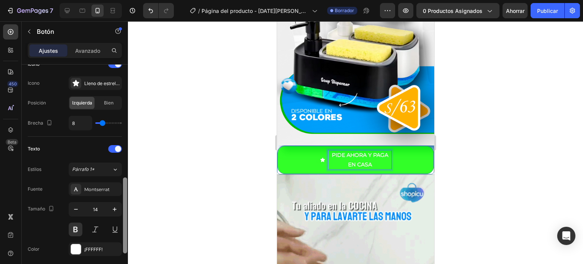
scroll to position [264, 0]
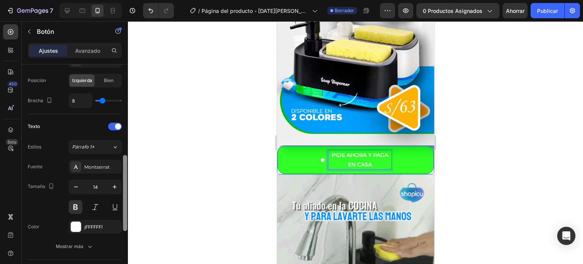
drag, startPoint x: 126, startPoint y: 119, endPoint x: 120, endPoint y: 179, distance: 59.9
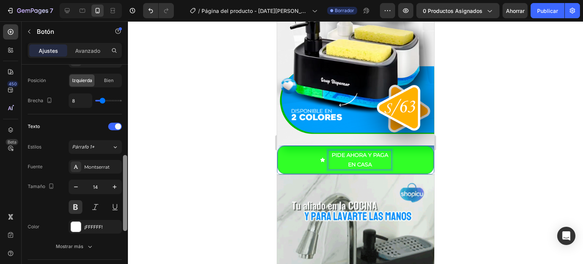
click at [120, 179] on div "Tamaño Ancho Auto Altura Auto Relleno 12, 112, 12, 112 Fondo Color 0CFF00 Image…" at bounding box center [75, 175] width 106 height 221
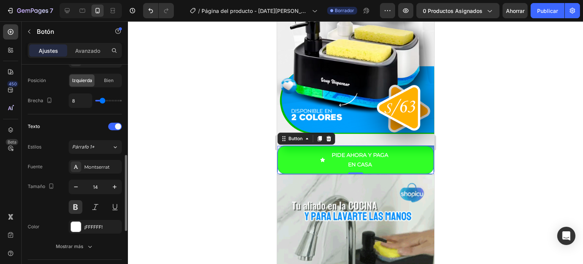
type input "5"
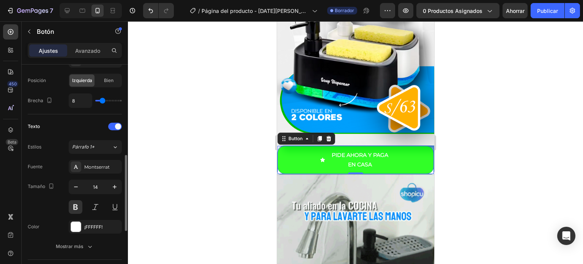
type input "5"
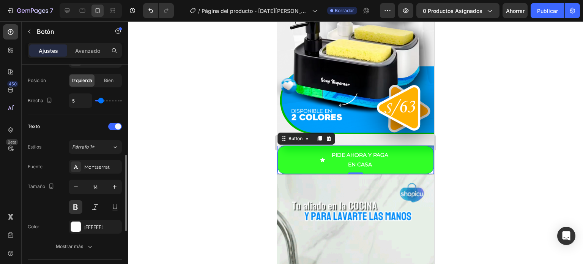
type input "8"
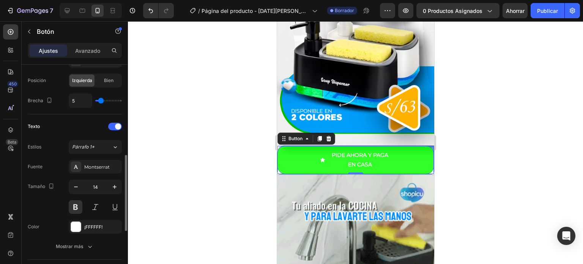
type input "8"
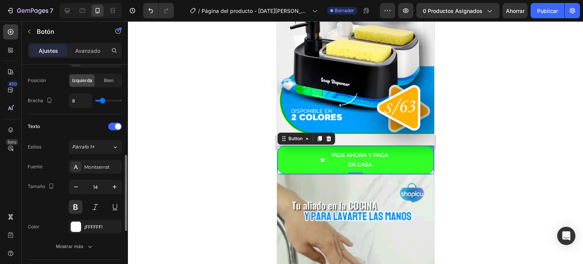
type input "11"
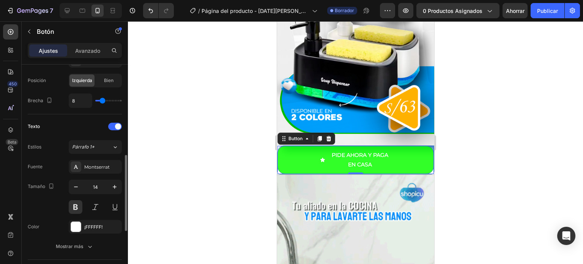
type input "11"
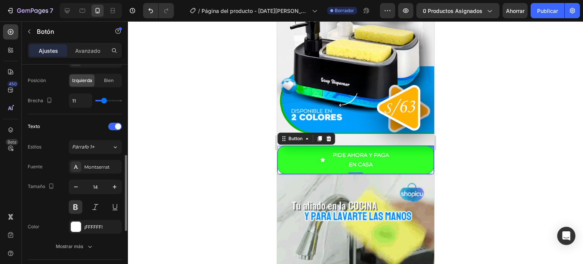
type input "12"
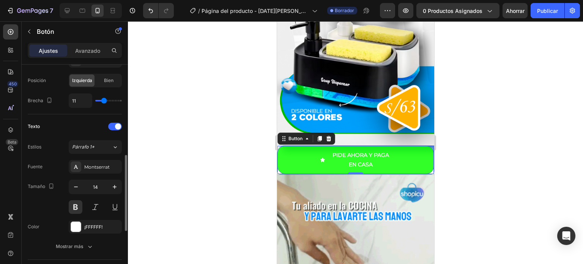
type input "12"
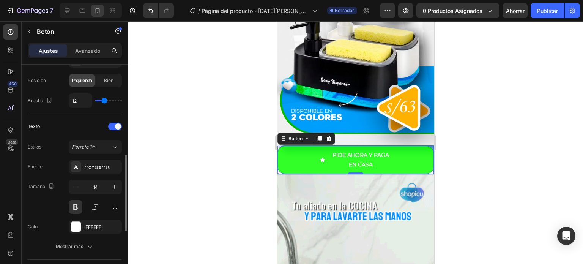
type input "14"
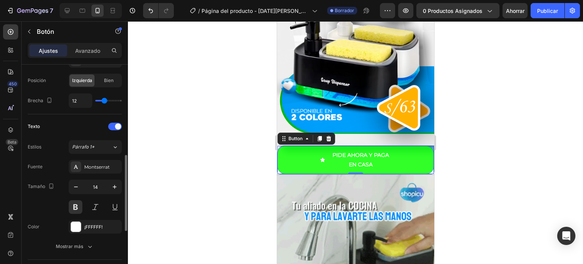
type input "14"
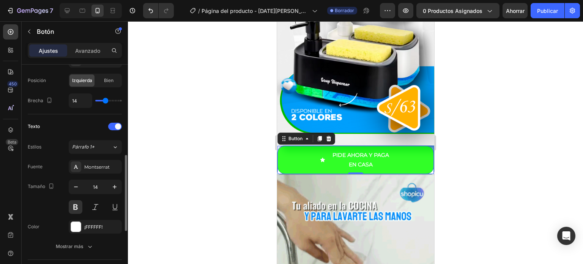
type input "16"
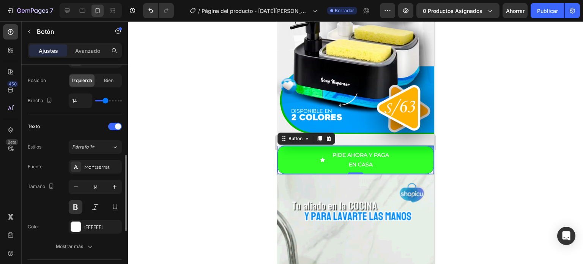
type input "16"
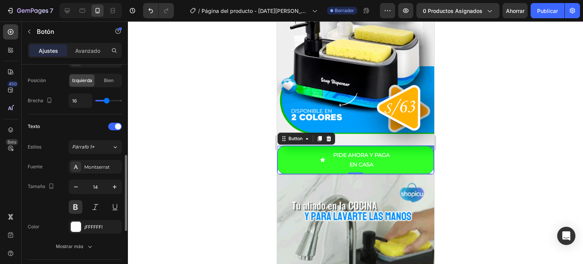
type input "17"
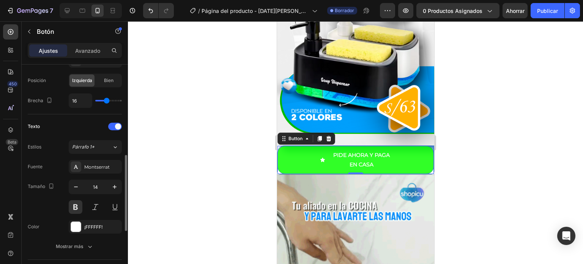
type input "17"
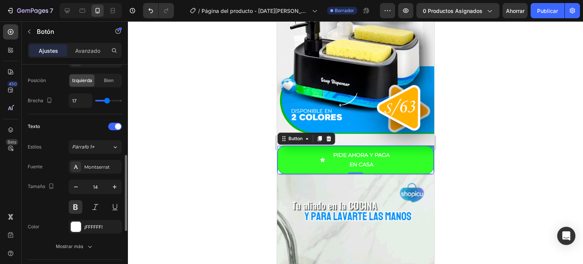
type input "18"
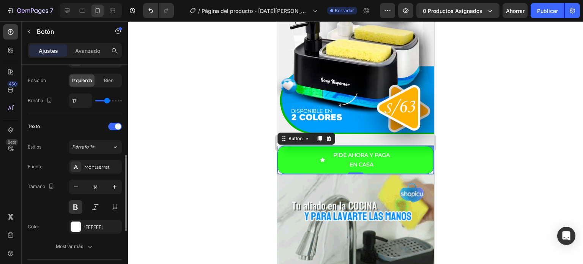
type input "18"
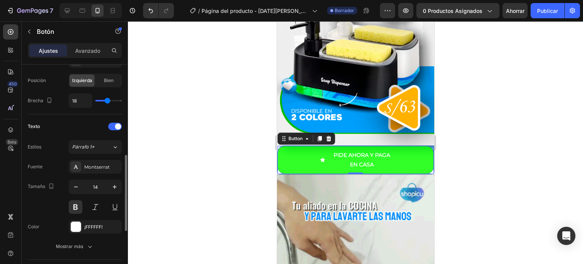
type input "19"
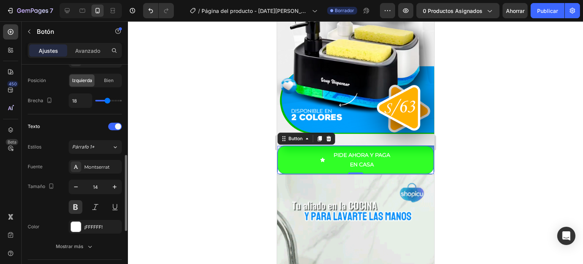
type input "19"
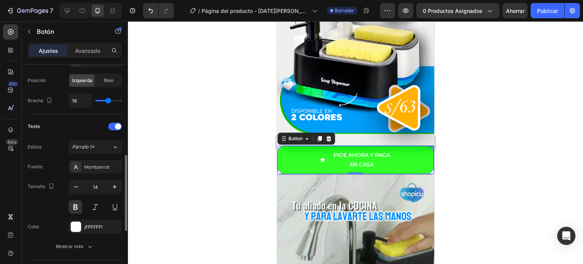
type input "20"
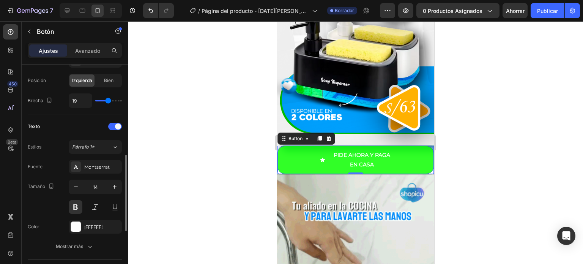
type input "20"
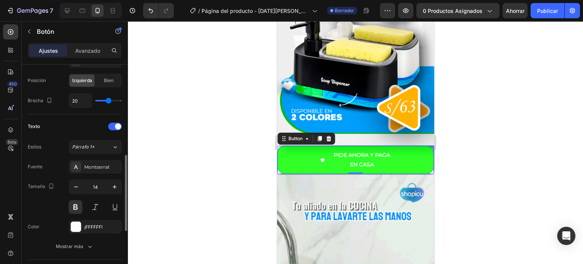
type input "21"
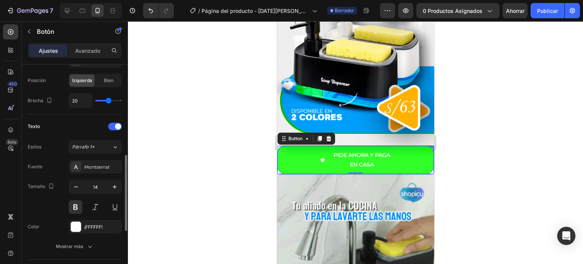
type input "21"
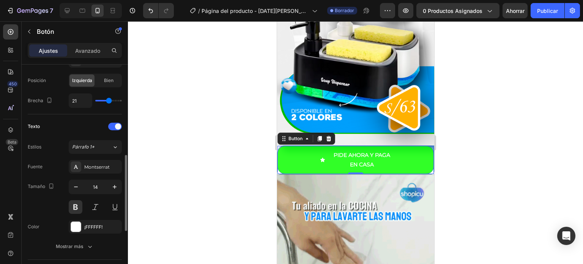
type input "24"
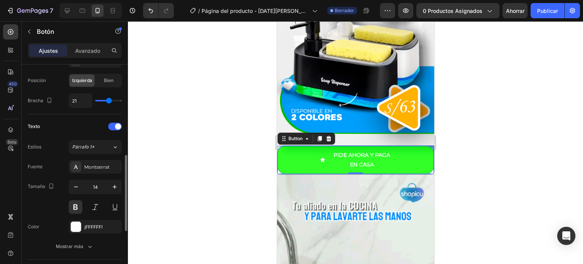
type input "24"
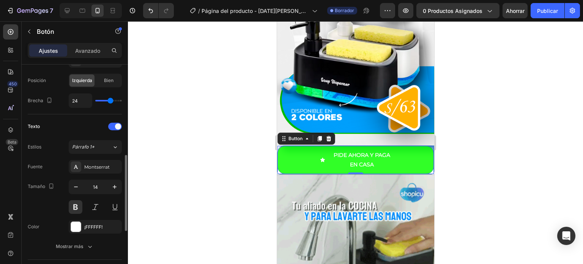
type input "33"
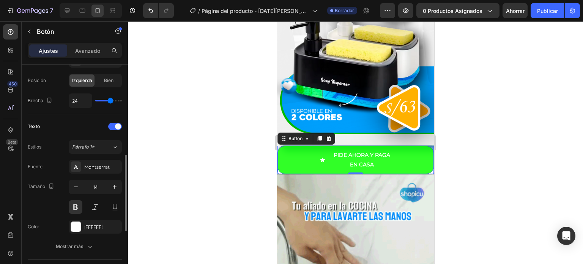
type input "33"
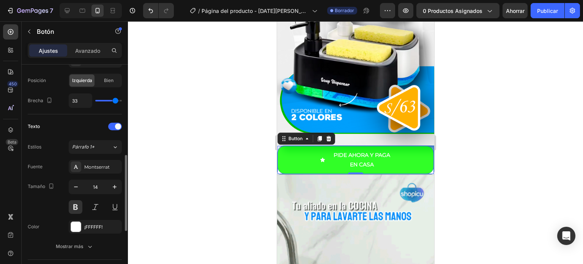
type input "35"
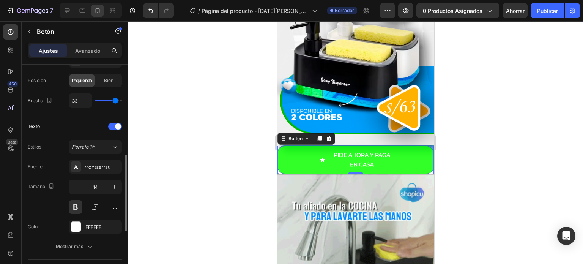
type input "35"
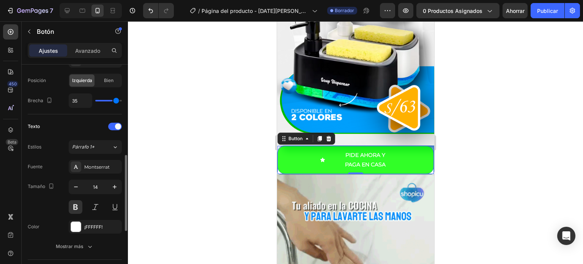
type input "36"
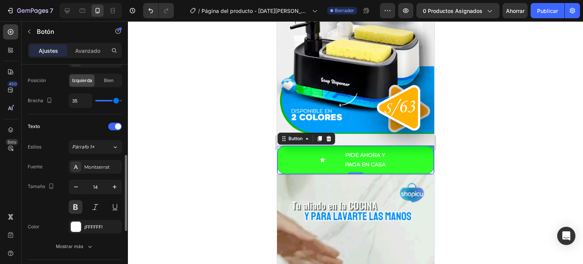
type input "36"
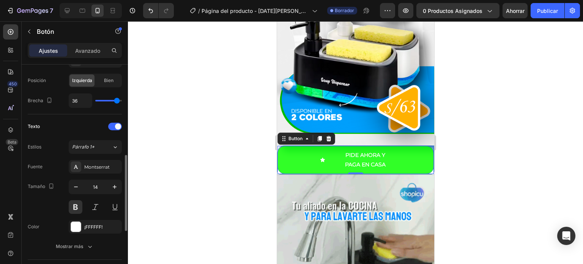
type input "37"
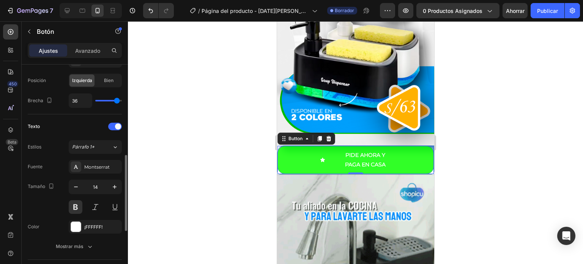
type input "37"
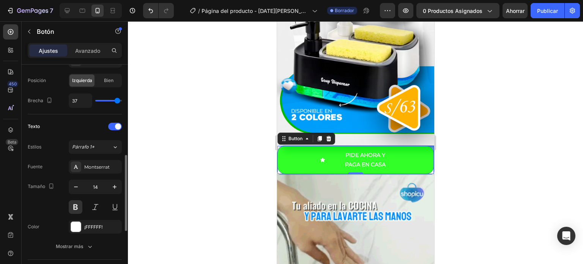
type input "38"
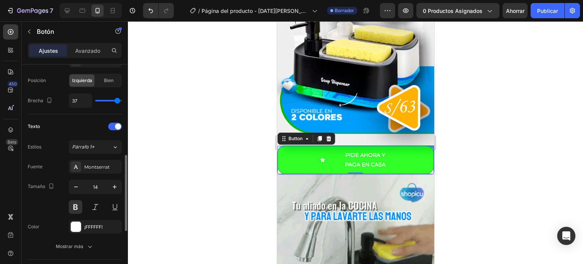
type input "38"
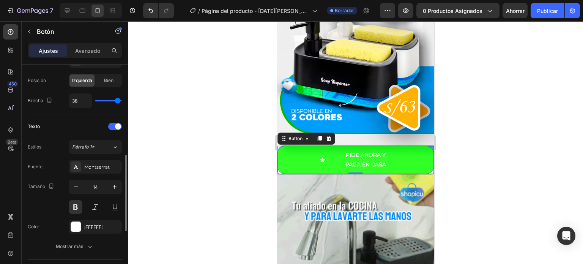
type input "37"
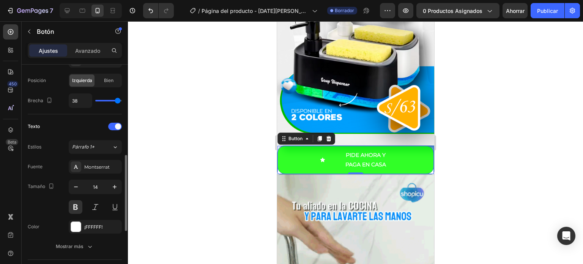
type input "37"
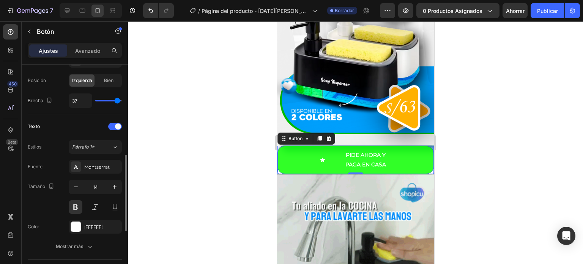
type input "21"
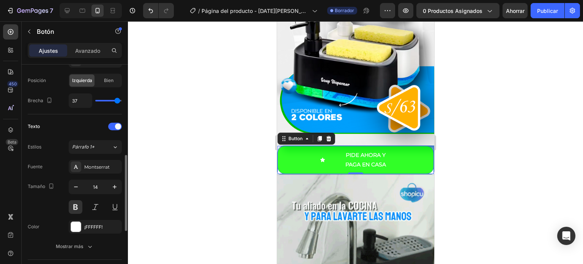
type input "21"
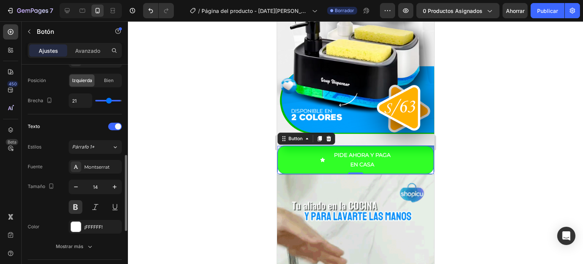
type input "19"
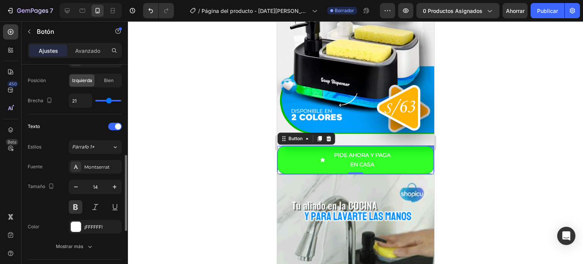
type input "19"
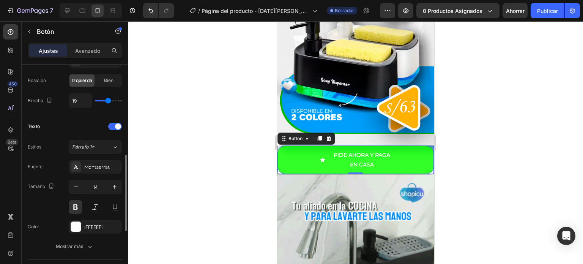
type input "18"
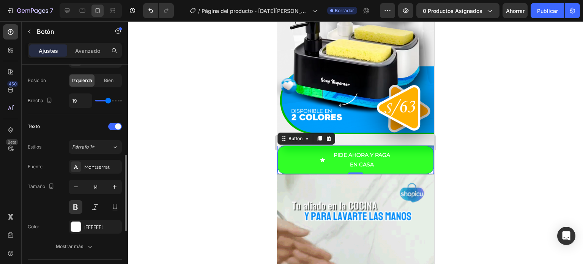
type input "18"
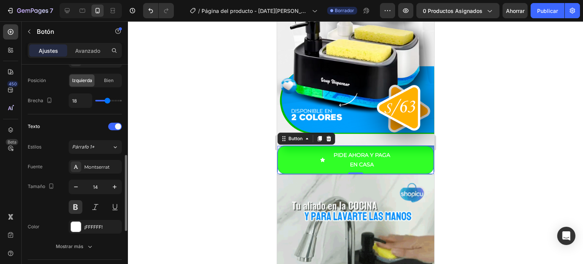
type input "17"
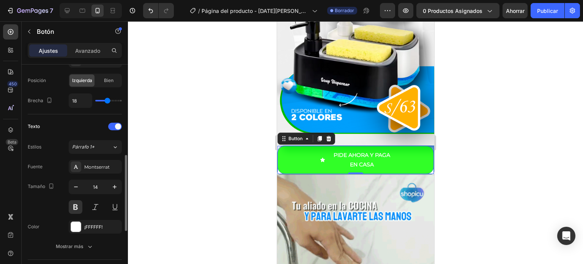
type input "17"
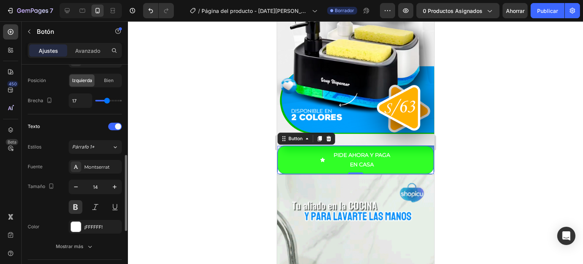
type input "16"
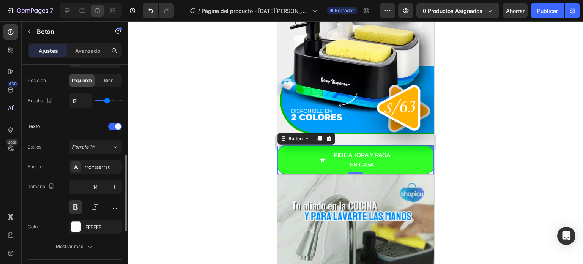
type input "16"
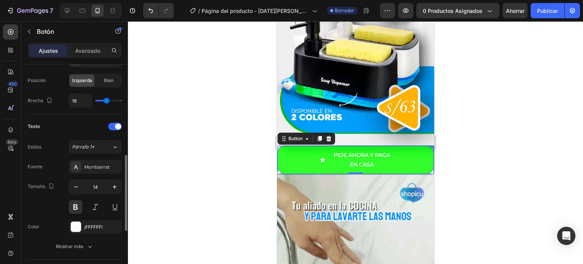
type input "15"
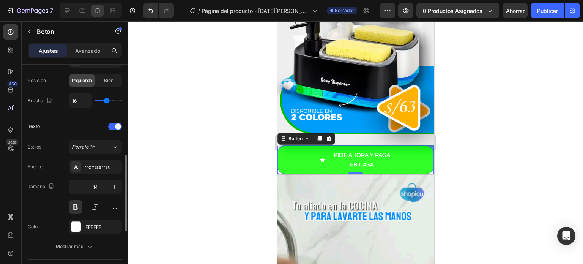
type input "15"
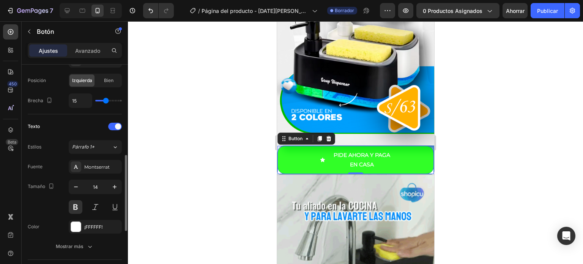
type input "14"
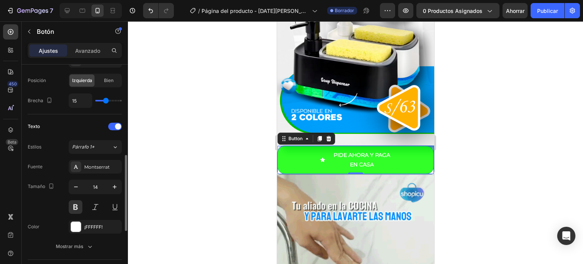
type input "14"
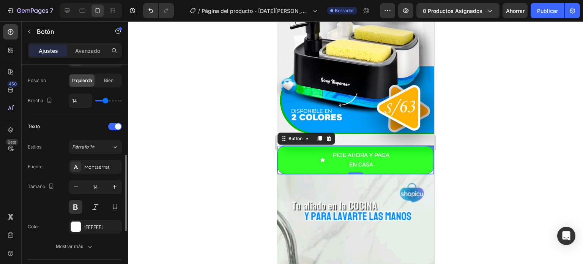
type input "13"
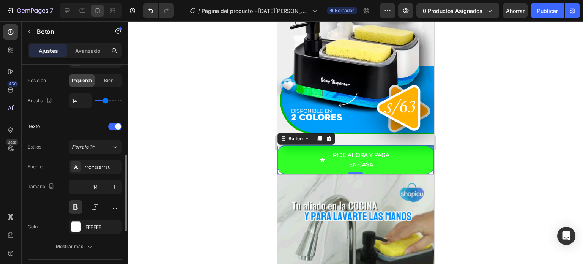
type input "13"
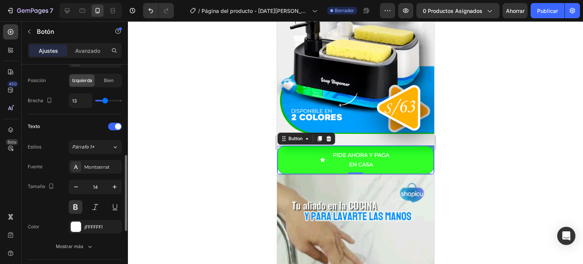
type input "12"
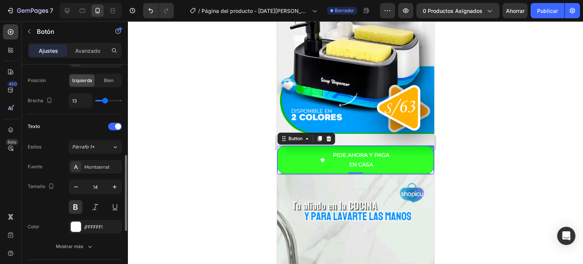
type input "12"
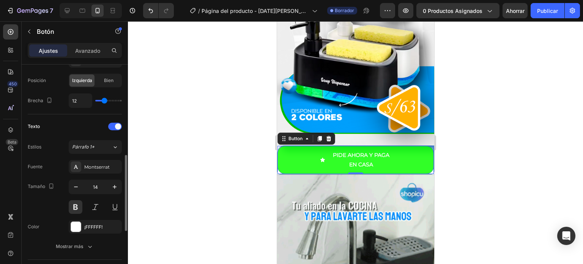
type input "11"
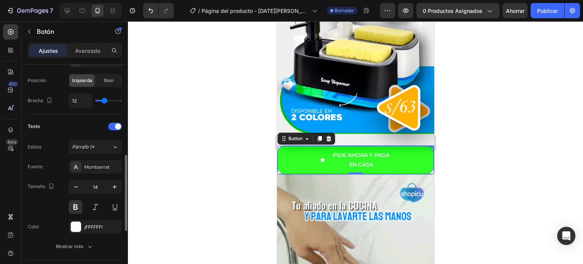
type input "11"
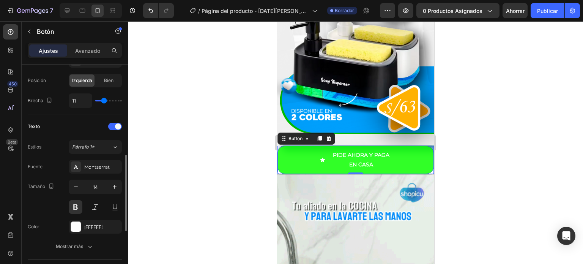
type input "10"
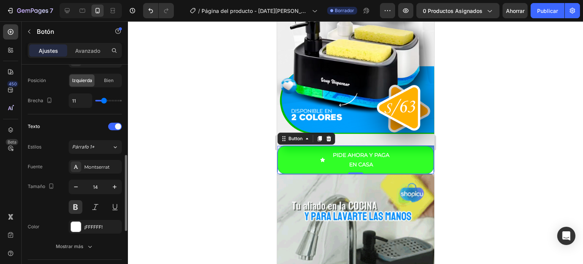
type input "10"
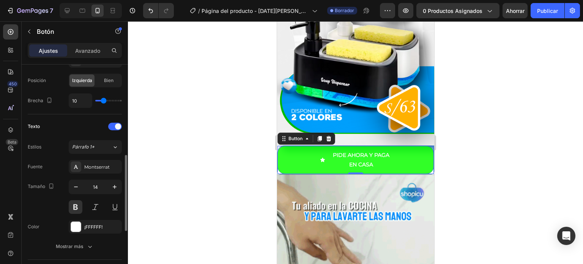
type input "8"
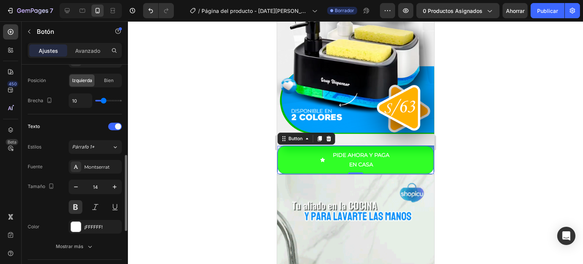
type input "8"
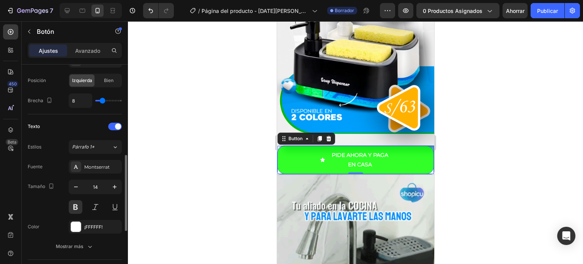
type input "6"
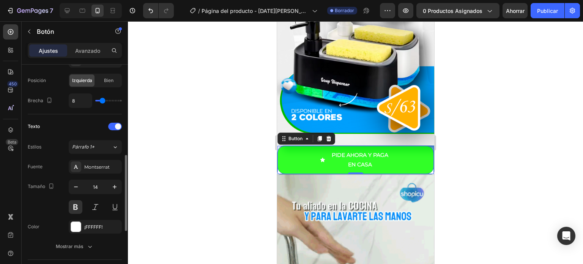
type input "6"
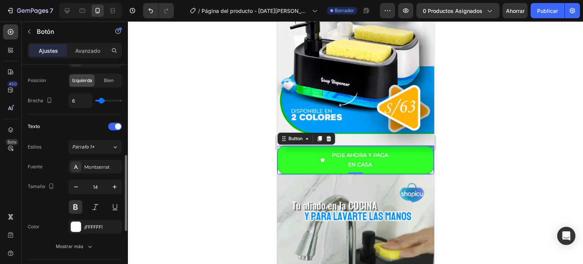
type input "1"
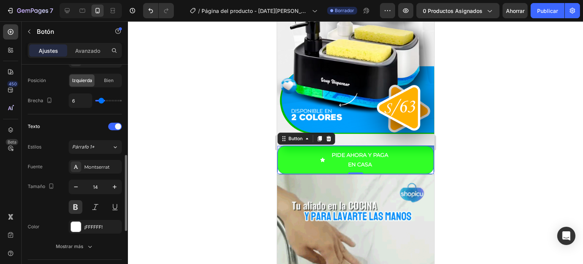
type input "1"
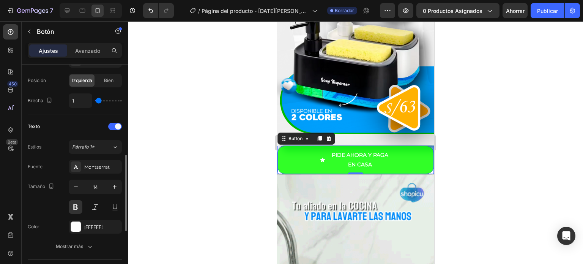
type input "0"
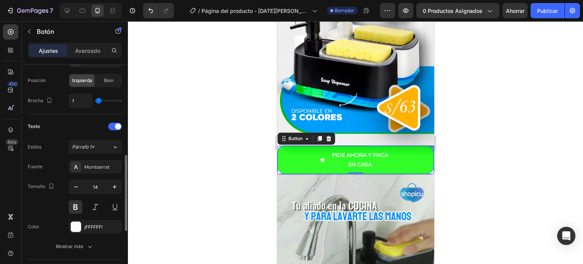
type input "0"
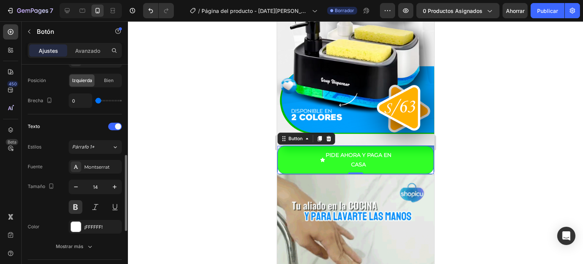
type input "1"
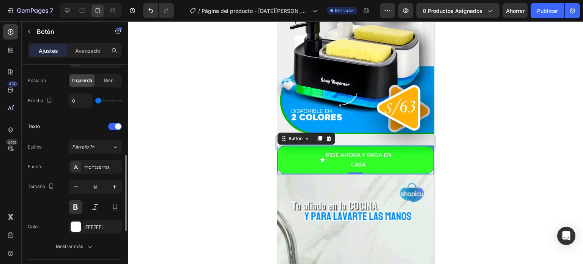
type input "1"
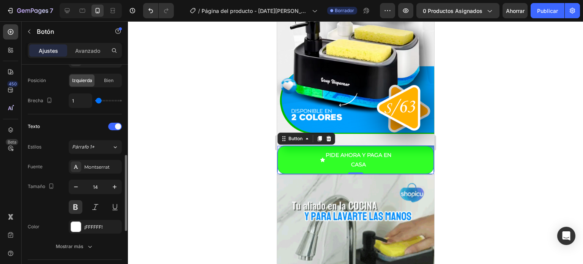
type input "3"
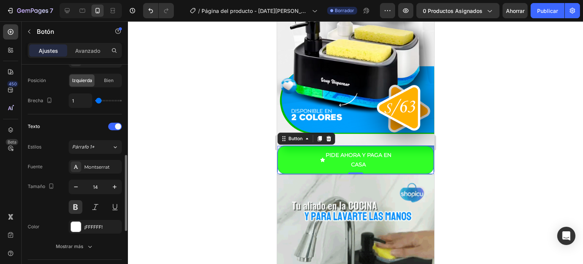
type input "3"
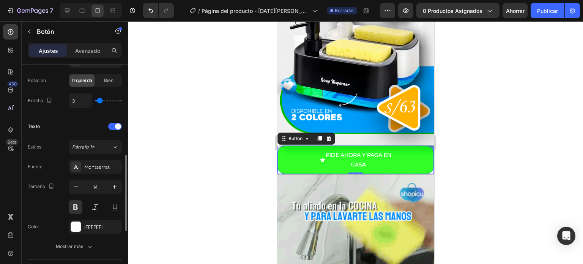
type input "4"
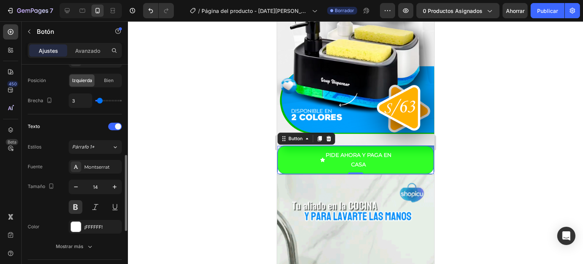
type input "4"
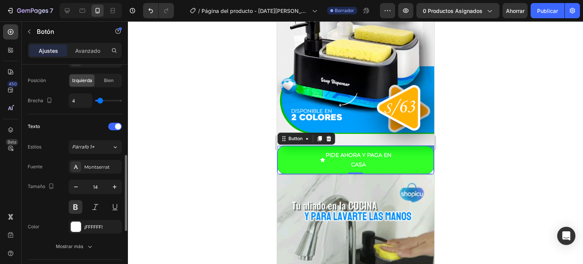
type input "5"
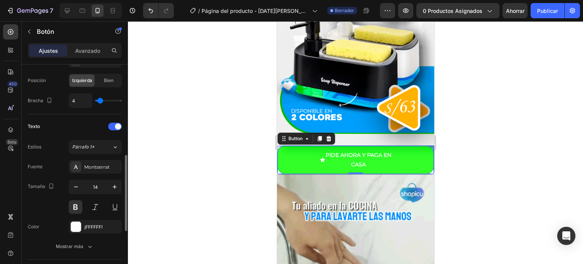
type input "5"
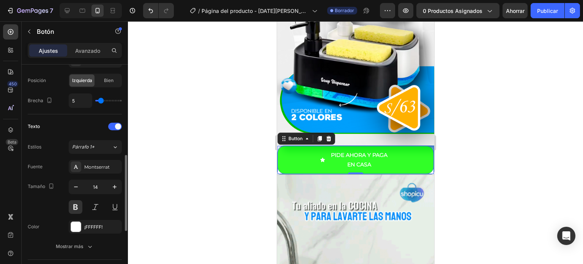
type input "6"
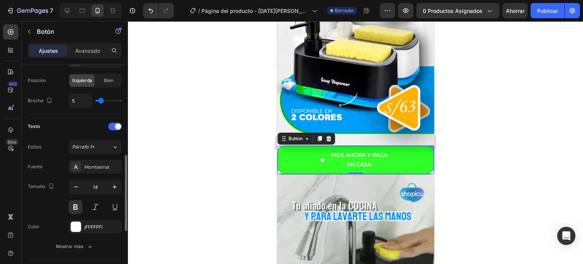
type input "6"
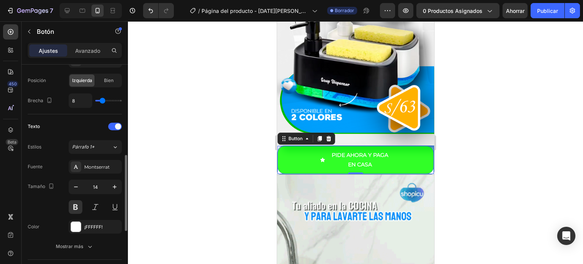
drag, startPoint x: 101, startPoint y: 99, endPoint x: 103, endPoint y: 103, distance: 4.9
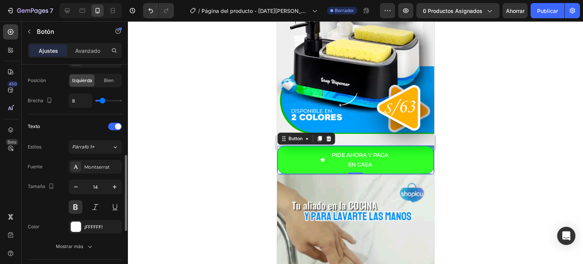
click at [103, 101] on input "range" at bounding box center [108, 101] width 27 height 2
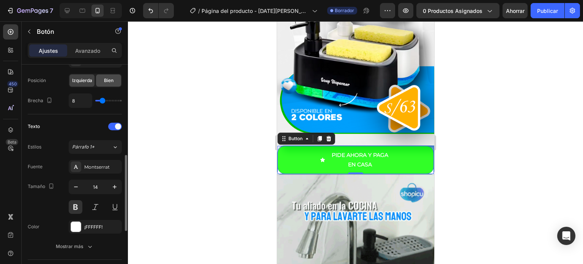
click at [111, 78] on font "Bien" at bounding box center [108, 80] width 9 height 6
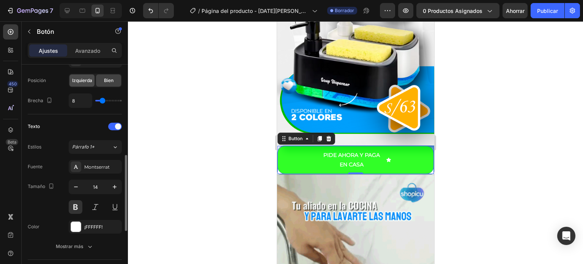
click at [81, 79] on font "Izquierda" at bounding box center [82, 80] width 20 height 6
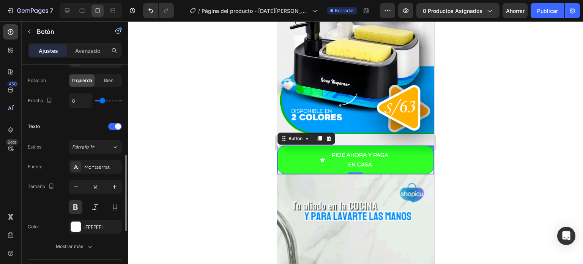
click at [44, 80] on font "Posición" at bounding box center [37, 80] width 18 height 6
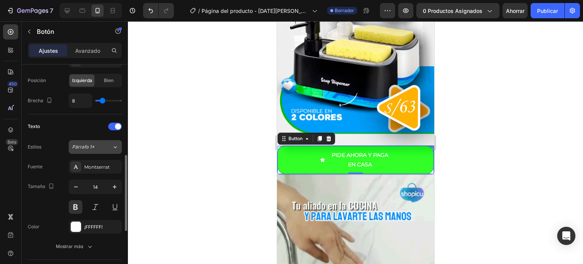
click at [114, 147] on icon at bounding box center [115, 147] width 6 height 8
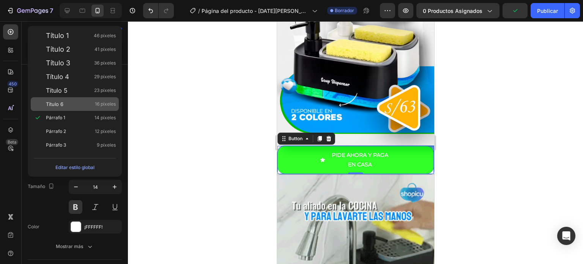
click at [73, 103] on div "Título 6 16 píxeles" at bounding box center [81, 104] width 70 height 8
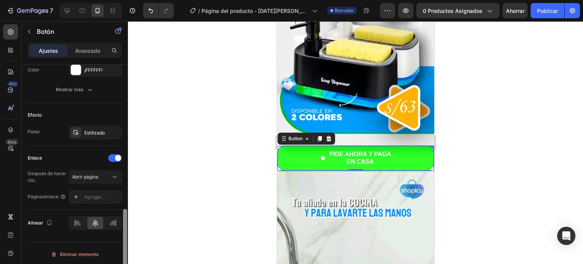
scroll to position [422, 0]
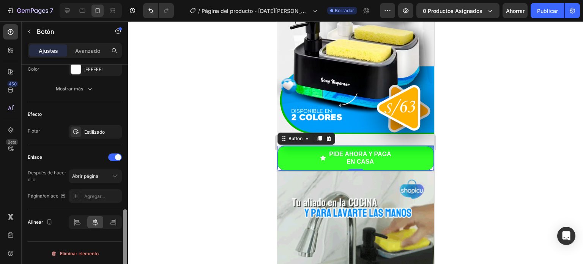
drag, startPoint x: 123, startPoint y: 169, endPoint x: 124, endPoint y: 231, distance: 62.3
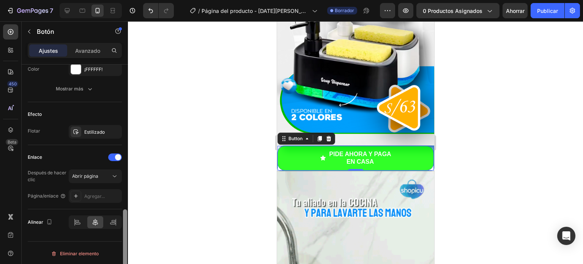
click at [124, 231] on div at bounding box center [125, 247] width 4 height 76
click at [81, 221] on icon at bounding box center [78, 222] width 8 height 8
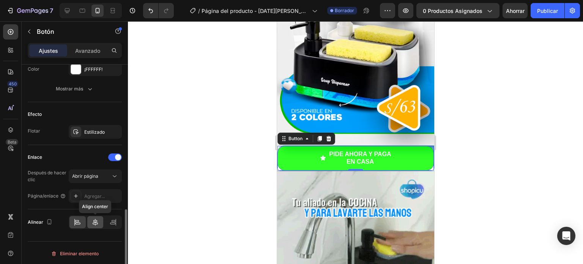
click at [96, 222] on icon at bounding box center [96, 222] width 8 height 8
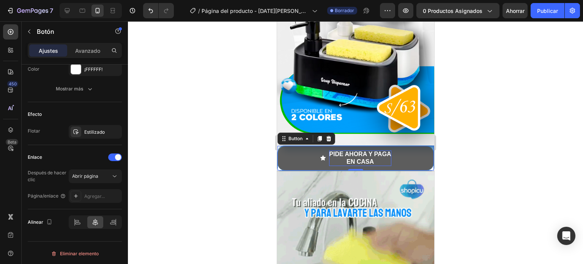
click at [399, 146] on button "PIDE AHORA Y PAGA EN CASA" at bounding box center [355, 158] width 157 height 25
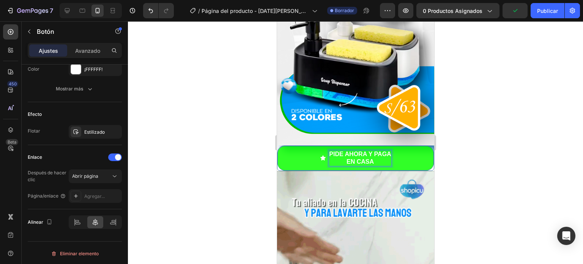
click at [340, 152] on p "PIDE AHORA Y PAGA EN CASA" at bounding box center [360, 158] width 62 height 16
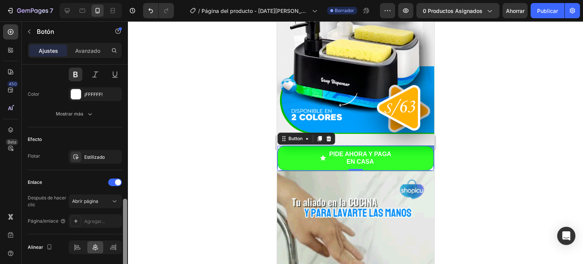
scroll to position [400, 0]
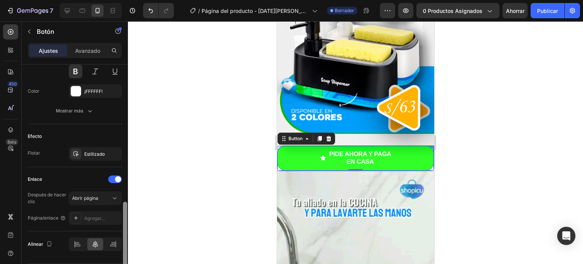
drag, startPoint x: 124, startPoint y: 131, endPoint x: 122, endPoint y: 269, distance: 137.5
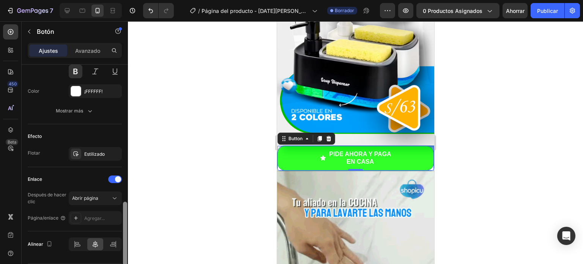
click at [122, 0] on html "7 Version history / Página del producto - 27 de agosto, 00:50:04 Borrador Avanc…" at bounding box center [291, 0] width 583 height 0
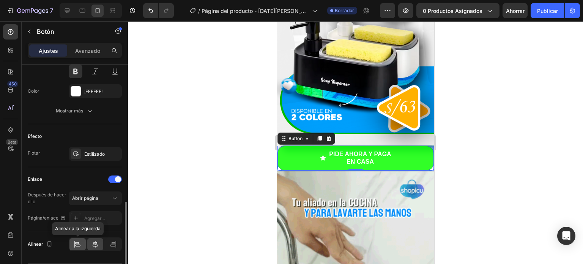
click at [77, 244] on icon at bounding box center [78, 244] width 8 height 8
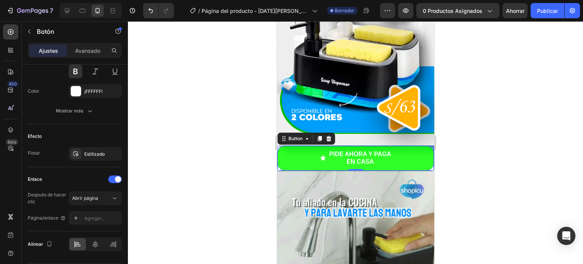
click at [162, 214] on div at bounding box center [355, 142] width 455 height 243
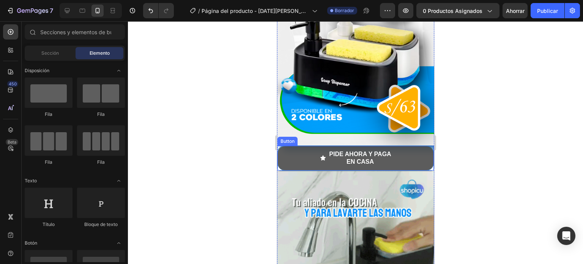
click at [315, 155] on button "PIDE AHORA Y PAGA EN CASA" at bounding box center [355, 158] width 157 height 25
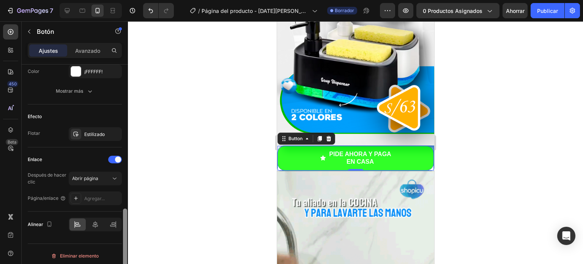
scroll to position [422, 0]
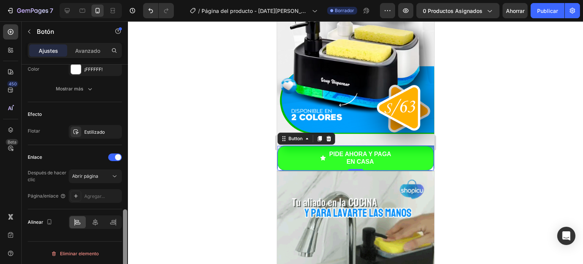
drag, startPoint x: 124, startPoint y: 123, endPoint x: 122, endPoint y: 282, distance: 159.2
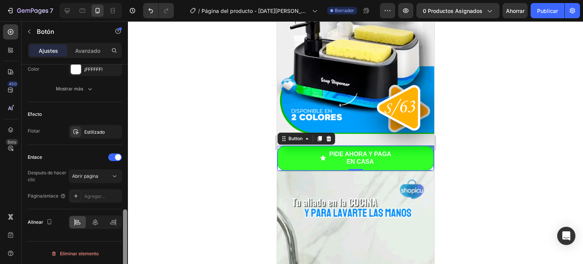
click at [122, 0] on html "7 Version history / Página del producto - 27 de agosto, 00:50:04 Borrador Avanc…" at bounding box center [291, 0] width 583 height 0
click at [114, 221] on icon at bounding box center [113, 222] width 8 height 8
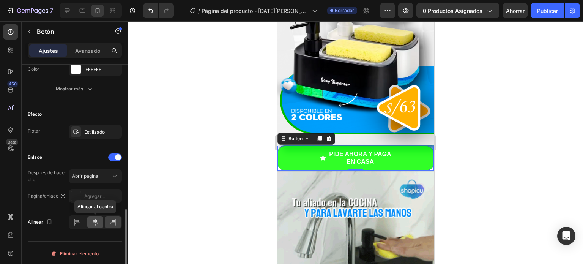
click at [89, 222] on div at bounding box center [95, 222] width 16 height 12
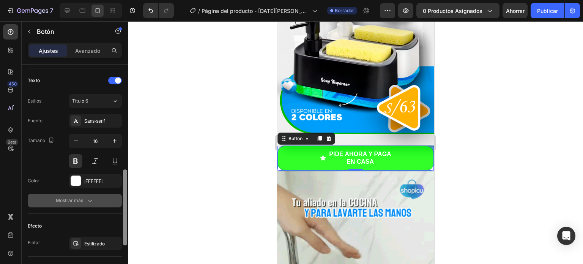
scroll to position [309, 0]
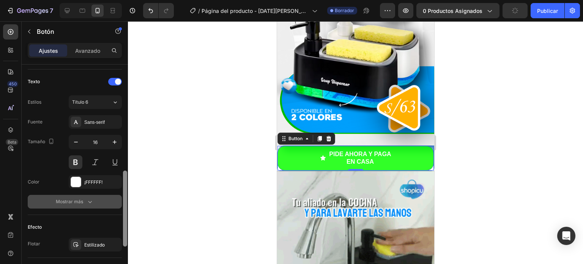
drag, startPoint x: 126, startPoint y: 236, endPoint x: 122, endPoint y: 198, distance: 39.0
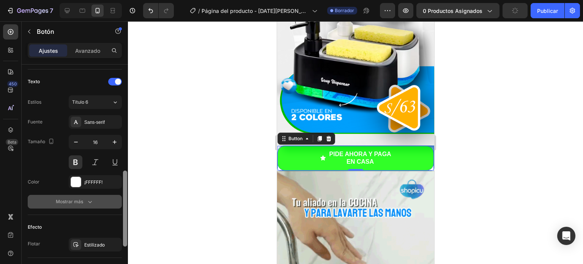
click at [122, 198] on div "Tamaño Ancho Auto Altura Auto Relleno 12, 112, 12, 112 Fondo Color 0CFF00 Image…" at bounding box center [75, 175] width 106 height 221
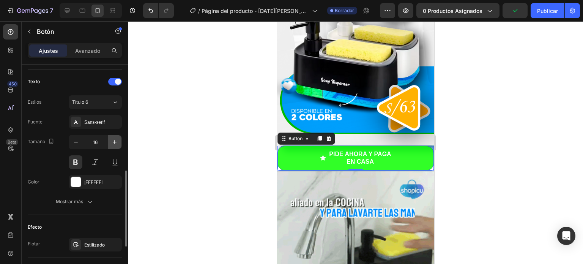
click at [110, 142] on button "button" at bounding box center [115, 142] width 14 height 14
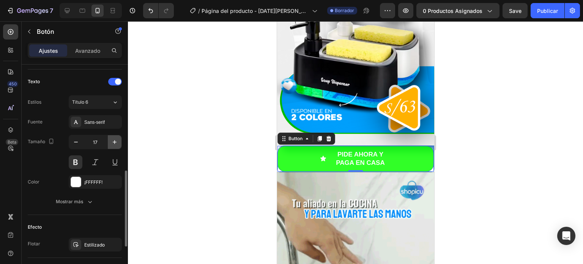
click at [110, 142] on button "button" at bounding box center [115, 142] width 14 height 14
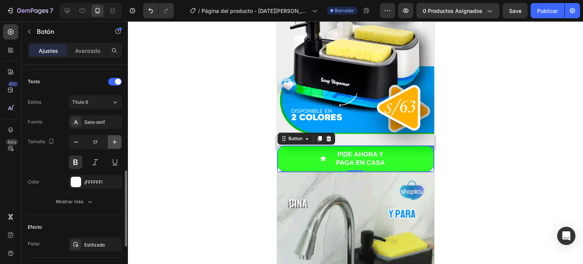
click at [110, 142] on button "button" at bounding box center [115, 142] width 14 height 14
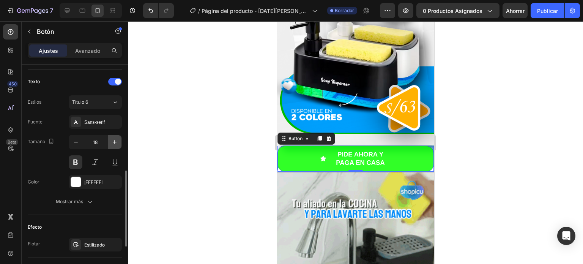
click at [110, 142] on button "button" at bounding box center [115, 142] width 14 height 14
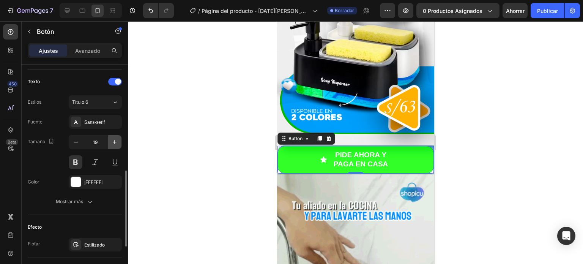
click at [110, 142] on button "button" at bounding box center [115, 142] width 14 height 14
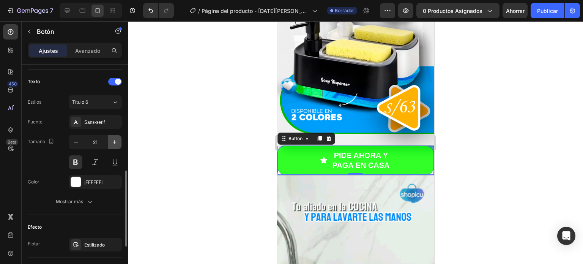
click at [110, 142] on button "button" at bounding box center [115, 142] width 14 height 14
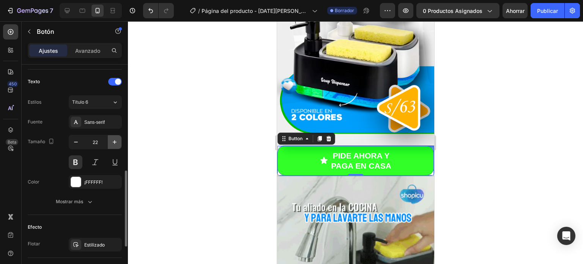
click at [110, 142] on button "button" at bounding box center [115, 142] width 14 height 14
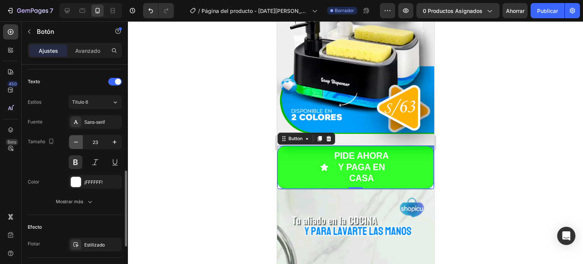
click at [75, 141] on icon "button" at bounding box center [76, 142] width 8 height 8
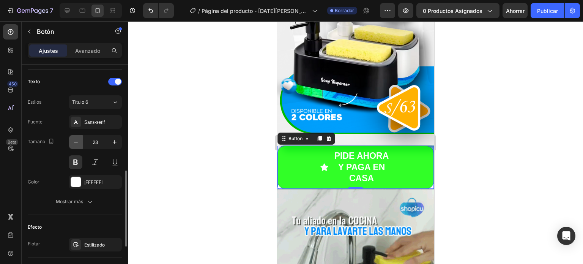
click at [75, 141] on icon "button" at bounding box center [76, 142] width 8 height 8
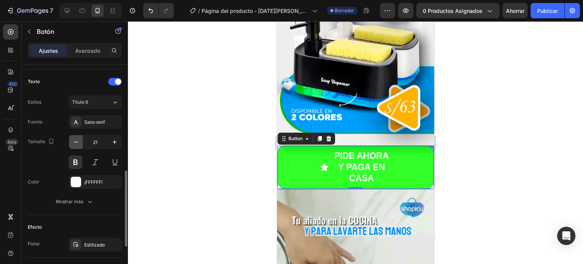
click at [75, 141] on icon "button" at bounding box center [76, 142] width 8 height 8
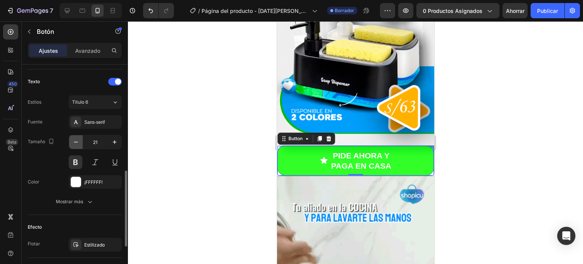
click at [75, 141] on icon "button" at bounding box center [76, 142] width 8 height 8
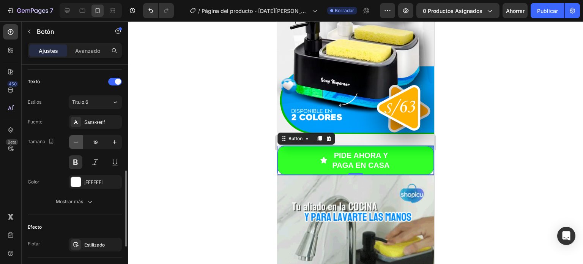
click at [75, 141] on icon "button" at bounding box center [76, 142] width 8 height 8
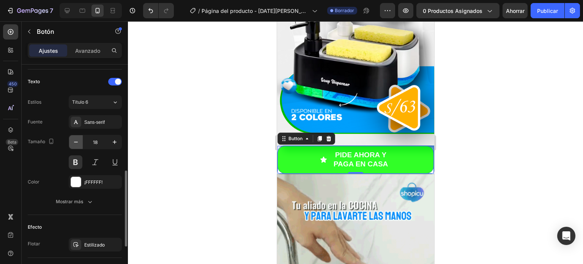
click at [75, 141] on icon "button" at bounding box center [76, 142] width 8 height 8
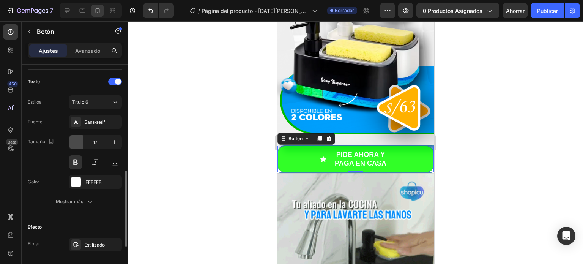
click at [75, 141] on icon "button" at bounding box center [76, 142] width 8 height 8
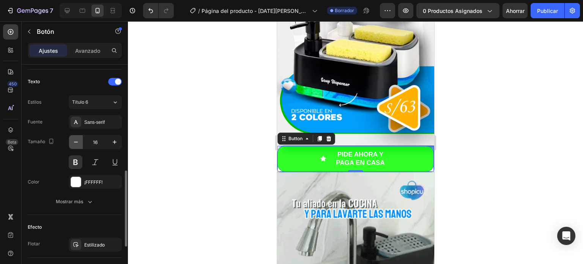
click at [75, 141] on icon "button" at bounding box center [76, 142] width 8 height 8
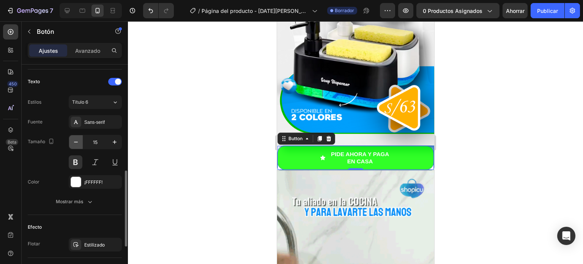
click at [75, 141] on icon "button" at bounding box center [76, 142] width 8 height 8
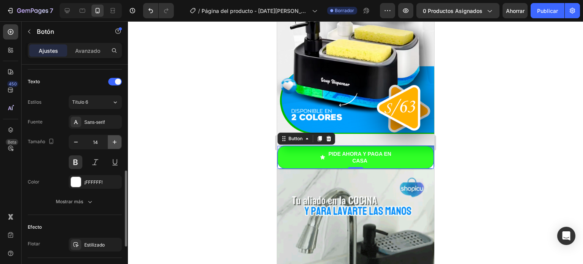
click at [115, 141] on icon "button" at bounding box center [115, 142] width 4 height 4
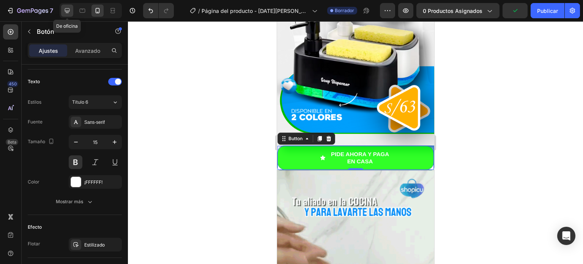
click at [68, 11] on icon at bounding box center [67, 11] width 8 height 8
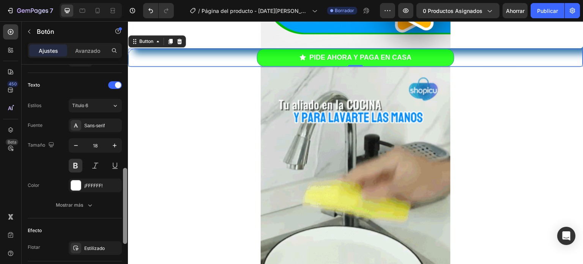
scroll to position [304, 0]
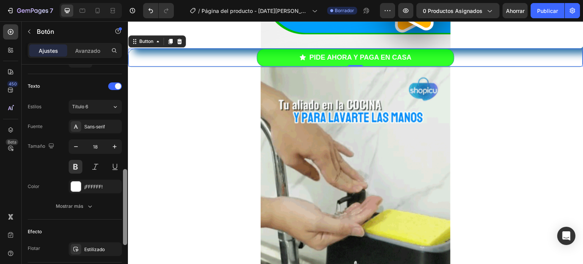
click at [125, 196] on div at bounding box center [125, 207] width 4 height 76
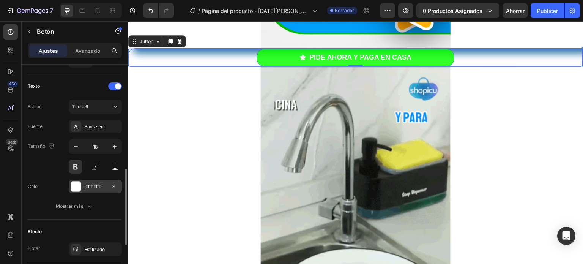
click at [76, 186] on div at bounding box center [76, 187] width 10 height 10
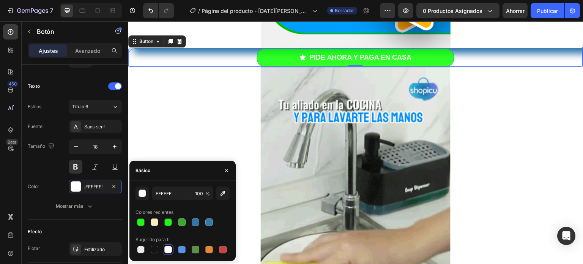
click at [207, 195] on font "%" at bounding box center [208, 194] width 5 height 6
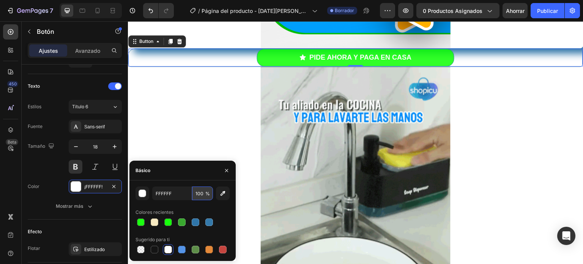
click at [199, 193] on input "100" at bounding box center [202, 194] width 21 height 14
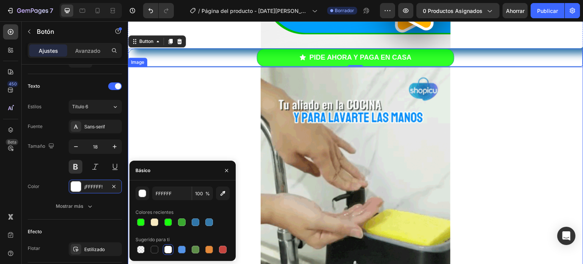
click at [205, 119] on div at bounding box center [356, 193] width 456 height 253
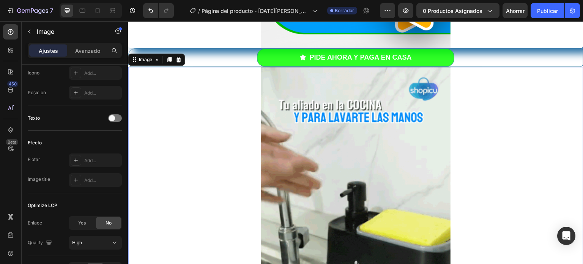
scroll to position [0, 0]
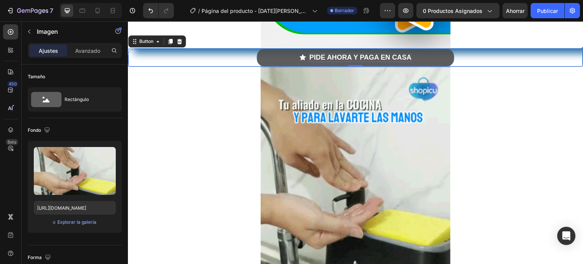
click at [318, 55] on p "PIDE AHORA Y PAGA EN CASA" at bounding box center [361, 57] width 102 height 9
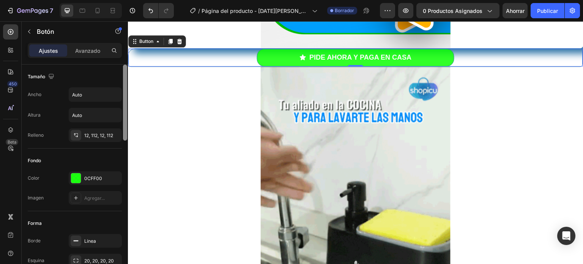
drag, startPoint x: 125, startPoint y: 137, endPoint x: 124, endPoint y: 121, distance: 16.0
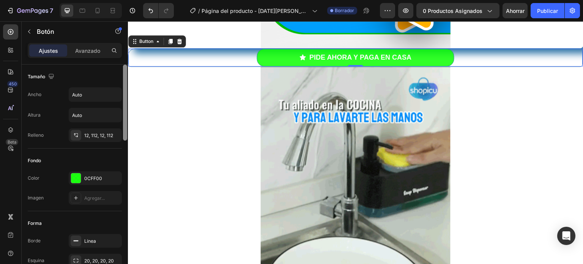
click at [124, 121] on div at bounding box center [125, 103] width 4 height 76
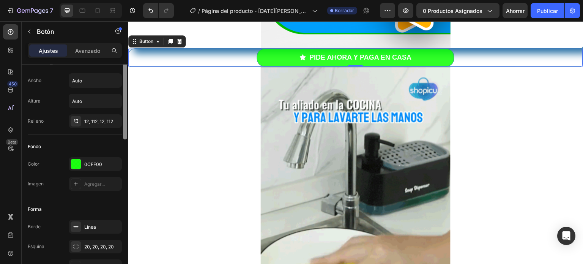
scroll to position [31, 0]
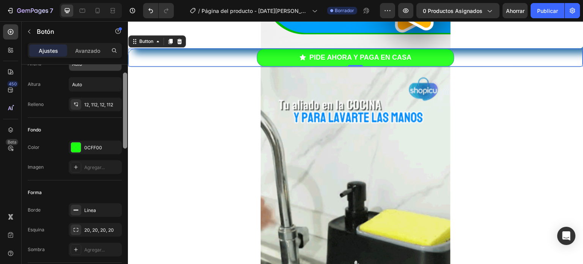
click at [115, 99] on div "Tamaño Ancho Auto Altura Auto Relleno 12, 112, 12, 112 Fondo Color 0CFF00 Image…" at bounding box center [75, 175] width 106 height 221
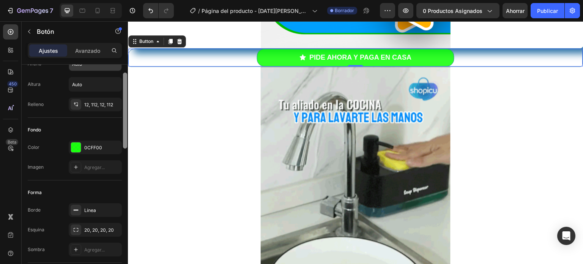
scroll to position [0, 0]
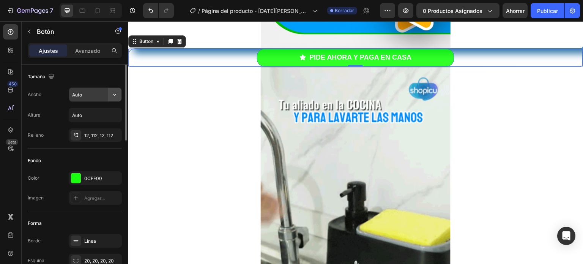
click at [116, 95] on icon "button" at bounding box center [115, 95] width 8 height 8
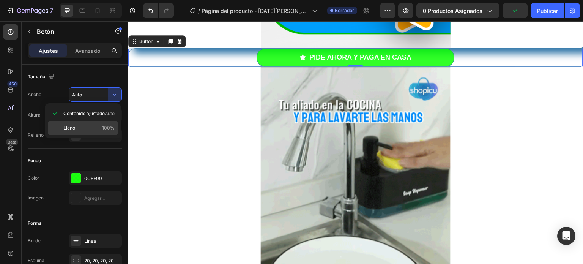
click at [96, 125] on p "Lleno 100%" at bounding box center [88, 128] width 51 height 7
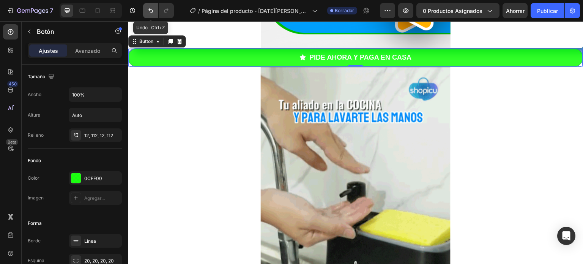
click at [151, 12] on icon "Deshacer/Rehacer" at bounding box center [151, 11] width 8 height 8
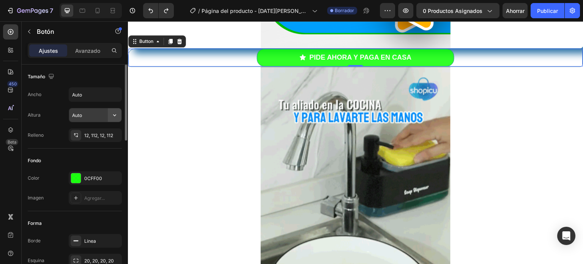
click at [110, 117] on button "button" at bounding box center [115, 115] width 14 height 14
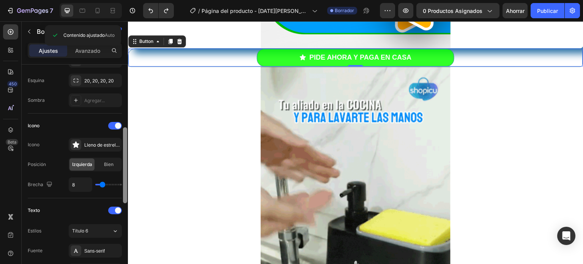
scroll to position [181, 0]
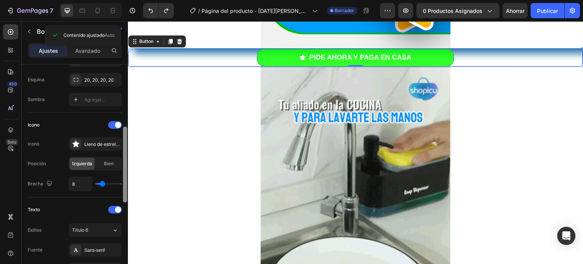
drag, startPoint x: 126, startPoint y: 115, endPoint x: 124, endPoint y: 177, distance: 62.3
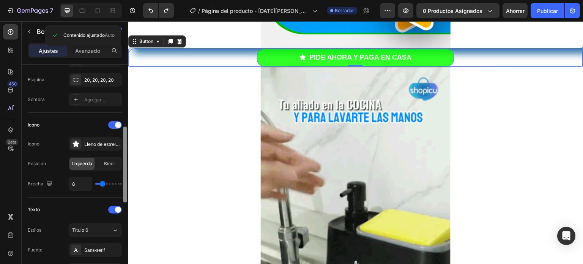
click at [124, 177] on div at bounding box center [125, 164] width 4 height 76
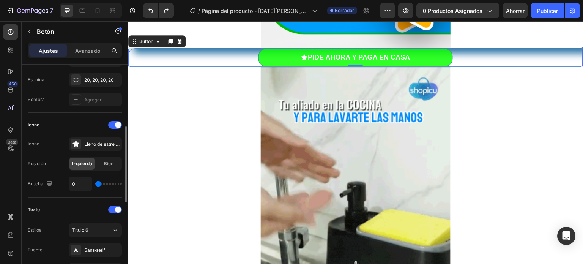
drag, startPoint x: 103, startPoint y: 182, endPoint x: 82, endPoint y: 183, distance: 21.7
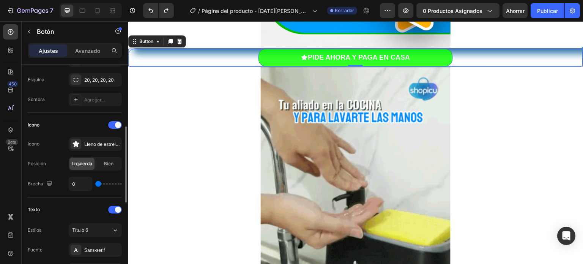
click at [95, 183] on input "range" at bounding box center [108, 184] width 27 height 2
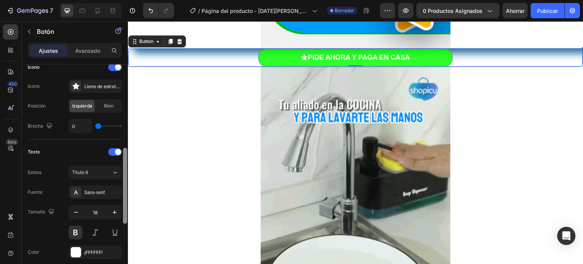
scroll to position [240, 0]
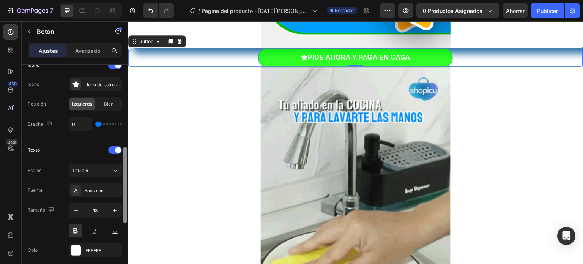
drag, startPoint x: 123, startPoint y: 182, endPoint x: 124, endPoint y: 202, distance: 20.5
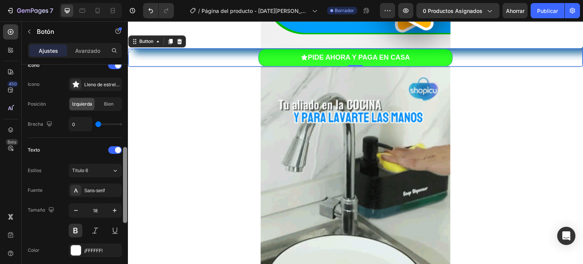
click at [124, 202] on div at bounding box center [125, 185] width 4 height 76
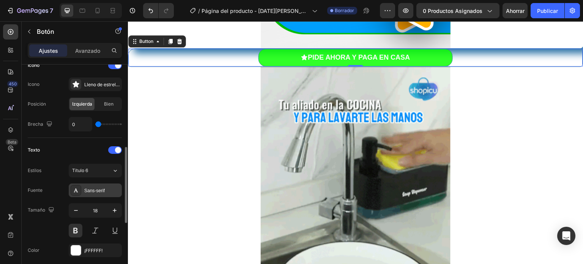
click at [104, 190] on font "Sans-serif" at bounding box center [94, 190] width 21 height 5
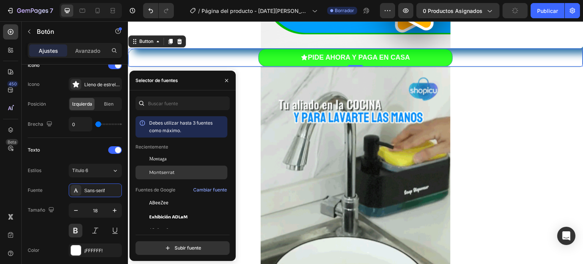
click at [172, 251] on div "Montserrat" at bounding box center [182, 258] width 92 height 14
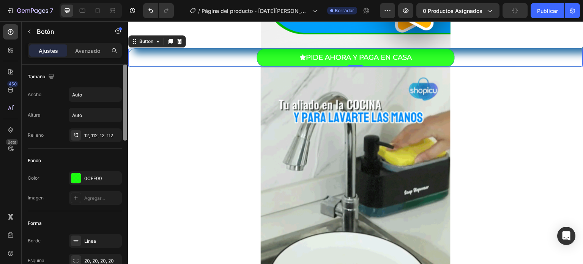
scroll to position [221, 0]
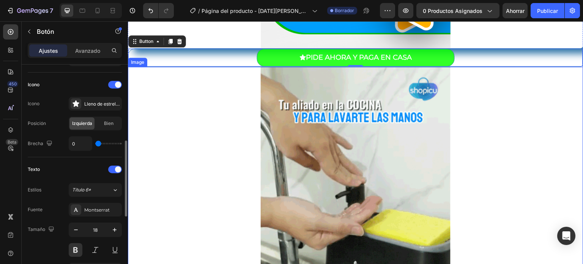
drag, startPoint x: 256, startPoint y: 104, endPoint x: 130, endPoint y: 101, distance: 125.8
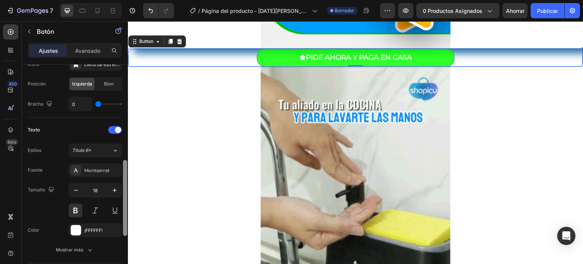
scroll to position [267, 0]
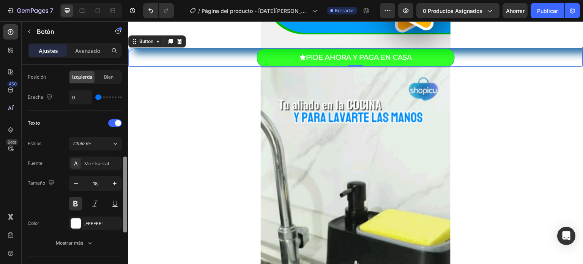
drag, startPoint x: 125, startPoint y: 95, endPoint x: 126, endPoint y: 187, distance: 91.9
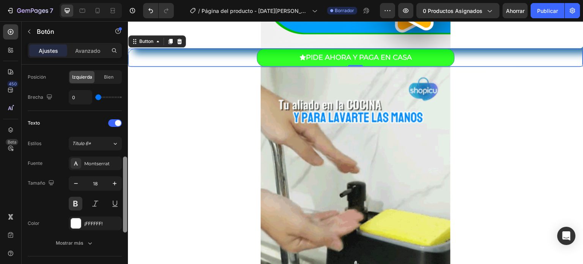
click at [126, 187] on div at bounding box center [125, 195] width 4 height 76
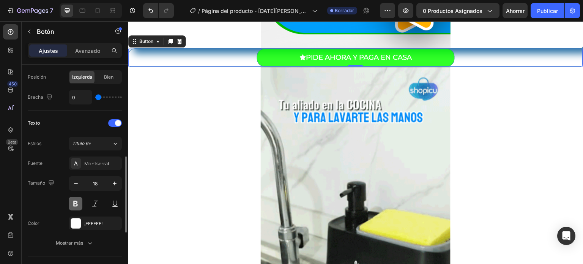
click at [75, 202] on button at bounding box center [76, 204] width 14 height 14
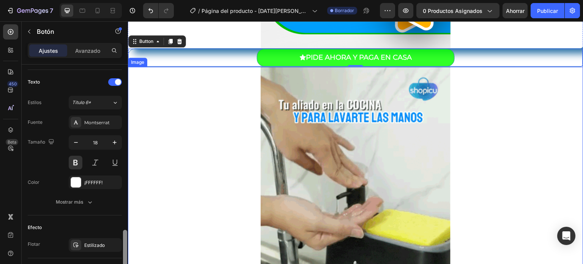
scroll to position [353, 0]
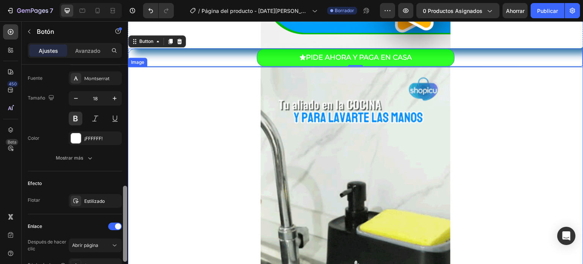
drag, startPoint x: 124, startPoint y: 206, endPoint x: 128, endPoint y: 235, distance: 29.5
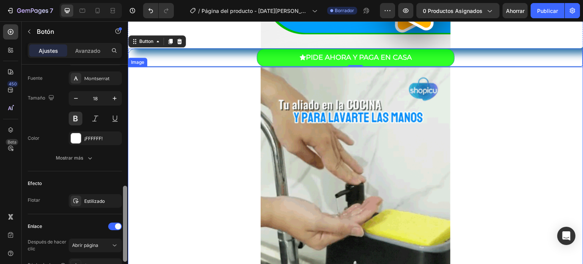
click at [128, 235] on div at bounding box center [125, 175] width 6 height 221
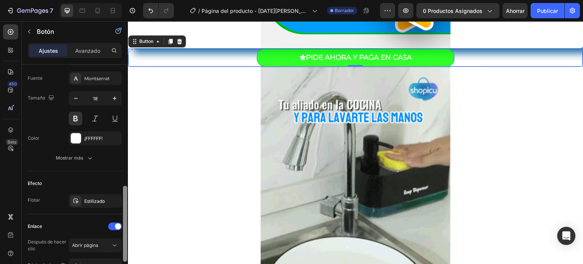
scroll to position [422, 0]
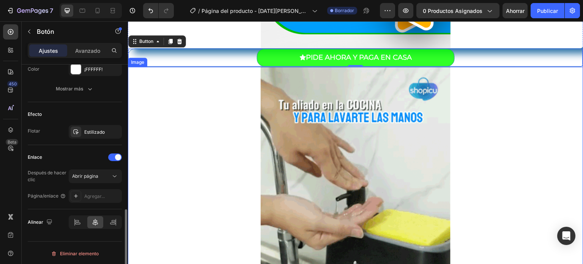
drag, startPoint x: 256, startPoint y: 256, endPoint x: 128, endPoint y: 243, distance: 127.9
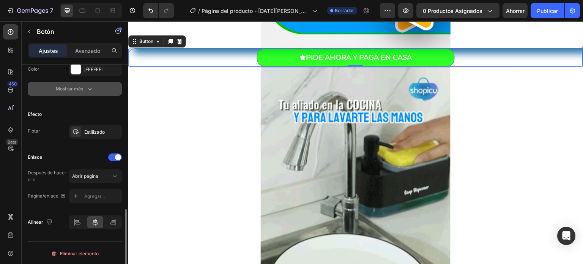
click at [94, 83] on button "Mostrar más" at bounding box center [75, 89] width 94 height 14
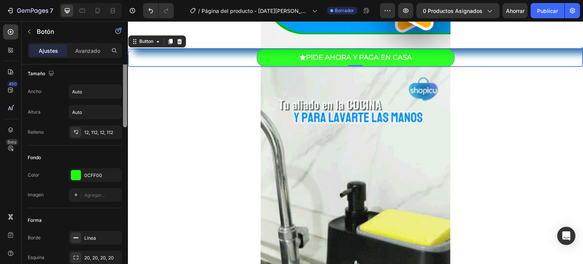
scroll to position [0, 0]
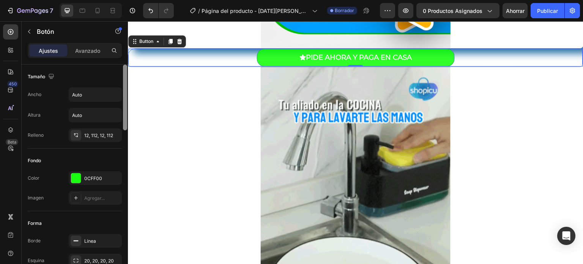
drag, startPoint x: 125, startPoint y: 218, endPoint x: 114, endPoint y: 57, distance: 161.4
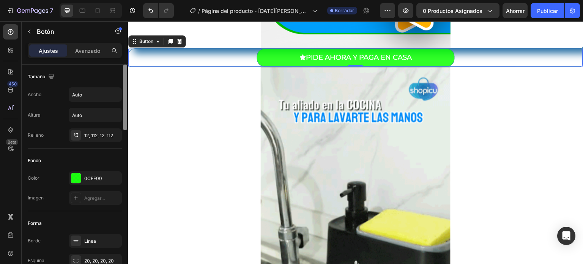
click at [114, 57] on div "Ajustes Avanzado Tamaño Ancho Auto Altura Auto Relleno 12, 112, 12, 112 Fondo C…" at bounding box center [75, 164] width 106 height 243
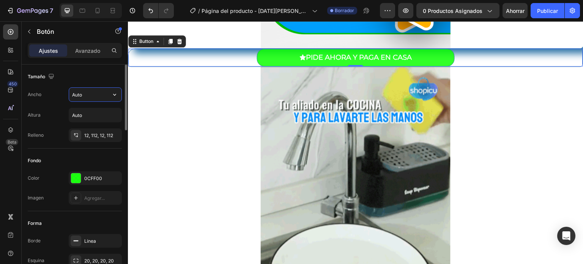
click at [81, 97] on input "Auto" at bounding box center [95, 95] width 52 height 14
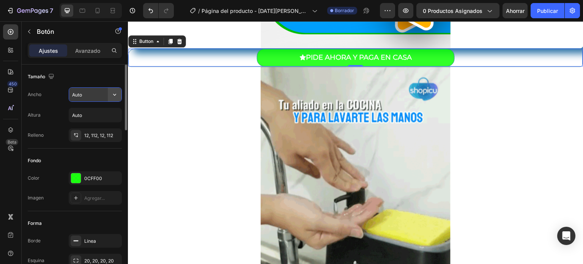
click at [121, 93] on button "button" at bounding box center [115, 95] width 14 height 14
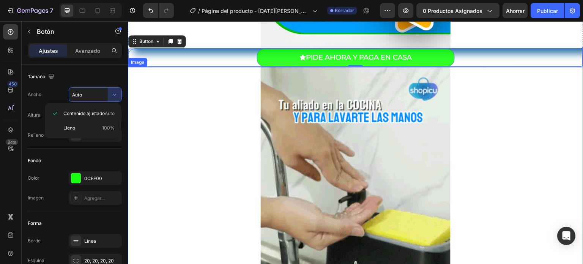
click at [157, 93] on div at bounding box center [356, 193] width 456 height 253
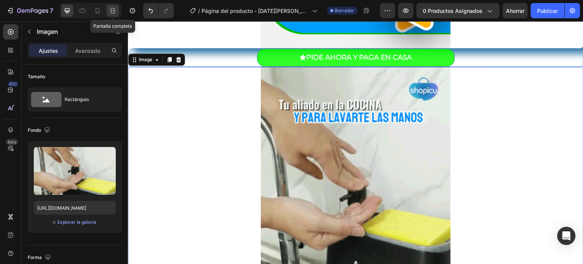
click at [114, 10] on icon at bounding box center [114, 10] width 2 height 2
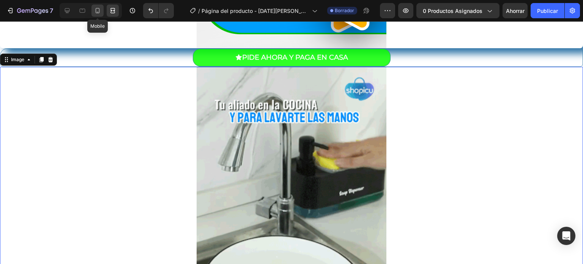
click at [99, 10] on icon at bounding box center [98, 10] width 4 height 5
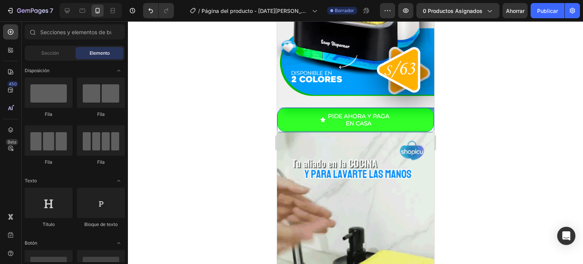
scroll to position [204, 0]
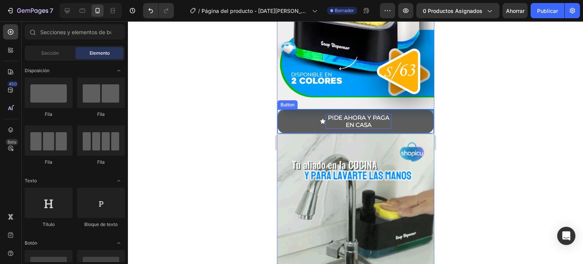
click at [334, 114] on p "PIDE AHORA Y PAGA EN CASA" at bounding box center [359, 121] width 66 height 15
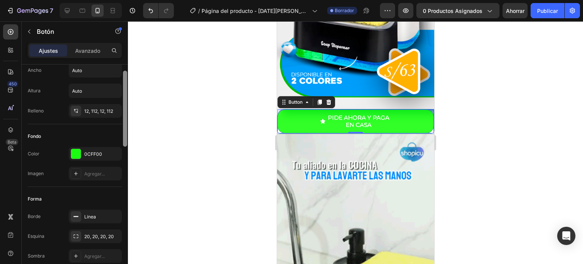
scroll to position [23, 0]
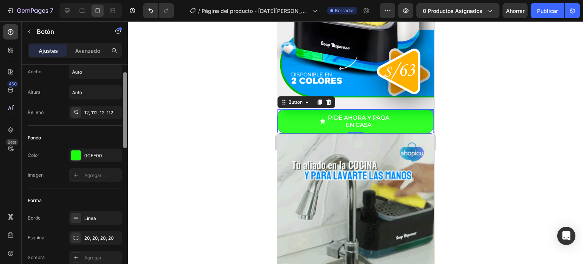
drag, startPoint x: 123, startPoint y: 121, endPoint x: 123, endPoint y: 129, distance: 8.0
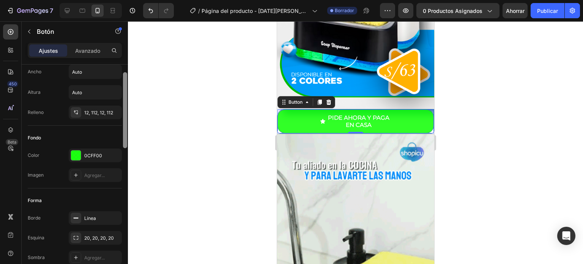
click at [123, 129] on div at bounding box center [125, 110] width 4 height 76
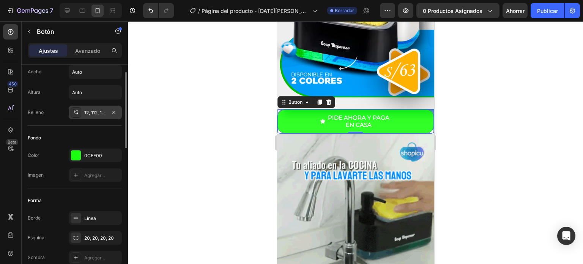
click at [97, 106] on div "12, 112, 12, 112" at bounding box center [95, 113] width 53 height 14
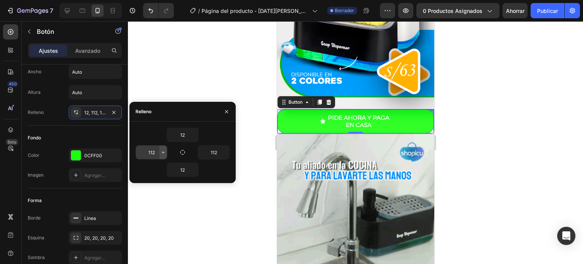
click at [163, 153] on icon "button" at bounding box center [163, 152] width 6 height 6
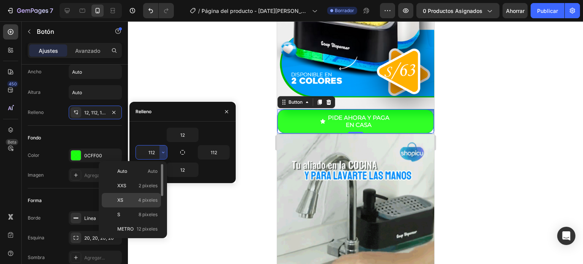
click at [144, 199] on font "4 píxeles" at bounding box center [147, 200] width 19 height 6
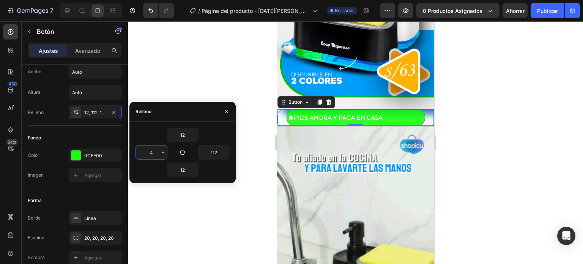
click at [157, 150] on input "4" at bounding box center [151, 152] width 31 height 14
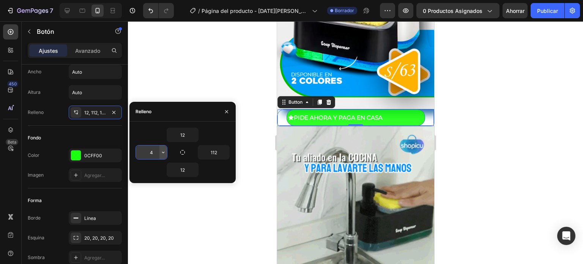
click at [164, 152] on icon "button" at bounding box center [163, 153] width 2 height 2
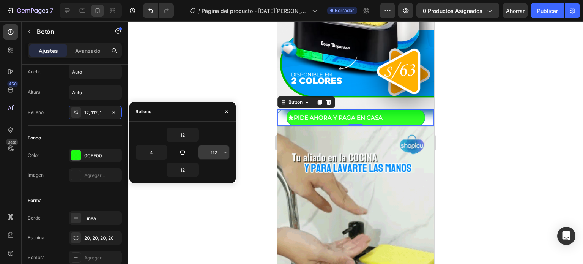
click at [225, 151] on icon "button" at bounding box center [226, 152] width 6 height 6
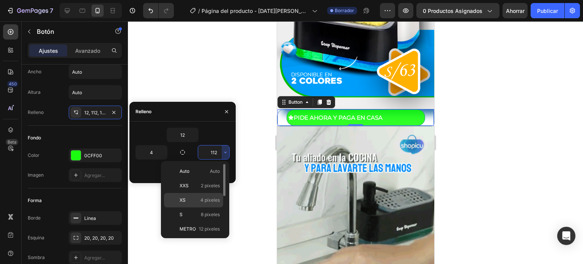
click at [211, 197] on font "4 píxeles" at bounding box center [210, 200] width 19 height 6
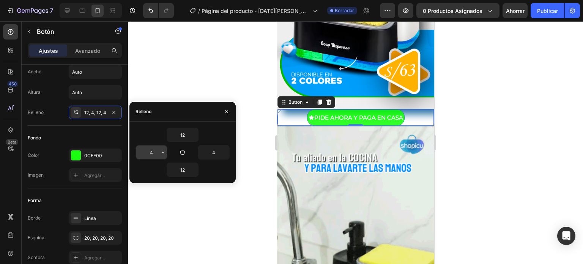
click at [158, 152] on input "4" at bounding box center [151, 152] width 31 height 14
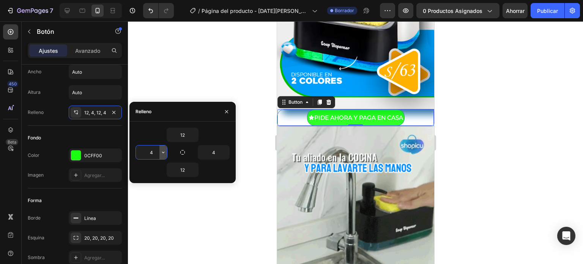
click at [163, 152] on icon "button" at bounding box center [163, 152] width 6 height 6
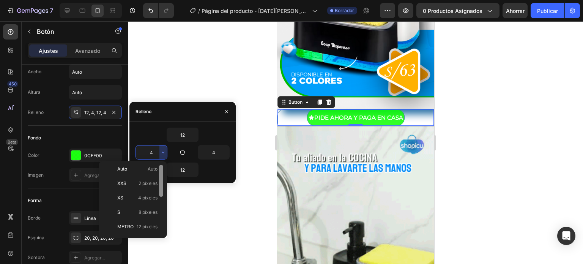
scroll to position [0, 0]
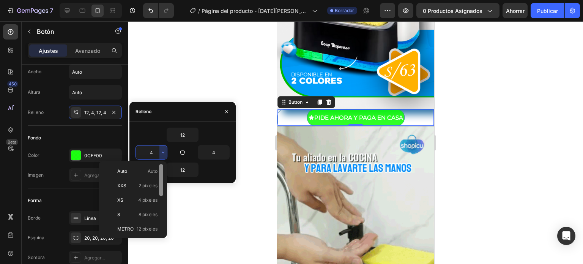
click at [160, 185] on div at bounding box center [161, 180] width 4 height 32
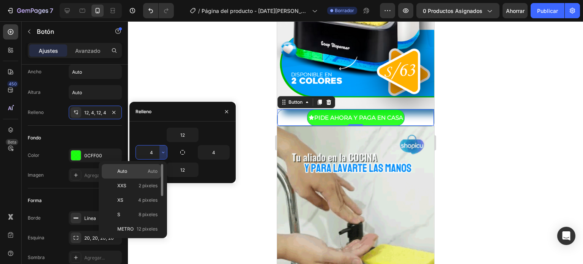
click at [149, 174] on font "Auto" at bounding box center [153, 171] width 10 height 6
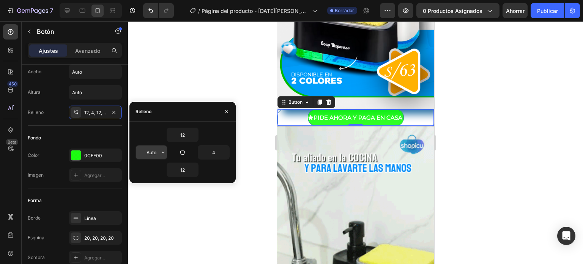
click at [160, 155] on icon "button" at bounding box center [163, 152] width 6 height 6
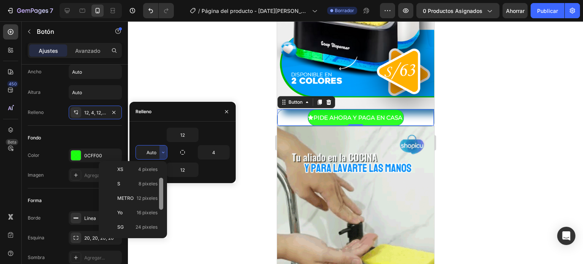
scroll to position [34, 0]
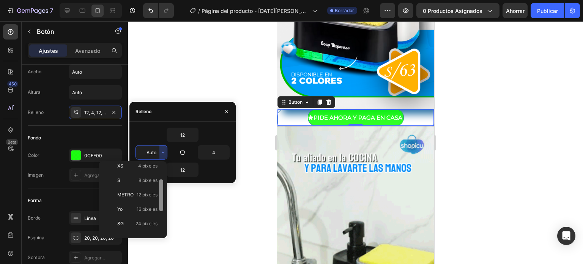
drag, startPoint x: 160, startPoint y: 185, endPoint x: 160, endPoint y: 201, distance: 15.6
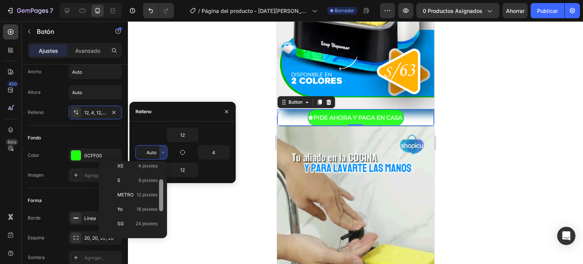
click at [160, 201] on div at bounding box center [161, 195] width 4 height 32
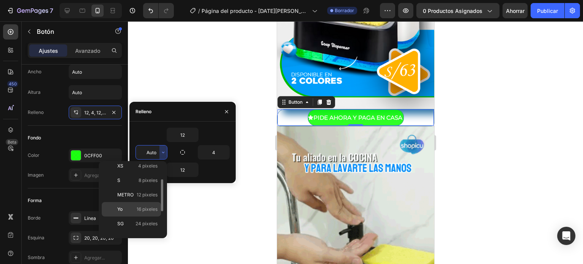
click at [149, 209] on font "16 píxeles" at bounding box center [147, 209] width 21 height 6
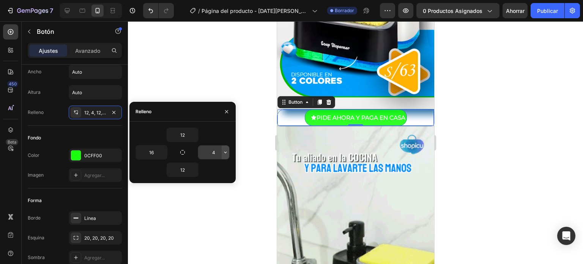
click at [223, 154] on icon "button" at bounding box center [226, 152] width 6 height 6
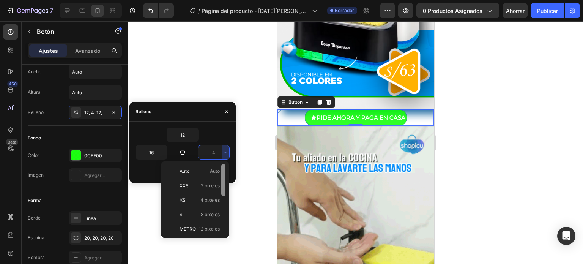
scroll to position [11, 0]
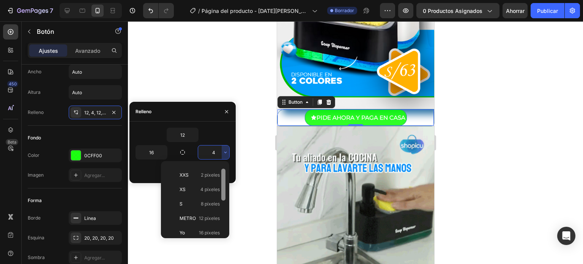
drag, startPoint x: 225, startPoint y: 191, endPoint x: 224, endPoint y: 196, distance: 5.0
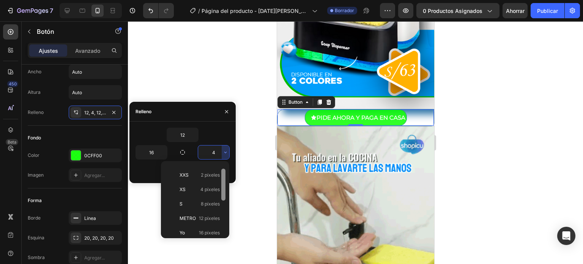
click at [224, 196] on div at bounding box center [223, 185] width 4 height 32
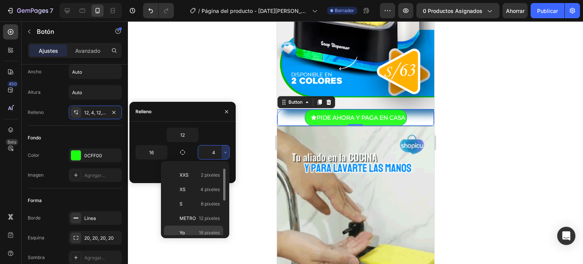
click at [210, 230] on font "16 píxeles" at bounding box center [209, 233] width 21 height 6
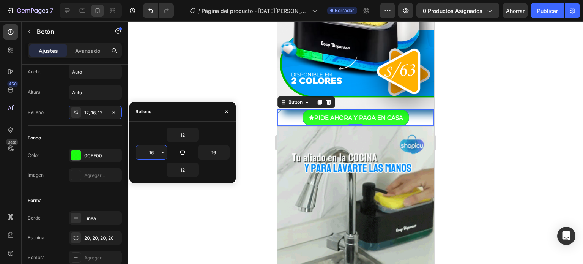
click at [156, 147] on input "16" at bounding box center [151, 152] width 31 height 14
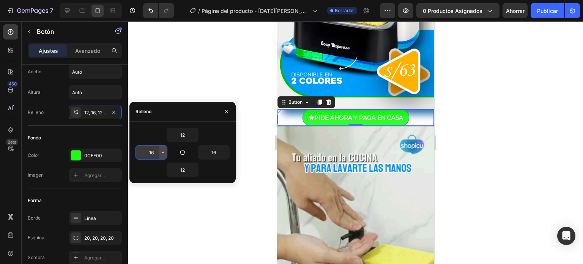
click at [165, 152] on icon "button" at bounding box center [163, 152] width 6 height 6
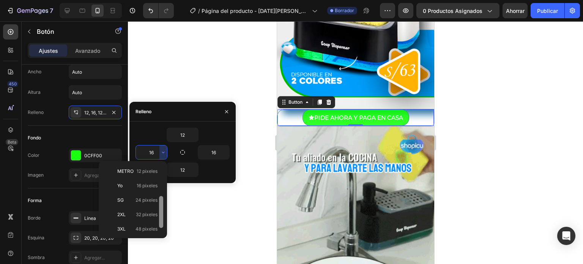
scroll to position [63, 0]
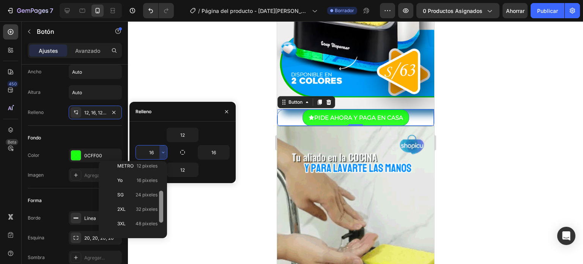
drag, startPoint x: 161, startPoint y: 186, endPoint x: 163, endPoint y: 215, distance: 28.9
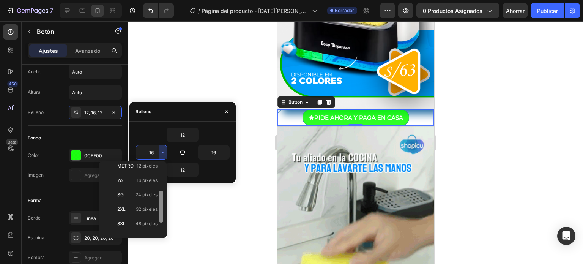
click at [163, 215] on div at bounding box center [161, 207] width 4 height 32
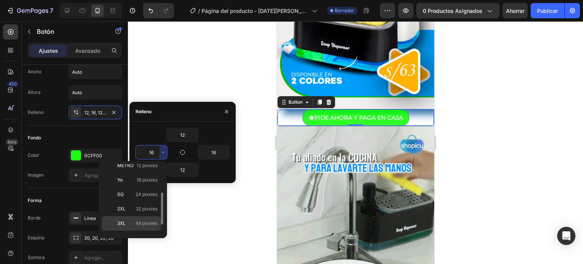
click at [153, 220] on span "48 píxeles" at bounding box center [147, 223] width 22 height 7
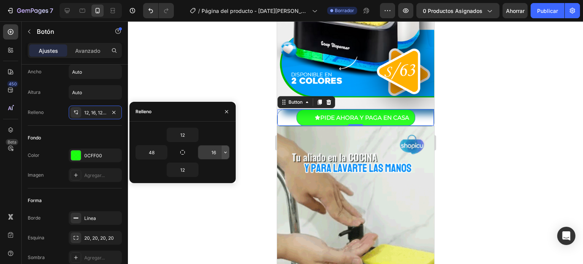
click at [227, 153] on icon "button" at bounding box center [226, 152] width 6 height 6
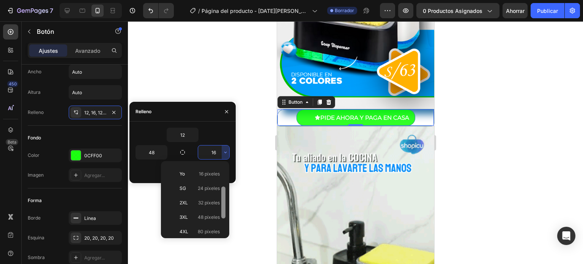
scroll to position [73, 0]
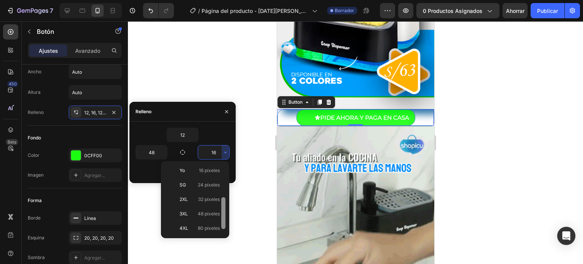
drag, startPoint x: 223, startPoint y: 180, endPoint x: 221, endPoint y: 213, distance: 33.1
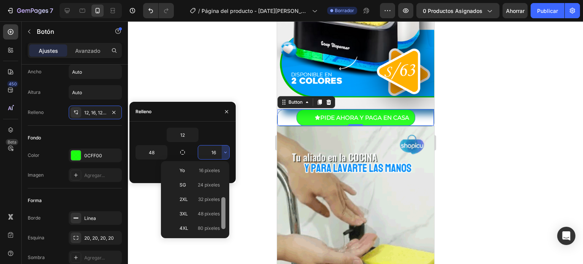
click at [221, 213] on div at bounding box center [224, 199] width 6 height 71
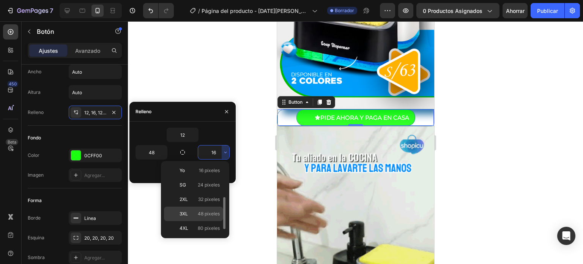
click at [213, 212] on font "48 píxeles" at bounding box center [209, 214] width 22 height 6
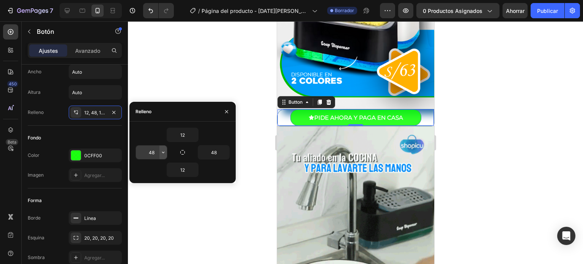
click at [164, 154] on icon "button" at bounding box center [163, 152] width 6 height 6
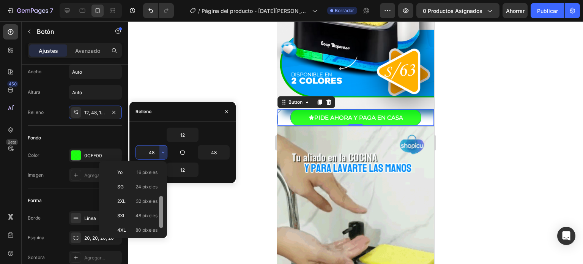
scroll to position [86, 0]
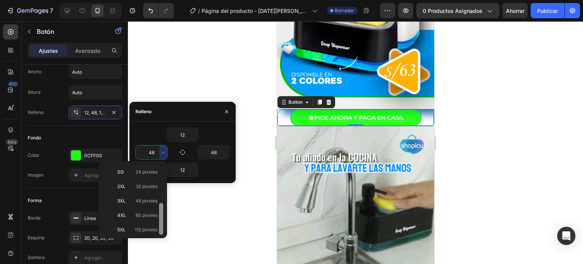
drag, startPoint x: 163, startPoint y: 177, endPoint x: 161, endPoint y: 218, distance: 41.0
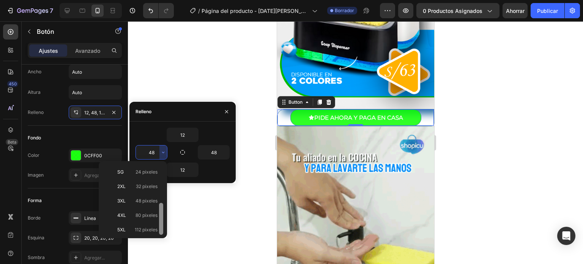
click at [161, 218] on div at bounding box center [161, 219] width 4 height 32
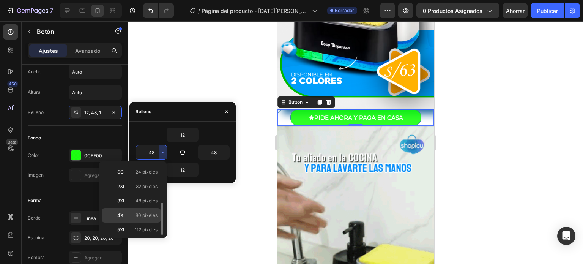
click at [149, 214] on font "80 píxeles" at bounding box center [147, 215] width 22 height 6
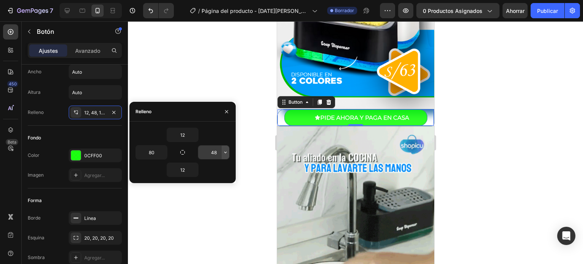
click at [224, 153] on icon "button" at bounding box center [226, 152] width 6 height 6
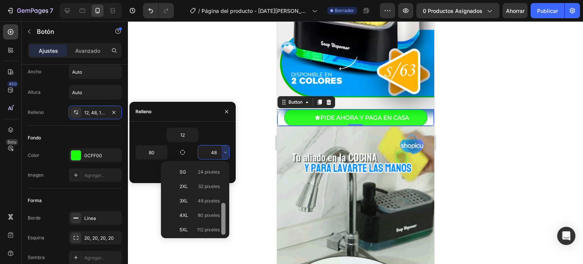
drag, startPoint x: 224, startPoint y: 179, endPoint x: 223, endPoint y: 220, distance: 41.4
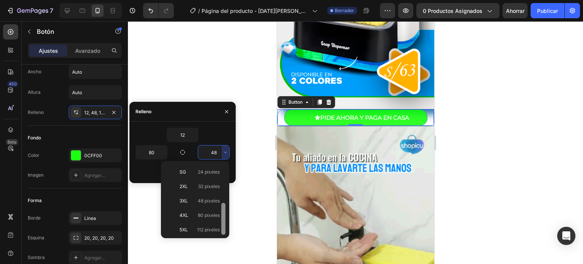
click at [223, 220] on div at bounding box center [223, 219] width 4 height 32
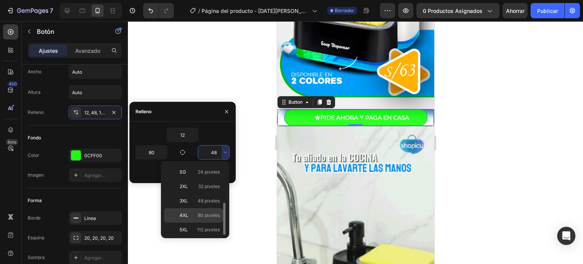
click at [213, 217] on font "80 píxeles" at bounding box center [209, 215] width 22 height 6
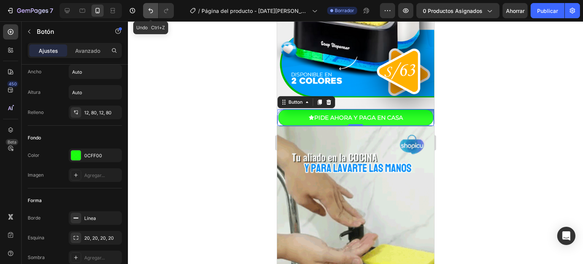
click at [152, 10] on icon "Deshacer/Rehacer" at bounding box center [151, 11] width 8 height 8
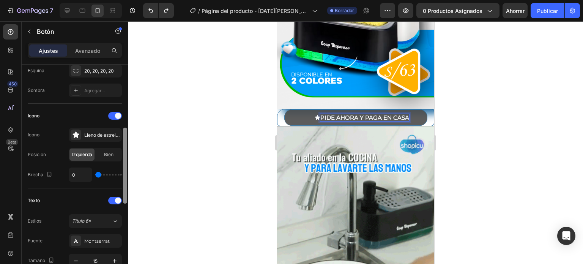
drag, startPoint x: 123, startPoint y: 125, endPoint x: 122, endPoint y: 182, distance: 57.8
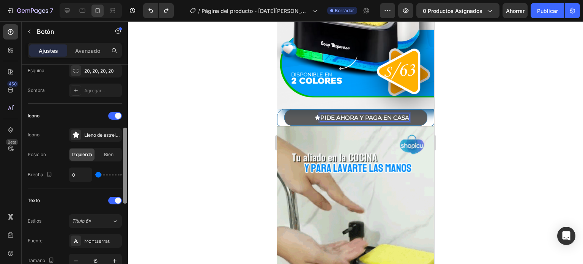
click at [122, 182] on div at bounding box center [125, 173] width 6 height 221
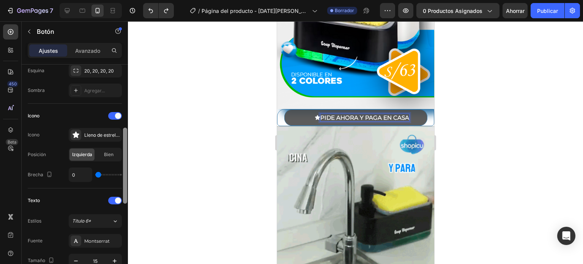
scroll to position [191, 0]
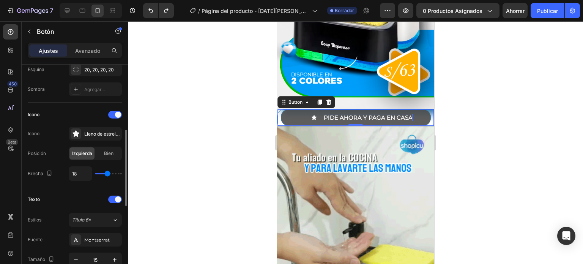
drag, startPoint x: 99, startPoint y: 171, endPoint x: 108, endPoint y: 172, distance: 8.4
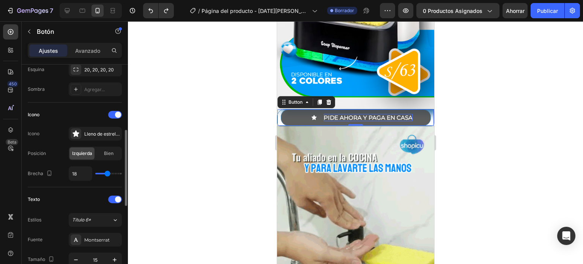
click at [108, 173] on input "range" at bounding box center [108, 174] width 27 height 2
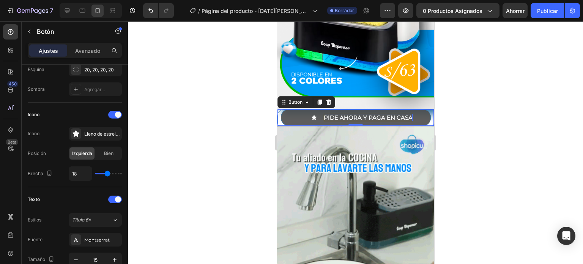
click at [137, 174] on div at bounding box center [355, 142] width 455 height 243
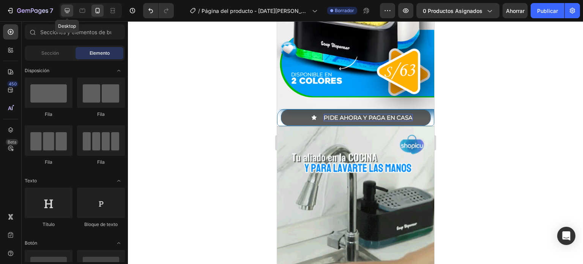
click at [68, 11] on icon at bounding box center [67, 10] width 5 height 5
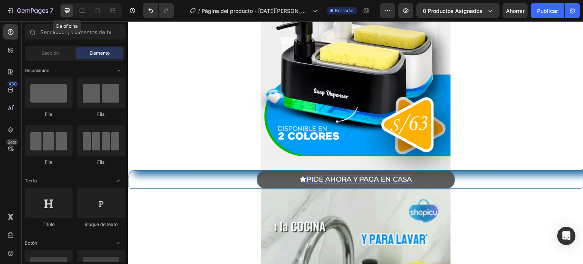
scroll to position [216, 0]
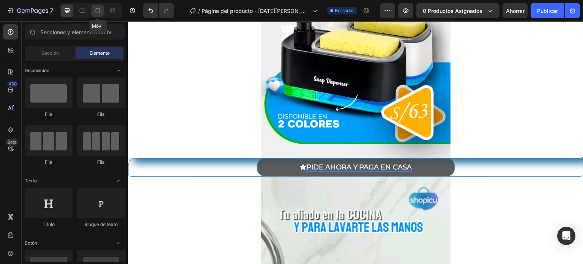
click at [97, 14] on icon at bounding box center [98, 11] width 8 height 8
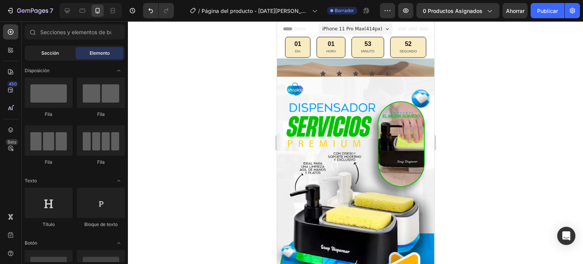
click at [48, 51] on font "Sección" at bounding box center [49, 53] width 17 height 6
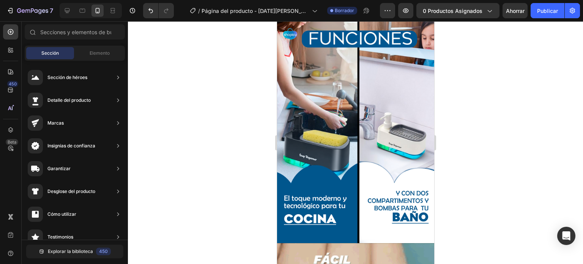
scroll to position [525, 0]
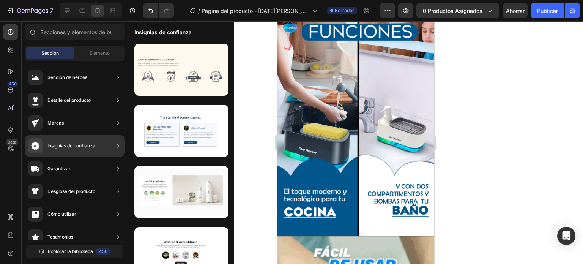
click at [90, 146] on font "Insignias de confianza" at bounding box center [71, 146] width 48 height 6
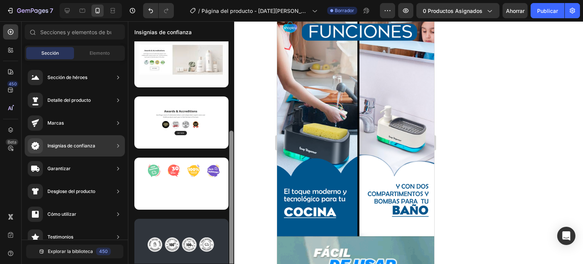
scroll to position [140, 0]
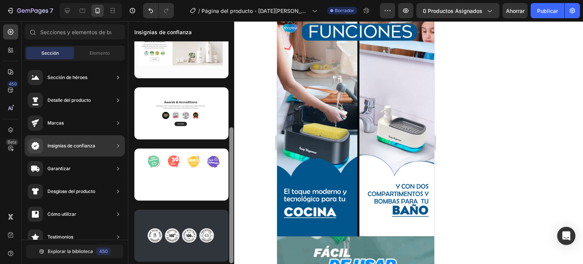
drag, startPoint x: 232, startPoint y: 112, endPoint x: 231, endPoint y: 206, distance: 93.8
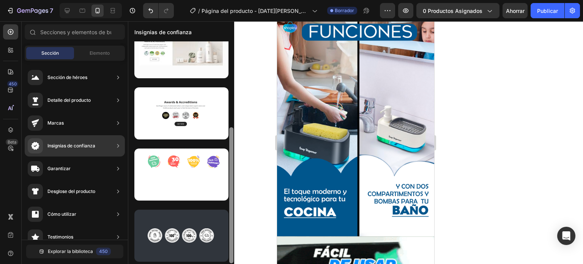
click at [231, 206] on div at bounding box center [231, 195] width 4 height 136
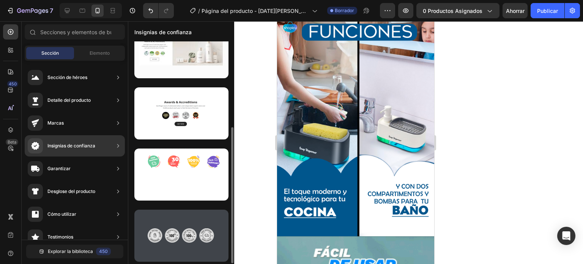
click at [199, 238] on div at bounding box center [181, 236] width 94 height 52
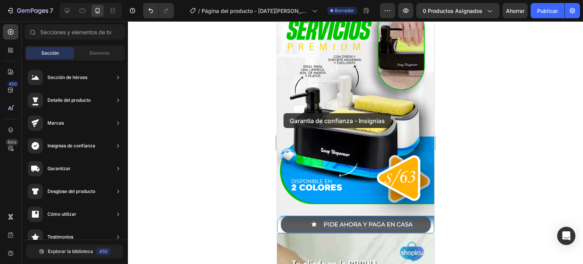
scroll to position [0, 0]
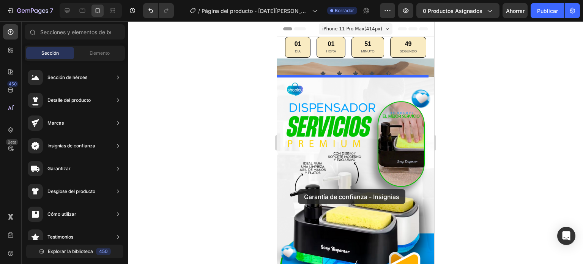
drag, startPoint x: 476, startPoint y: 259, endPoint x: 298, endPoint y: 203, distance: 187.1
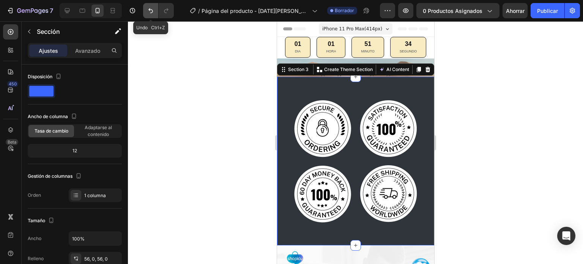
click at [149, 12] on icon "Deshacer/Rehacer" at bounding box center [151, 11] width 8 height 8
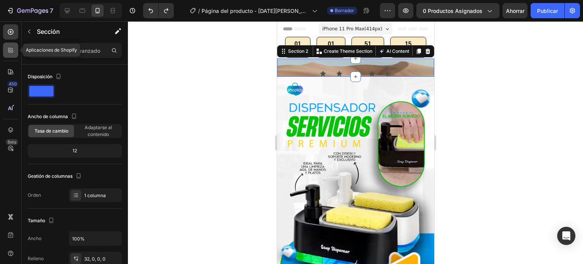
click at [12, 54] on div at bounding box center [10, 50] width 15 height 15
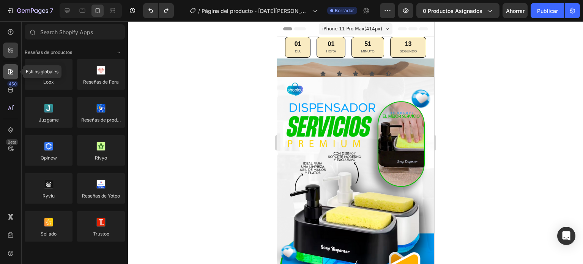
click at [9, 74] on icon at bounding box center [11, 72] width 8 height 8
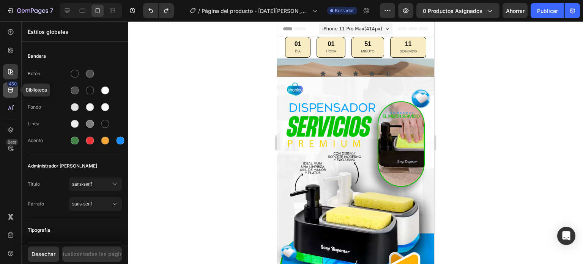
click at [9, 86] on font "450" at bounding box center [13, 83] width 8 height 5
